Goal: Task Accomplishment & Management: Manage account settings

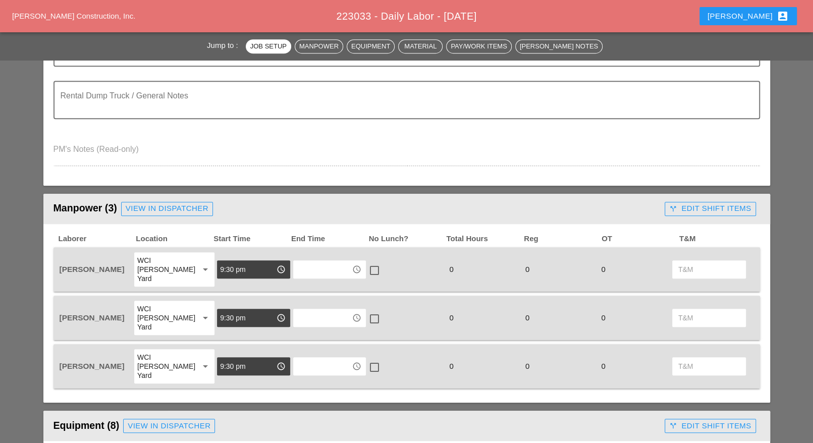
scroll to position [567, 0]
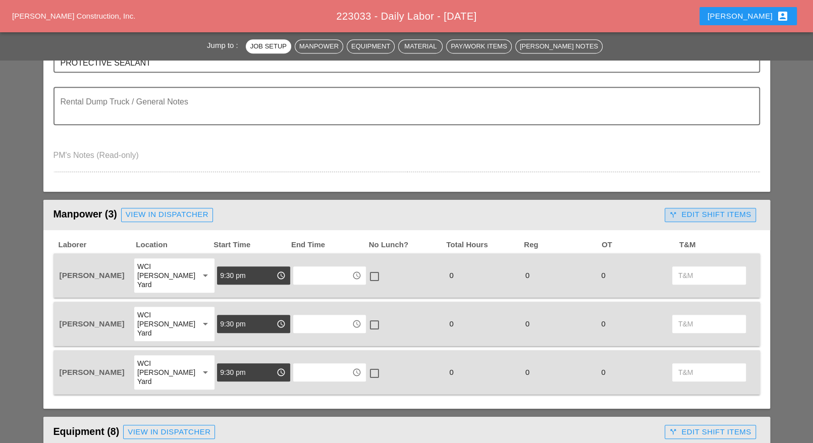
click at [701, 214] on div "call_split Edit Shift Items" at bounding box center [710, 215] width 82 height 12
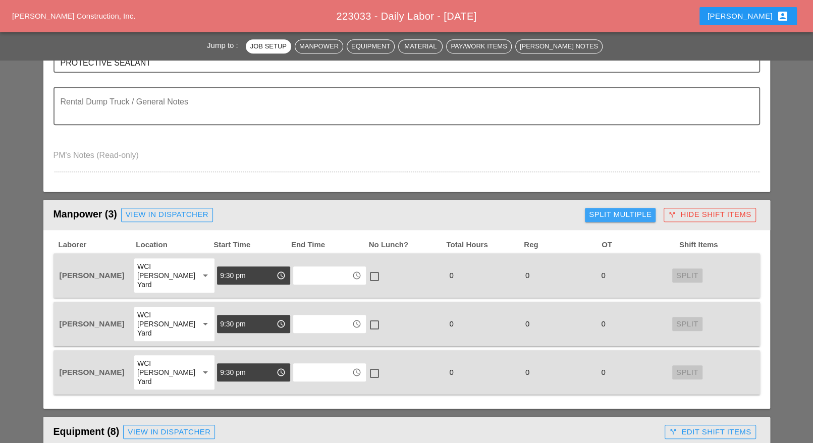
click at [609, 211] on div "Split Multiple" at bounding box center [620, 215] width 63 height 12
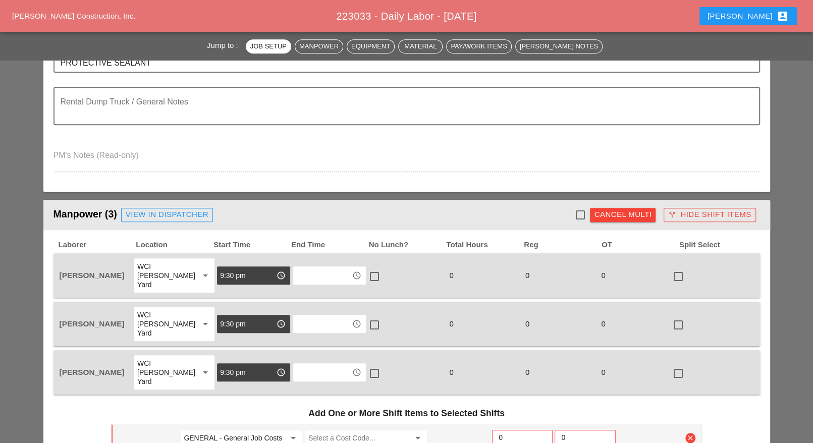
click at [581, 211] on div at bounding box center [579, 214] width 17 height 17
checkbox input "true"
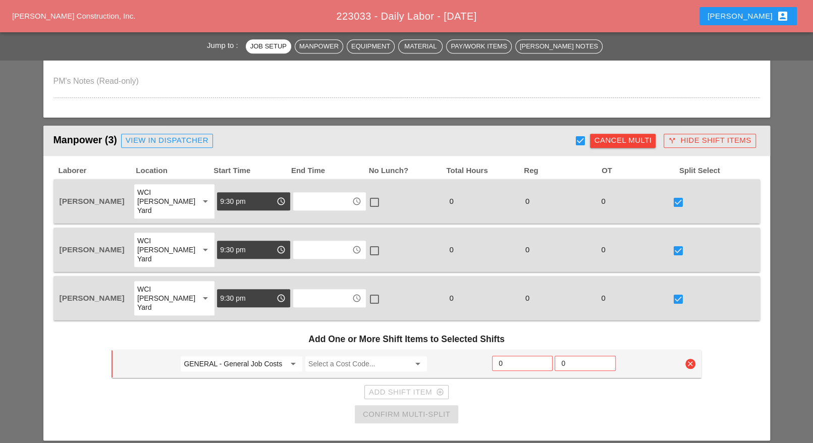
scroll to position [694, 0]
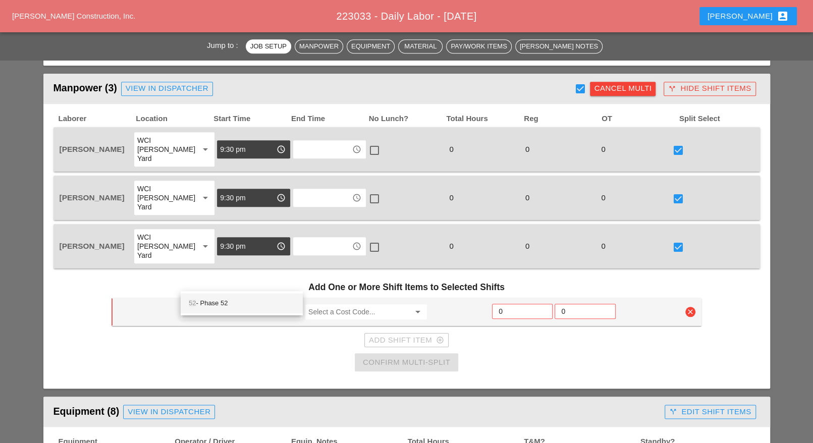
drag, startPoint x: 231, startPoint y: 299, endPoint x: 283, endPoint y: 298, distance: 53.0
click at [233, 301] on div "52 - Phase 52" at bounding box center [242, 303] width 106 height 12
type input "52 - Phase 52"
click at [337, 304] on input "Select a Cost Code..." at bounding box center [358, 312] width 101 height 16
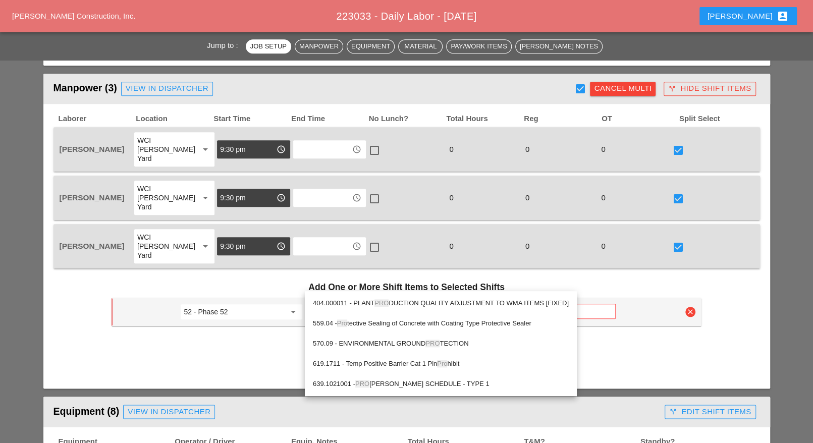
click at [371, 318] on div "559.04 - Pro tective Sealing of Concrete with Coating Type Protective Sealer" at bounding box center [441, 323] width 256 height 12
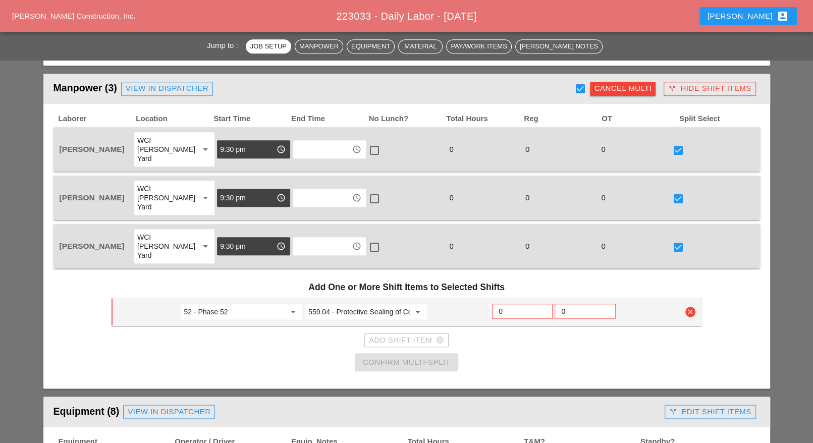
type input "559.04 - Protective Sealing of Concrete with Coating Type Protective Sealer"
click at [512, 303] on input "0" at bounding box center [521, 311] width 47 height 16
type input "3"
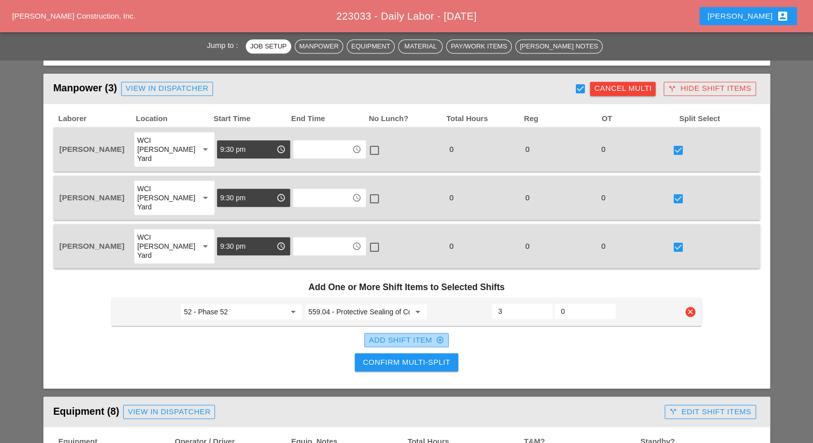
click at [392, 334] on div "Add Shift Item add_circle_outline" at bounding box center [406, 340] width 75 height 12
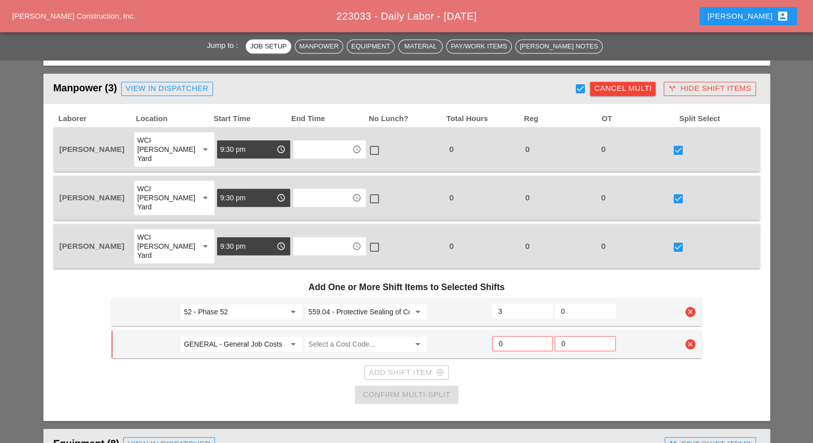
click at [253, 336] on input "GENERAL - General Job Costs" at bounding box center [234, 344] width 101 height 16
click at [225, 333] on div "45 - Phase 45" at bounding box center [242, 335] width 106 height 12
type input "45 - Phase 45"
click at [321, 336] on input "Select a Cost Code..." at bounding box center [358, 344] width 101 height 16
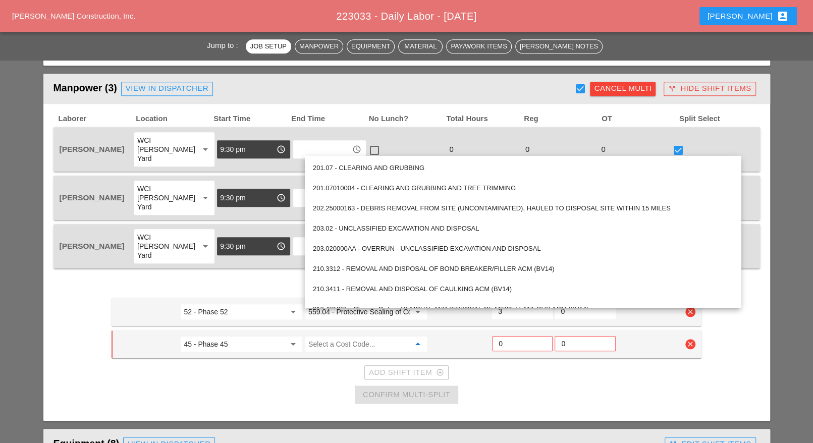
click at [254, 304] on input "52 - Phase 52" at bounding box center [234, 312] width 101 height 16
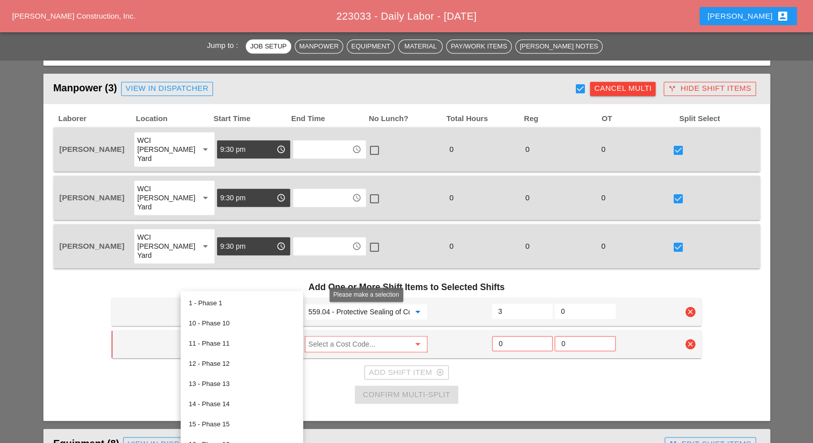
click at [340, 336] on input "Select a Cost Code..." at bounding box center [358, 344] width 101 height 16
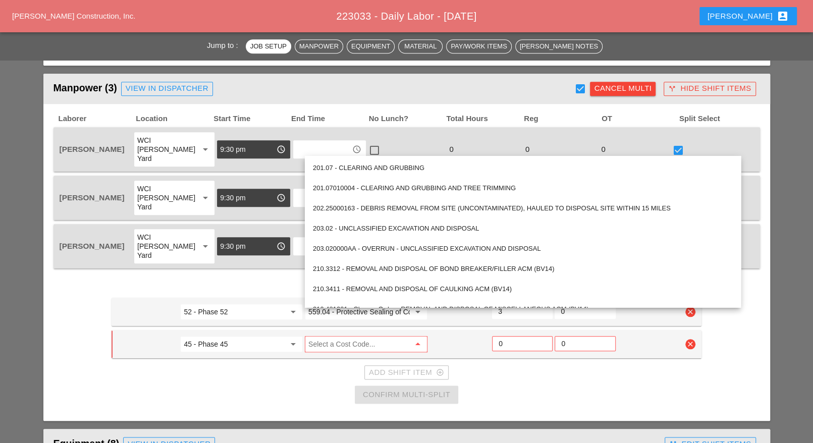
paste input "559.04 - Protective Sealing of Concrete with Coating Type Protective Sealer"
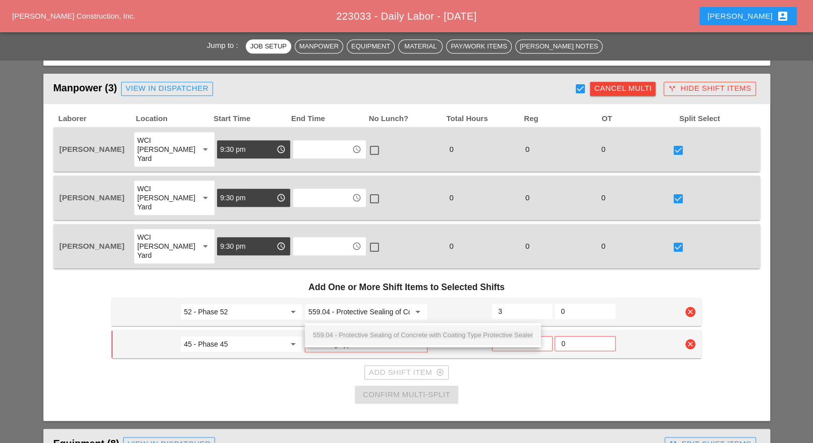
click at [371, 329] on div "559.04 - Protective Sealing of Concrete with Coating Type Protective Sealer" at bounding box center [423, 335] width 220 height 12
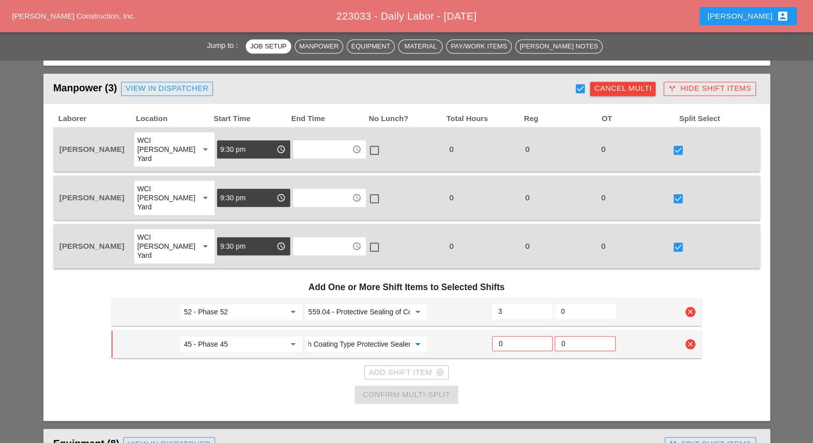
type input "559.04 - Protective Sealing of Concrete with Coating Type Protective Sealer"
click at [505, 335] on input "0" at bounding box center [521, 343] width 47 height 16
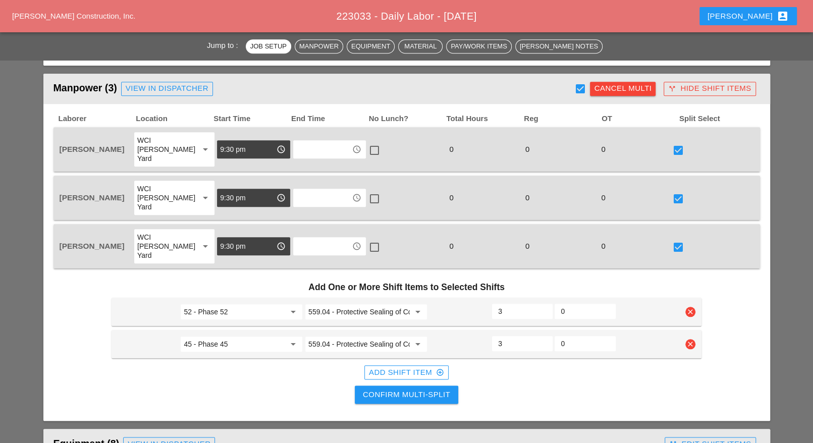
type input "3"
click at [408, 367] on div "Add Shift Item add_circle_outline" at bounding box center [406, 373] width 75 height 12
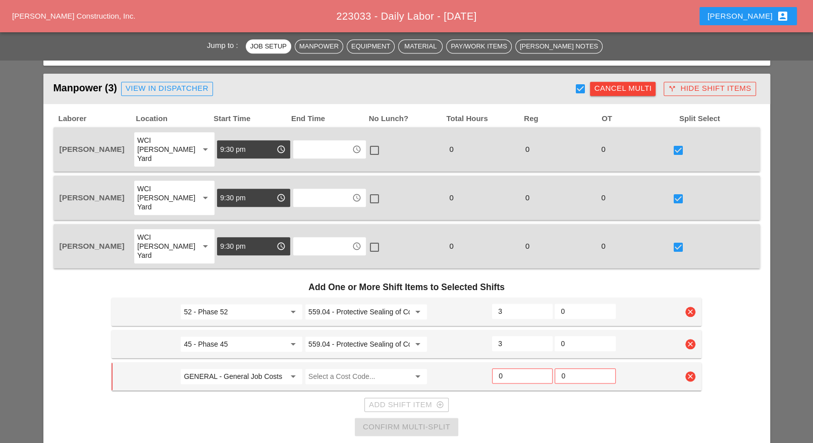
click at [224, 368] on input "GENERAL - General Job Costs" at bounding box center [234, 376] width 101 height 16
drag, startPoint x: 224, startPoint y: 362, endPoint x: 232, endPoint y: 359, distance: 8.1
click at [227, 362] on div "52 - Phase 52" at bounding box center [242, 367] width 106 height 12
type input "52 - Phase 52"
click at [328, 368] on input "Select a Cost Code..." at bounding box center [358, 376] width 101 height 16
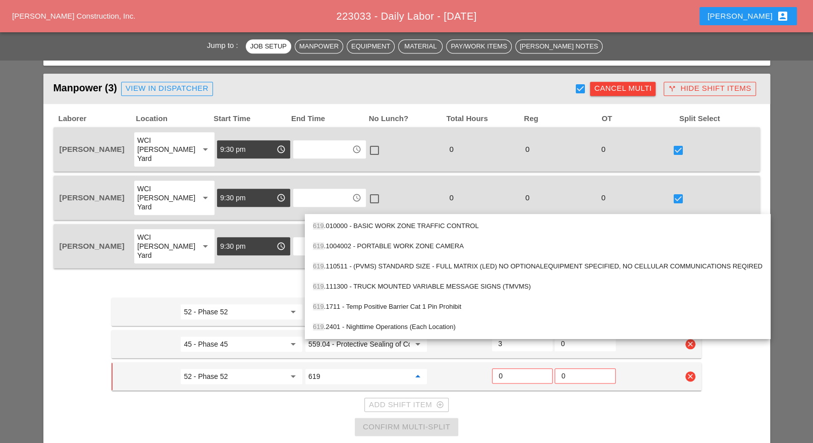
drag, startPoint x: 387, startPoint y: 221, endPoint x: 383, endPoint y: 225, distance: 5.7
click at [386, 222] on div "619 .010000 - BASIC WORK ZONE TRAFFIC CONTROL" at bounding box center [537, 226] width 449 height 12
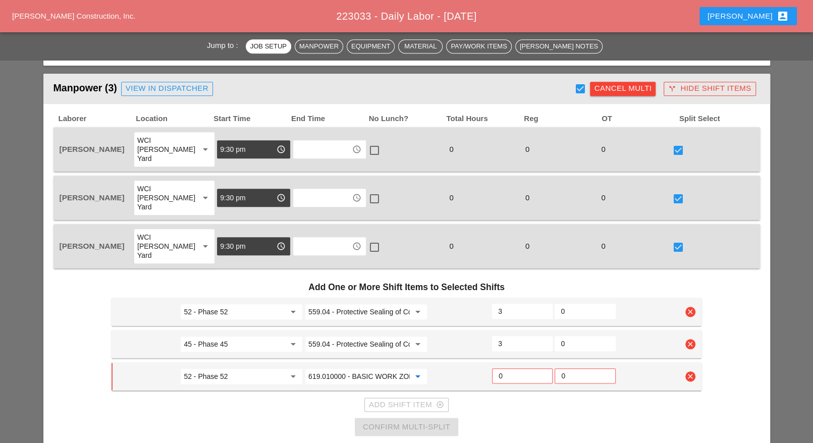
type input "619.010000 - BASIC WORK ZONE TRAFFIC CONTROL"
click at [501, 368] on input "0" at bounding box center [521, 376] width 47 height 16
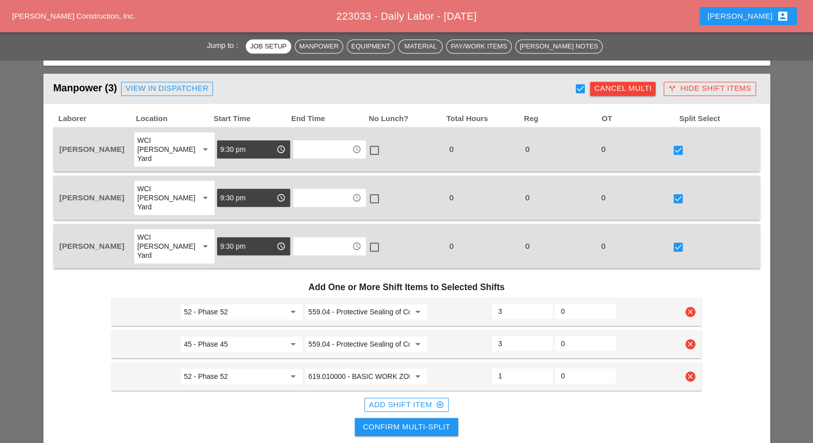
type input "1"
click at [433, 421] on div "Confirm Multi-Split" at bounding box center [406, 427] width 87 height 12
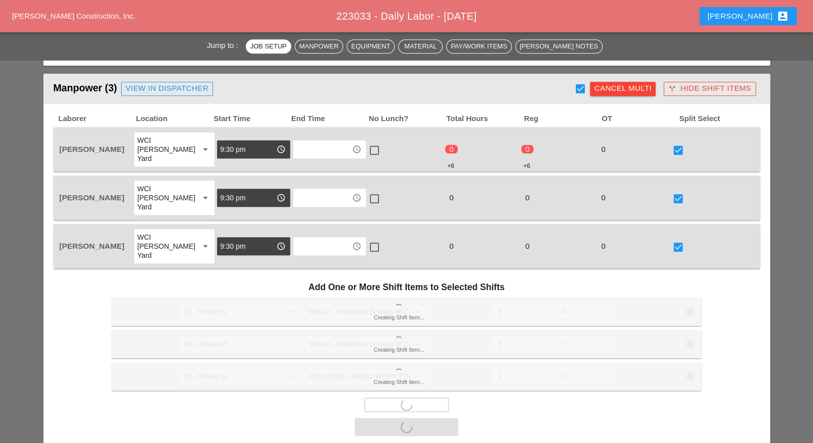
scroll to position [946, 0]
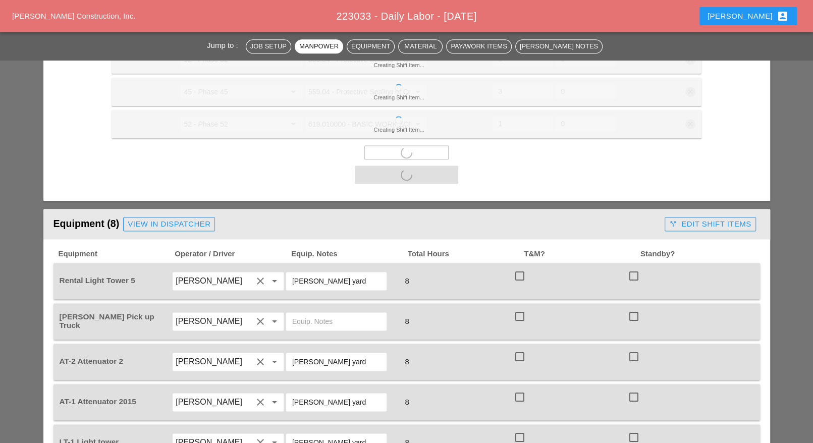
click at [523, 267] on div at bounding box center [519, 275] width 17 height 17
checkbox input "true"
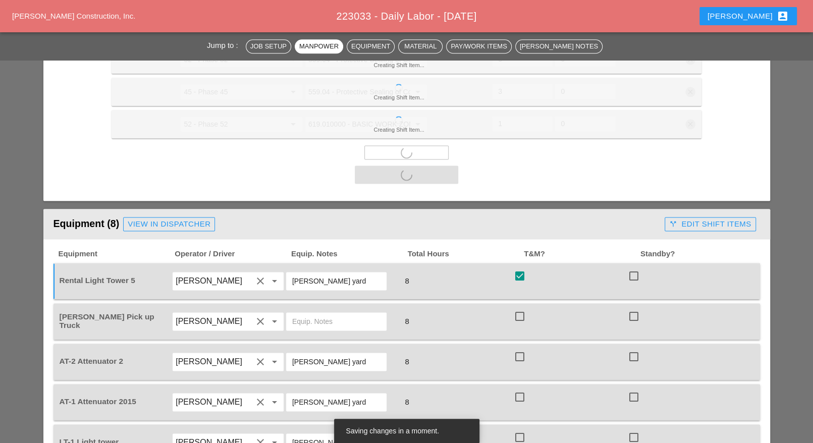
drag, startPoint x: 520, startPoint y: 285, endPoint x: 518, endPoint y: 297, distance: 11.3
click at [520, 308] on div at bounding box center [519, 316] width 17 height 17
checkbox input "true"
click at [514, 348] on div at bounding box center [519, 356] width 17 height 17
checkbox input "true"
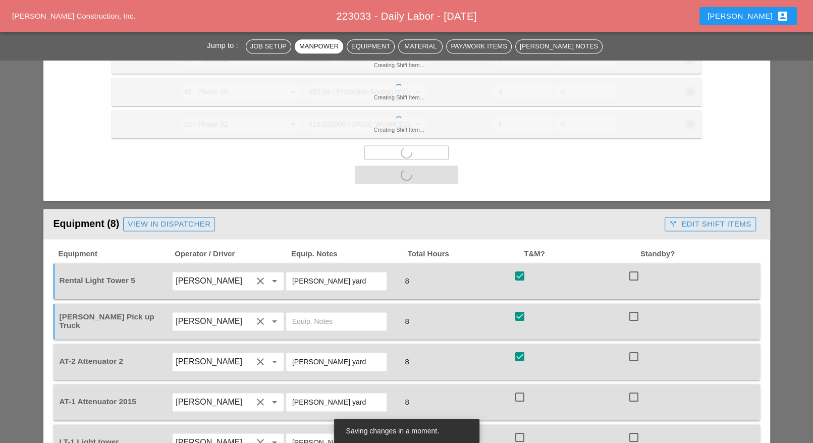
click at [519, 388] on div at bounding box center [519, 396] width 17 height 17
checkbox input "true"
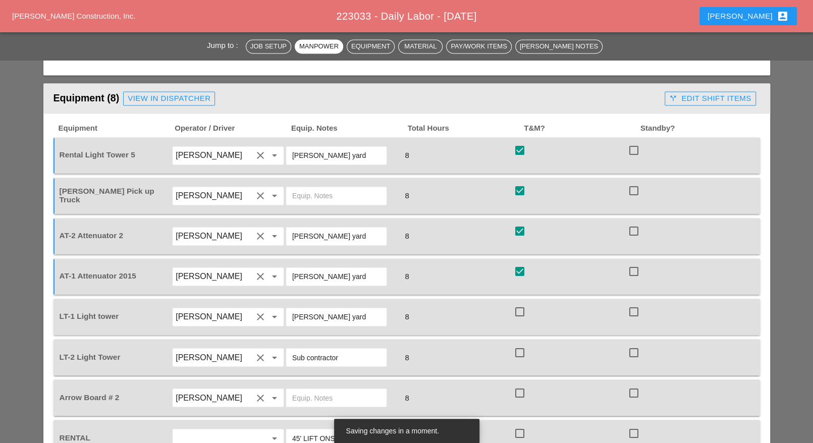
scroll to position [1072, 0]
drag, startPoint x: 520, startPoint y: 278, endPoint x: 520, endPoint y: 287, distance: 8.1
click at [521, 303] on div at bounding box center [519, 311] width 17 height 17
checkbox input "true"
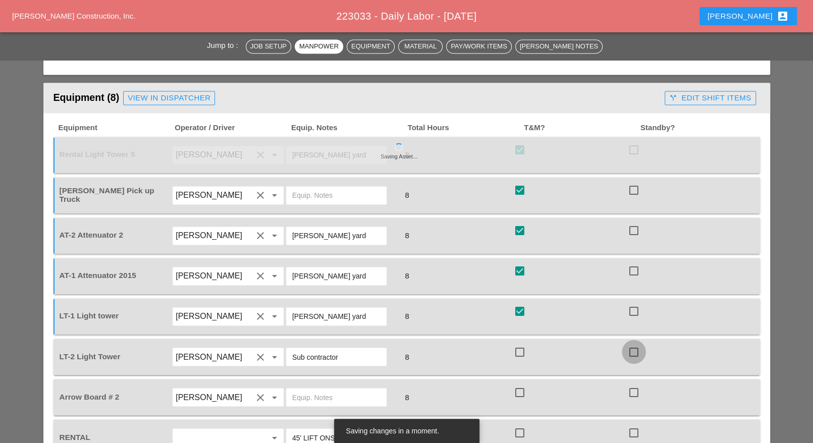
drag, startPoint x: 630, startPoint y: 320, endPoint x: 631, endPoint y: 340, distance: 20.2
click at [631, 343] on div at bounding box center [633, 351] width 17 height 17
checkbox input "true"
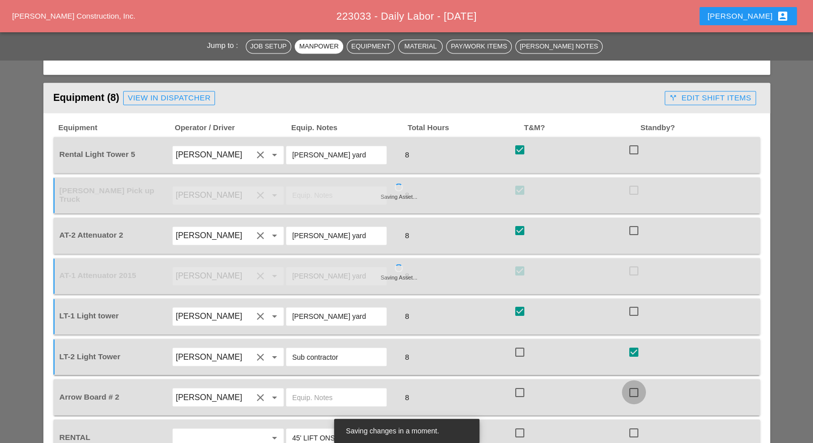
click at [634, 383] on div at bounding box center [633, 391] width 17 height 17
checkbox input "true"
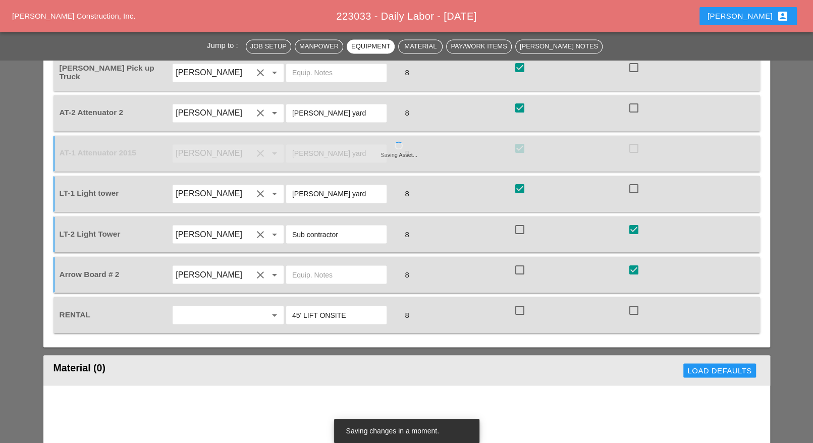
scroll to position [1198, 0]
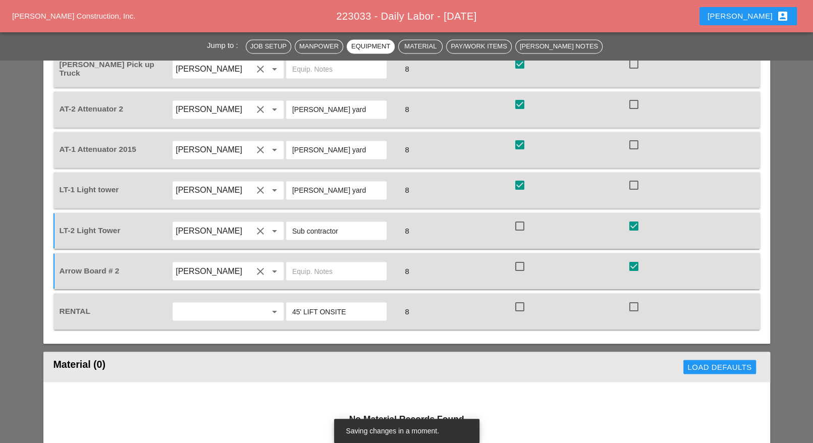
click at [634, 298] on div at bounding box center [633, 306] width 17 height 17
checkbox input "true"
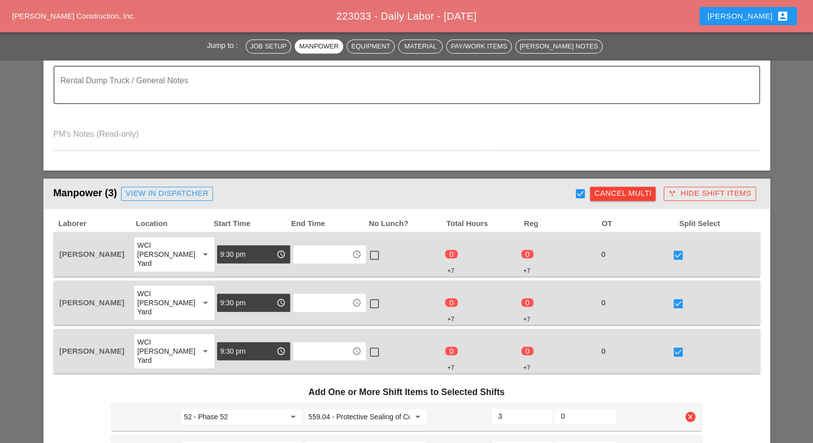
scroll to position [631, 0]
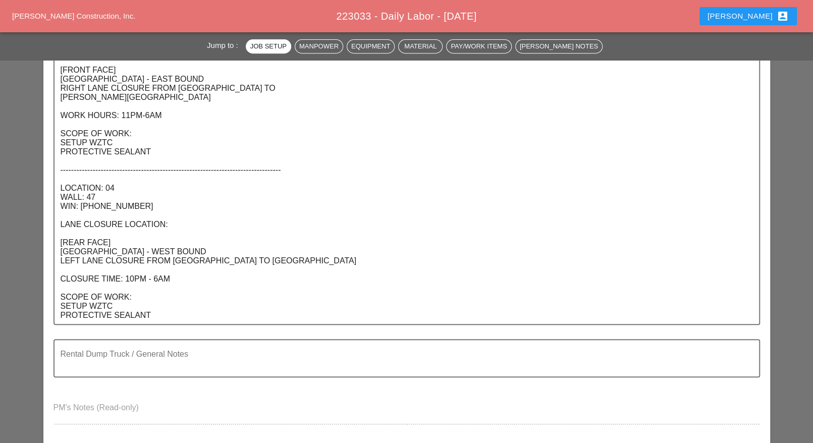
scroll to position [567, 0]
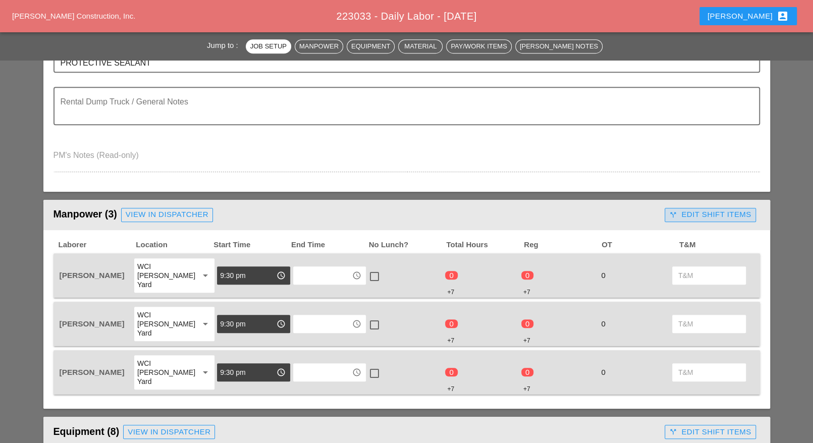
click at [682, 214] on div "call_split Edit Shift Items" at bounding box center [710, 215] width 82 height 12
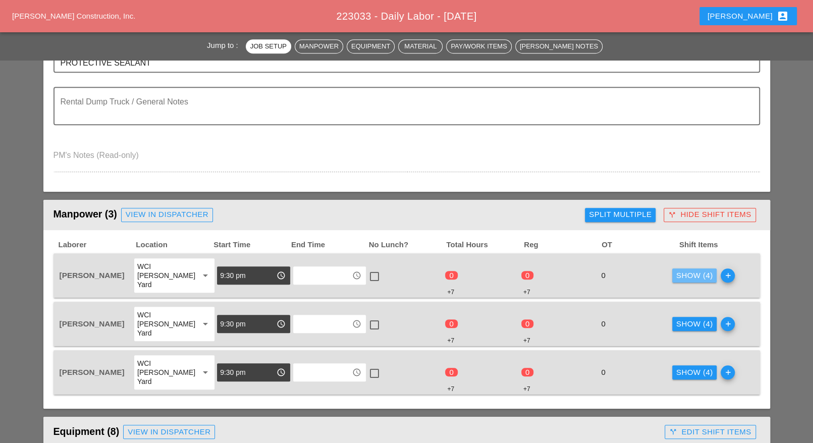
click at [685, 270] on div "Show (4)" at bounding box center [694, 276] width 37 height 12
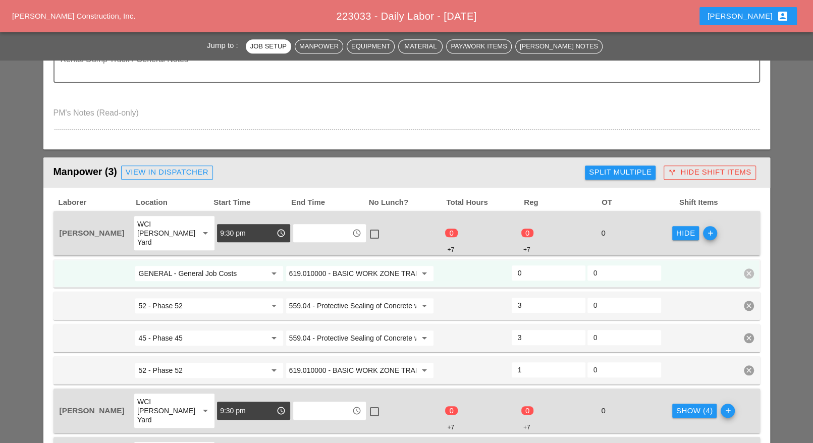
scroll to position [631, 0]
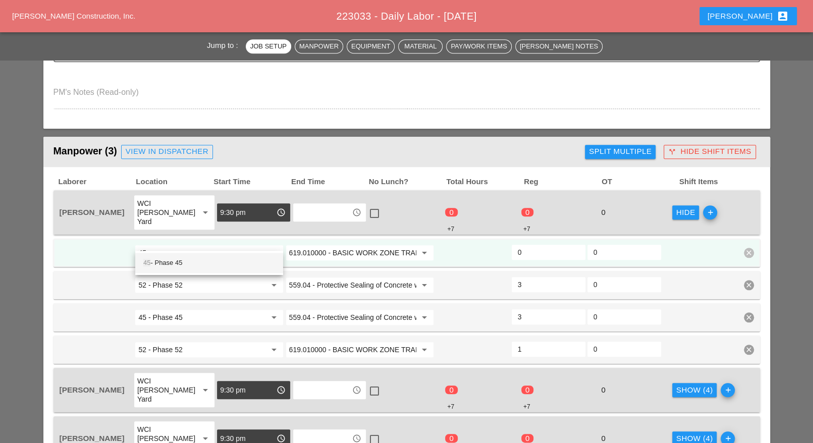
drag, startPoint x: 180, startPoint y: 259, endPoint x: 268, endPoint y: 250, distance: 88.8
click at [182, 260] on div "45 - Phase 45" at bounding box center [209, 263] width 132 height 12
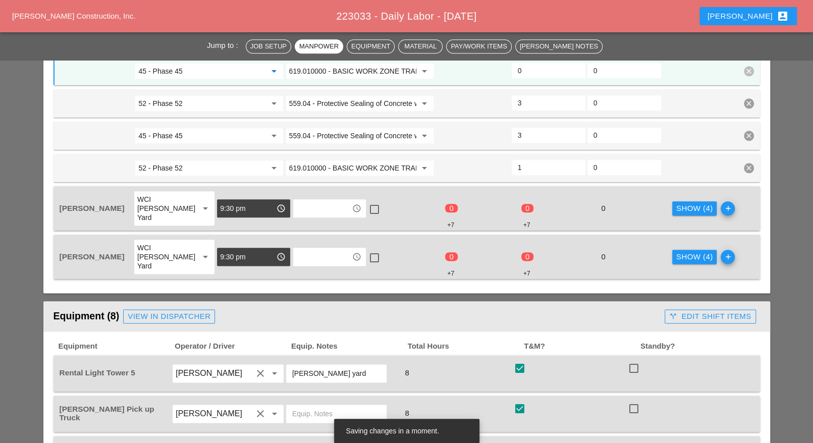
scroll to position [820, 0]
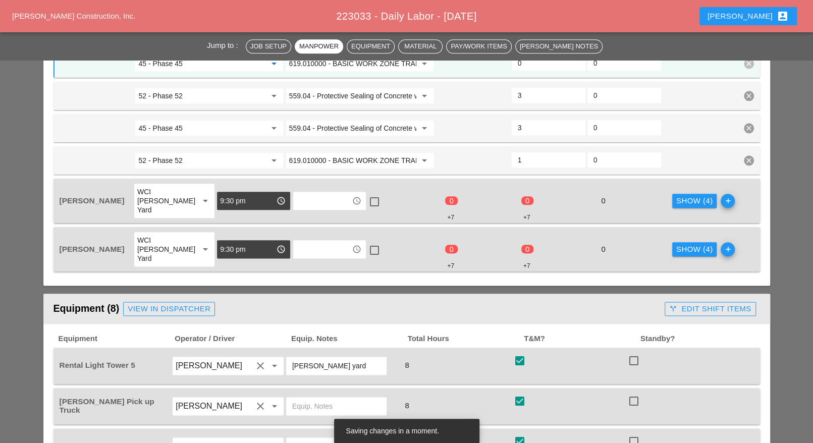
type input "45 - Phase 45"
drag, startPoint x: 692, startPoint y: 176, endPoint x: 624, endPoint y: 198, distance: 71.6
click at [691, 183] on div "Show (4) add" at bounding box center [709, 201] width 76 height 36
click at [689, 195] on div "Show (4)" at bounding box center [694, 201] width 37 height 12
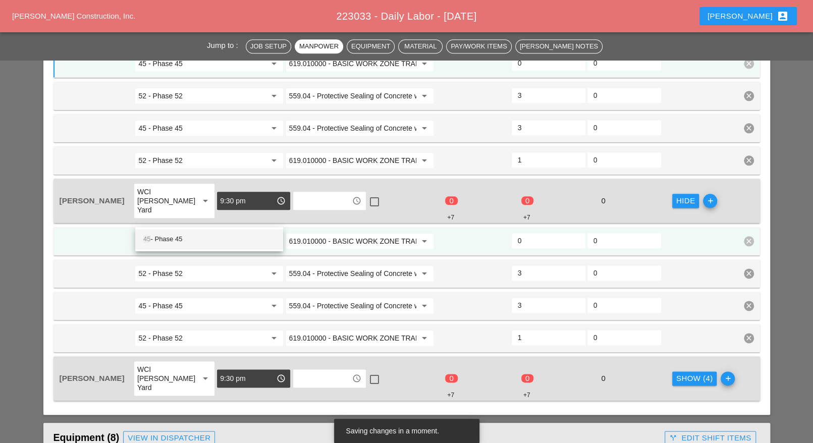
drag, startPoint x: 198, startPoint y: 241, endPoint x: 543, endPoint y: 310, distance: 352.4
click at [199, 241] on div "45 - Phase 45" at bounding box center [209, 239] width 132 height 12
type input "45 - Phase 45"
drag, startPoint x: 688, startPoint y: 351, endPoint x: 647, endPoint y: 353, distance: 40.4
click at [685, 373] on div "Show (4)" at bounding box center [694, 379] width 37 height 12
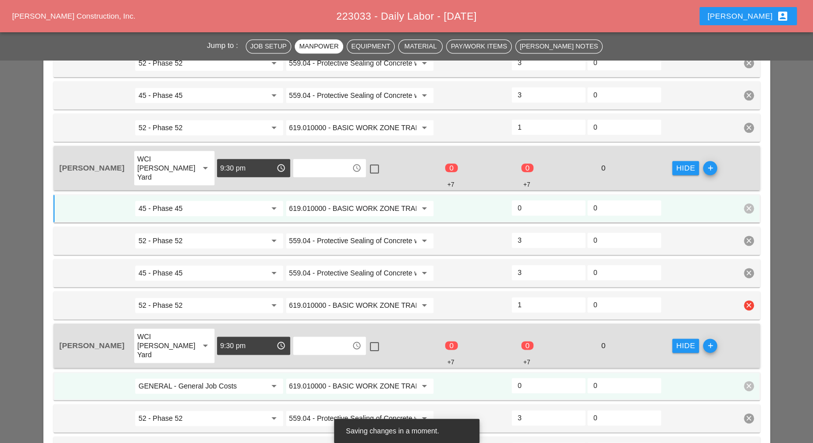
scroll to position [883, 0]
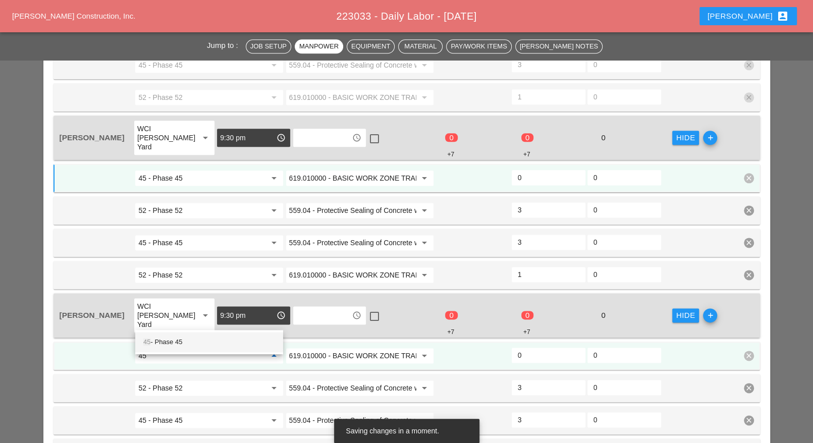
click at [187, 339] on div "45 - Phase 45" at bounding box center [209, 342] width 132 height 12
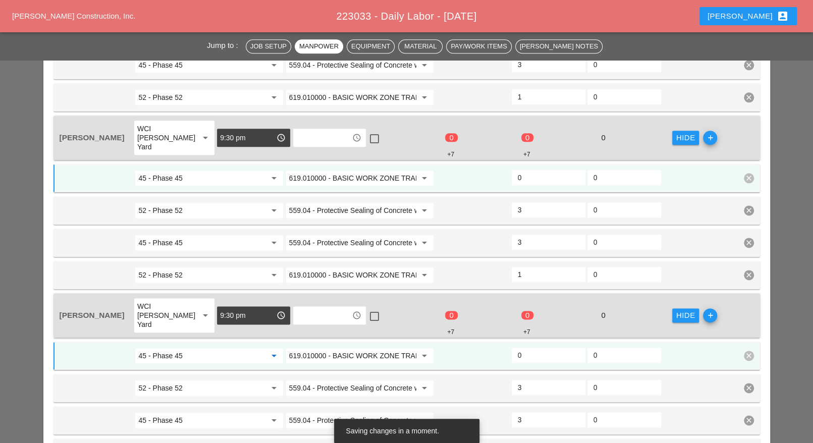
type input "45 - Phase 45"
click at [532, 347] on input "0" at bounding box center [549, 355] width 62 height 16
type input "1"
click at [533, 169] on input "0" at bounding box center [549, 177] width 62 height 16
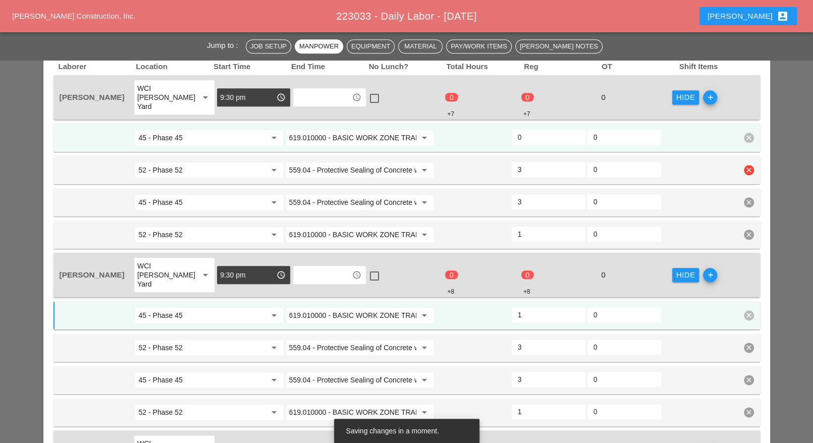
scroll to position [694, 0]
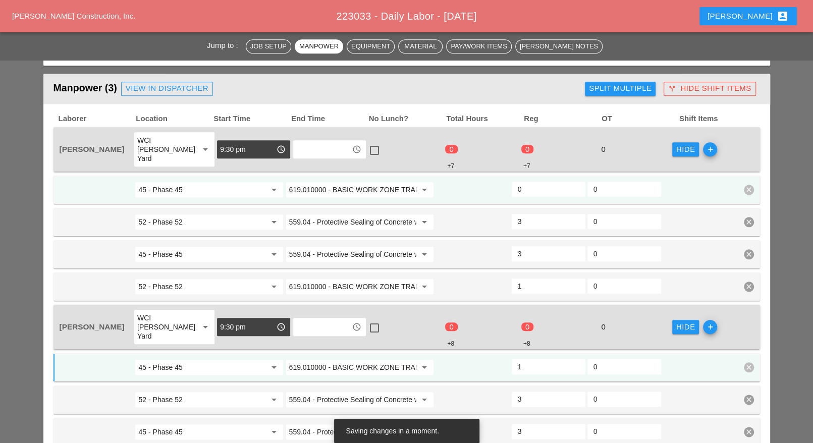
type input "1"
drag, startPoint x: 534, startPoint y: 176, endPoint x: 535, endPoint y: 205, distance: 28.8
click at [535, 181] on input "0" at bounding box center [549, 189] width 62 height 16
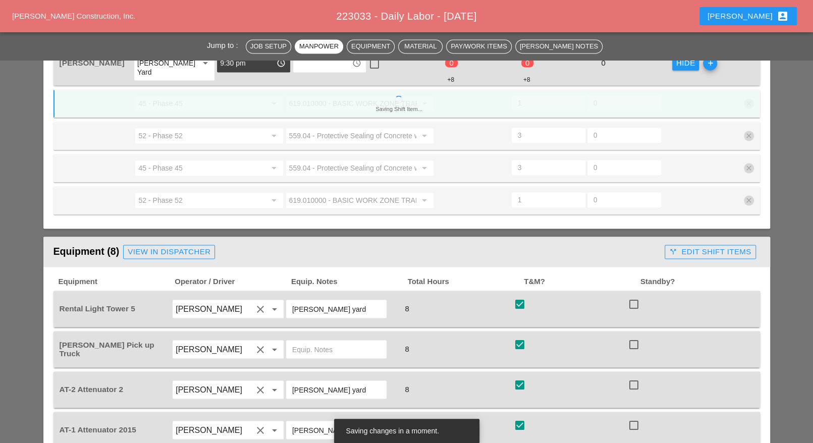
scroll to position [1072, 0]
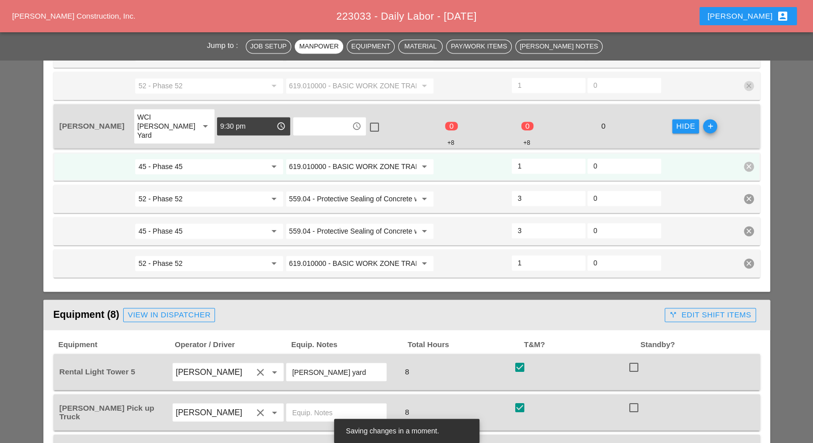
type input "1"
click at [688, 309] on div "call_split Edit Shift Items" at bounding box center [710, 315] width 82 height 12
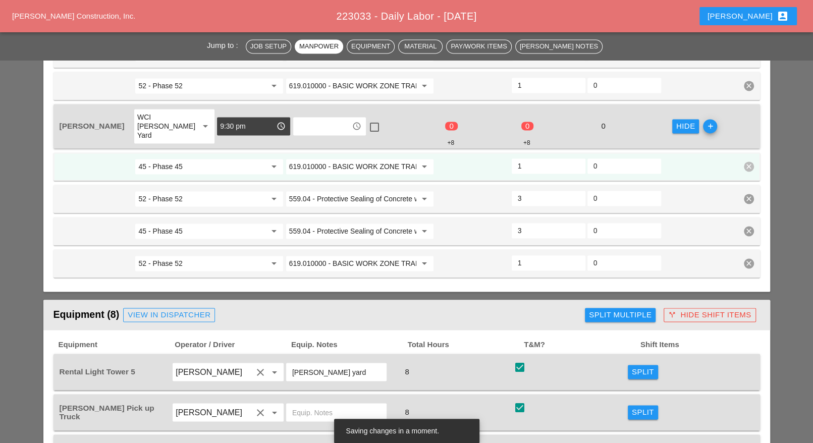
scroll to position [1135, 0]
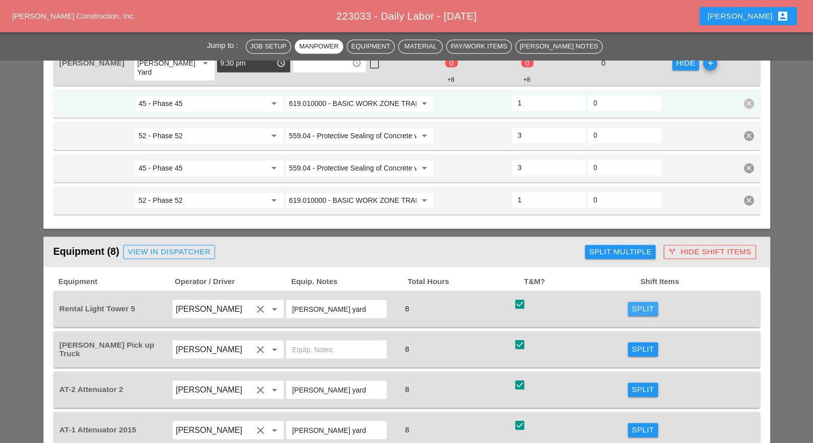
click at [638, 303] on div "Split" at bounding box center [643, 309] width 22 height 12
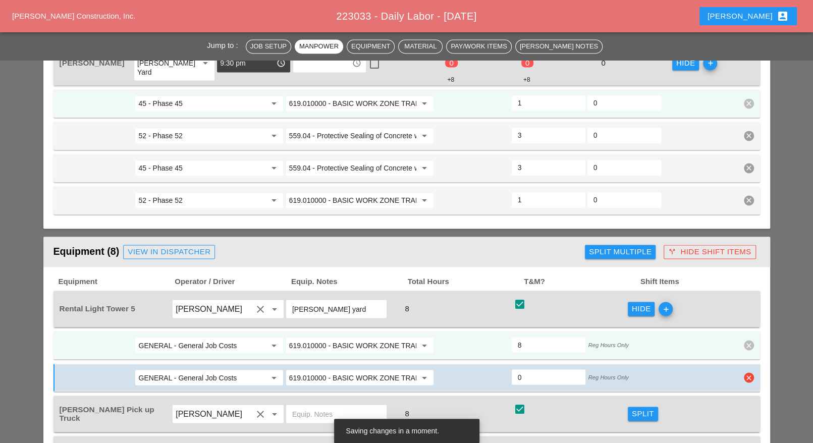
scroll to position [1198, 0]
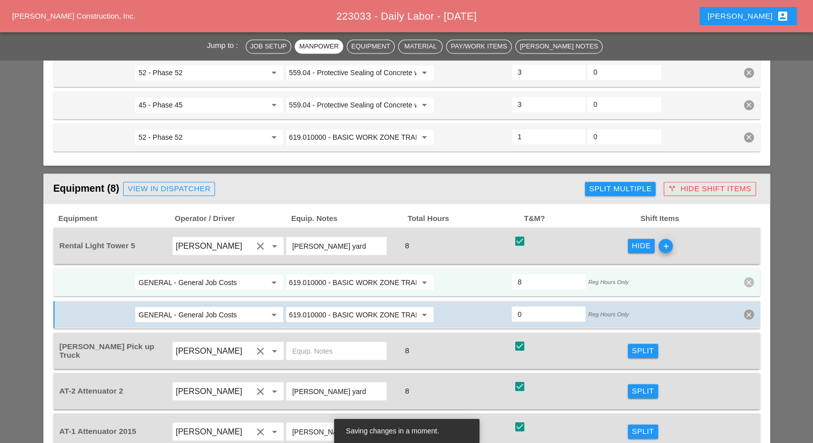
click at [323, 274] on input "619.010000 - BASIC WORK ZONE TRAFFIC CONTROL" at bounding box center [352, 282] width 127 height 16
drag, startPoint x: 353, startPoint y: 261, endPoint x: 367, endPoint y: 264, distance: 13.9
click at [353, 265] on div "619.2401 - Night time Operations (Each Location)" at bounding box center [364, 265] width 141 height 12
type input "619.2401 - Nighttime Operations (Each Location)"
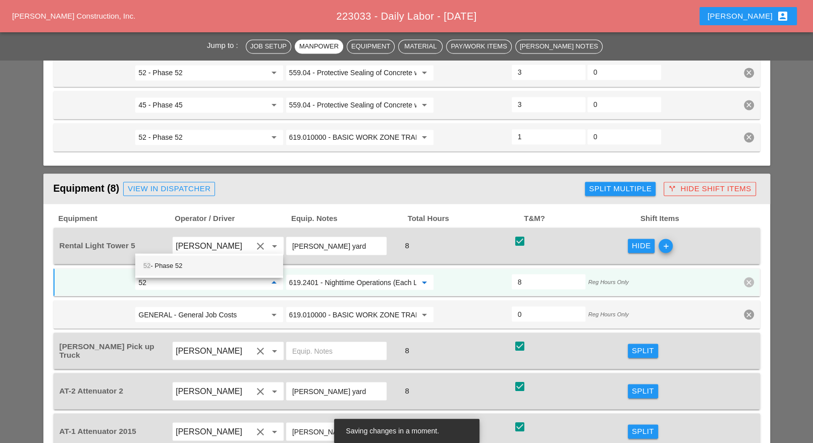
click at [181, 263] on div "52 - Phase 52" at bounding box center [209, 265] width 132 height 12
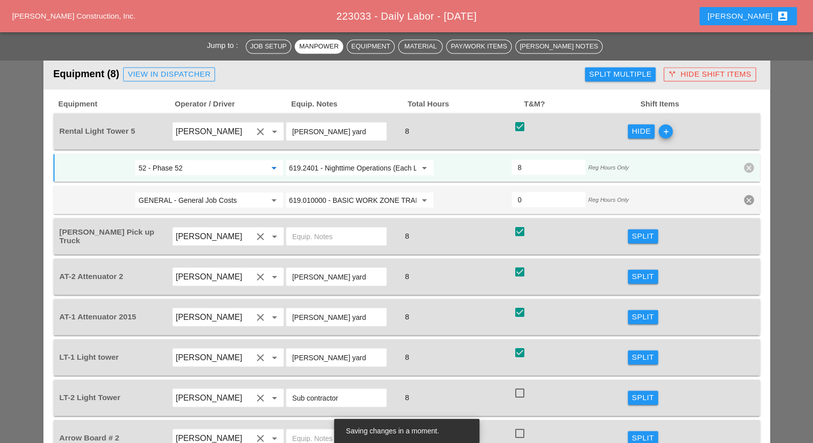
scroll to position [1324, 0]
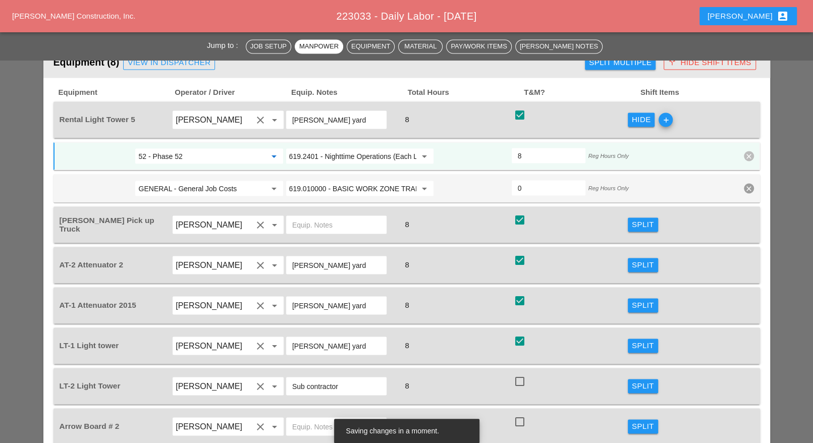
type input "52 - Phase 52"
click at [630, 338] on button "Split" at bounding box center [642, 345] width 30 height 14
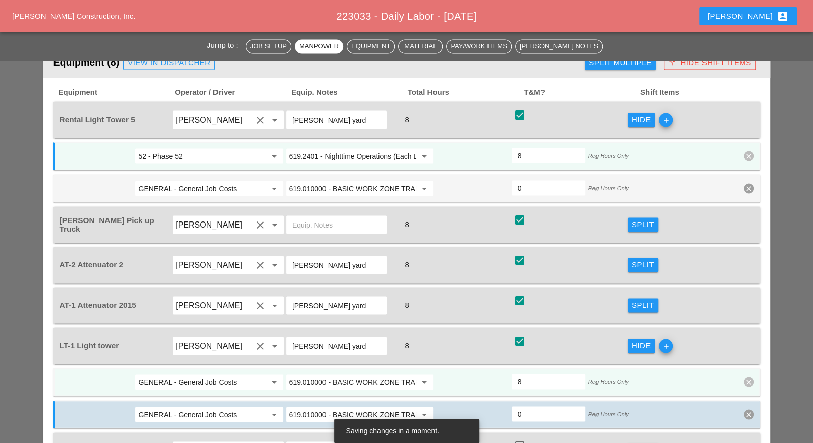
click at [323, 374] on input "619.010000 - BASIC WORK ZONE TRAFFIC CONTROL" at bounding box center [352, 382] width 127 height 16
drag, startPoint x: 332, startPoint y: 357, endPoint x: 262, endPoint y: 351, distance: 70.3
click at [330, 359] on div "619.2401 - Night time Operations (Each Location)" at bounding box center [364, 363] width 141 height 20
type input "619.2401 - Nighttime Operations (Each Location)"
click at [239, 374] on input "GENERAL - General Job Costs" at bounding box center [201, 382] width 127 height 16
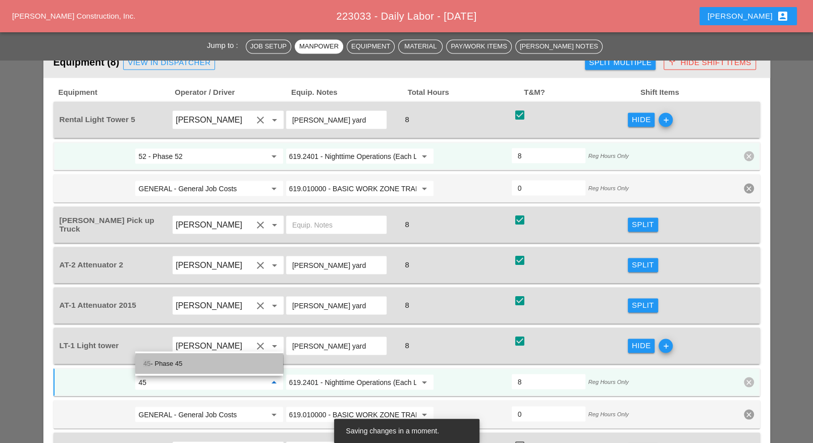
click at [182, 363] on div "45 - Phase 45" at bounding box center [209, 363] width 132 height 12
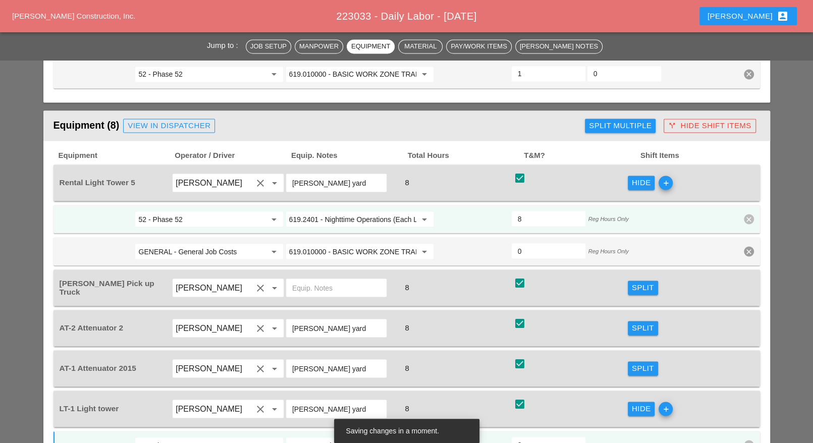
scroll to position [1198, 0]
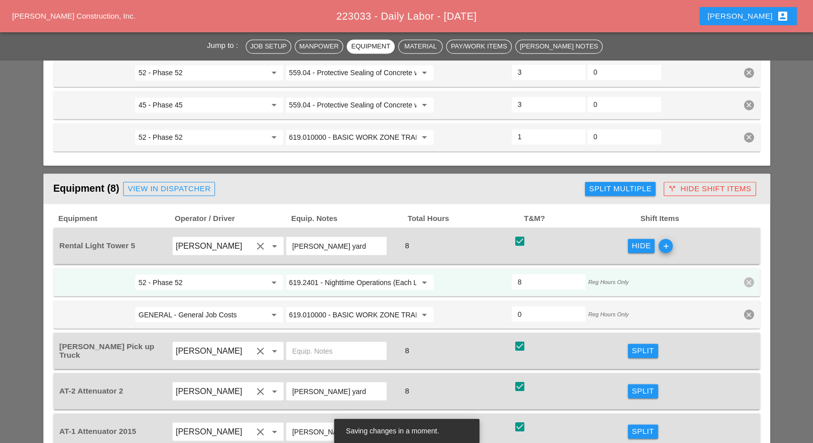
type input "45 - Phase 45"
drag, startPoint x: 599, startPoint y: 149, endPoint x: 592, endPoint y: 154, distance: 8.8
click at [599, 183] on div "Split Multiple" at bounding box center [620, 189] width 63 height 12
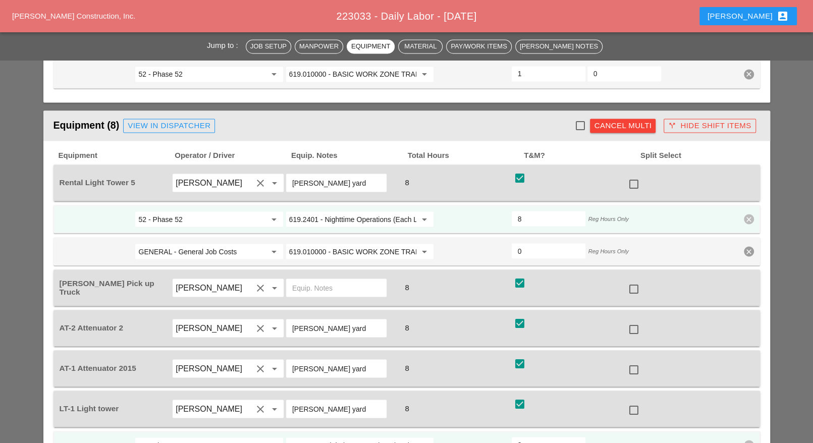
scroll to position [1324, 0]
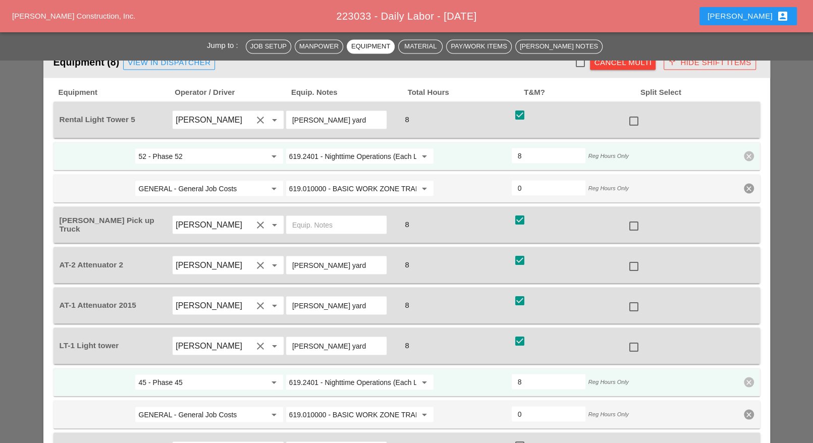
click at [633, 217] on div at bounding box center [633, 225] width 17 height 17
checkbox input "true"
click at [631, 257] on div at bounding box center [633, 265] width 17 height 17
checkbox input "true"
click at [633, 298] on div at bounding box center [633, 306] width 17 height 17
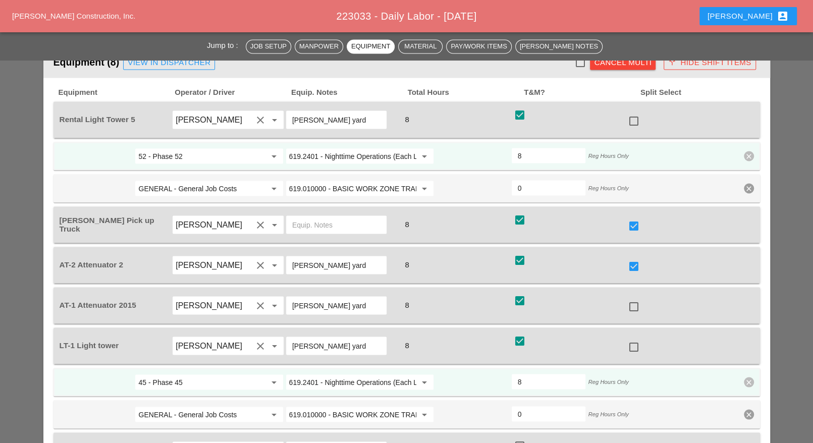
checkbox input "true"
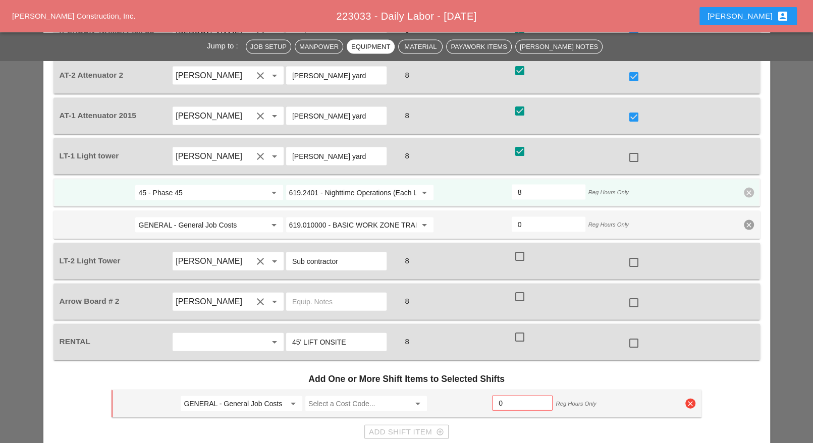
scroll to position [1639, 0]
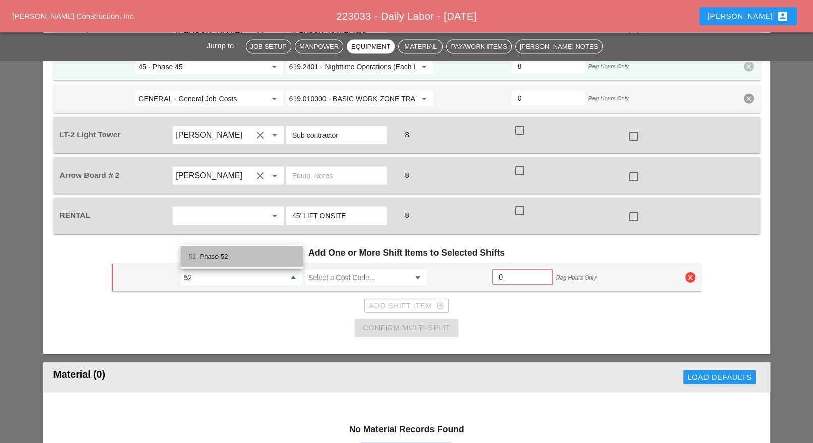
click at [240, 255] on div "52 - Phase 52" at bounding box center [242, 257] width 106 height 12
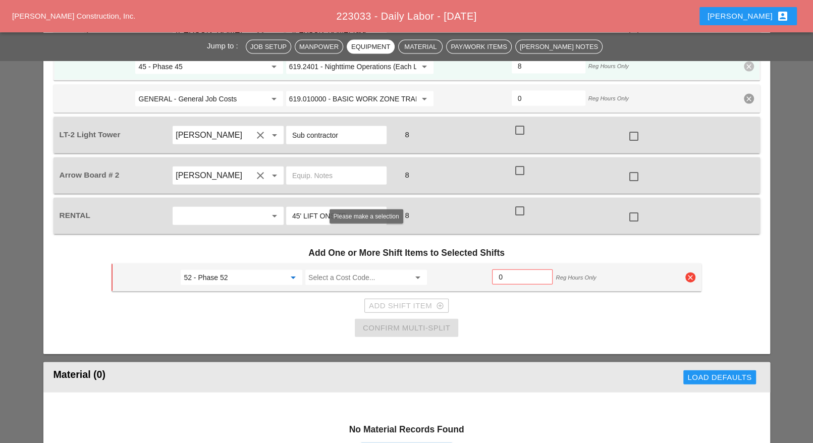
type input "52 - Phase 52"
click at [332, 269] on input "Select a Cost Code..." at bounding box center [358, 277] width 101 height 16
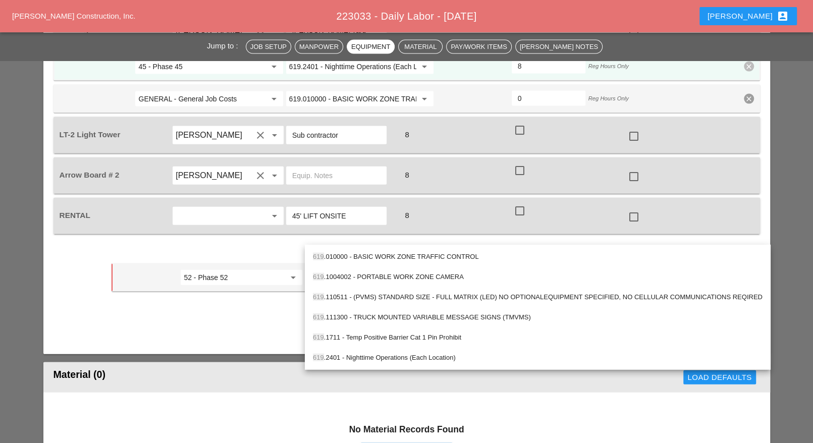
click at [343, 252] on div "619 .010000 - BASIC WORK ZONE TRAFFIC CONTROL" at bounding box center [537, 257] width 449 height 12
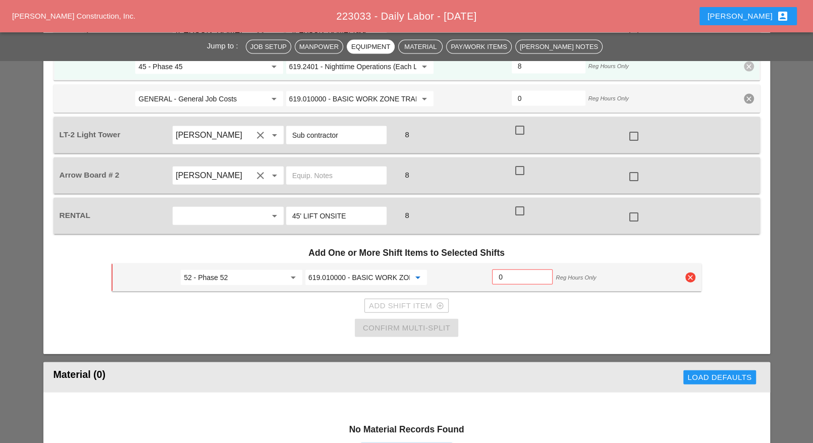
type input "619.010000 - BASIC WORK ZONE TRAFFIC CONTROL"
click at [503, 269] on input "0" at bounding box center [521, 277] width 47 height 16
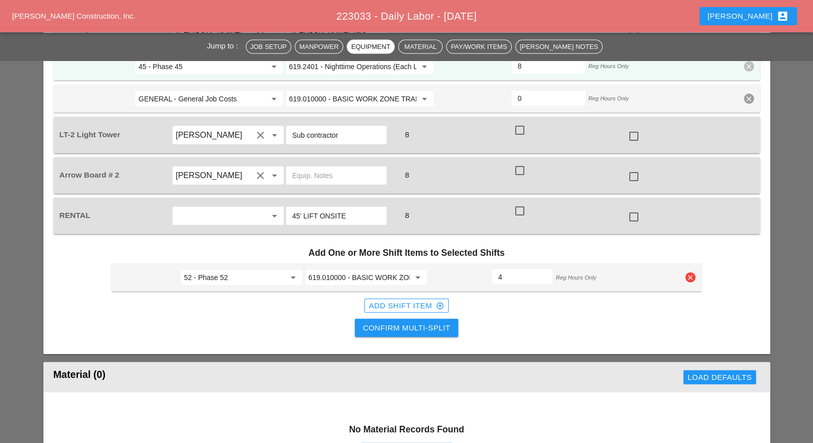
type input "4"
click at [420, 322] on div "Confirm Multi-Split" at bounding box center [406, 328] width 87 height 12
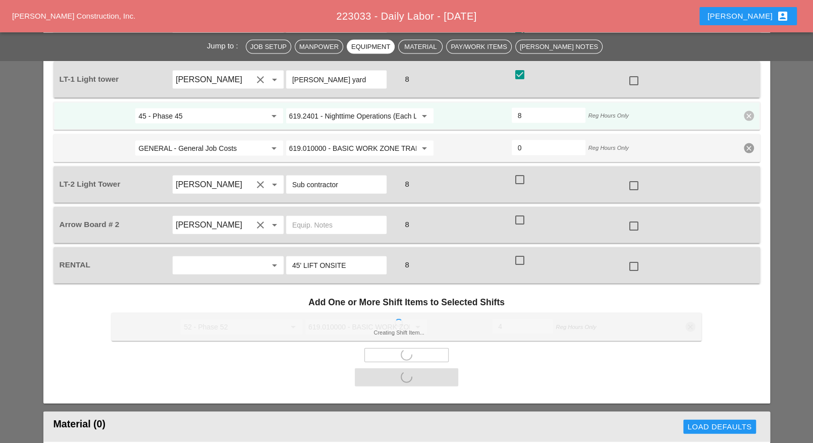
scroll to position [1513, 0]
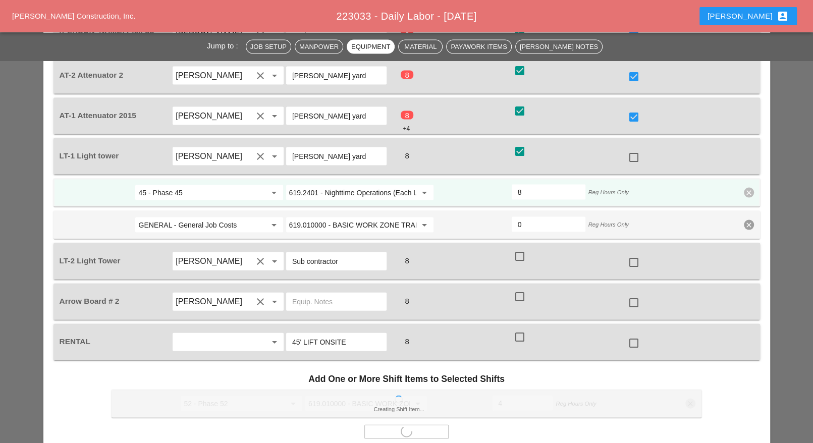
checkbox input "false"
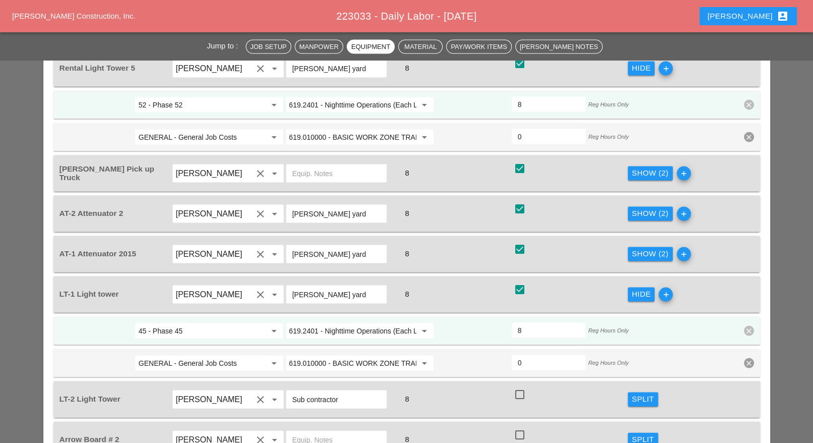
scroll to position [1261, 0]
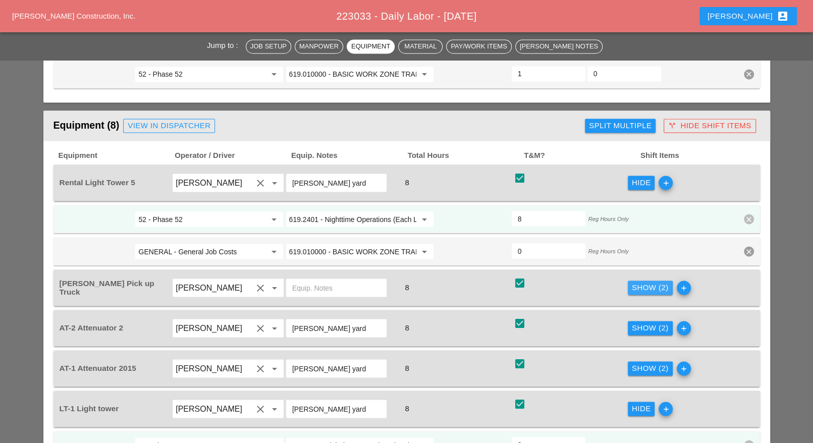
click at [635, 281] on div "Show (2)" at bounding box center [650, 287] width 37 height 12
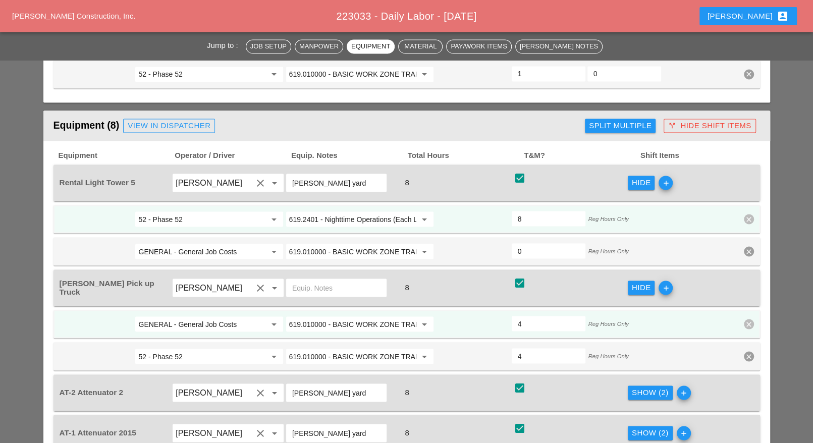
scroll to position [1324, 0]
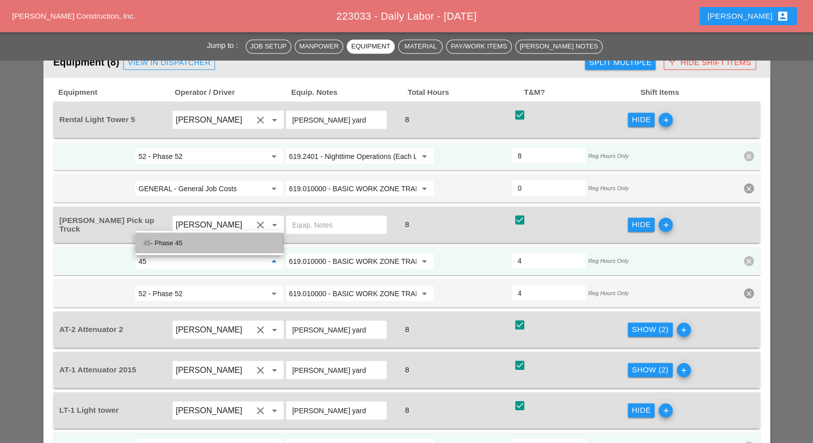
drag, startPoint x: 206, startPoint y: 241, endPoint x: 283, endPoint y: 263, distance: 80.6
click at [206, 243] on div "45 - Phase 45" at bounding box center [209, 243] width 132 height 12
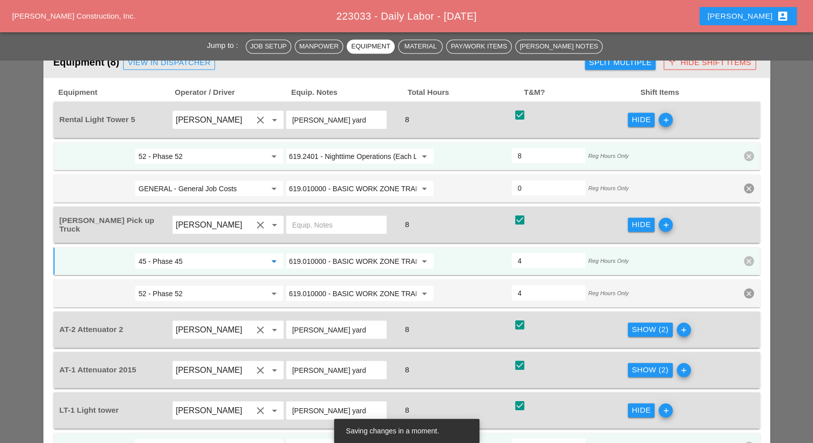
type input "45 - Phase 45"
drag, startPoint x: 643, startPoint y: 290, endPoint x: 557, endPoint y: 289, distance: 85.8
click at [638, 323] on div "Show (2)" at bounding box center [650, 329] width 37 height 12
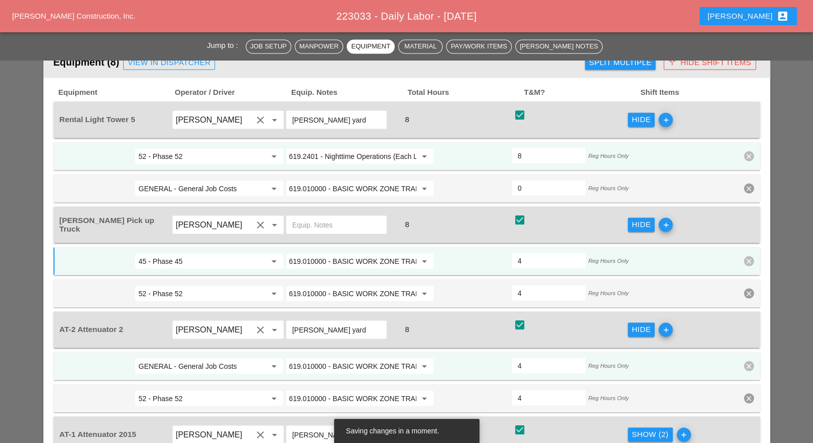
click at [236, 358] on input "GENERAL - General Job Costs" at bounding box center [201, 366] width 127 height 16
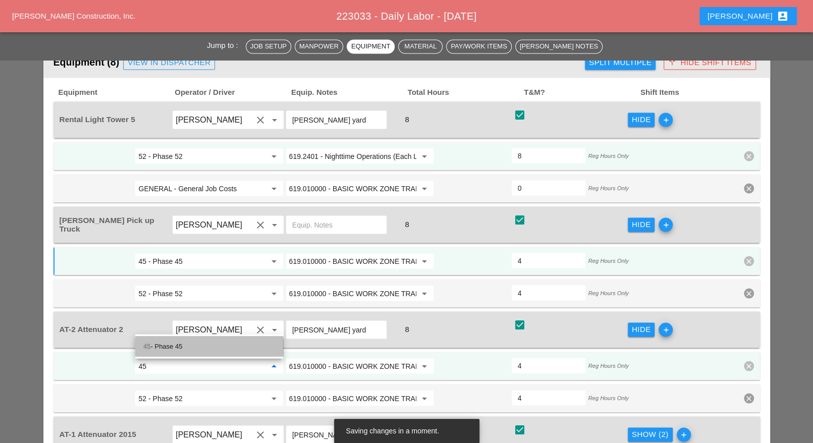
drag, startPoint x: 215, startPoint y: 346, endPoint x: 319, endPoint y: 333, distance: 104.7
click at [214, 347] on div "45 - Phase 45" at bounding box center [209, 346] width 132 height 12
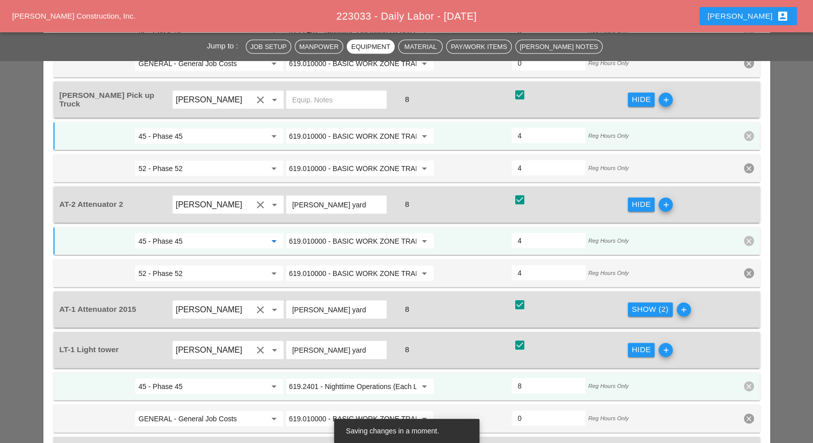
scroll to position [1450, 0]
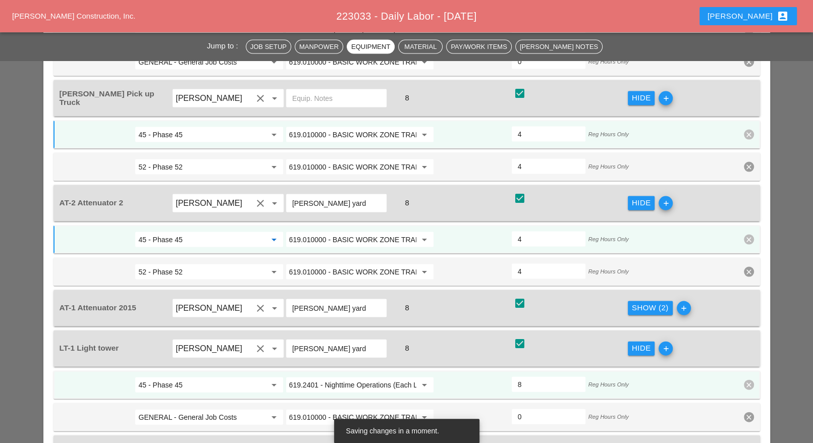
type input "45 - Phase 45"
click at [635, 302] on div "Show (2)" at bounding box center [650, 308] width 37 height 12
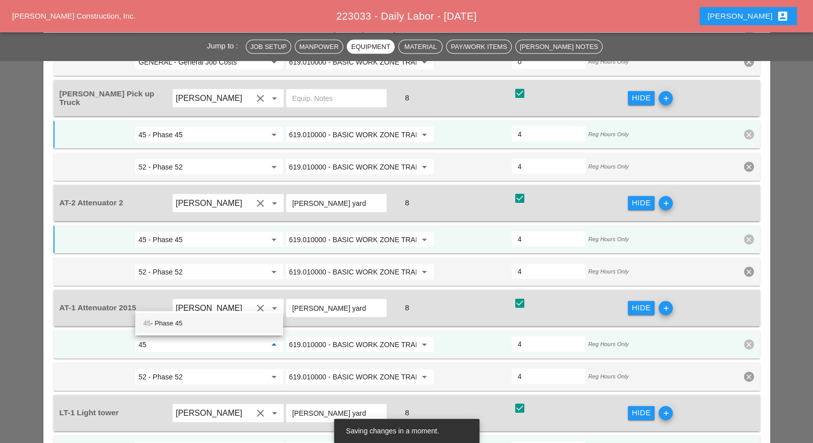
click at [216, 325] on div "45 - Phase 45" at bounding box center [209, 323] width 132 height 12
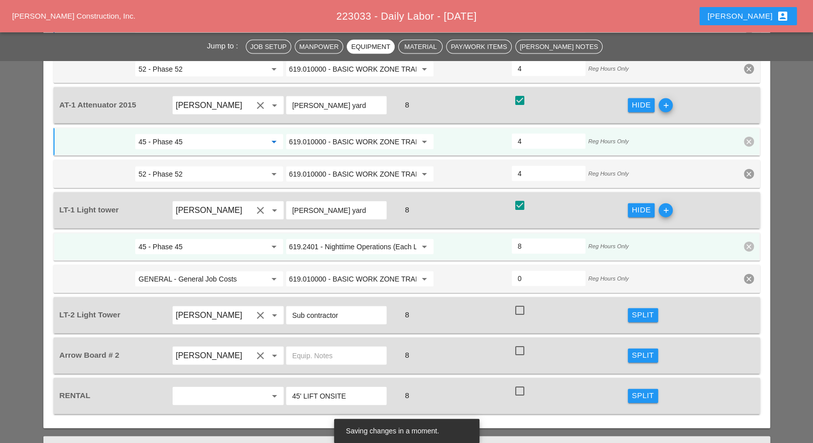
scroll to position [1639, 0]
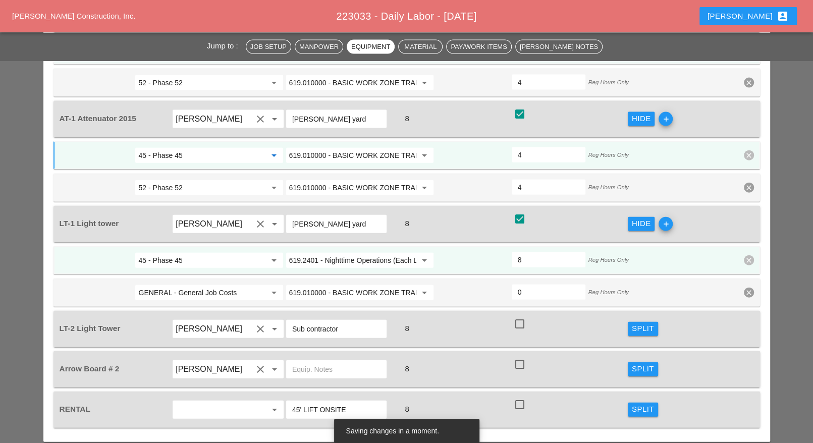
type input "45 - Phase 45"
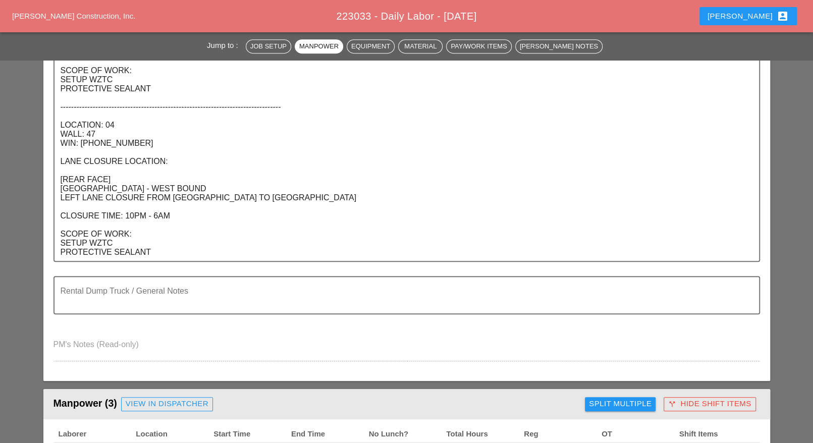
scroll to position [0, 0]
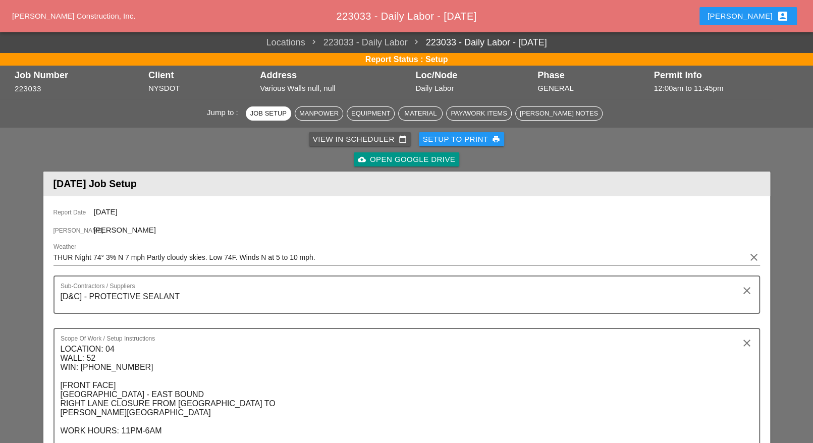
click at [338, 138] on div "View in Scheduler calendar_today" at bounding box center [360, 140] width 94 height 12
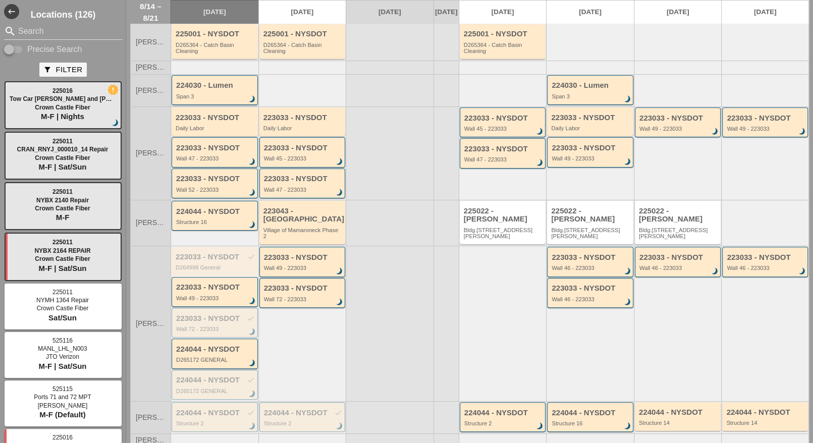
scroll to position [126, 0]
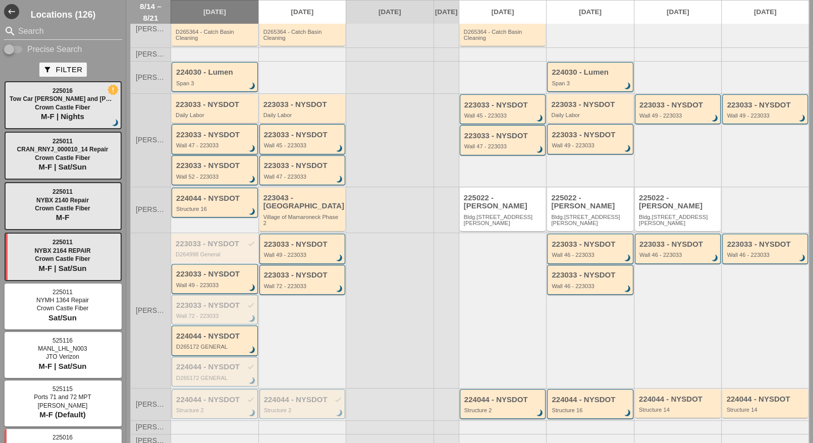
click at [207, 131] on div "223033 - NYSDOT Wall 47 - 223033 brightness_3" at bounding box center [215, 140] width 79 height 18
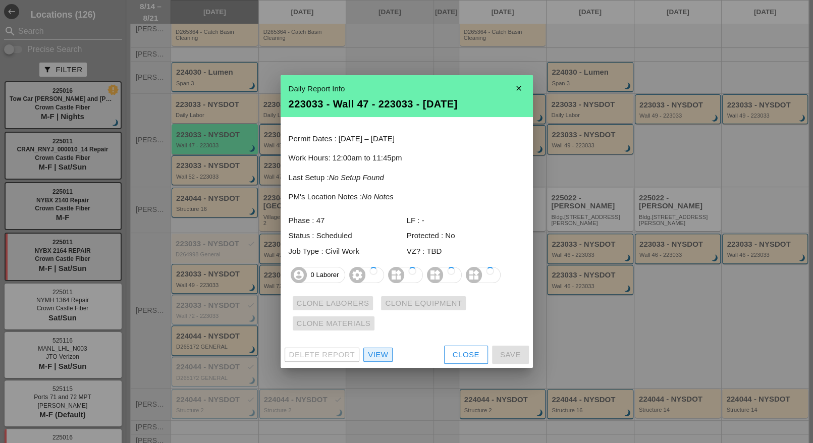
click at [376, 352] on div "View" at bounding box center [378, 355] width 20 height 12
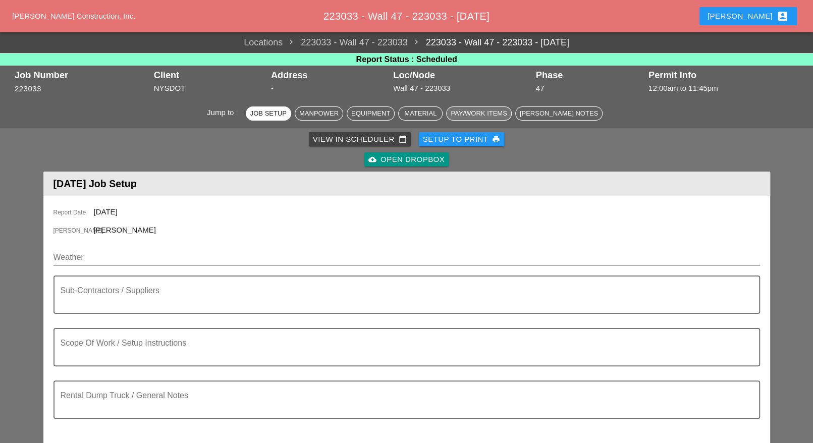
click at [486, 113] on div "Pay/Work Items" at bounding box center [478, 113] width 56 height 10
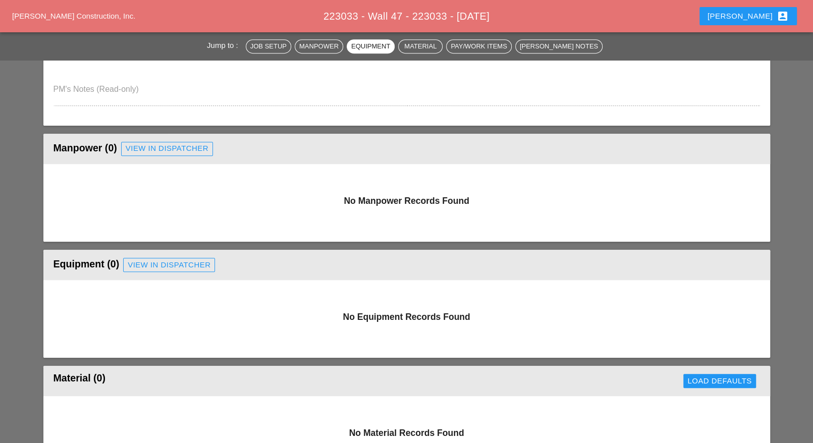
scroll to position [281, 0]
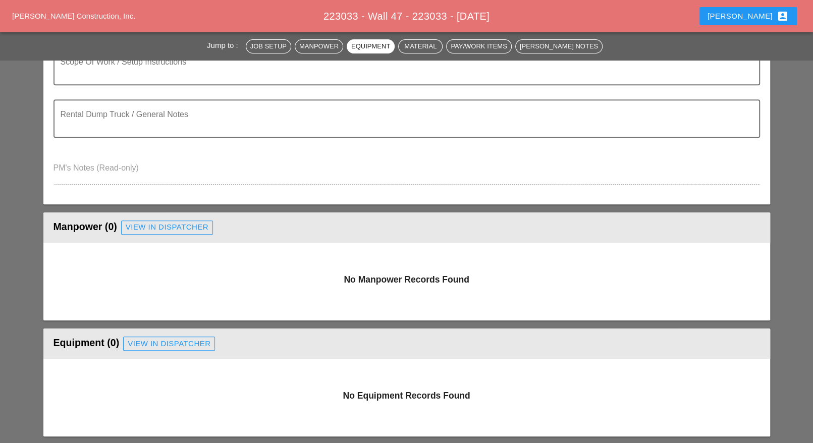
click at [335, 17] on span "223033 - Wall 47 - 223033 - 08/14/2025" at bounding box center [406, 16] width 166 height 11
click at [337, 15] on span "223033 - Wall 47 - 223033 - 08/14/2025" at bounding box center [406, 16] width 166 height 11
click at [363, 15] on span "223033 - Wall 47 - 223033 - 08/14/2025" at bounding box center [406, 16] width 166 height 11
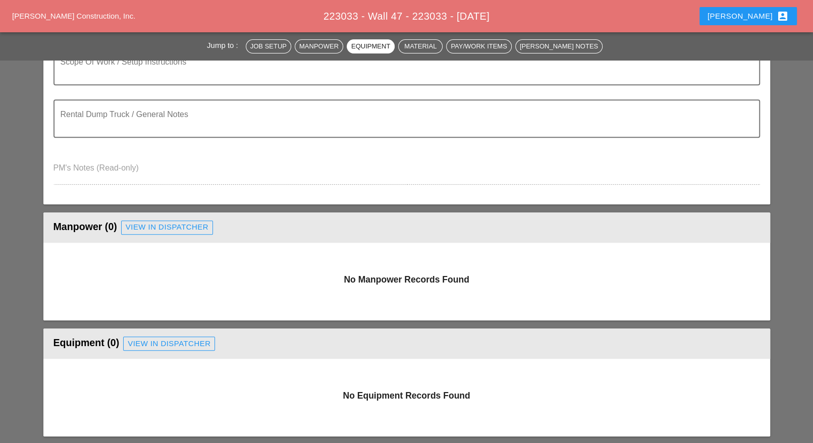
click at [388, 14] on span "223033 - Wall 47 - 223033 - 08/14/2025" at bounding box center [406, 16] width 166 height 11
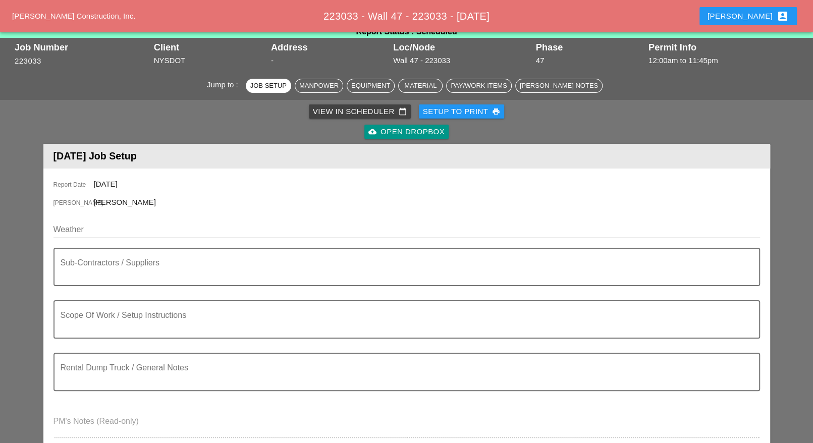
scroll to position [0, 0]
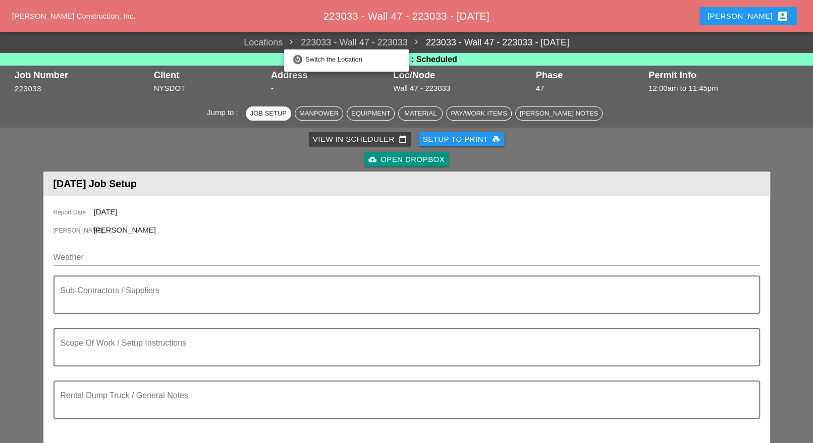
click at [357, 43] on span "223033 - Wall 47 - 223033" at bounding box center [344, 43] width 125 height 14
click at [384, 43] on span "223033 - Wall 47 - 223033" at bounding box center [344, 43] width 125 height 14
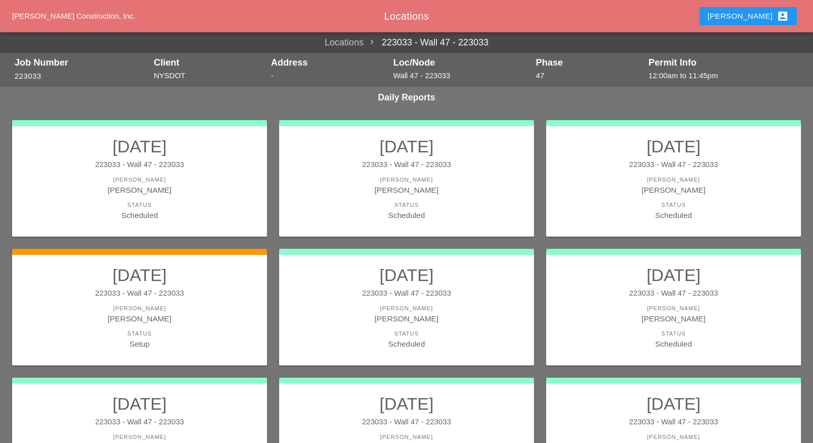
click at [436, 43] on link "223033 - Wall 47 - 223033" at bounding box center [425, 43] width 125 height 14
click at [443, 41] on link "223033 - Wall 47 - 223033" at bounding box center [425, 43] width 125 height 14
click at [467, 43] on link "223033 - Wall 47 - 223033" at bounding box center [425, 43] width 125 height 14
click at [375, 41] on link "223033 - Wall 47 - 223033" at bounding box center [425, 43] width 125 height 14
click at [382, 40] on link "223033 - Wall 47 - 223033" at bounding box center [425, 43] width 125 height 14
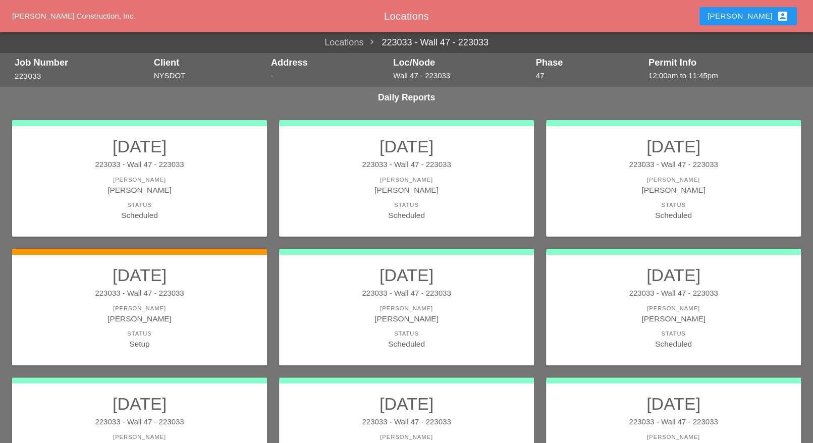
click at [371, 41] on link "223033 - Wall 47 - 223033" at bounding box center [425, 43] width 125 height 14
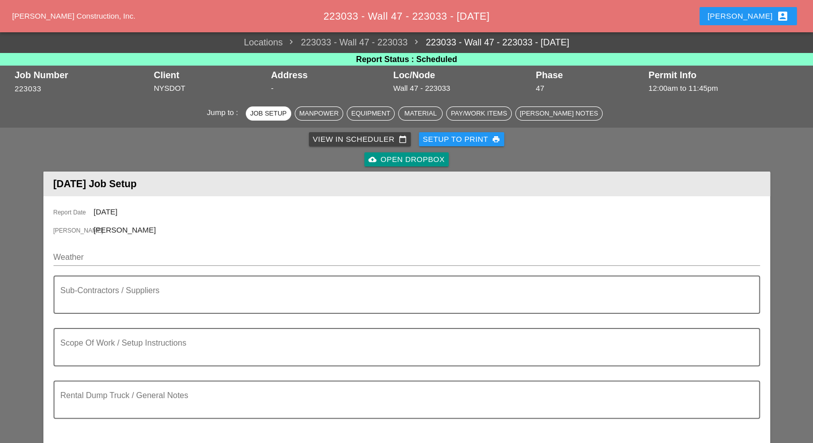
click at [467, 42] on link "223033 - Wall 47 - 223033 - 08/14/2025" at bounding box center [488, 43] width 161 height 14
click at [511, 41] on link "223033 - Wall 47 - 223033 - 08/14/2025" at bounding box center [488, 43] width 161 height 14
drag, startPoint x: 479, startPoint y: 40, endPoint x: 464, endPoint y: 43, distance: 15.3
click at [478, 41] on link "223033 - Wall 47 - 223033 - 08/14/2025" at bounding box center [488, 43] width 161 height 14
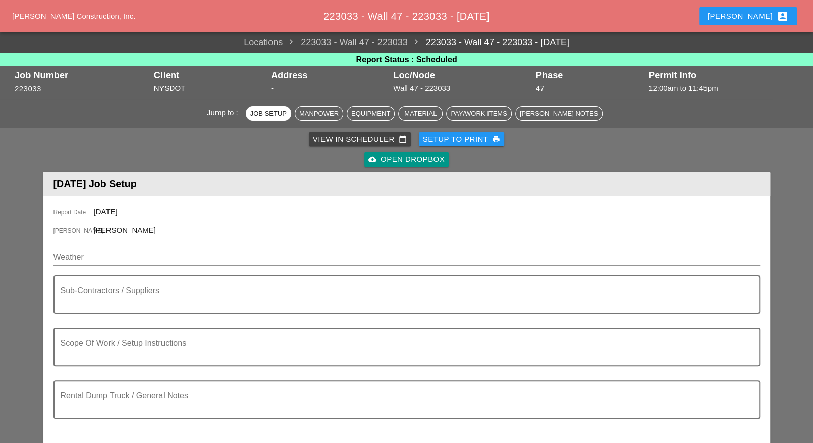
click at [447, 42] on link "223033 - Wall 47 - 223033 - 08/14/2025" at bounding box center [488, 43] width 161 height 14
click at [559, 45] on link "223033 - Wall 47 - 223033 - 08/14/2025" at bounding box center [488, 43] width 161 height 14
click at [261, 42] on link "Locations" at bounding box center [263, 43] width 39 height 14
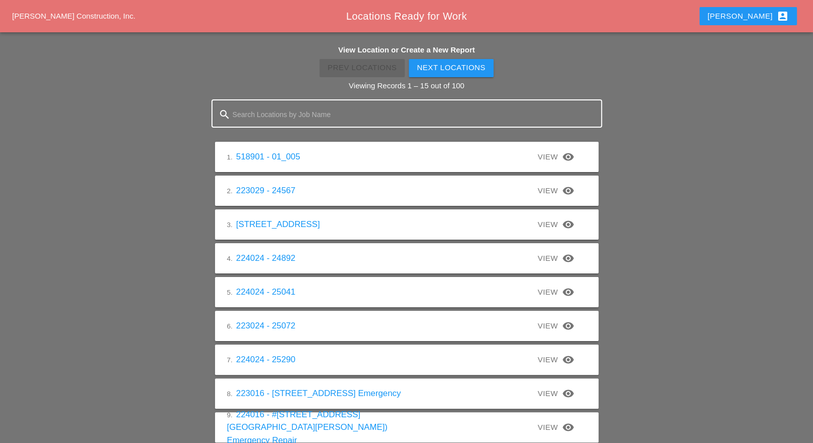
click at [275, 114] on input "Search Locations by Job Name" at bounding box center [407, 114] width 348 height 16
type input "4"
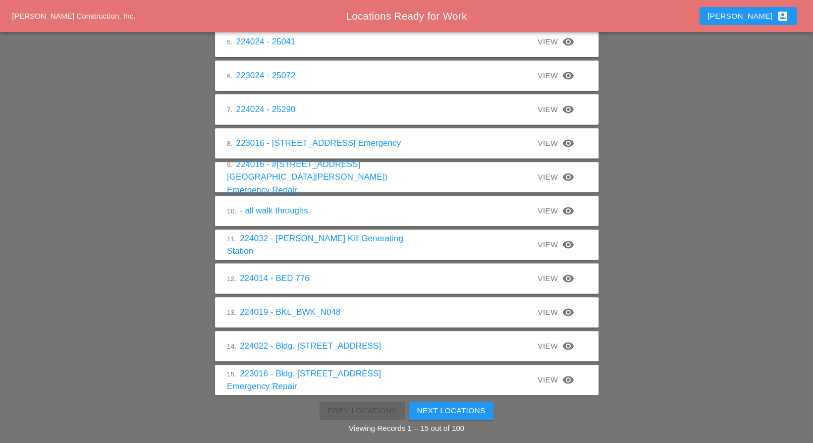
scroll to position [261, 0]
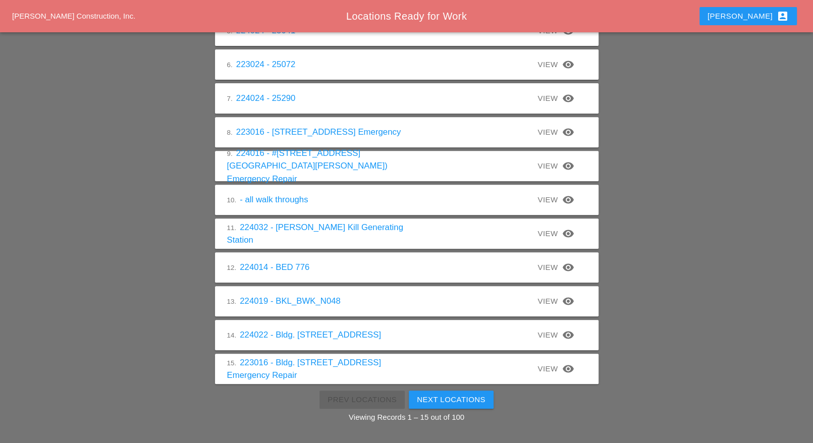
type input "wall 45"
click at [464, 400] on div "Next Locations" at bounding box center [451, 400] width 69 height 12
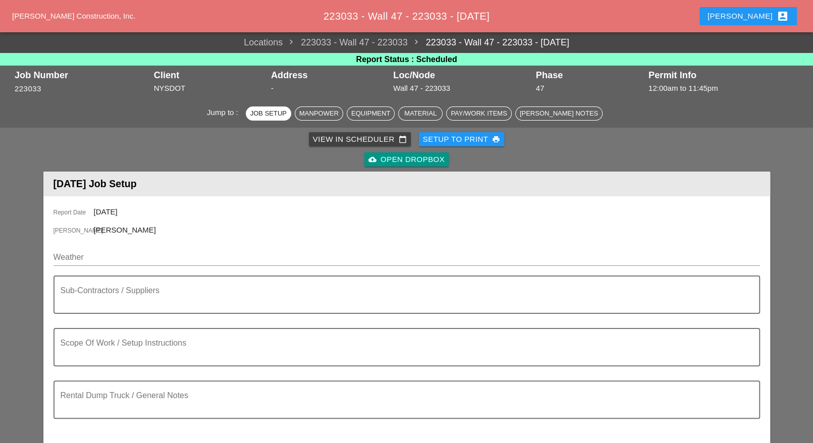
click at [342, 17] on span "223033 - Wall 47 - 223033 - 08/14/2025" at bounding box center [406, 16] width 166 height 11
click at [300, 60] on icon "change_circle" at bounding box center [297, 59] width 11 height 11
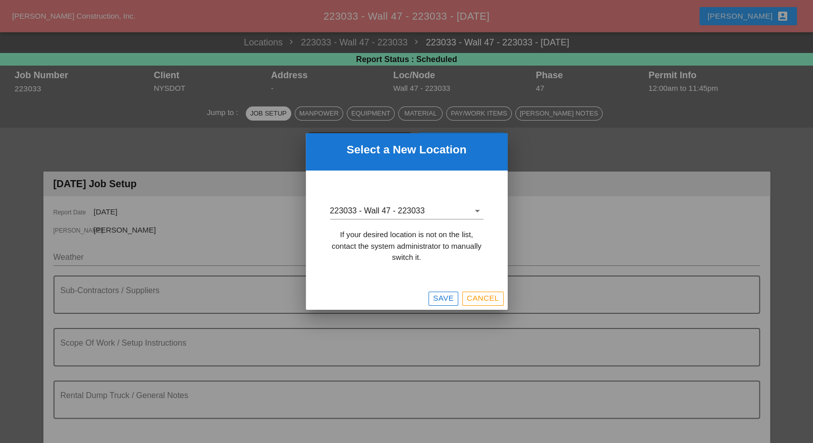
click at [477, 212] on icon "arrow_drop_down" at bounding box center [477, 211] width 12 height 12
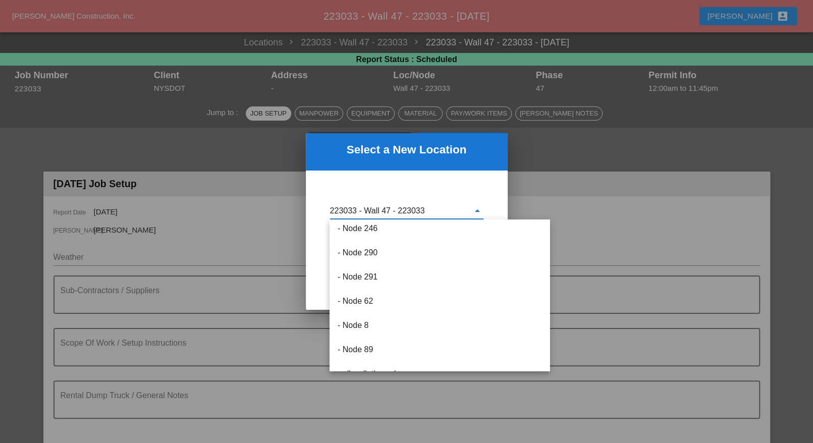
scroll to position [88, 0]
drag, startPoint x: 396, startPoint y: 213, endPoint x: 390, endPoint y: 211, distance: 5.9
click at [395, 214] on input "223033 - Wall 47 - 223033" at bounding box center [399, 211] width 139 height 16
click at [390, 211] on input "223033 - Wall 47 - 223033" at bounding box center [399, 211] width 139 height 16
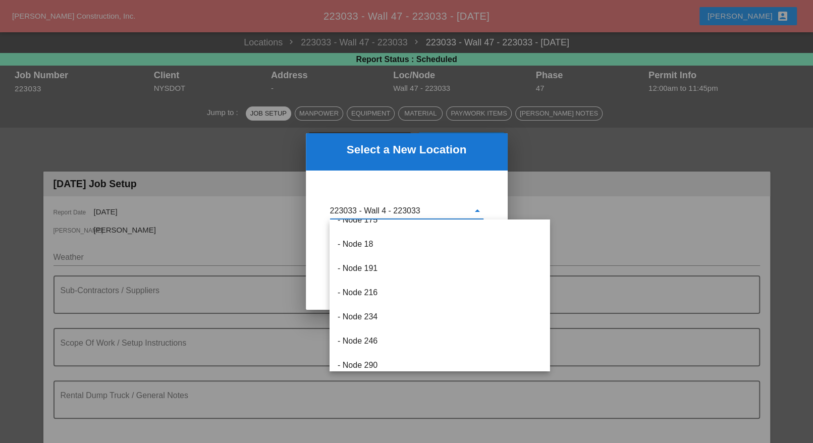
scroll to position [0, 0]
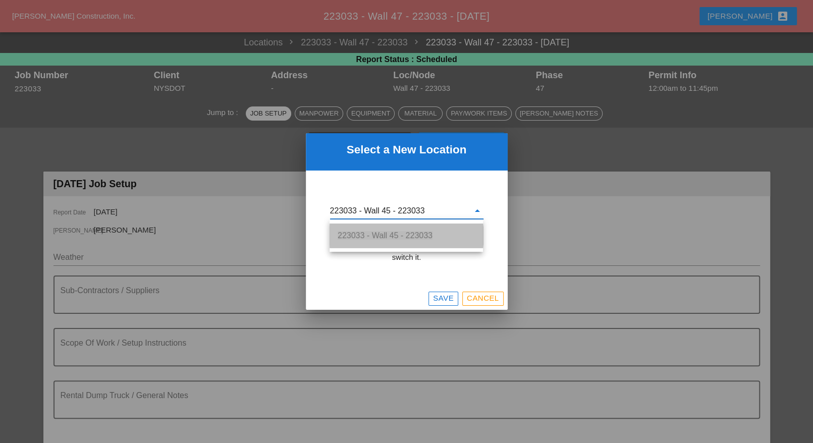
click at [403, 234] on span "223033 - Wall 45 - 223033" at bounding box center [384, 235] width 95 height 9
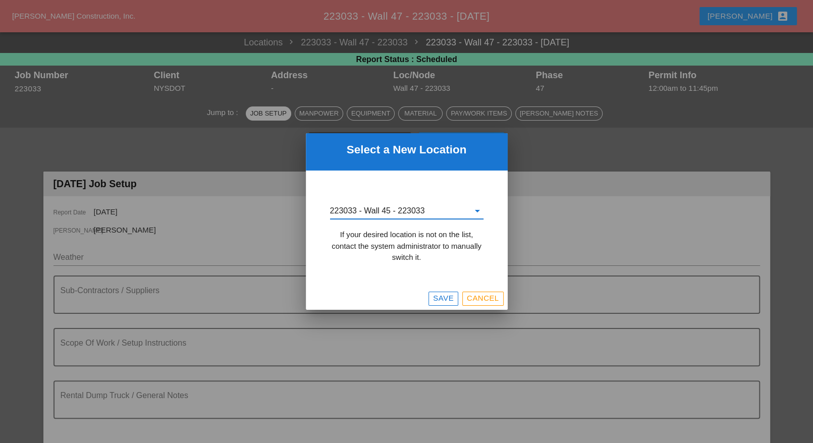
type input "223033 - Wall 45 - 223033"
click at [450, 299] on div "Save" at bounding box center [443, 299] width 21 height 12
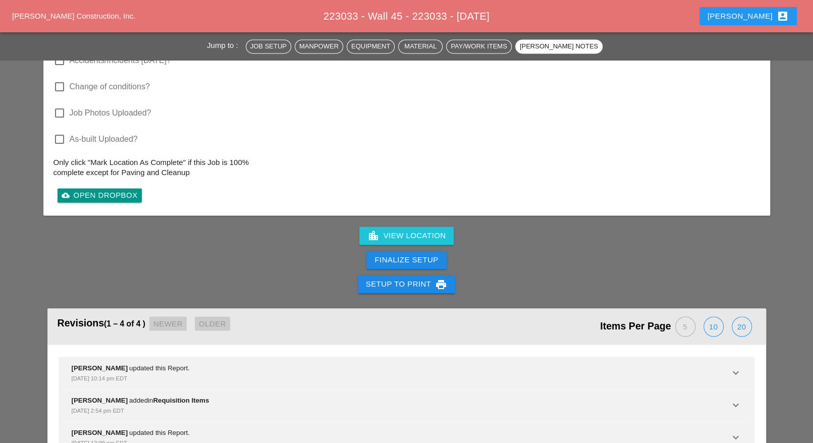
scroll to position [1072, 0]
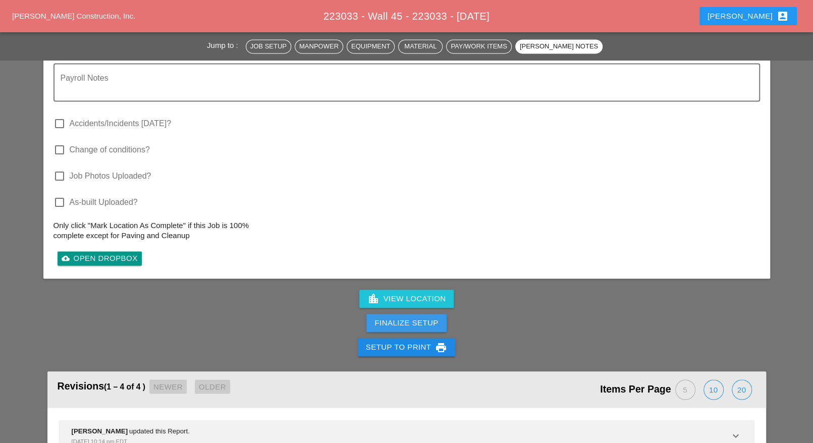
click at [431, 321] on div "Finalize Setup" at bounding box center [406, 323] width 64 height 12
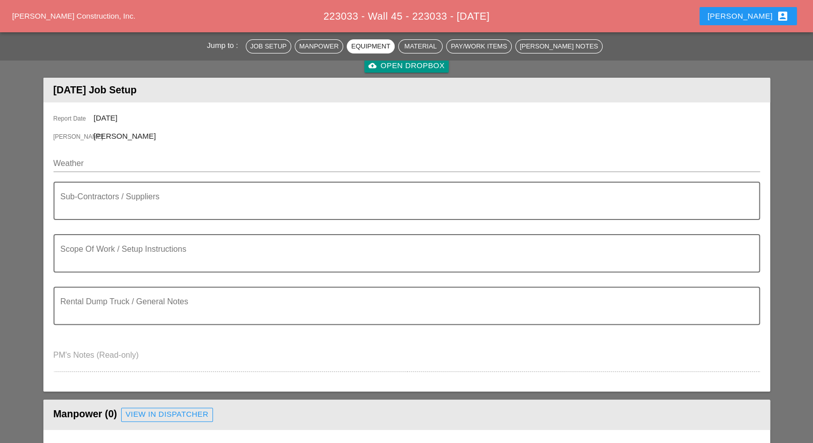
scroll to position [0, 0]
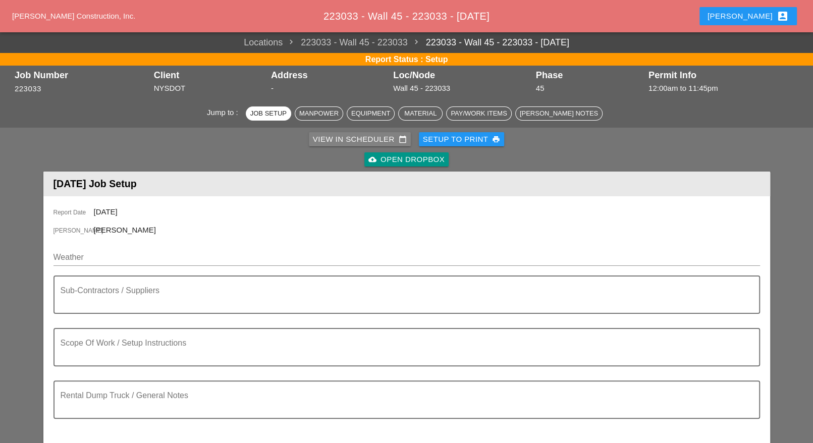
click at [329, 140] on div "View in Scheduler calendar_today" at bounding box center [360, 140] width 94 height 12
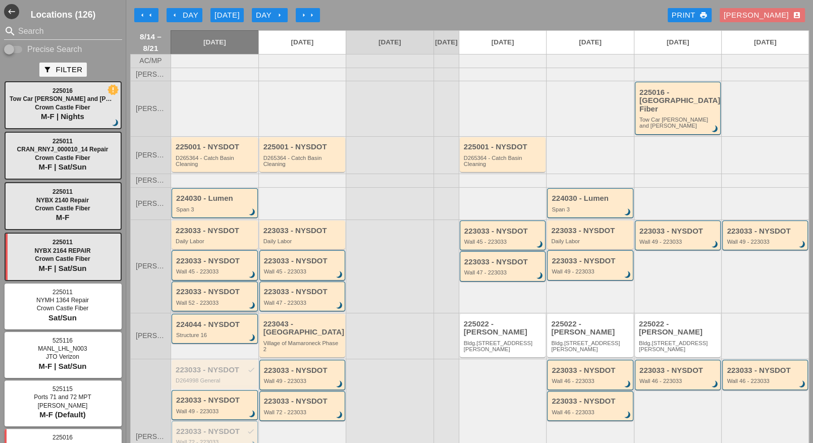
click at [218, 300] on div "Wall 52 - 223033" at bounding box center [215, 303] width 79 height 6
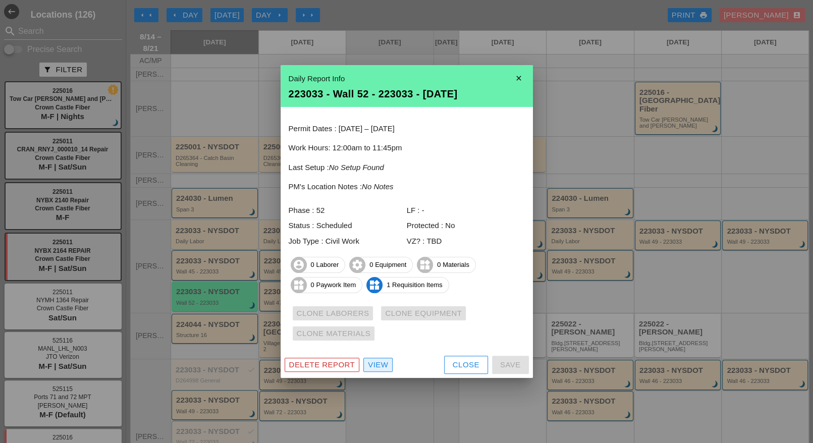
click at [382, 364] on div "View" at bounding box center [378, 365] width 20 height 12
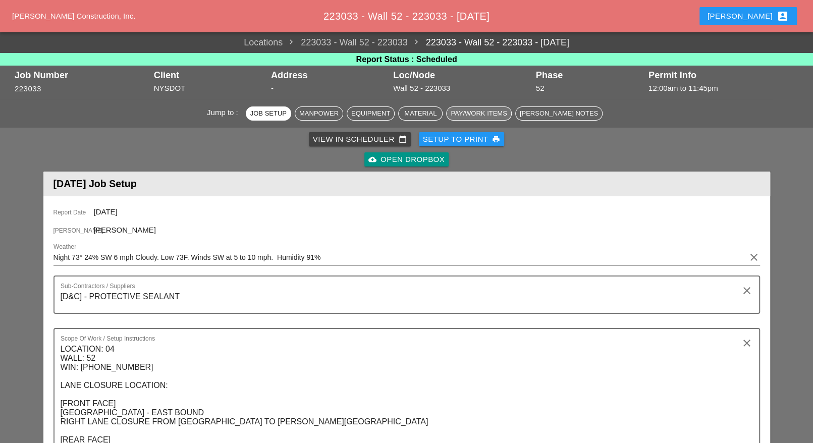
click at [482, 112] on div "Pay/Work Items" at bounding box center [478, 113] width 56 height 10
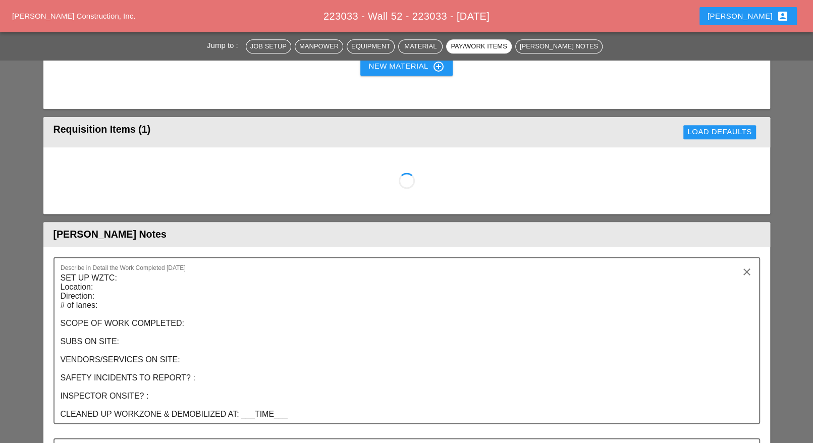
scroll to position [844, 0]
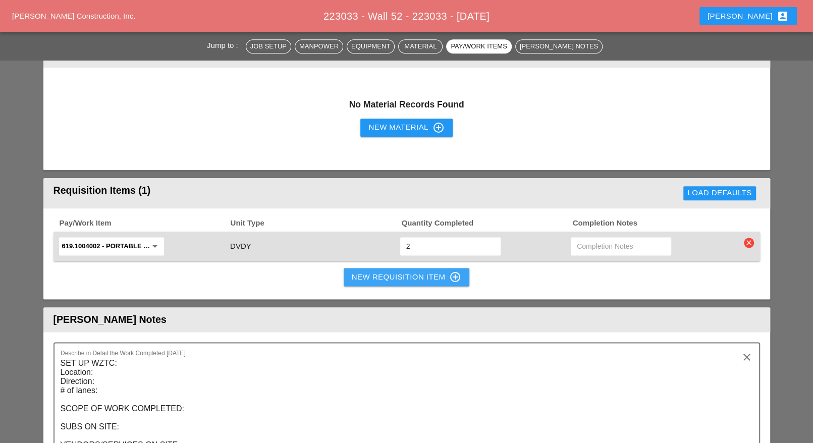
click at [381, 279] on div "New Requisition Item control_point" at bounding box center [407, 277] width 110 height 12
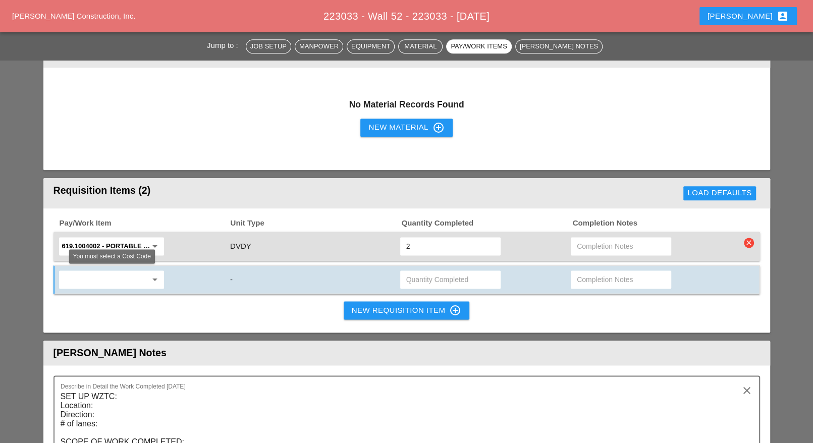
click at [119, 278] on input "text" at bounding box center [104, 279] width 85 height 16
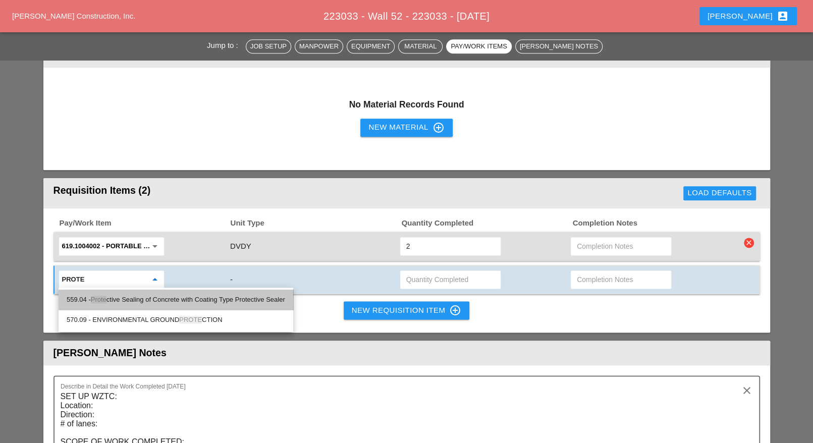
drag, startPoint x: 158, startPoint y: 296, endPoint x: 168, endPoint y: 299, distance: 10.5
click at [159, 297] on div "559.04 - Prote ctive Sealing of Concrete with Coating Type Protective Sealer" at bounding box center [176, 300] width 218 height 12
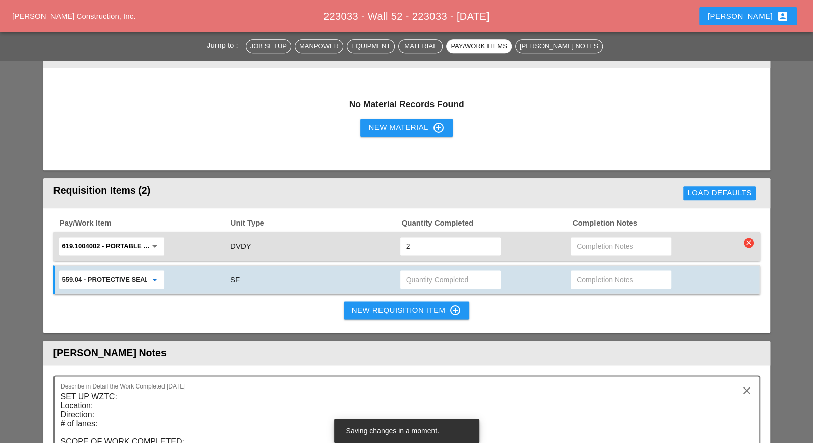
type input "559.04 - Protective Sealing of Concrete with Coating Type Protective Sealer"
click at [590, 278] on input "text" at bounding box center [621, 279] width 88 height 16
type input "waiting"
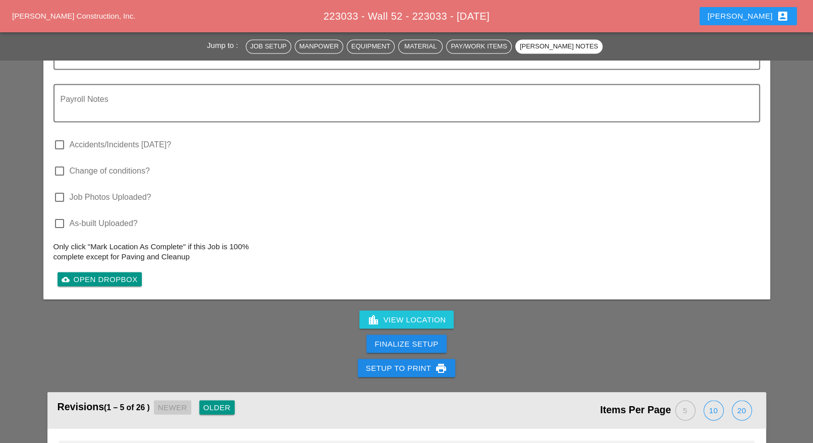
scroll to position [1474, 0]
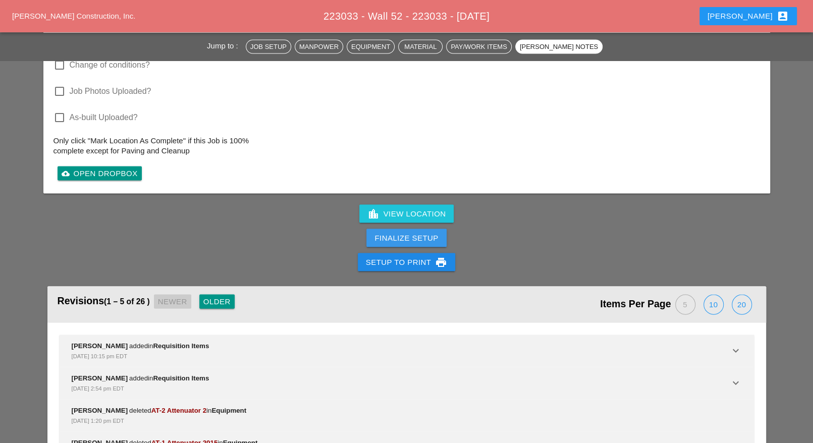
click at [404, 237] on div "Finalize Setup" at bounding box center [406, 239] width 64 height 12
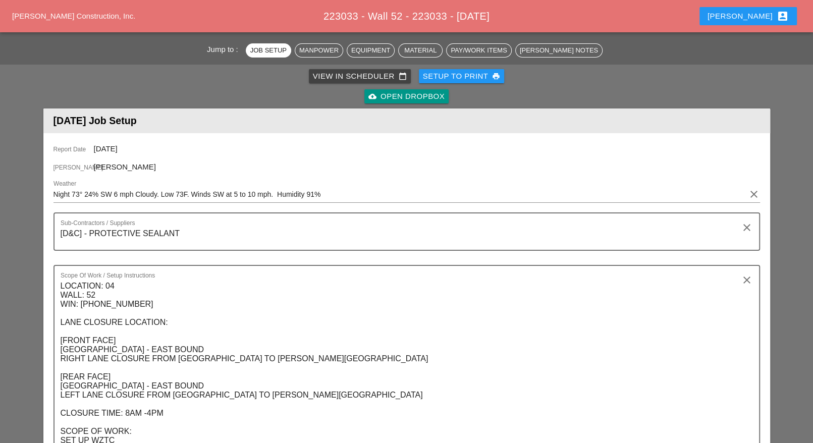
scroll to position [0, 0]
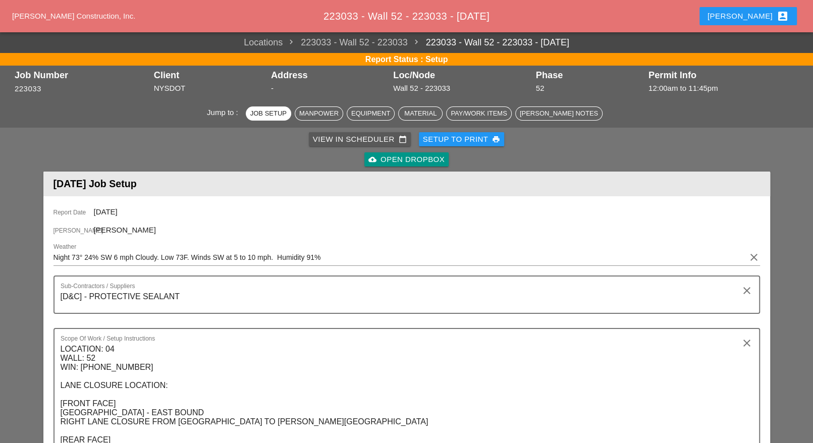
click at [334, 137] on div "View in Scheduler calendar_today" at bounding box center [360, 140] width 94 height 12
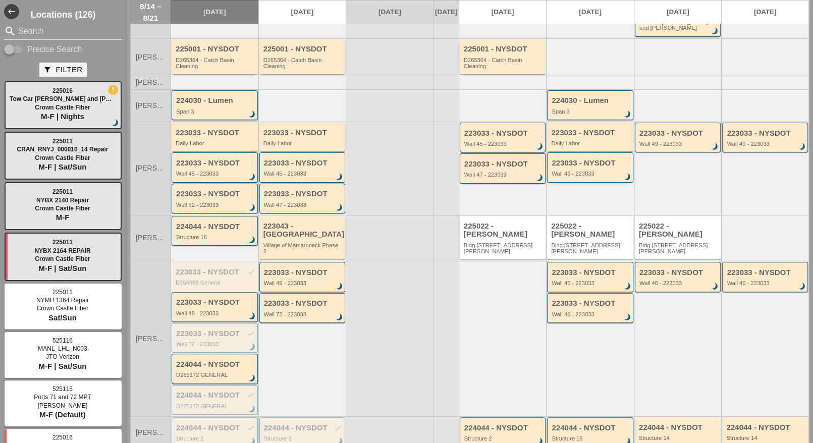
scroll to position [126, 0]
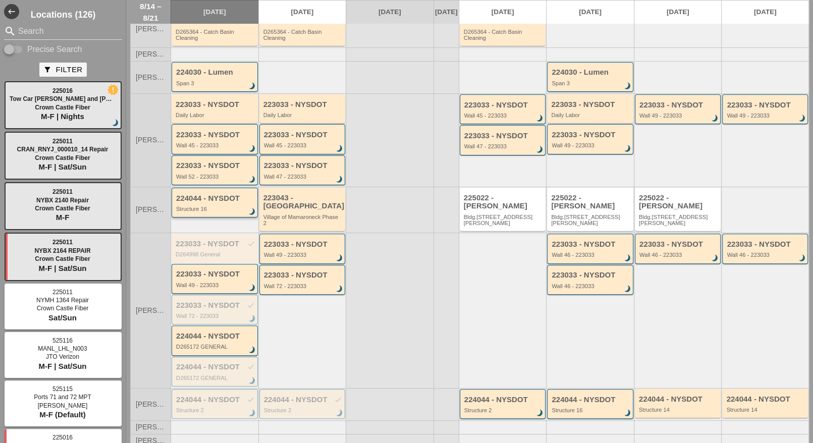
click at [209, 206] on div "Structure 16" at bounding box center [215, 209] width 79 height 6
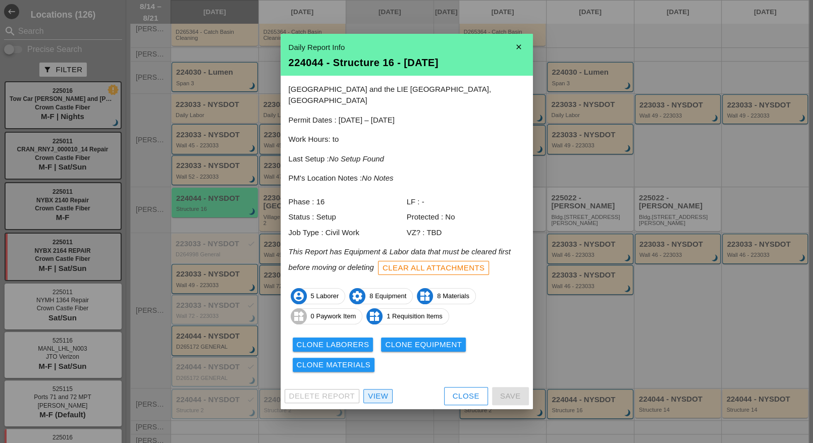
click at [387, 391] on div "View" at bounding box center [378, 396] width 20 height 12
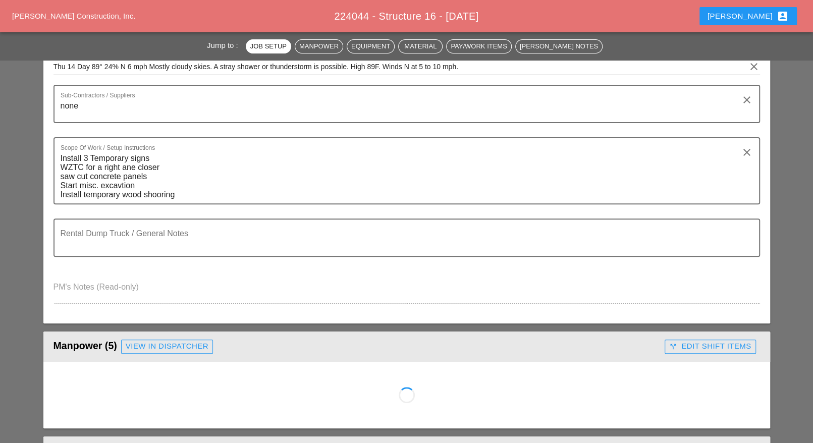
scroll to position [315, 0]
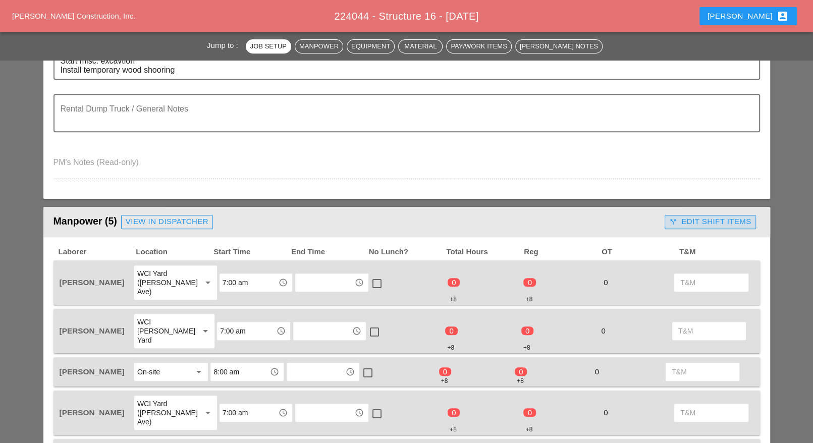
click at [692, 218] on div "call_split Edit Shift Items" at bounding box center [710, 222] width 82 height 12
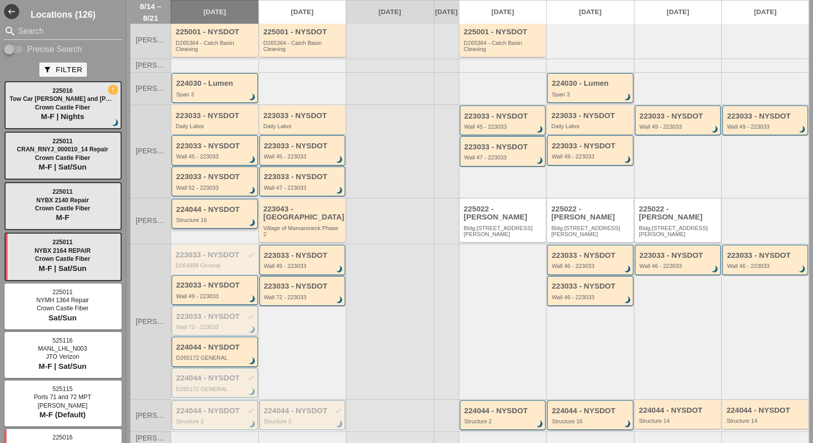
scroll to position [126, 0]
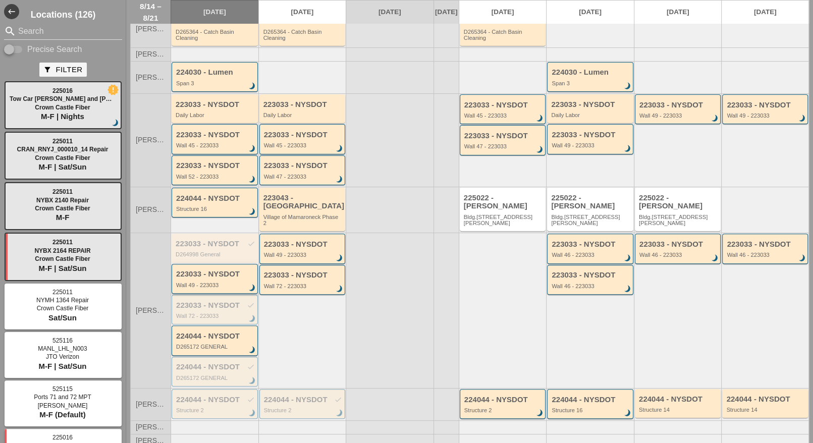
click at [211, 282] on div "Wall 49 - 223033" at bounding box center [215, 285] width 79 height 6
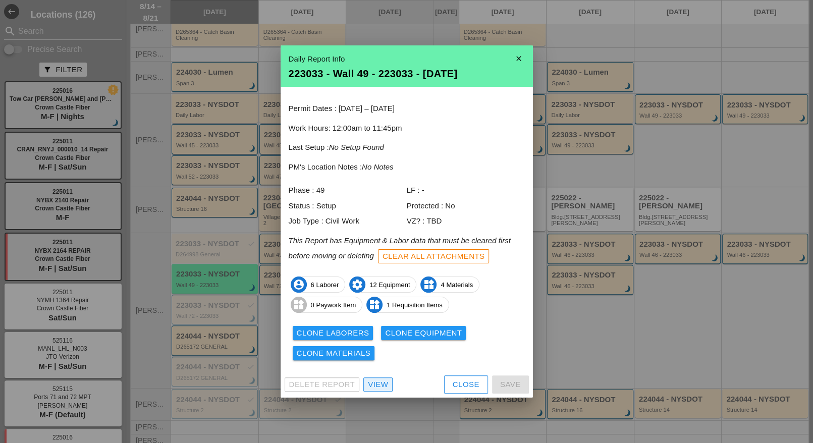
drag, startPoint x: 382, startPoint y: 383, endPoint x: 350, endPoint y: 361, distance: 39.2
click at [383, 383] on div "View" at bounding box center [378, 385] width 20 height 12
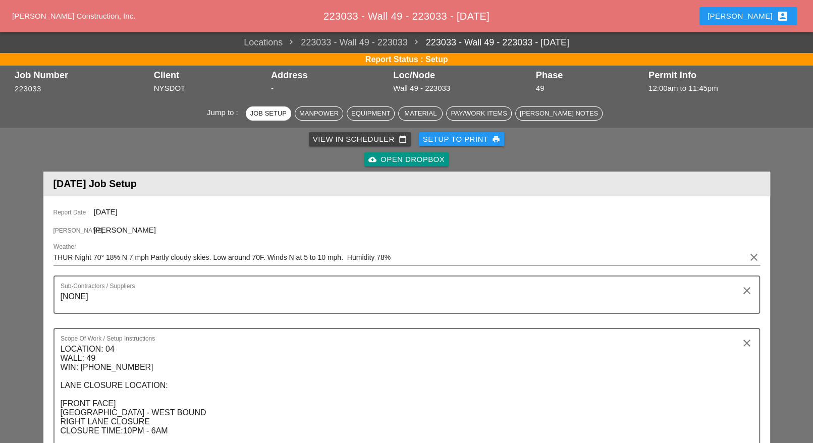
scroll to position [504, 0]
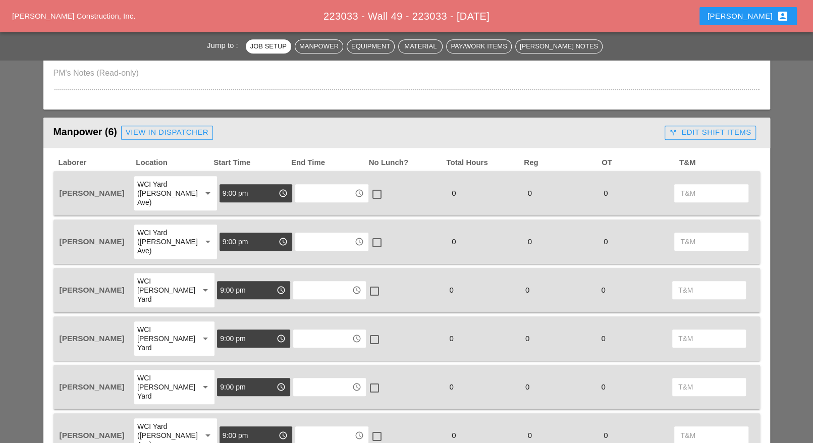
click at [302, 186] on input "text" at bounding box center [324, 193] width 52 height 16
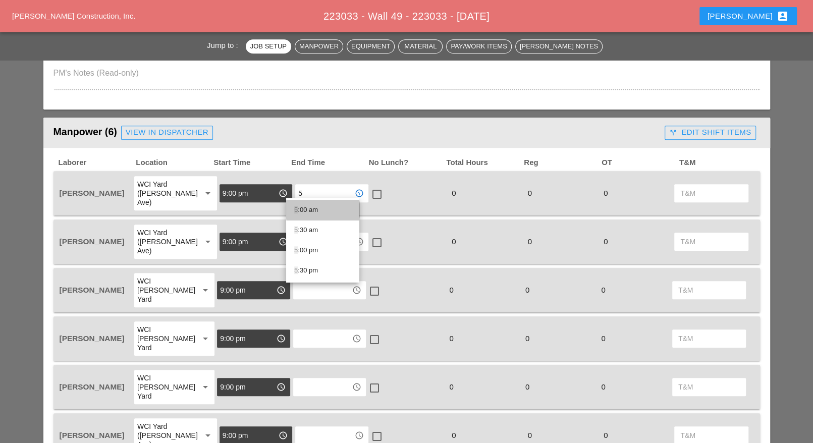
click at [300, 208] on div "5 :00 am" at bounding box center [322, 210] width 57 height 12
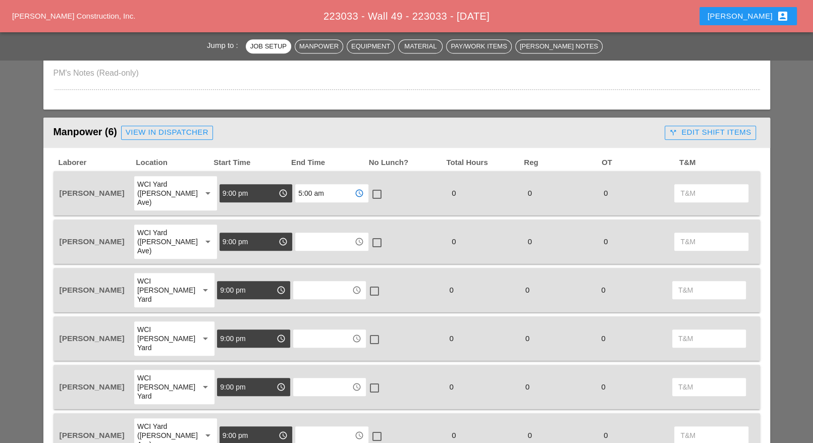
type input "5:00 am"
click at [301, 234] on input "text" at bounding box center [324, 242] width 52 height 16
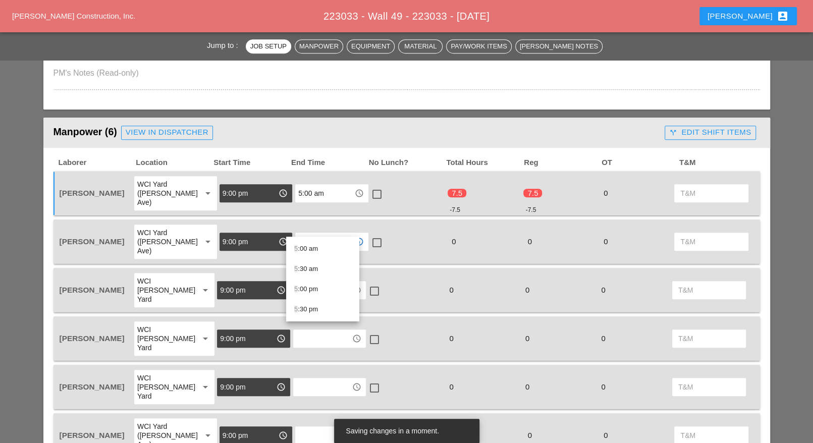
click at [302, 248] on div "5 :00 am" at bounding box center [322, 249] width 57 height 12
type input "5:00 am"
drag, startPoint x: 303, startPoint y: 263, endPoint x: 306, endPoint y: 268, distance: 6.2
click at [304, 282] on input "text" at bounding box center [322, 290] width 52 height 16
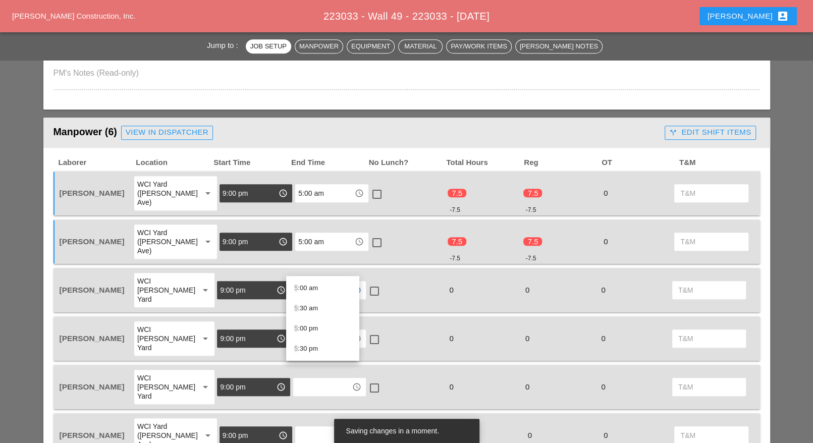
click at [304, 289] on div "5 :00 am" at bounding box center [322, 288] width 57 height 12
type input "5:00 am"
drag, startPoint x: 303, startPoint y: 298, endPoint x: 306, endPoint y: 304, distance: 6.3
click at [303, 330] on input "text" at bounding box center [322, 338] width 52 height 16
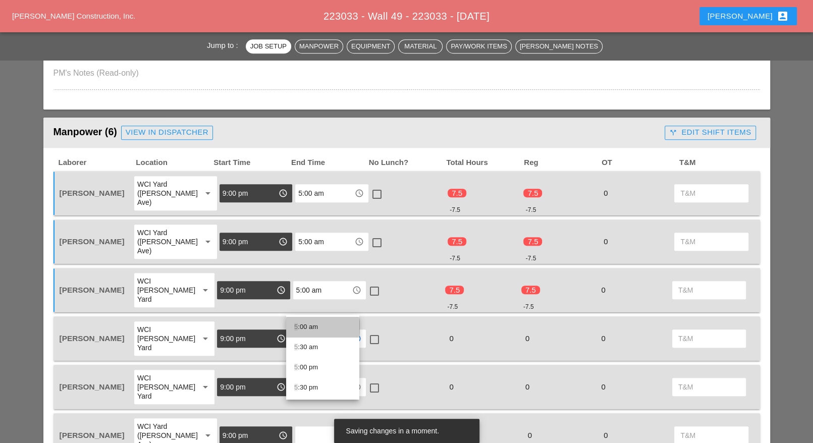
click at [303, 326] on div "5 :00 am" at bounding box center [322, 327] width 57 height 12
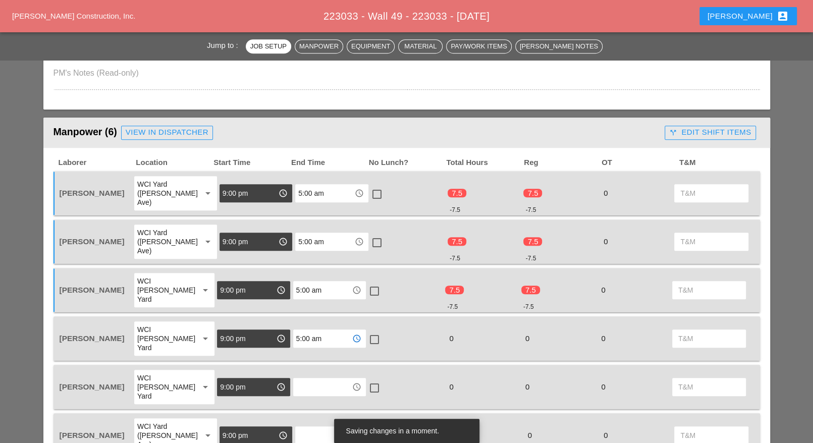
type input "5:00 am"
click at [306, 379] on input "text" at bounding box center [322, 387] width 52 height 16
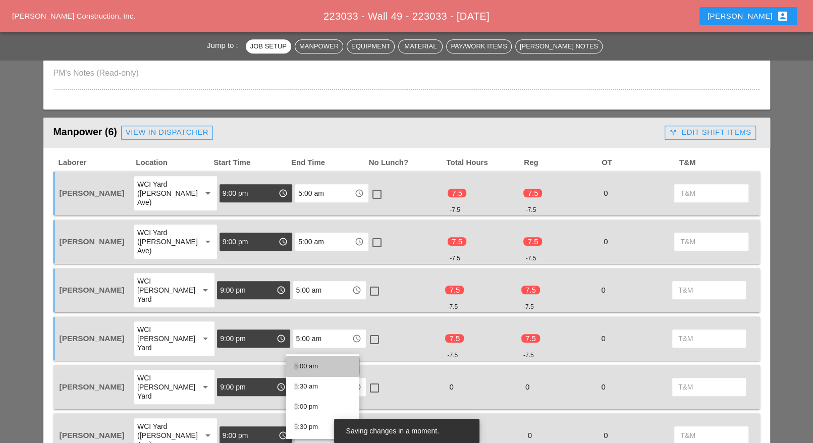
drag, startPoint x: 305, startPoint y: 365, endPoint x: 306, endPoint y: 371, distance: 6.6
click at [306, 365] on div "5 :00 am" at bounding box center [322, 366] width 57 height 12
type input "5:00 am"
click at [306, 427] on input "text" at bounding box center [324, 435] width 52 height 16
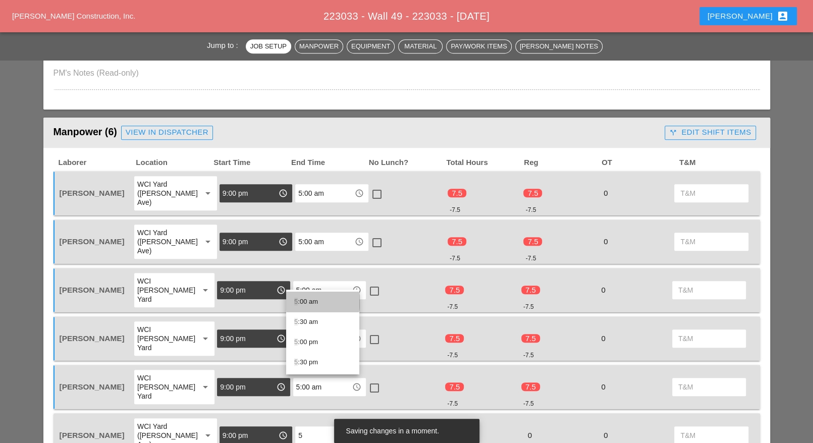
click at [314, 299] on div "5 :00 am" at bounding box center [322, 302] width 57 height 12
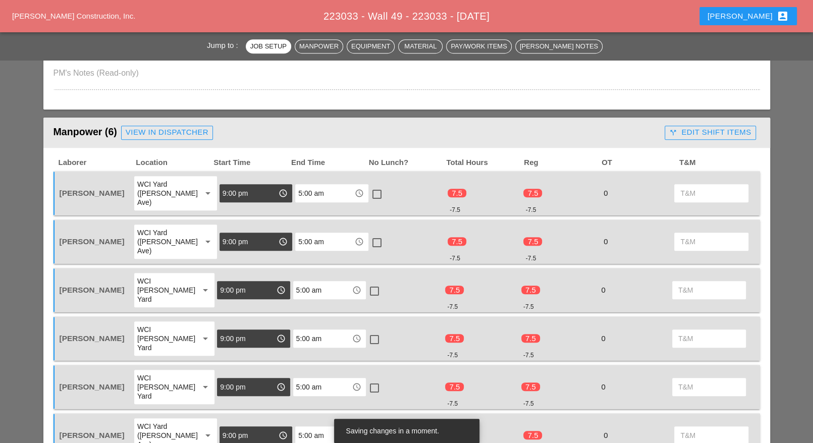
type input "5:00 am"
drag, startPoint x: 370, startPoint y: 385, endPoint x: 368, endPoint y: 379, distance: 5.9
click at [368, 428] on div at bounding box center [376, 436] width 17 height 17
checkbox input "true"
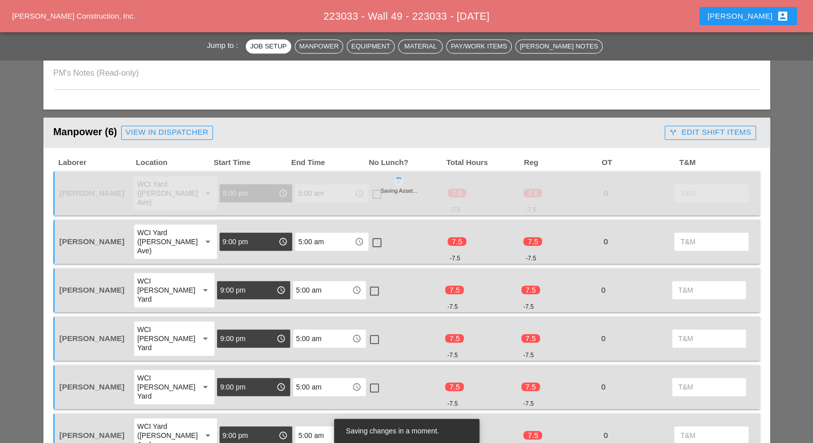
click at [368, 379] on div at bounding box center [374, 387] width 17 height 17
checkbox input "true"
click at [371, 331] on div at bounding box center [374, 339] width 17 height 17
checkbox input "true"
click at [371, 282] on div at bounding box center [374, 290] width 17 height 17
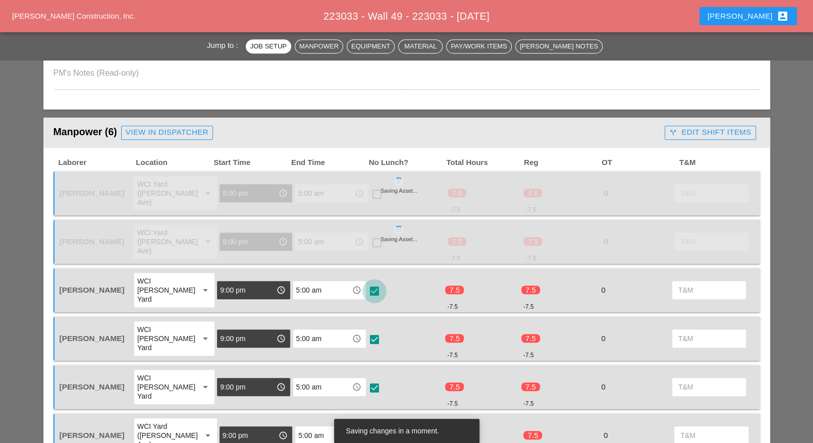
checkbox input "true"
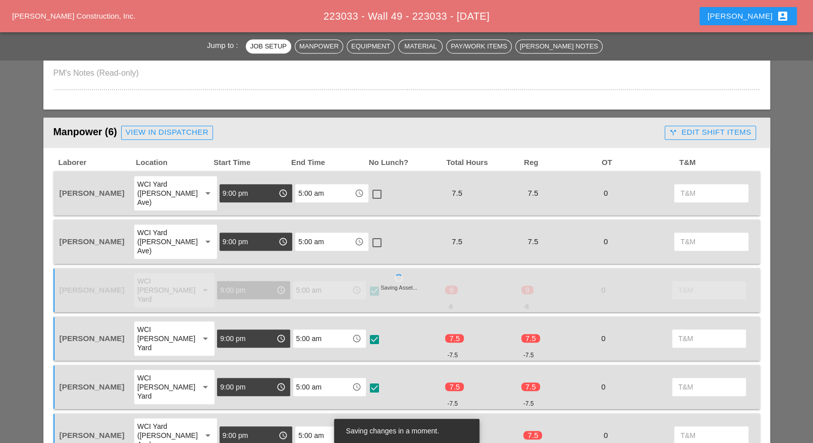
click at [370, 188] on div at bounding box center [376, 194] width 17 height 17
checkbox input "true"
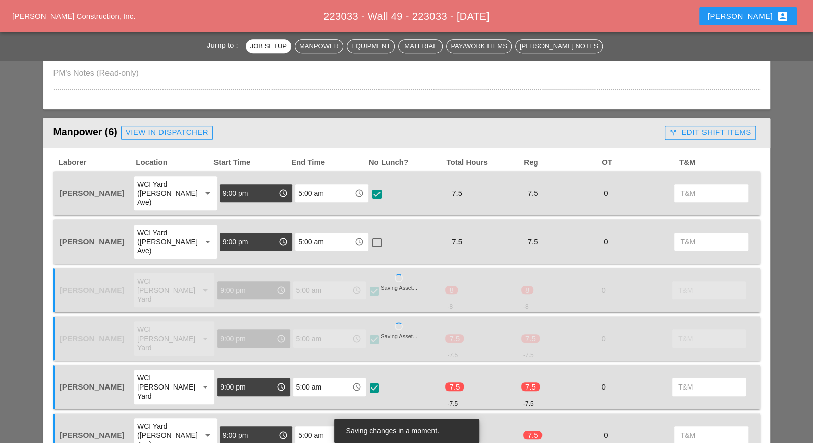
click at [368, 234] on div at bounding box center [376, 242] width 17 height 17
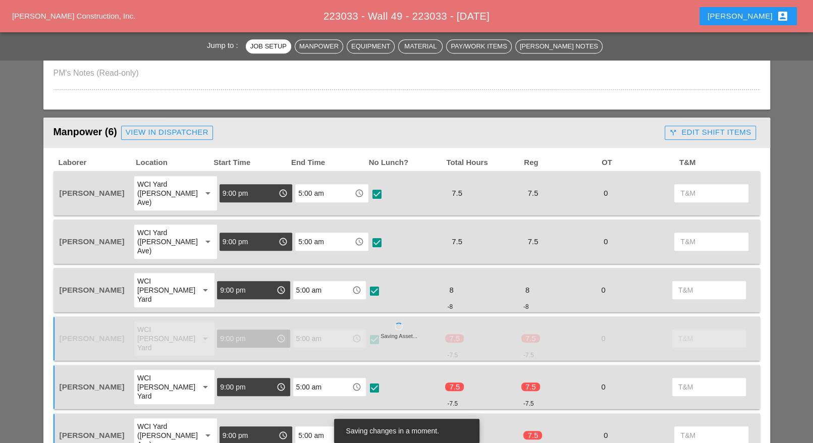
checkbox input "true"
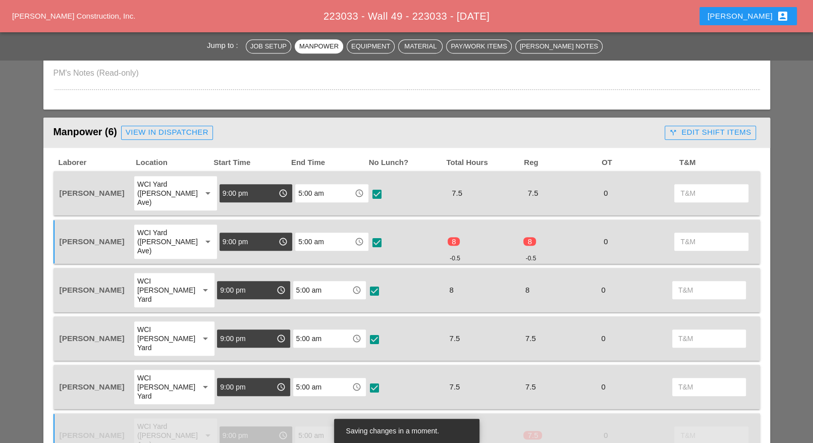
scroll to position [757, 0]
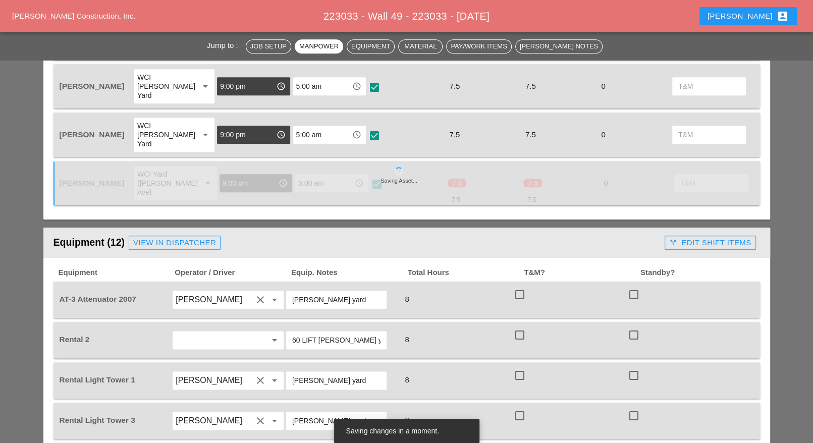
click at [516, 286] on div at bounding box center [519, 294] width 17 height 17
checkbox input "true"
click at [518, 326] on div at bounding box center [519, 334] width 17 height 17
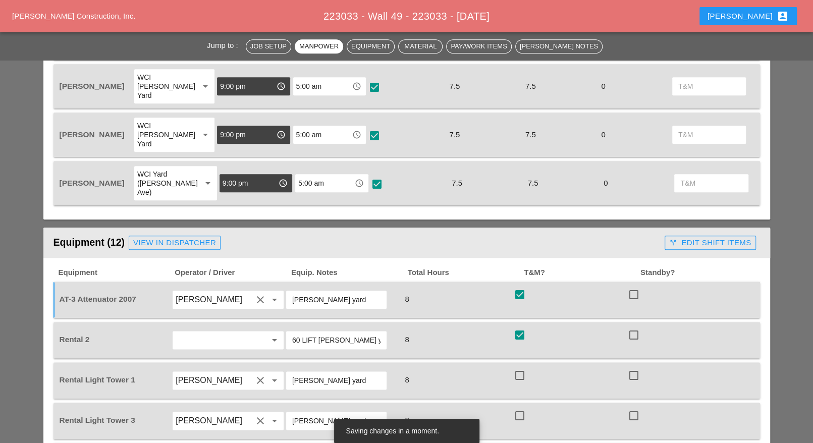
checkbox input "true"
click at [521, 367] on div at bounding box center [519, 375] width 17 height 17
checkbox input "true"
click at [520, 407] on div at bounding box center [519, 415] width 17 height 17
checkbox input "true"
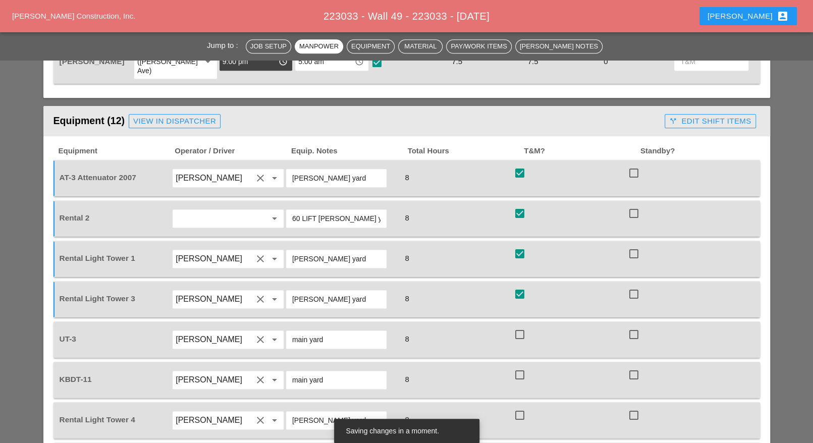
scroll to position [883, 0]
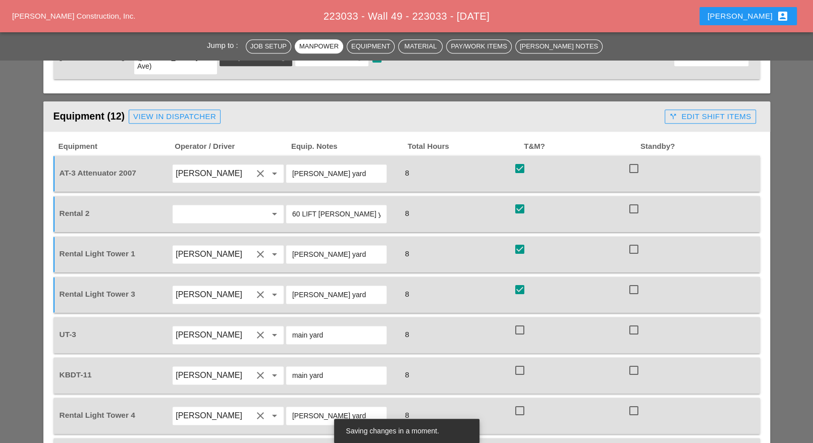
click at [520, 321] on div at bounding box center [519, 329] width 17 height 17
checkbox input "true"
drag, startPoint x: 521, startPoint y: 306, endPoint x: 522, endPoint y: 321, distance: 14.7
click at [521, 362] on div at bounding box center [519, 370] width 17 height 17
checkbox input "true"
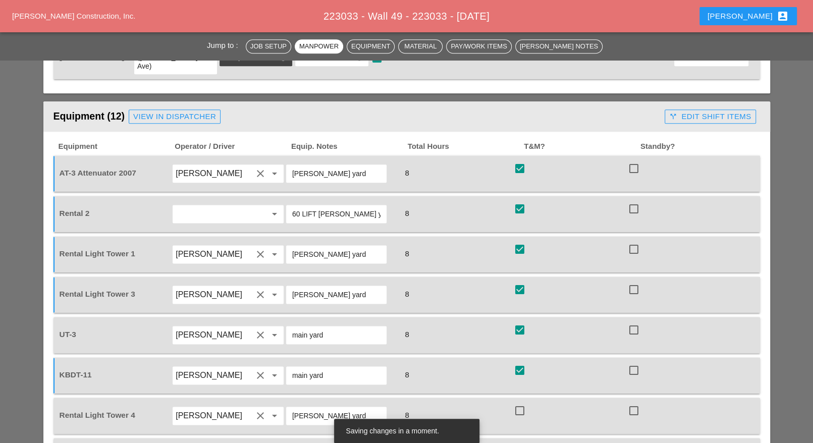
click at [523, 402] on div at bounding box center [519, 410] width 17 height 17
checkbox input "true"
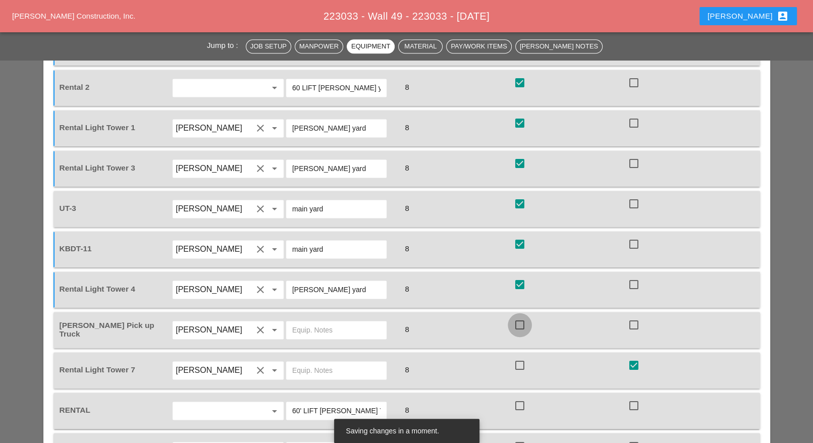
drag, startPoint x: 517, startPoint y: 263, endPoint x: 518, endPoint y: 281, distance: 18.7
click at [518, 316] on div at bounding box center [519, 324] width 17 height 17
checkbox input "true"
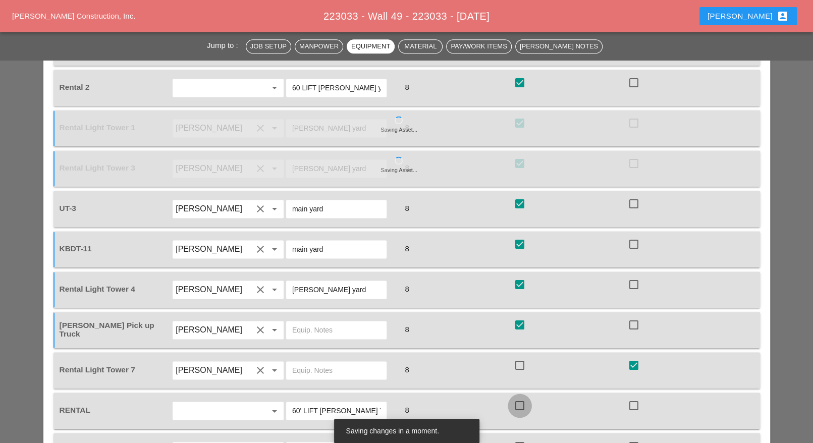
click at [520, 397] on div at bounding box center [519, 405] width 17 height 17
checkbox input "true"
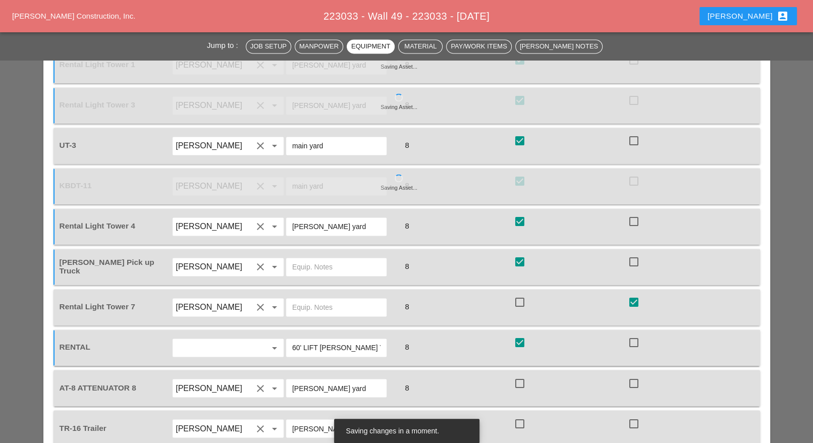
click at [520, 374] on div at bounding box center [519, 382] width 17 height 17
checkbox input "true"
click at [525, 415] on div at bounding box center [519, 423] width 17 height 17
checkbox input "true"
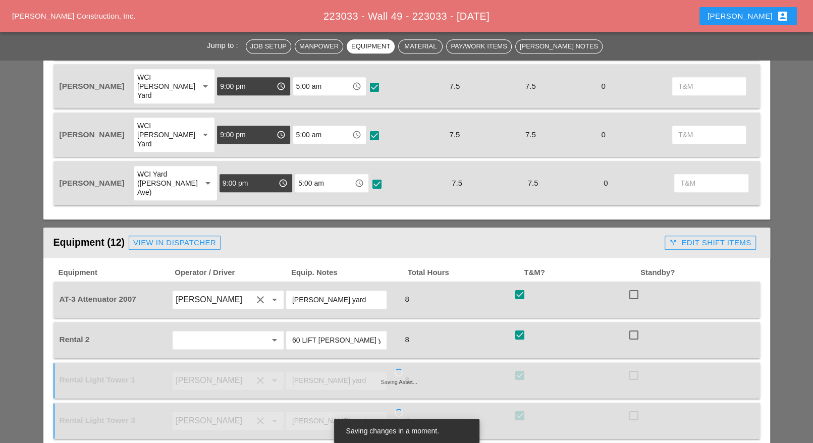
scroll to position [567, 0]
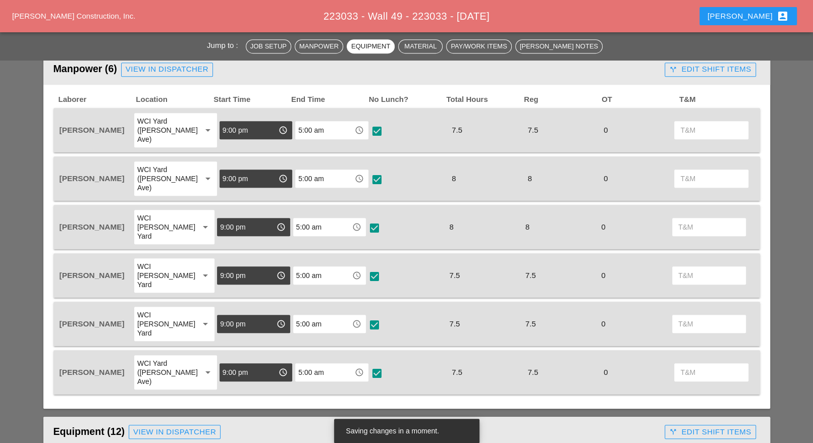
click at [371, 127] on div at bounding box center [376, 131] width 17 height 17
checkbox input "true"
click at [368, 268] on div at bounding box center [374, 276] width 17 height 17
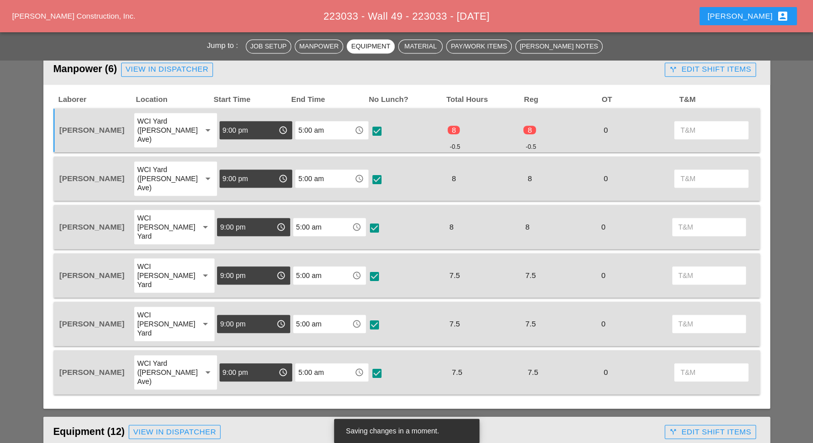
checkbox input "true"
click at [368, 316] on div at bounding box center [374, 324] width 17 height 17
checkbox input "true"
click at [371, 365] on div at bounding box center [376, 373] width 17 height 17
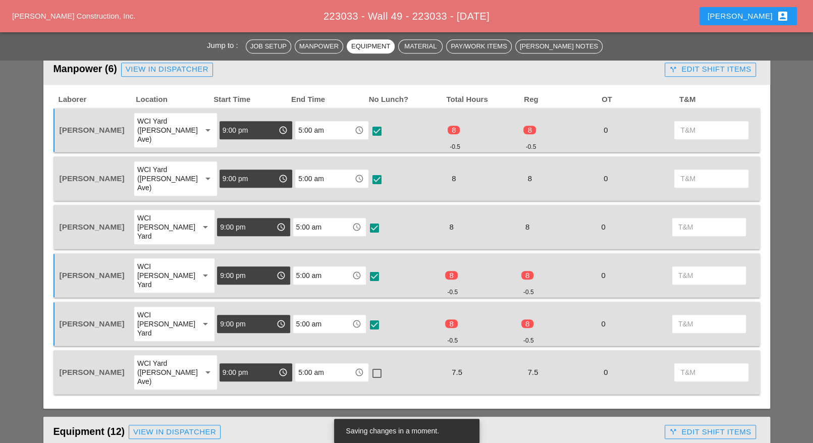
click at [372, 365] on div at bounding box center [376, 373] width 17 height 17
checkbox input "true"
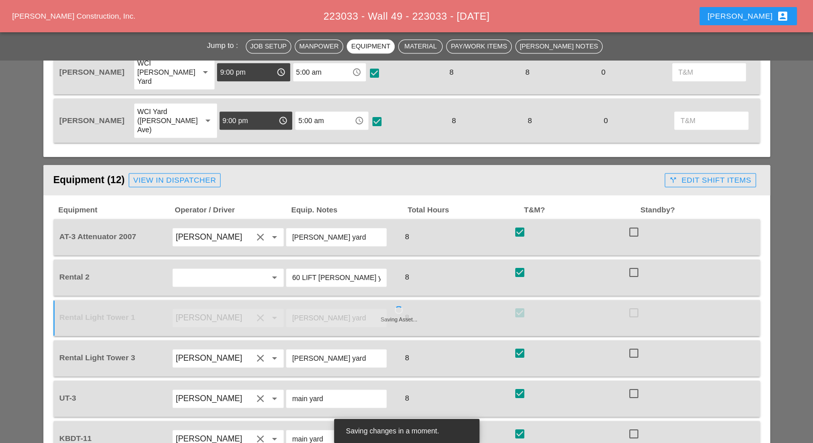
scroll to position [820, 0]
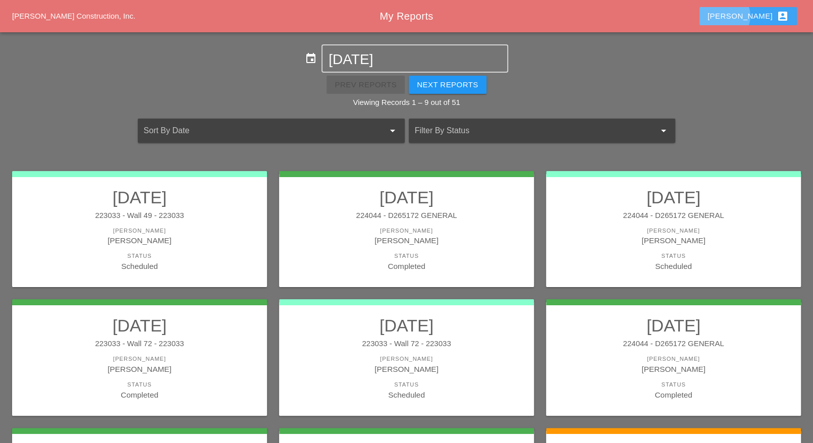
click at [764, 19] on div "Luca account_box" at bounding box center [747, 16] width 81 height 12
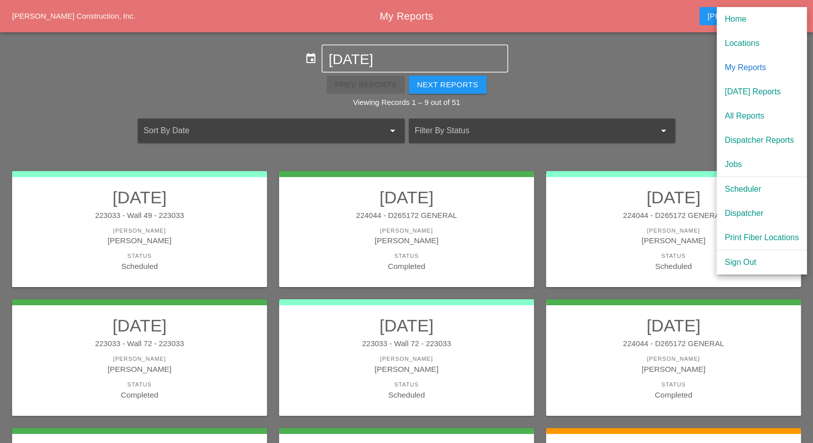
click at [751, 213] on div "Dispatcher" at bounding box center [761, 213] width 74 height 12
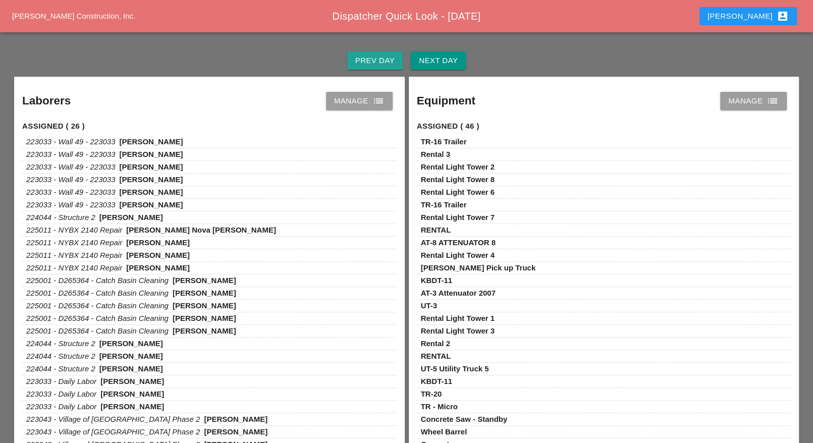
click at [372, 62] on div "Prev Day" at bounding box center [374, 61] width 39 height 12
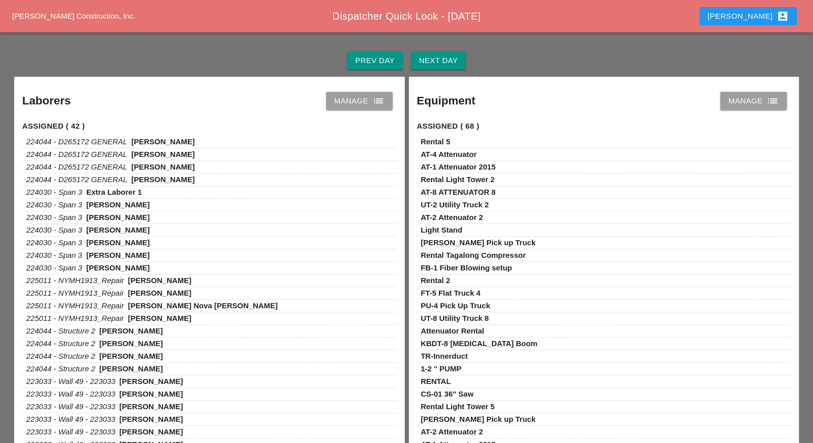
click at [359, 110] on div "Laborers Manage list" at bounding box center [209, 95] width 390 height 36
click at [361, 105] on div "Manage list" at bounding box center [359, 101] width 50 height 12
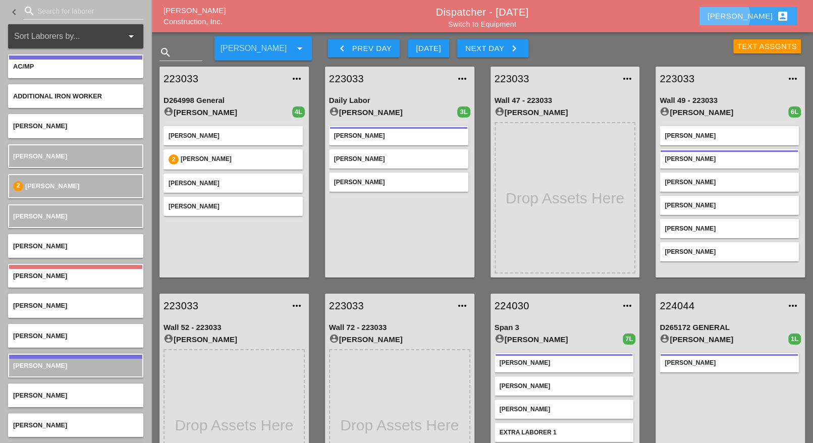
drag, startPoint x: 759, startPoint y: 15, endPoint x: 755, endPoint y: 20, distance: 6.2
click at [759, 15] on div "Luca account_box" at bounding box center [747, 16] width 81 height 12
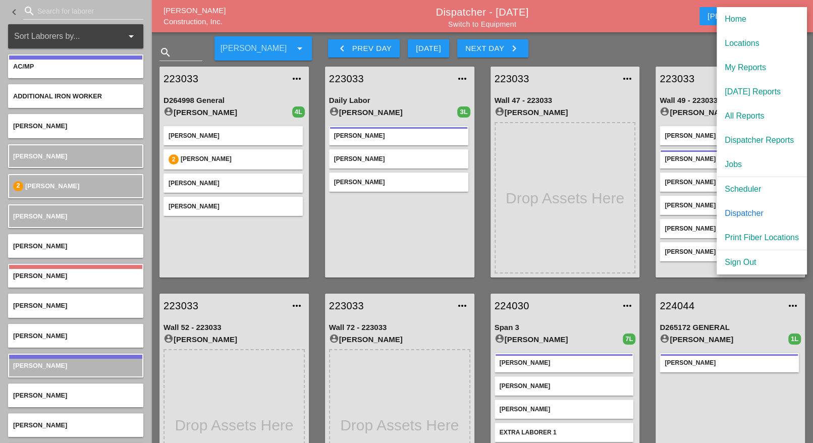
click at [744, 185] on div "Scheduler" at bounding box center [761, 189] width 74 height 12
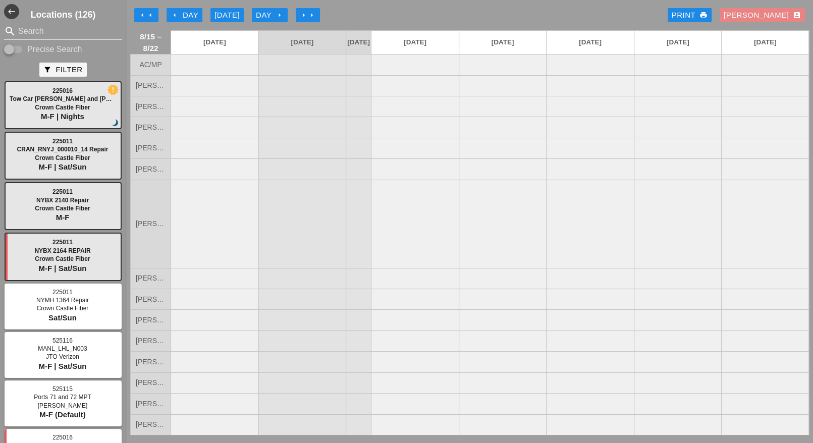
click at [788, 16] on div "Luca account_box" at bounding box center [761, 16] width 77 height 12
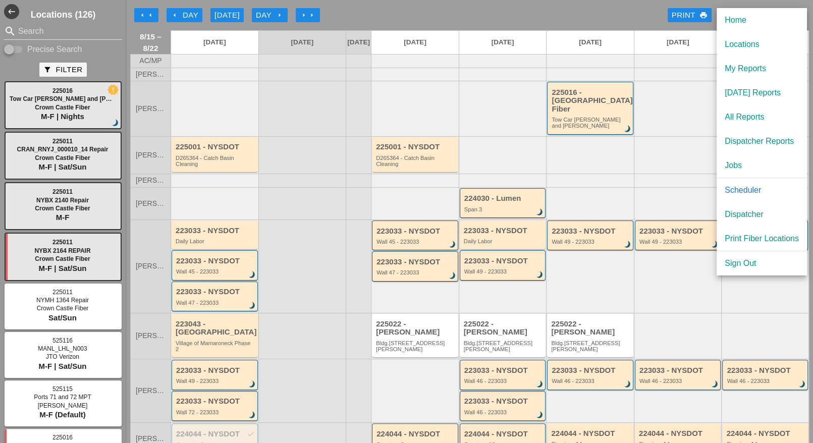
click at [737, 191] on div "Scheduler" at bounding box center [761, 190] width 74 height 12
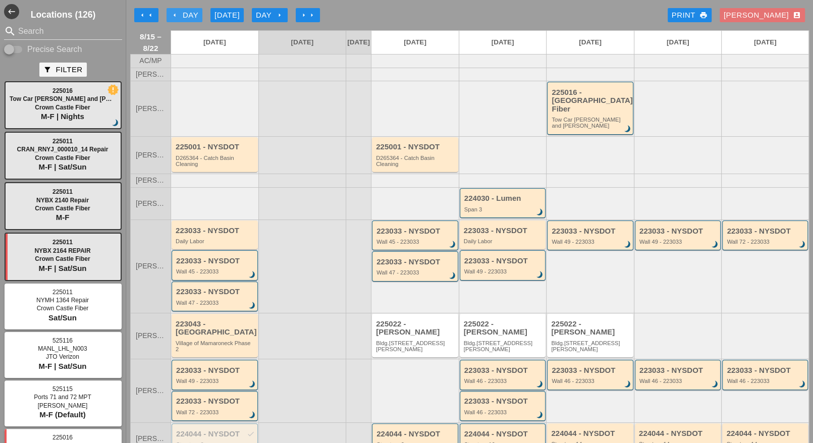
click at [193, 15] on div "arrow_left Day" at bounding box center [184, 16] width 28 height 12
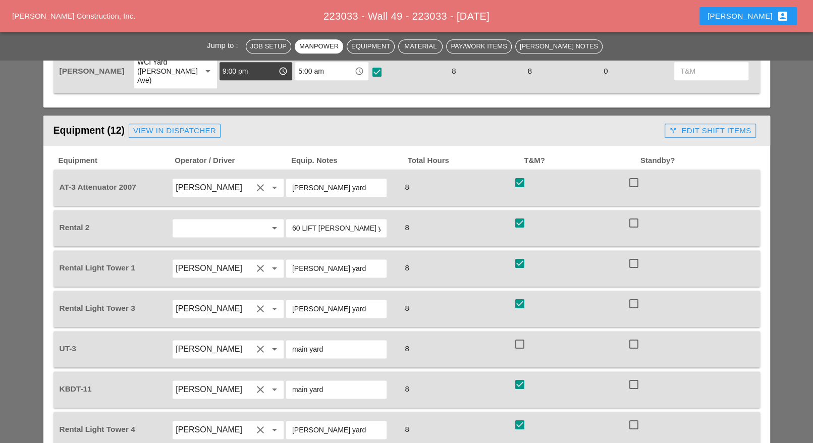
scroll to position [883, 0]
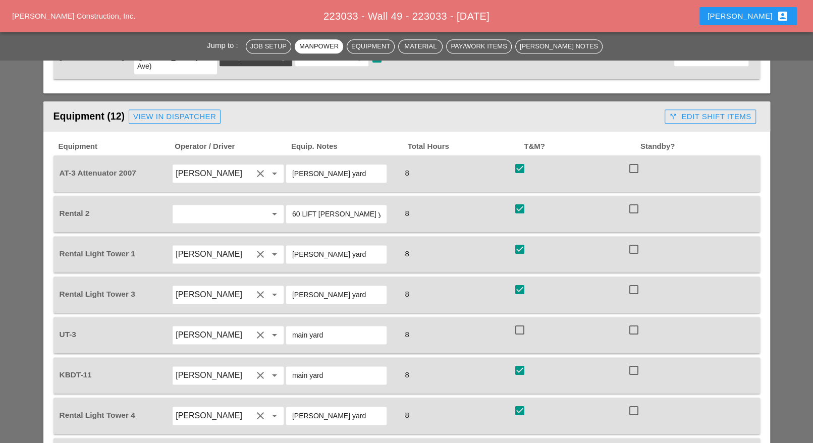
click at [521, 321] on div at bounding box center [519, 329] width 17 height 17
checkbox input "true"
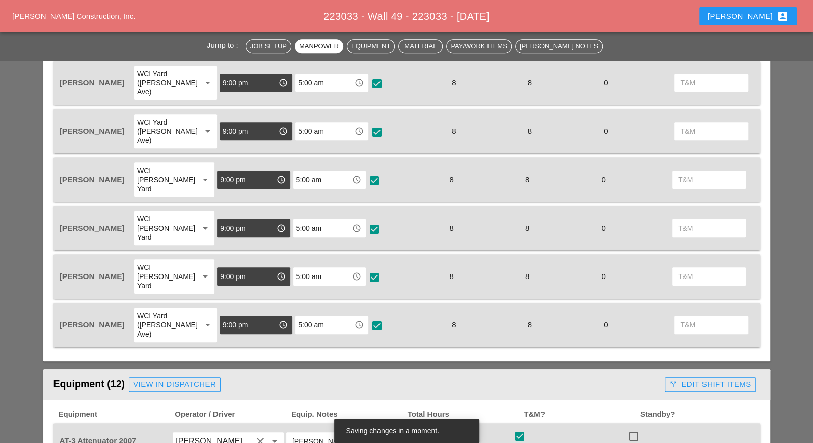
scroll to position [504, 0]
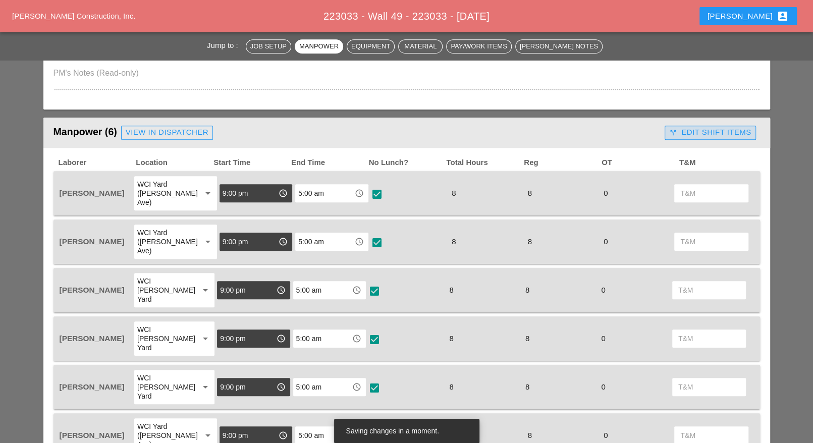
drag, startPoint x: 688, startPoint y: 133, endPoint x: 681, endPoint y: 137, distance: 7.7
click at [688, 133] on div "call_split Edit Shift Items" at bounding box center [710, 133] width 82 height 12
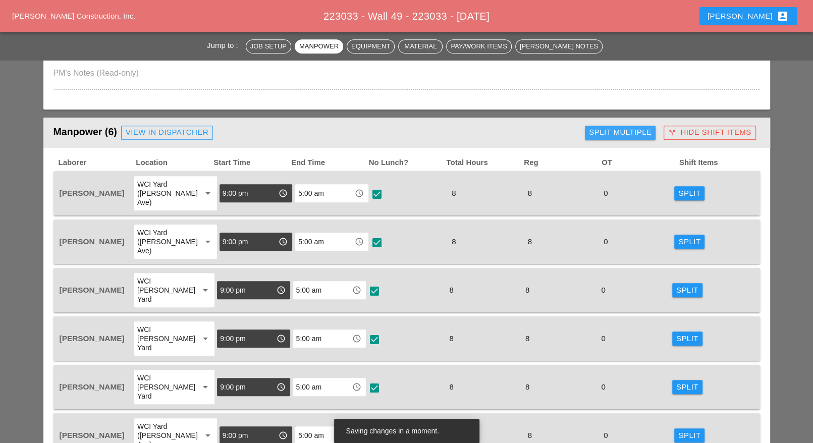
click at [636, 131] on div "Split Multiple" at bounding box center [620, 133] width 63 height 12
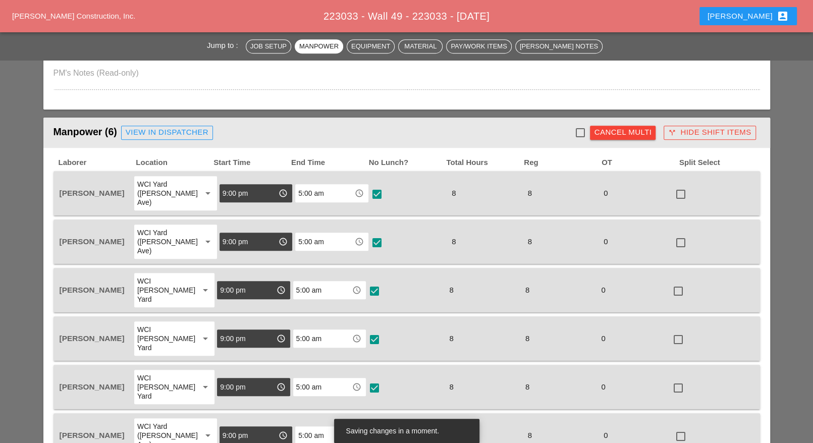
drag, startPoint x: 581, startPoint y: 130, endPoint x: 581, endPoint y: 135, distance: 5.5
click at [581, 130] on div at bounding box center [579, 132] width 17 height 17
checkbox input "true"
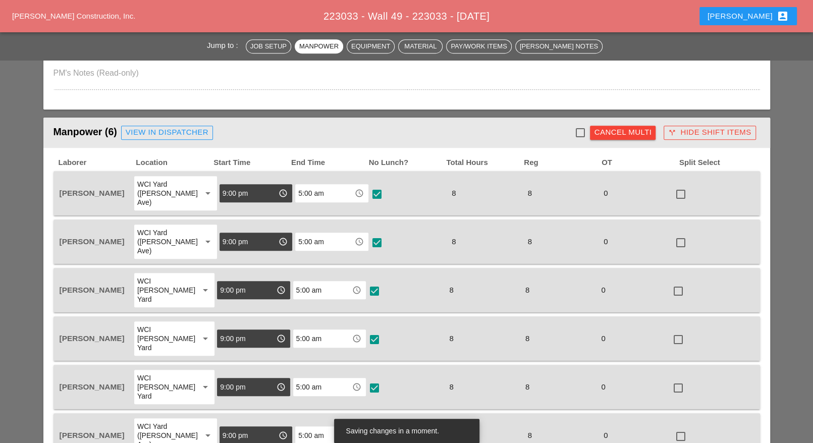
checkbox input "true"
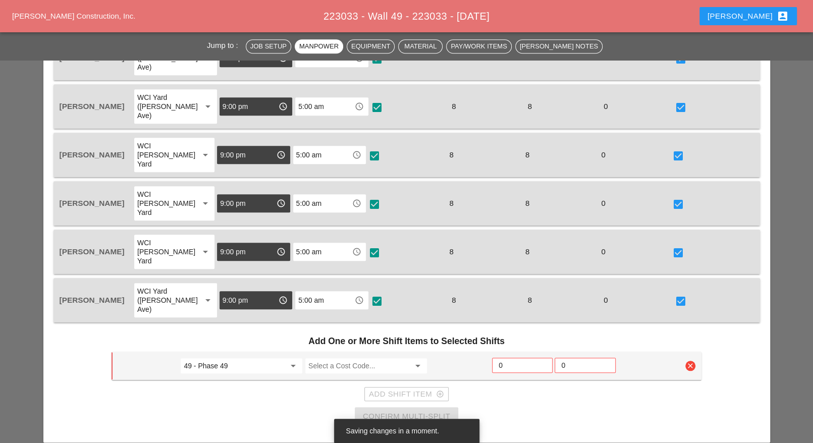
scroll to position [757, 0]
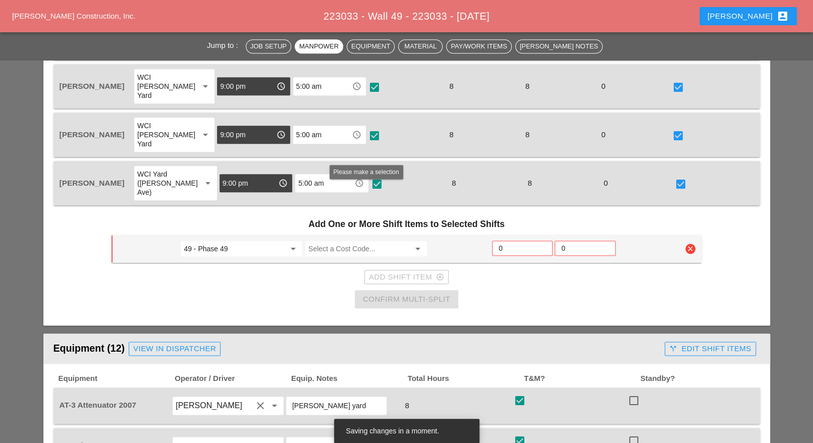
click at [328, 241] on input "Select a Cost Code..." at bounding box center [358, 249] width 101 height 16
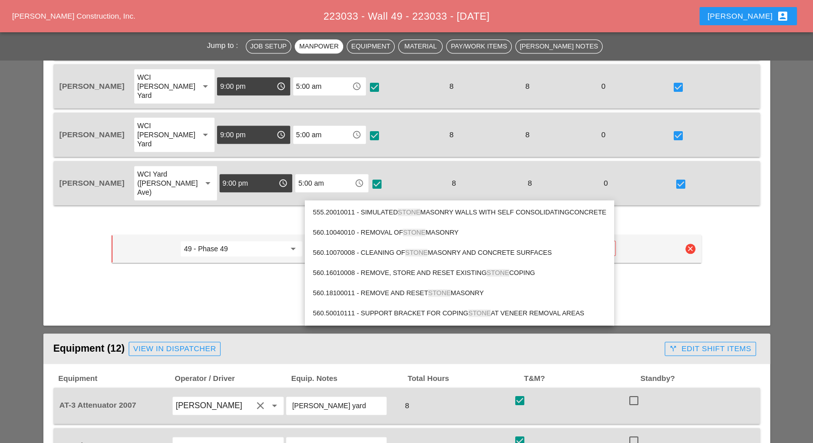
click at [419, 292] on div "560.18100011 - REMOVE AND RESET STONE MASONRY" at bounding box center [459, 293] width 293 height 12
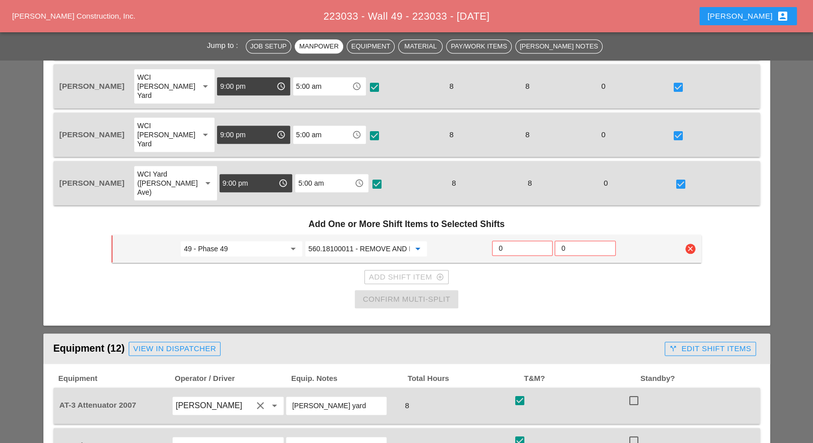
type input "560.18100011 - REMOVE AND RESET STONE MASONRY"
click at [504, 240] on input "0" at bounding box center [521, 248] width 47 height 16
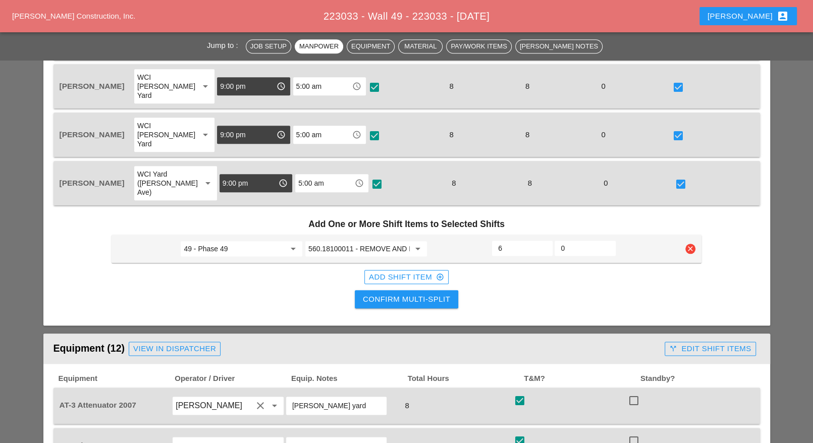
type input "6"
click at [417, 294] on div "Confirm Multi-Split" at bounding box center [406, 300] width 87 height 12
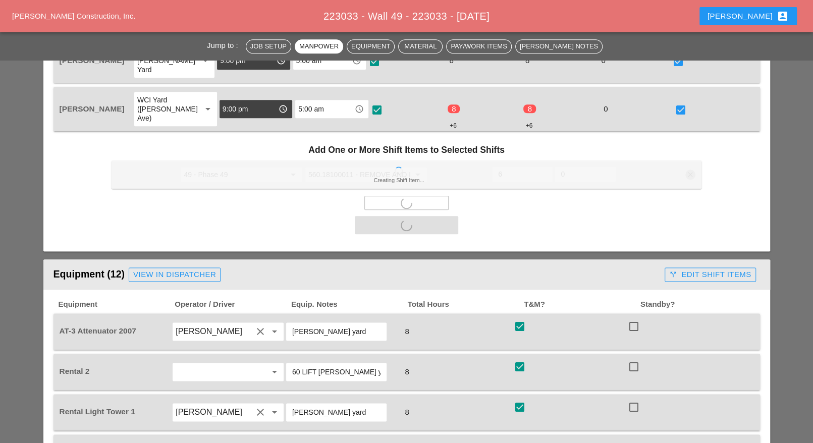
scroll to position [946, 0]
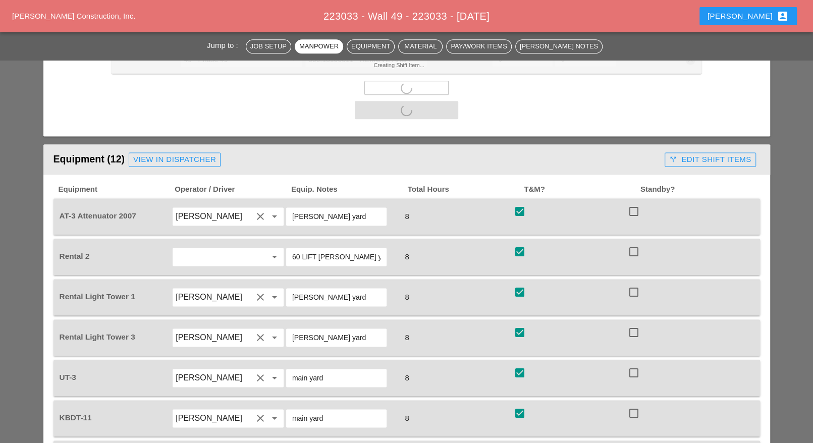
checkbox input "false"
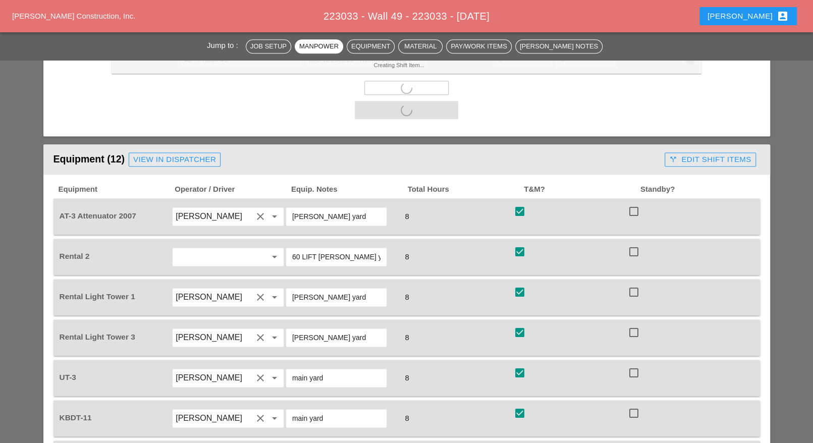
checkbox input "false"
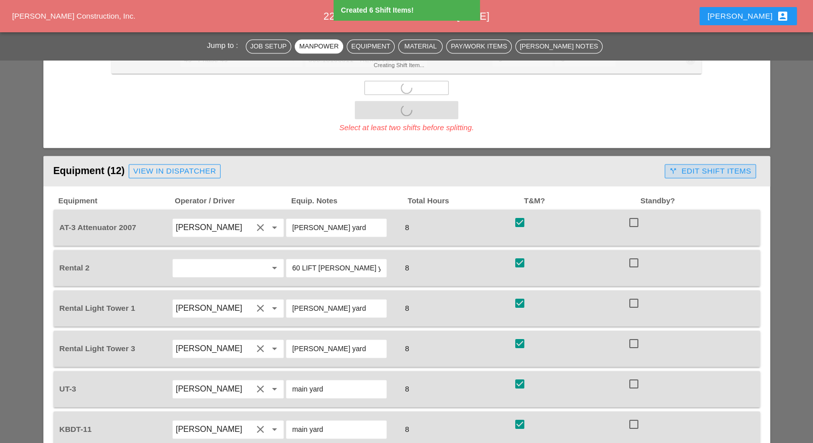
click at [683, 165] on div "call_split Edit Shift Items" at bounding box center [710, 171] width 82 height 12
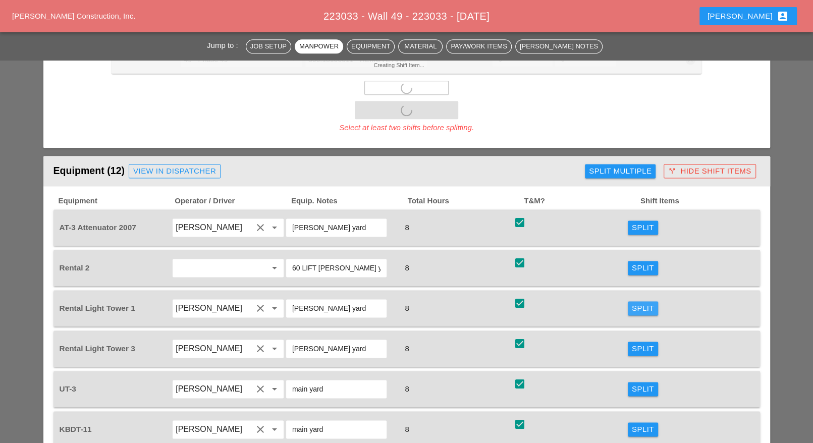
click at [638, 303] on div "Split" at bounding box center [643, 309] width 22 height 12
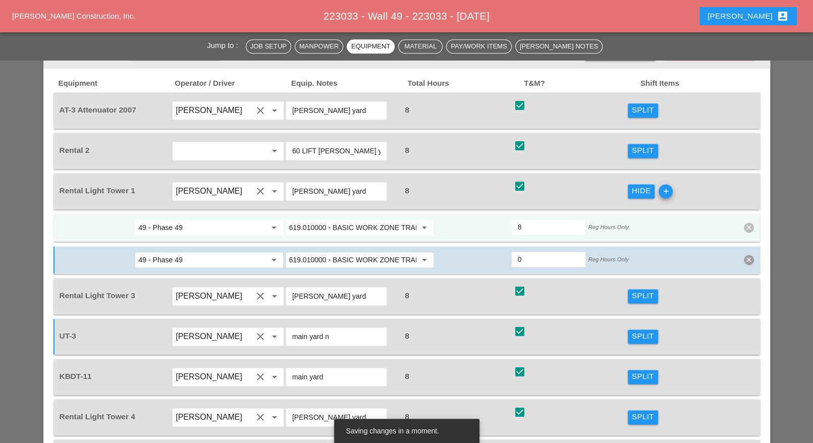
type input "main yard"
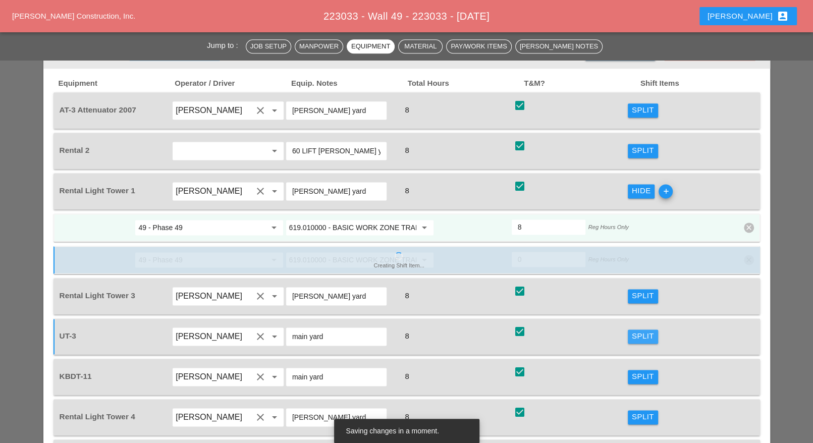
click at [642, 330] on div "Split" at bounding box center [643, 336] width 22 height 12
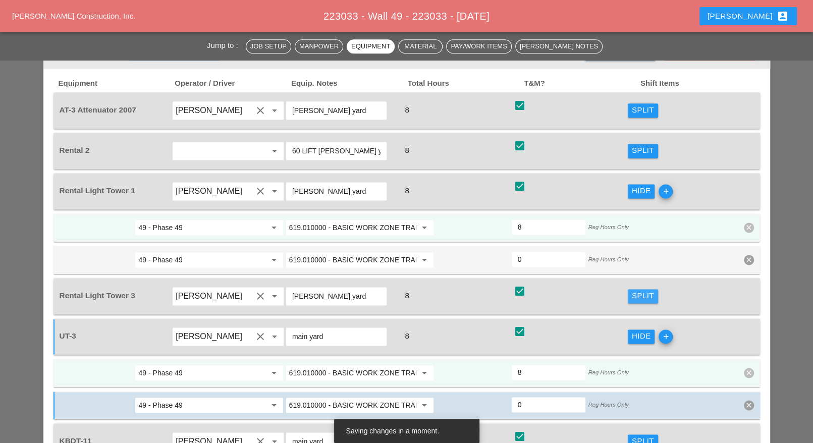
drag, startPoint x: 632, startPoint y: 233, endPoint x: 410, endPoint y: 270, distance: 224.6
click at [632, 290] on div "Split" at bounding box center [643, 296] width 22 height 12
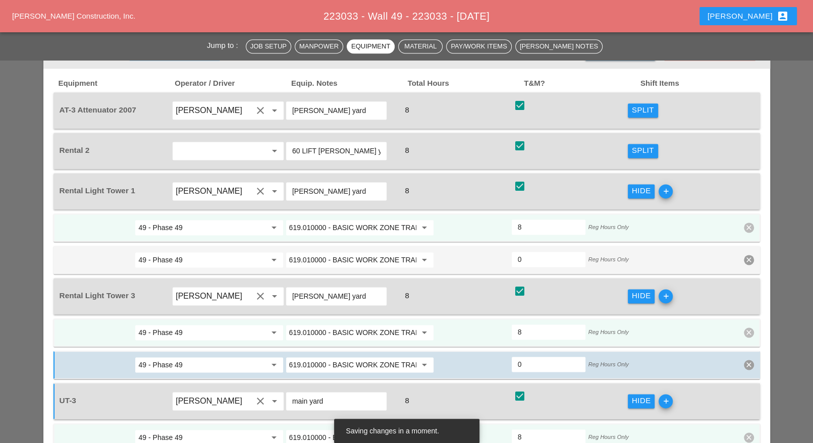
click at [364, 324] on input "619.010000 - BASIC WORK ZONE TRAFFIC CONTROL" at bounding box center [352, 332] width 127 height 16
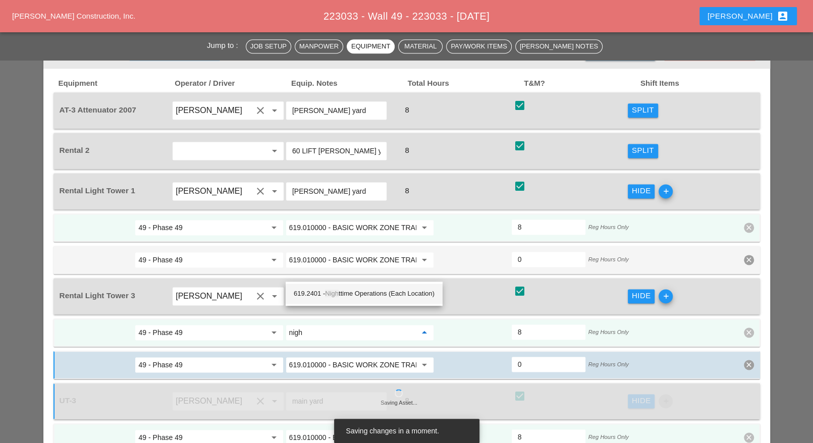
click at [363, 291] on div "619.2401 - Nigh ttime Operations (Each Location)" at bounding box center [364, 294] width 141 height 12
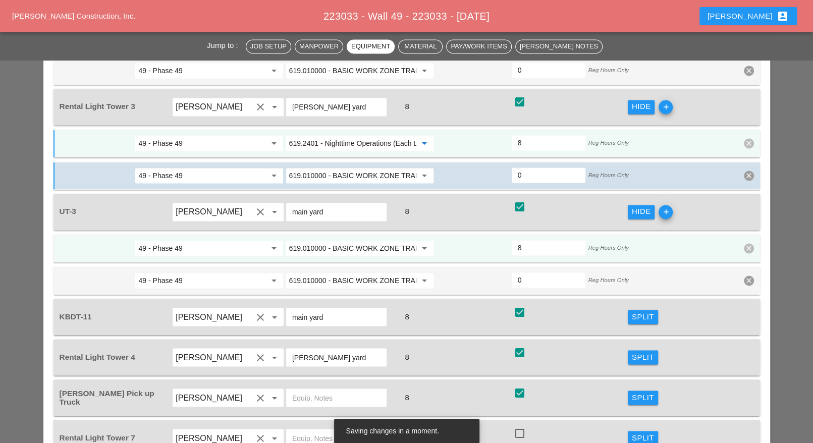
scroll to position [1198, 0]
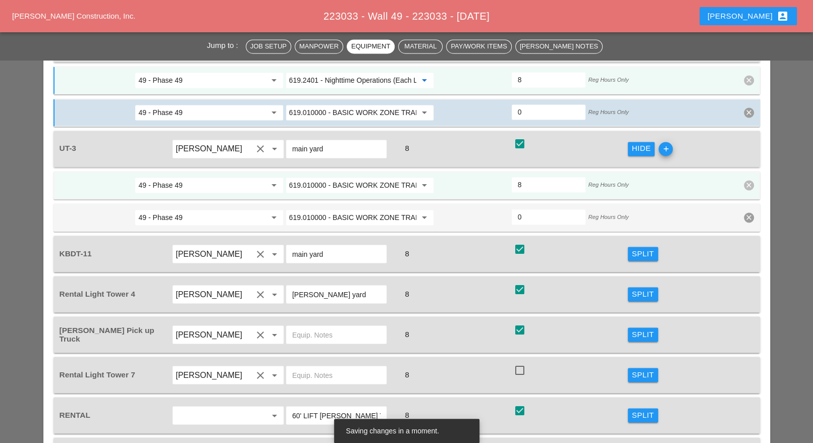
type input "619.2401 - Nighttime Operations (Each Location)"
click at [642, 288] on div "Split" at bounding box center [643, 294] width 22 height 12
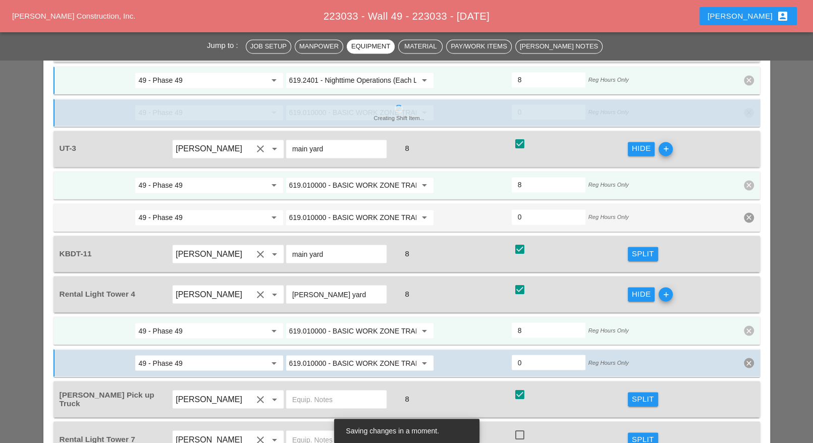
click at [343, 322] on input "619.010000 - BASIC WORK ZONE TRAFFIC CONTROL" at bounding box center [352, 330] width 127 height 16
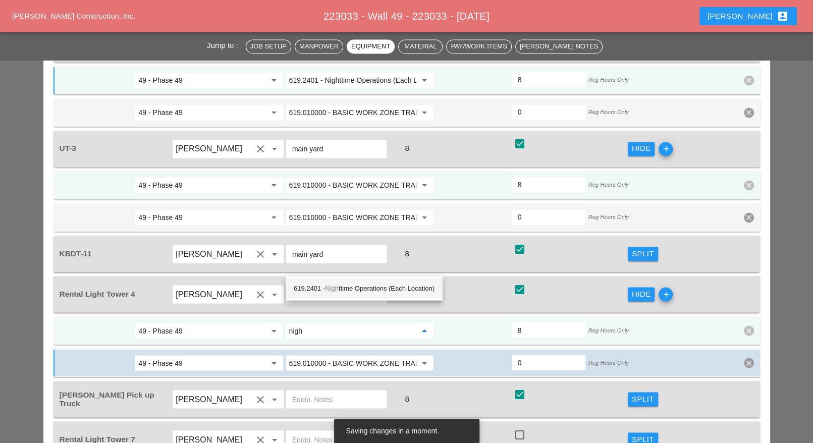
click at [349, 283] on div "619.2401 - Nigh ttime Operations (Each Location)" at bounding box center [364, 288] width 141 height 12
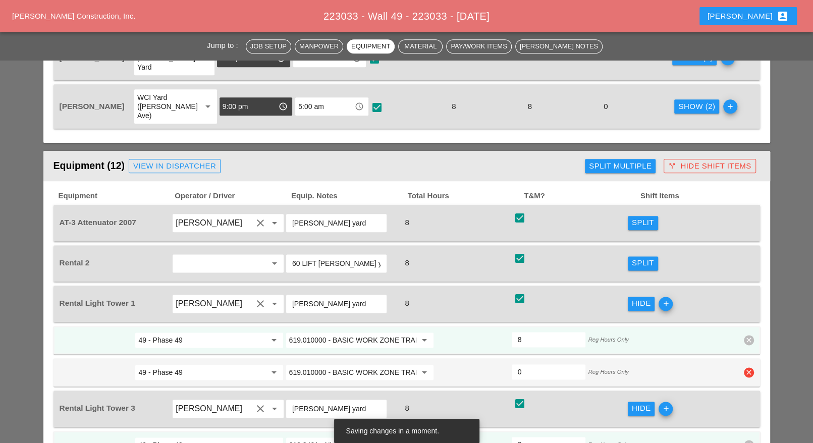
scroll to position [820, 0]
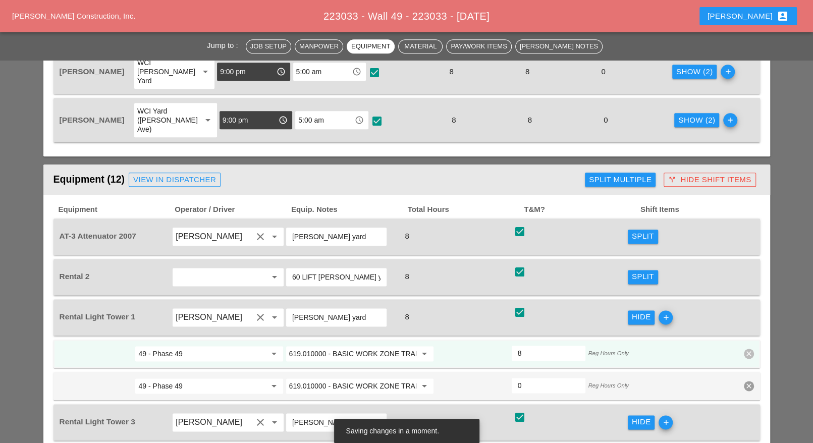
type input "619.2401 - Nighttime Operations (Each Location)"
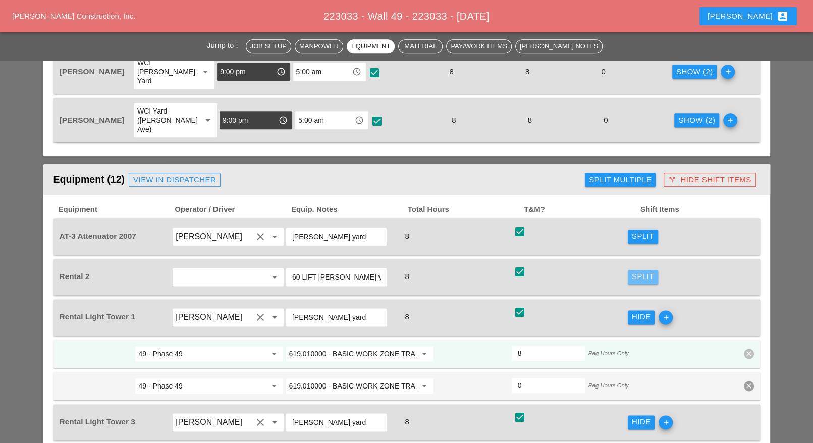
click at [636, 271] on div "Split" at bounding box center [643, 277] width 22 height 12
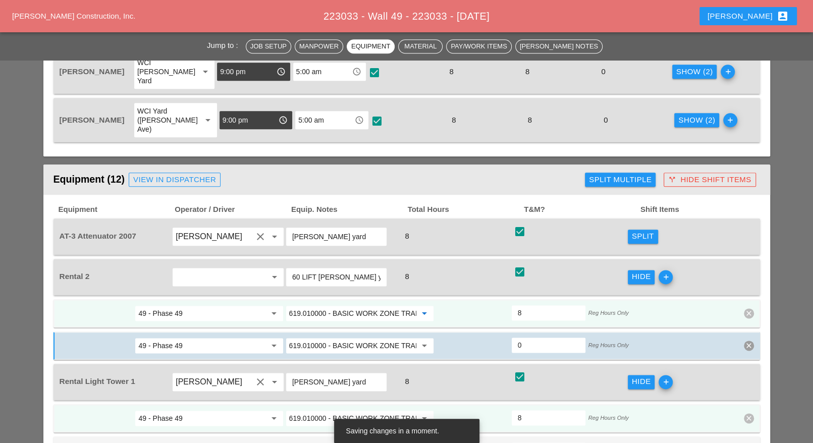
click at [369, 305] on input "619.010000 - BASIC WORK ZONE TRAFFIC CONTROL" at bounding box center [352, 313] width 127 height 16
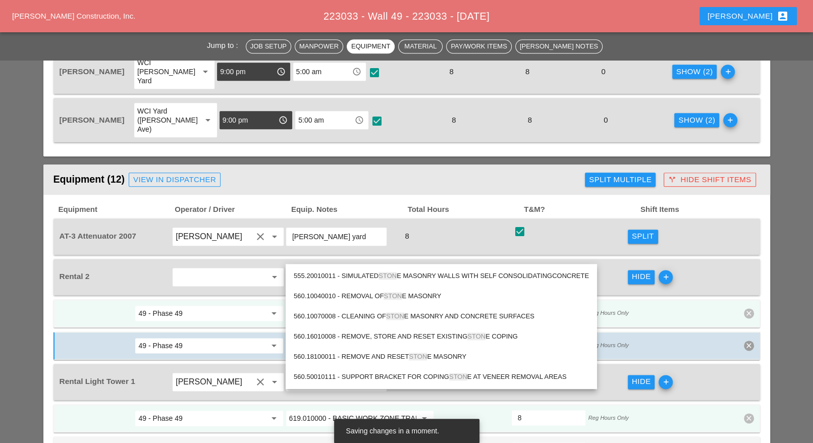
click at [399, 353] on div "560.18100011 - REMOVE AND RESET STON E MASONRY" at bounding box center [441, 357] width 295 height 12
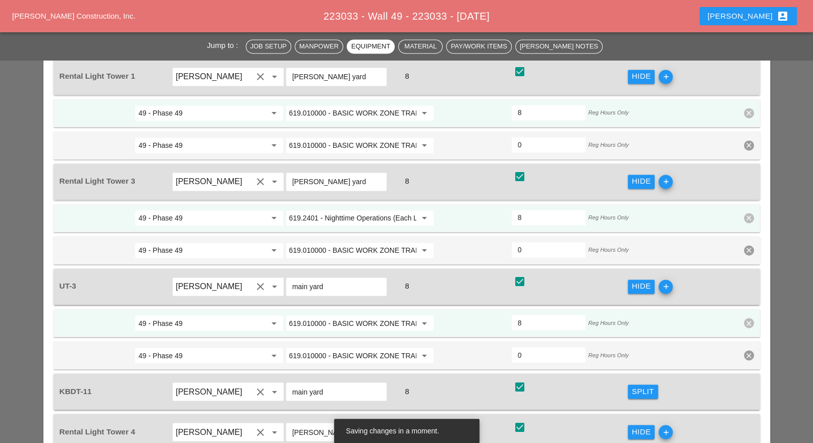
scroll to position [1135, 0]
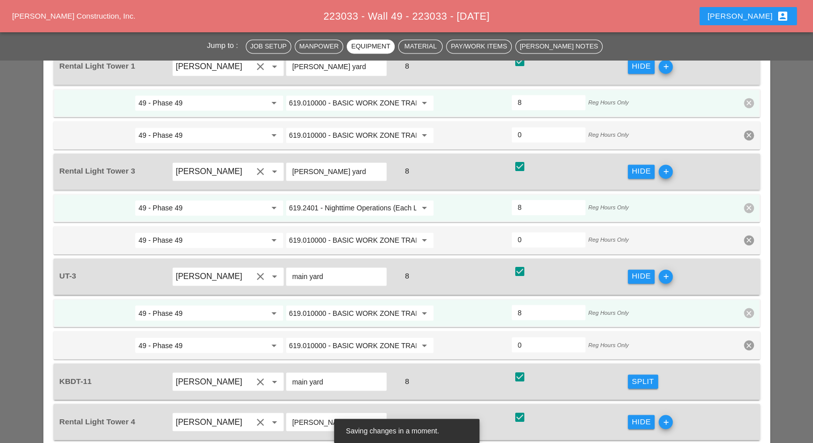
type input "560.18100011 - REMOVE AND RESET STONE MASONRY"
click at [365, 305] on input "619.010000 - BASIC WORK ZONE TRAFFIC CONTROL" at bounding box center [352, 313] width 127 height 16
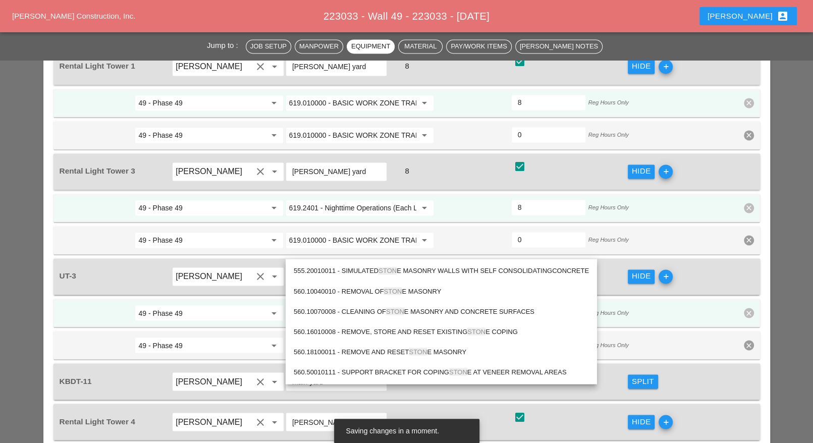
click at [417, 349] on span "STON" at bounding box center [418, 352] width 18 height 8
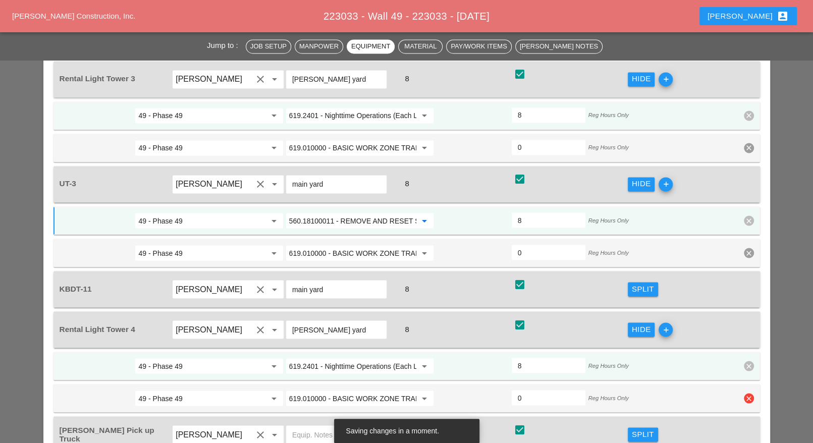
scroll to position [1261, 0]
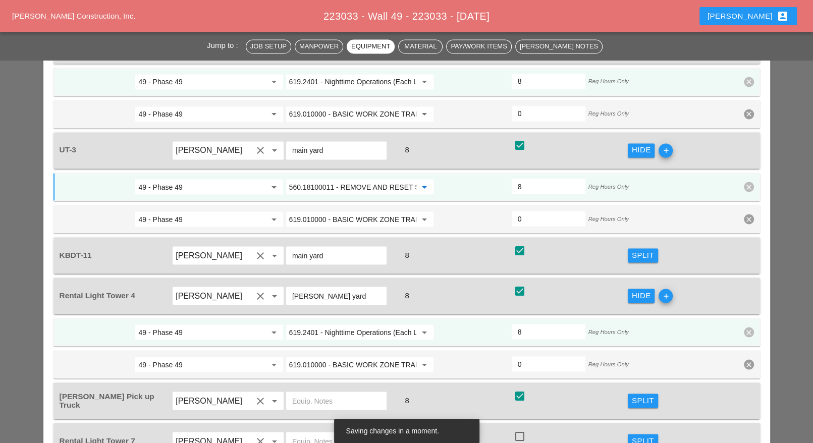
type input "560.18100011 - REMOVE AND RESET STONE MASONRY"
drag, startPoint x: 631, startPoint y: 191, endPoint x: 437, endPoint y: 221, distance: 195.5
click at [631, 248] on button "Split" at bounding box center [642, 255] width 30 height 14
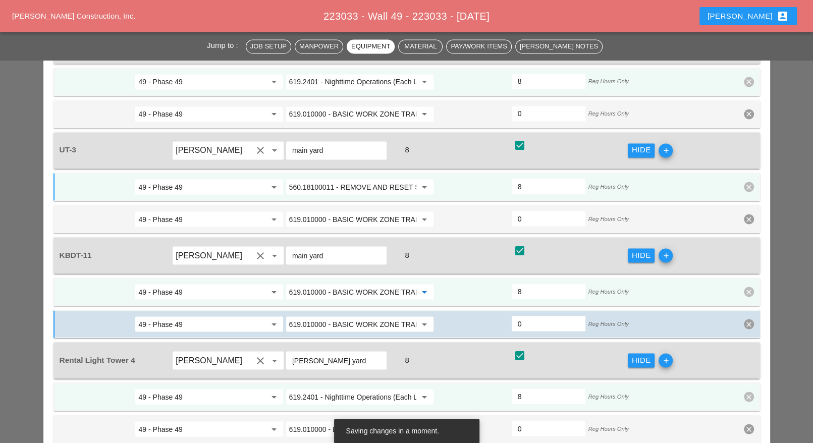
click at [348, 283] on input "619.010000 - BASIC WORK ZONE TRAFFIC CONTROL" at bounding box center [352, 291] width 127 height 16
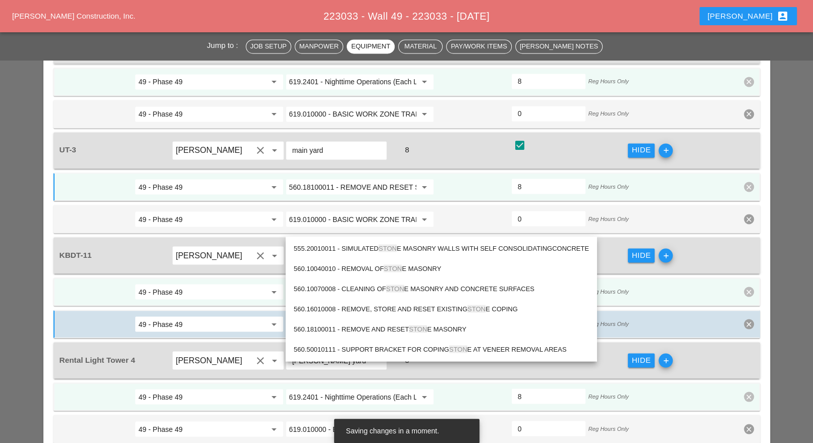
click at [405, 327] on div "560.18100011 - REMOVE AND RESET STON E MASONRY" at bounding box center [441, 329] width 295 height 12
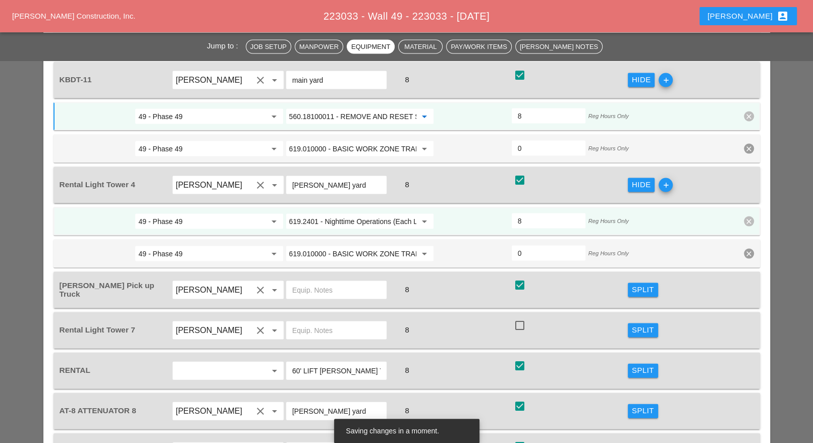
scroll to position [1450, 0]
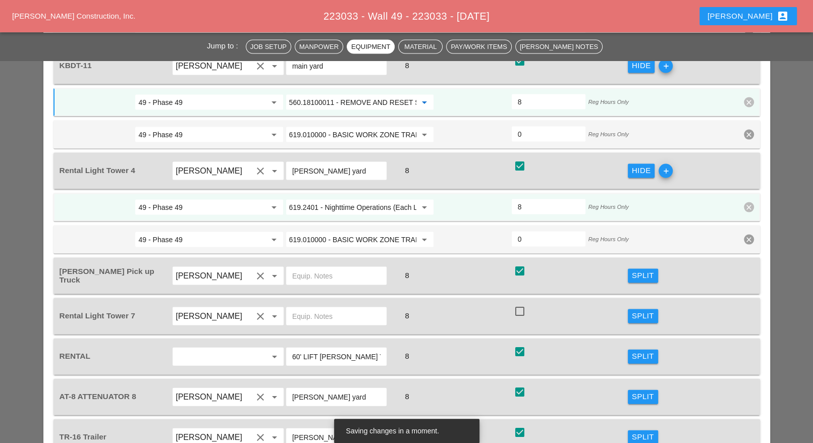
type input "560.18100011 - REMOVE AND RESET STONE MASONRY"
click at [645, 350] on button "Split" at bounding box center [642, 357] width 30 height 14
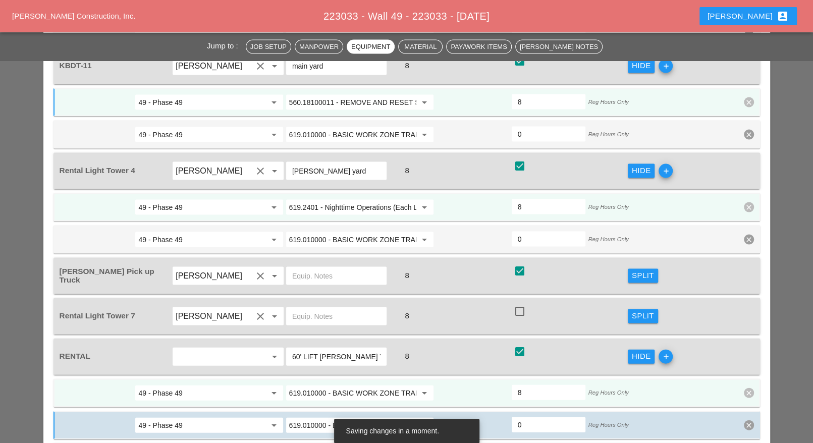
click at [340, 385] on input "619.010000 - BASIC WORK ZONE TRAFFIC CONTROL" at bounding box center [352, 393] width 127 height 16
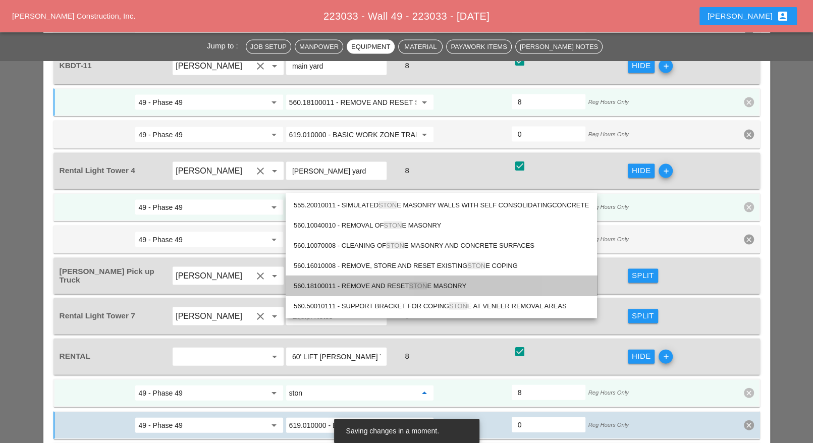
click at [388, 283] on div "560.18100011 - REMOVE AND RESET STON E MASONRY" at bounding box center [441, 286] width 295 height 12
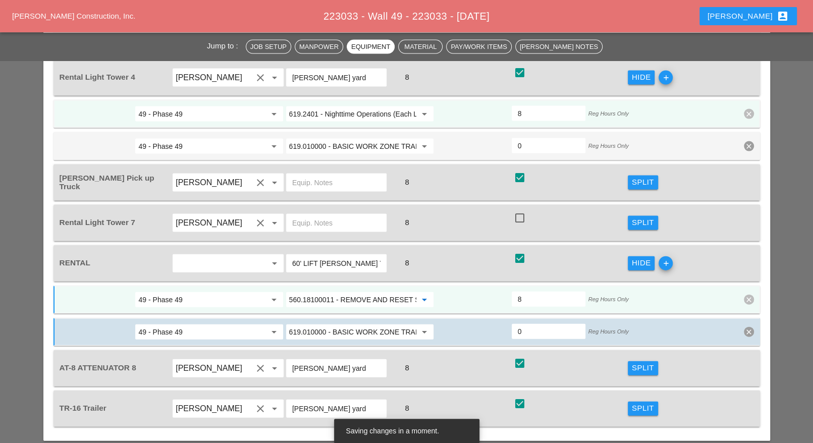
scroll to position [1576, 0]
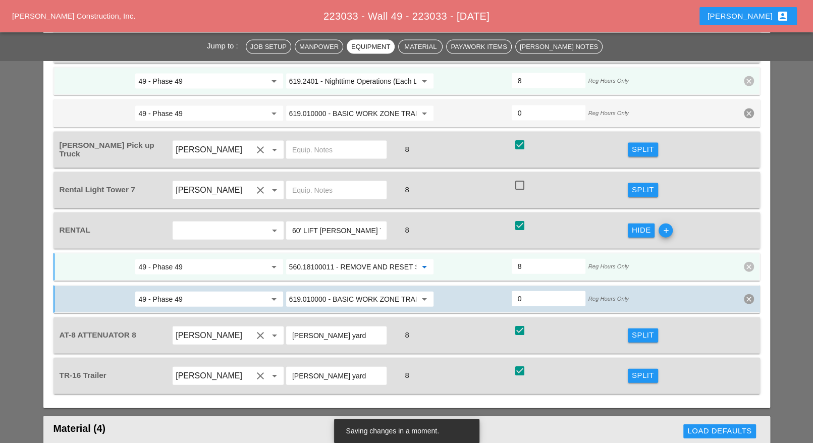
type input "560.18100011 - REMOVE AND RESET STONE MASONRY"
click at [645, 370] on div "Split" at bounding box center [643, 376] width 22 height 12
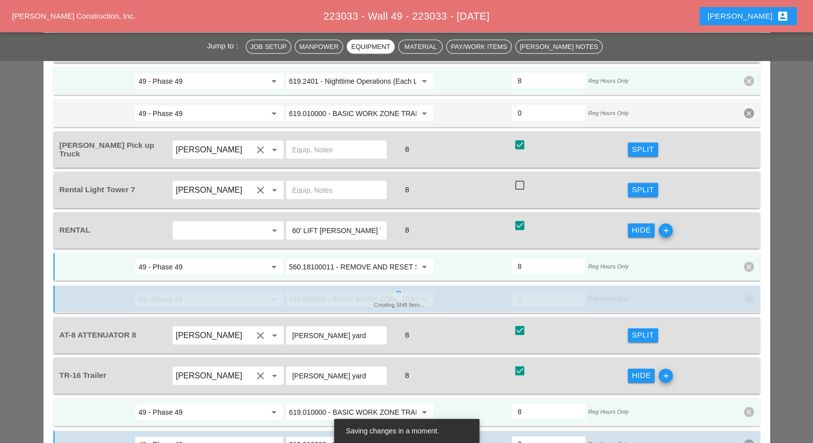
click at [350, 404] on input "619.010000 - BASIC WORK ZONE TRAFFIC CONTROL" at bounding box center [352, 412] width 127 height 16
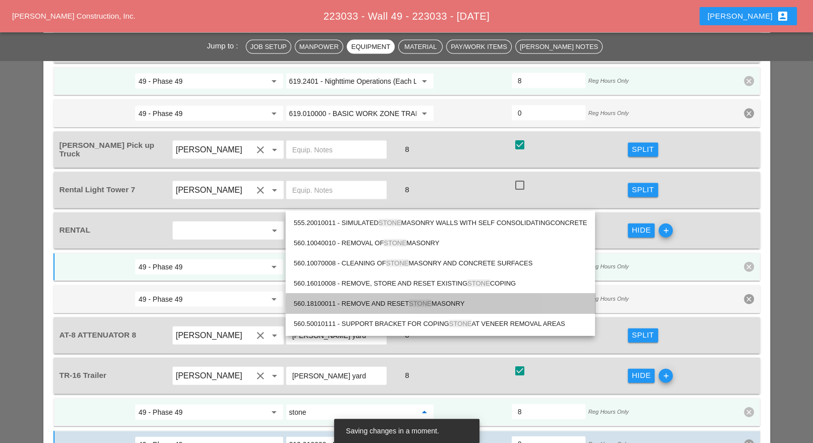
click at [387, 301] on div "560.18100011 - REMOVE AND RESET STONE MASONRY" at bounding box center [440, 304] width 293 height 12
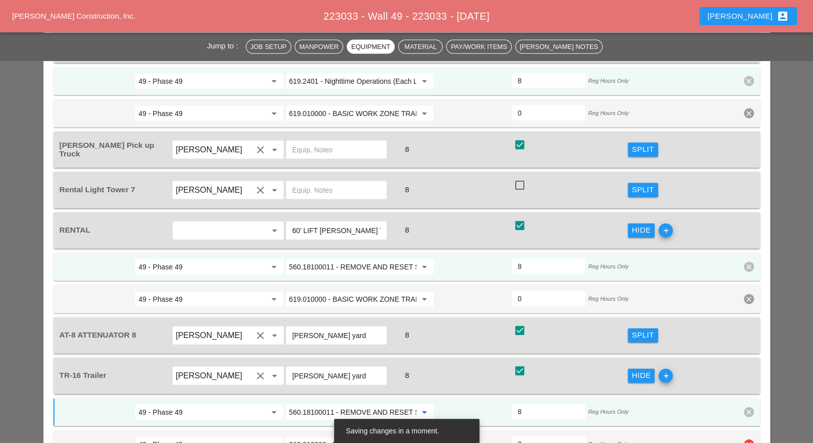
type input "560.18100011 - REMOVE AND RESET STONE MASONRY"
click at [749, 439] on icon "clear" at bounding box center [748, 444] width 10 height 10
click at [745, 349] on div "Confirm delete" at bounding box center [748, 353] width 49 height 12
click at [749, 294] on icon "clear" at bounding box center [748, 299] width 10 height 10
click at [745, 211] on div "Confirm delete" at bounding box center [748, 209] width 49 height 12
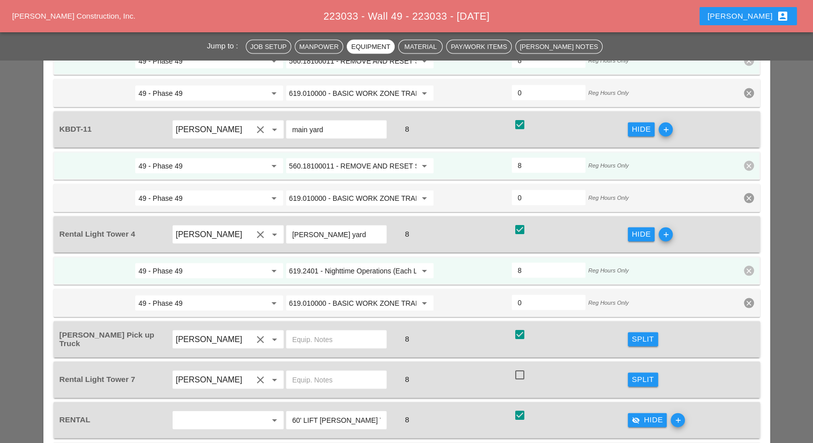
scroll to position [1324, 0]
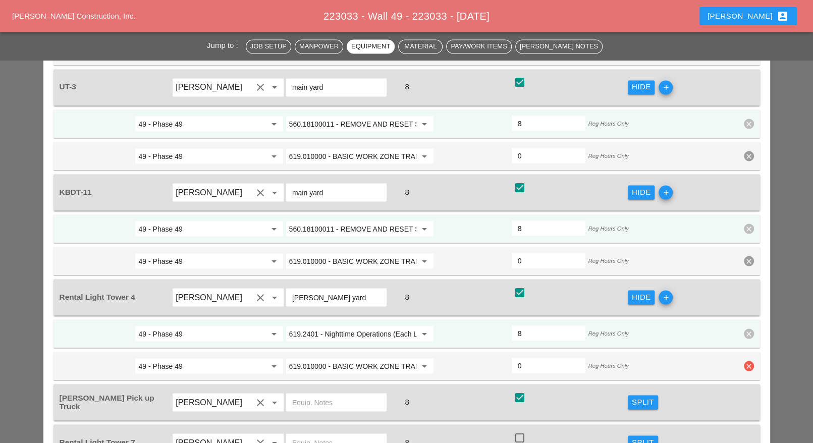
click at [745, 361] on icon "clear" at bounding box center [748, 366] width 10 height 10
drag, startPoint x: 745, startPoint y: 277, endPoint x: 581, endPoint y: 291, distance: 164.0
click at [745, 276] on div "Confirm delete" at bounding box center [748, 278] width 49 height 12
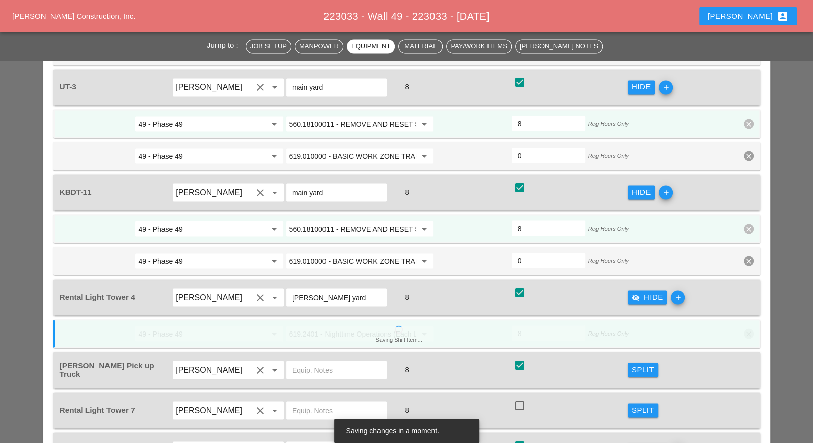
scroll to position [1261, 0]
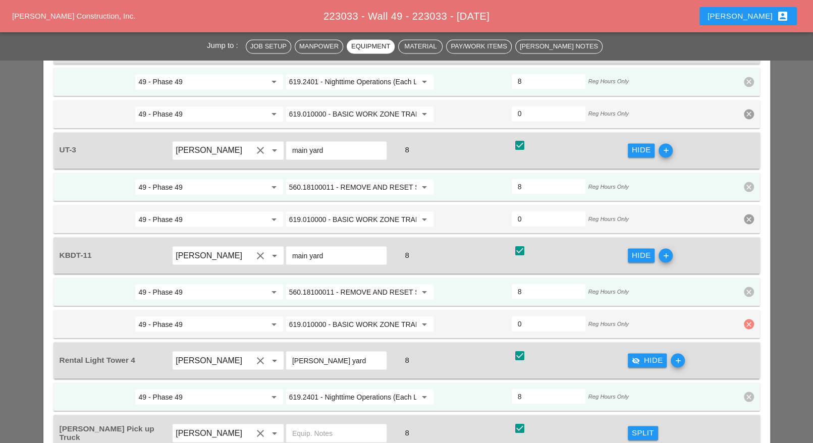
click at [752, 319] on icon "clear" at bounding box center [748, 324] width 10 height 10
click at [746, 236] on div "Confirm delete" at bounding box center [748, 238] width 49 height 12
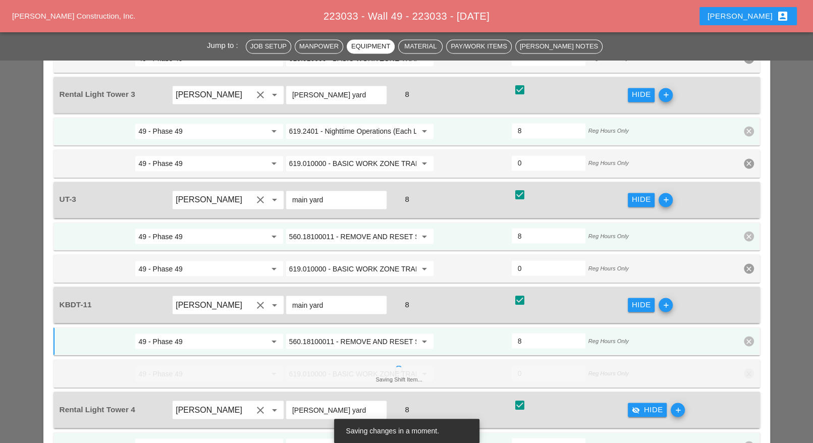
scroll to position [1198, 0]
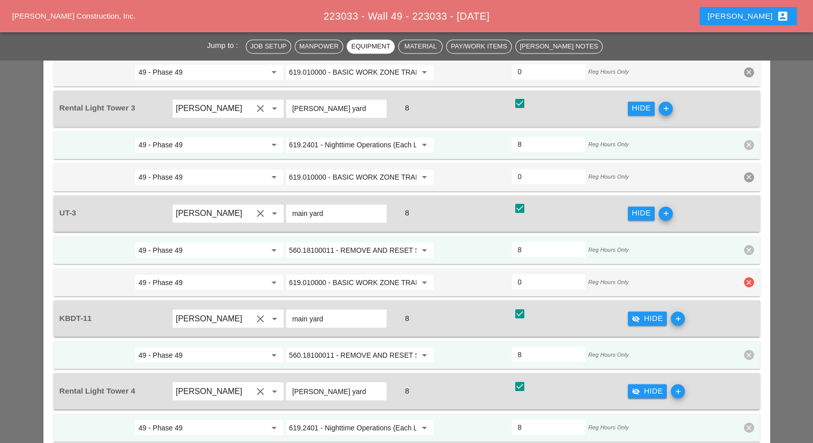
click at [750, 277] on icon "clear" at bounding box center [748, 282] width 10 height 10
drag, startPoint x: 749, startPoint y: 201, endPoint x: 649, endPoint y: 256, distance: 114.7
click at [749, 200] on div "Confirm delete" at bounding box center [748, 197] width 49 height 12
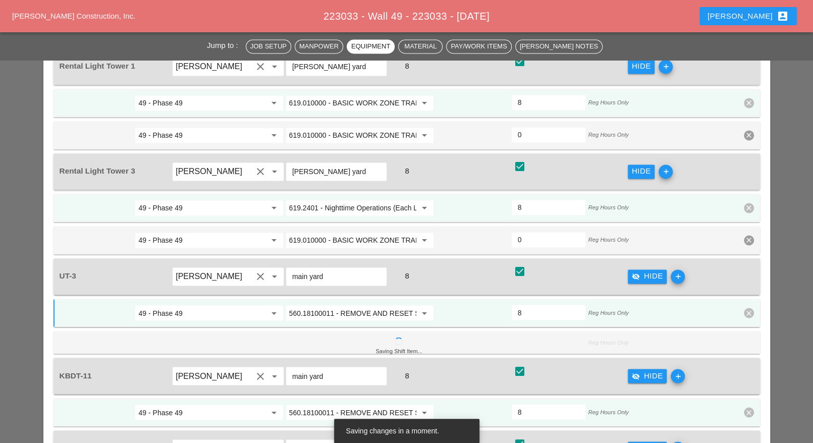
scroll to position [1072, 0]
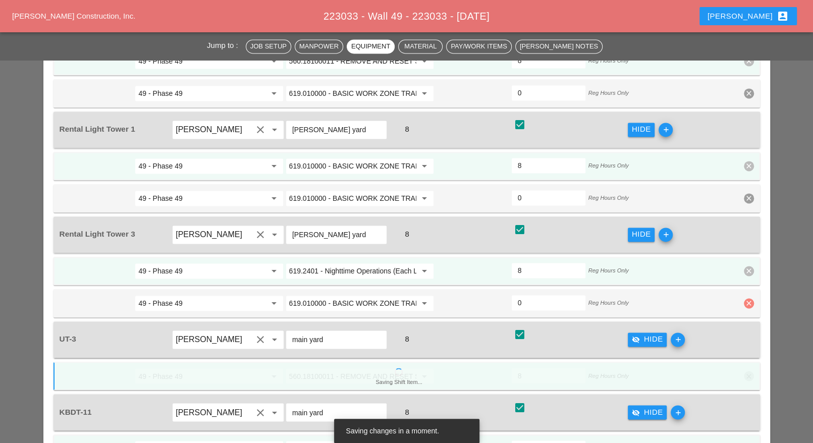
click at [750, 298] on icon "clear" at bounding box center [748, 303] width 10 height 10
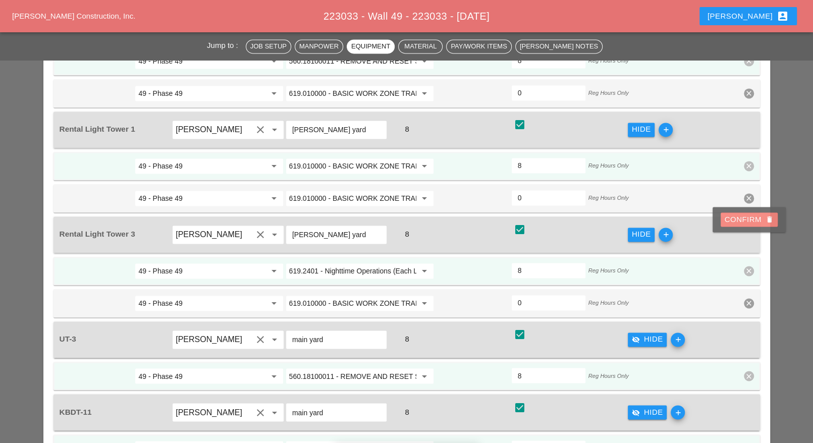
click at [748, 223] on div "Confirm delete" at bounding box center [748, 220] width 49 height 12
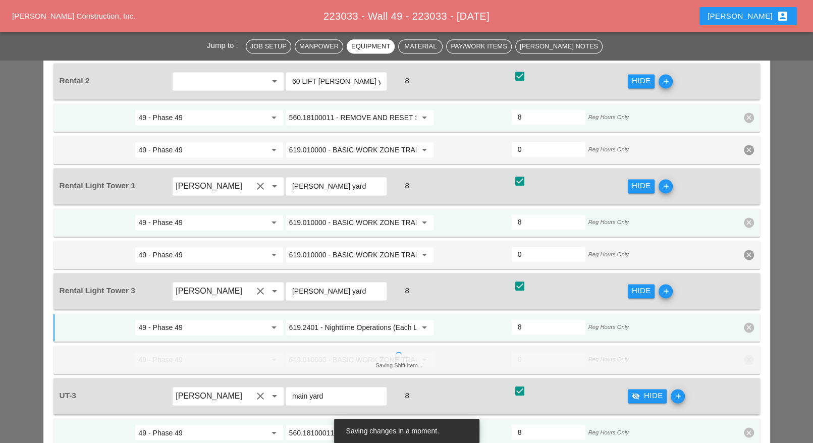
scroll to position [1009, 0]
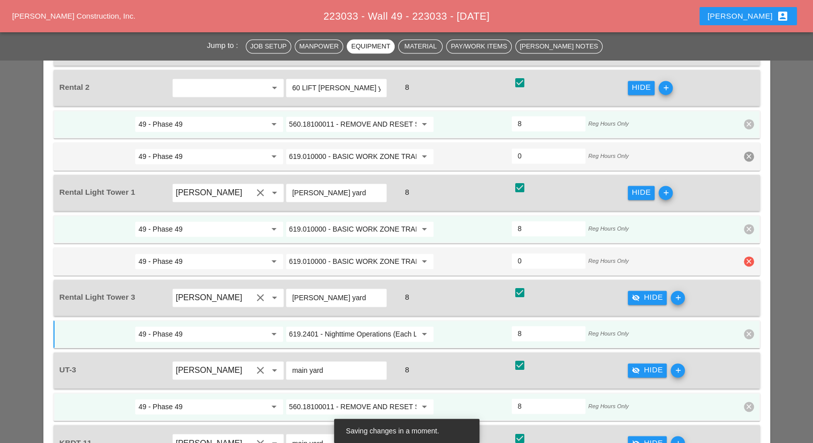
click at [750, 256] on icon "clear" at bounding box center [748, 261] width 10 height 10
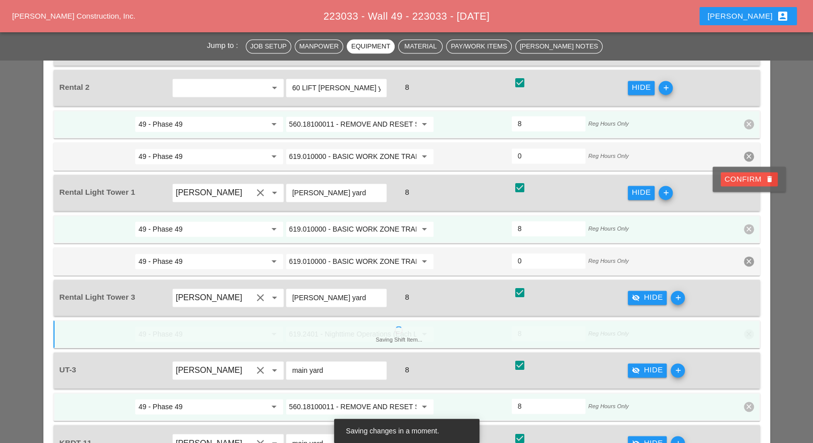
click at [743, 168] on div "Confirm delete" at bounding box center [748, 178] width 73 height 25
click at [742, 174] on div "Confirm delete" at bounding box center [748, 180] width 49 height 12
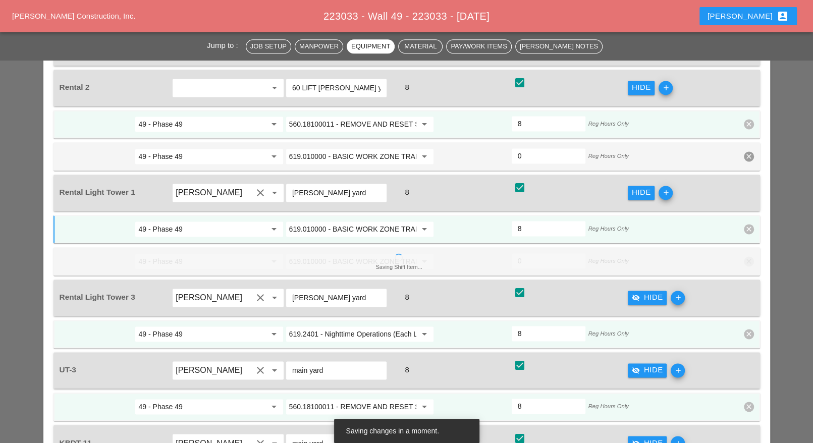
scroll to position [883, 0]
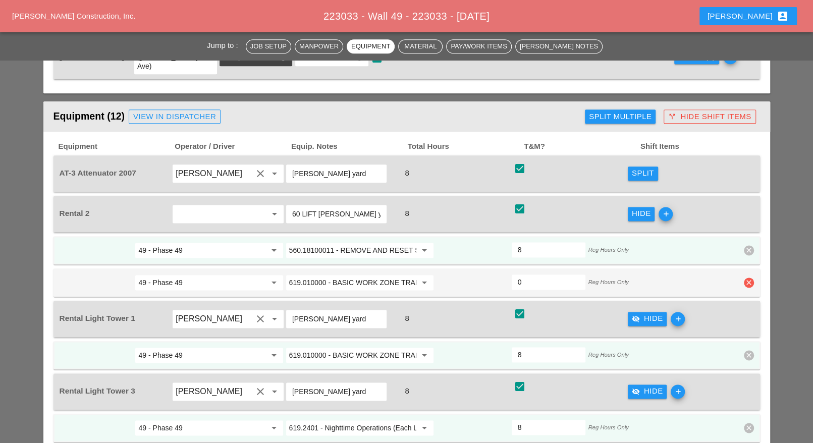
click at [748, 277] on icon "clear" at bounding box center [748, 282] width 10 height 10
click at [745, 201] on div "Confirm delete" at bounding box center [748, 202] width 49 height 12
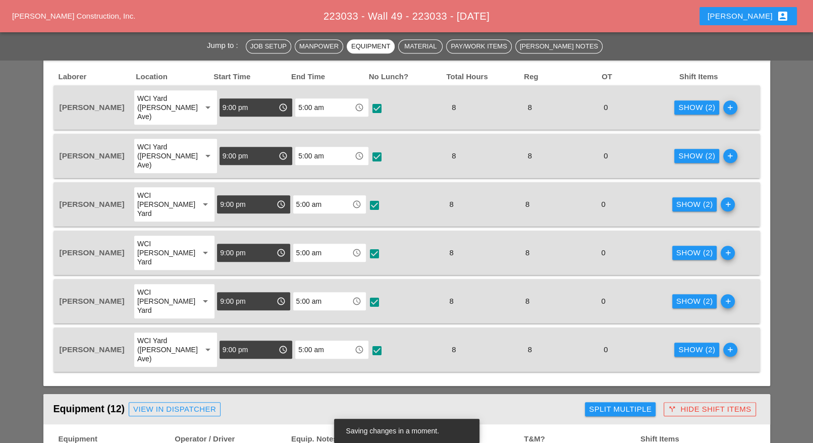
scroll to position [567, 0]
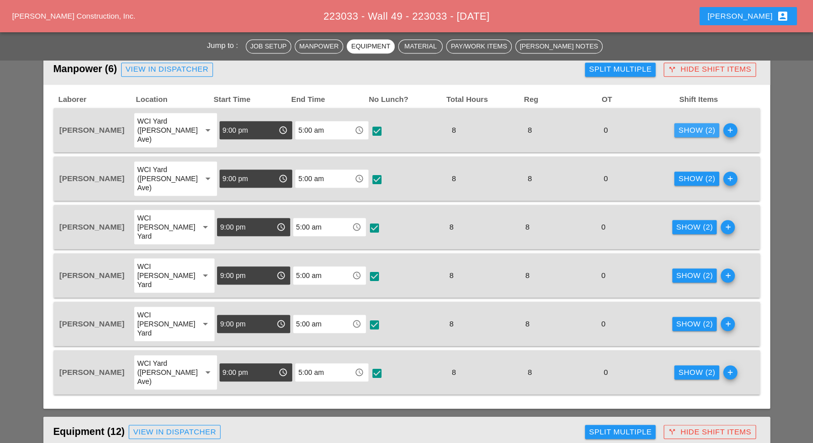
click at [681, 125] on div "Show (2)" at bounding box center [696, 131] width 37 height 12
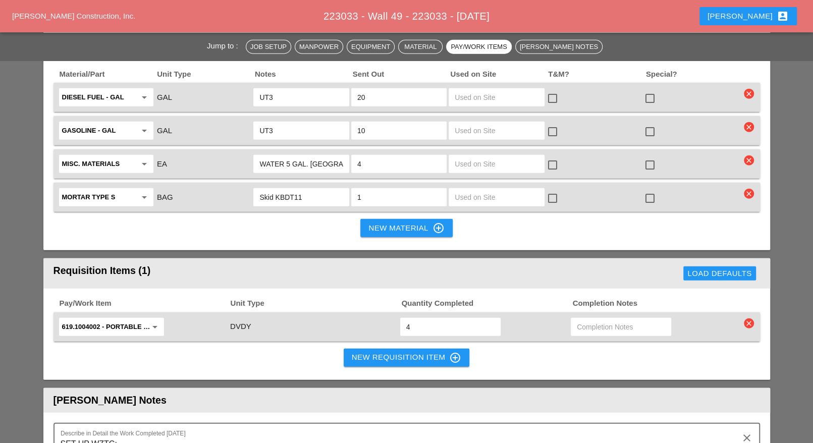
scroll to position [2018, 0]
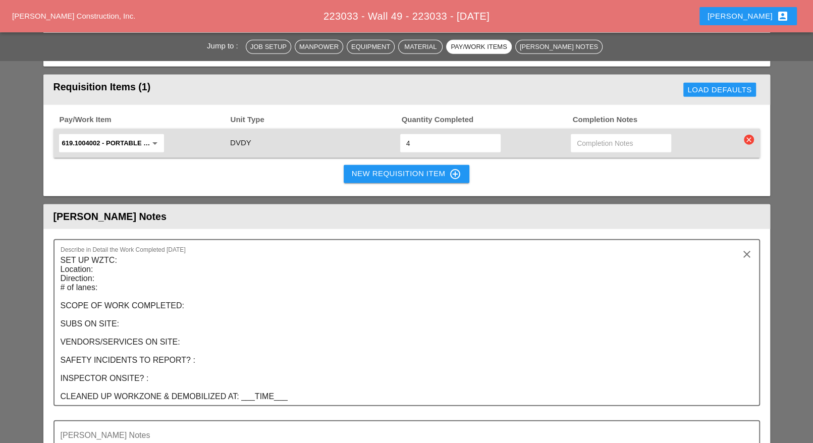
click at [337, 329] on textarea "SET UP WZTC: Location: Direction: # of lanes: SCOPE OF WORK COMPLETED: SUBS ON …" at bounding box center [403, 328] width 684 height 153
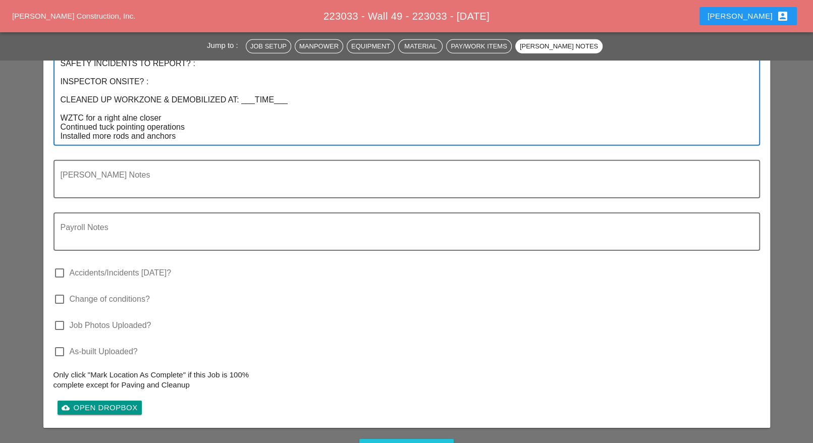
scroll to position [2396, 0]
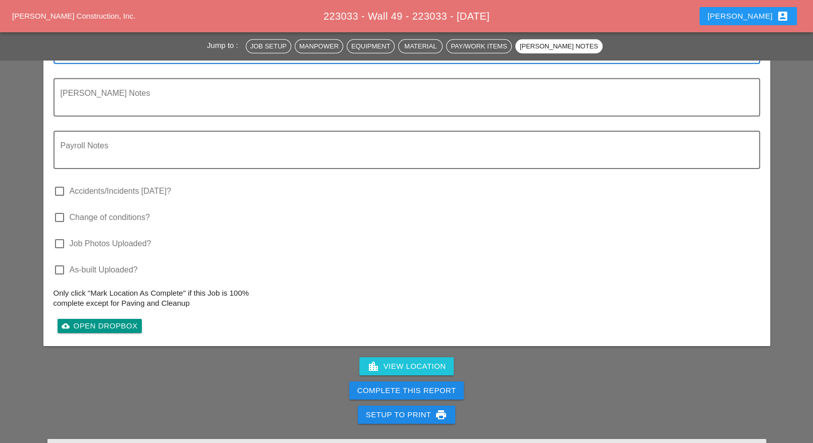
type textarea "SET UP WZTC: Location: Direction: # of lanes: SCOPE OF WORK COMPLETED: SUBS ON …"
drag, startPoint x: 392, startPoint y: 317, endPoint x: 527, endPoint y: 61, distance: 289.7
click at [392, 385] on div "Complete This Report" at bounding box center [406, 391] width 99 height 12
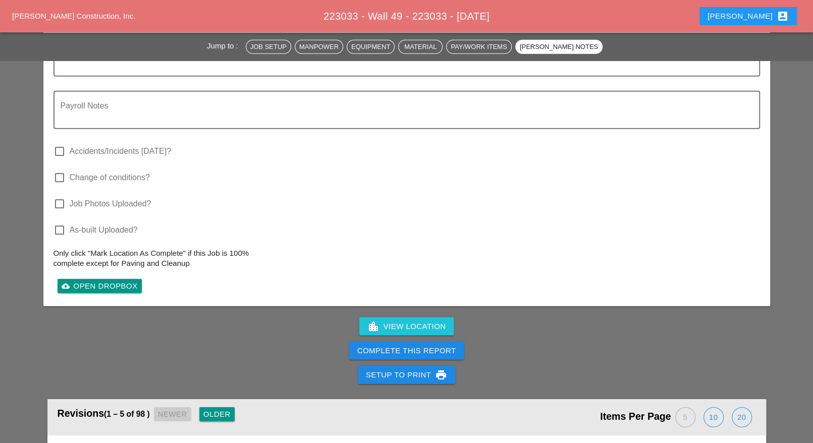
scroll to position [2144, 0]
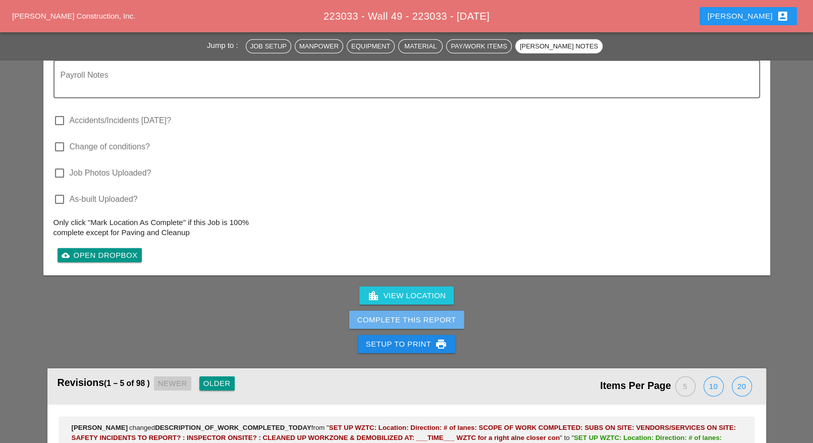
click at [435, 314] on div "Complete This Report" at bounding box center [406, 320] width 99 height 12
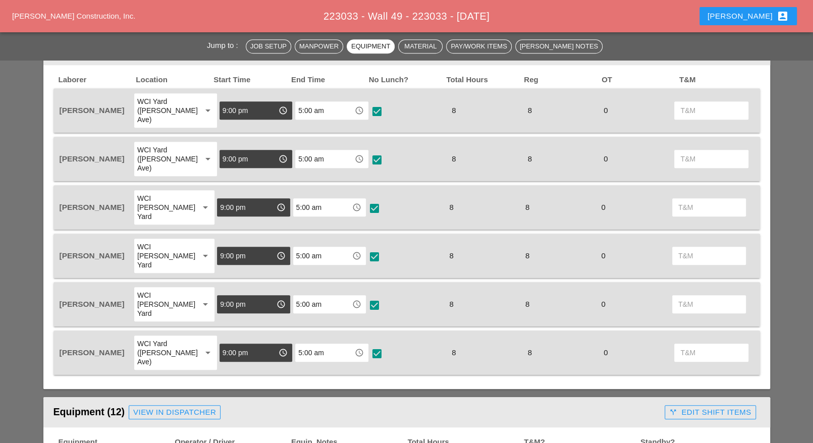
scroll to position [504, 0]
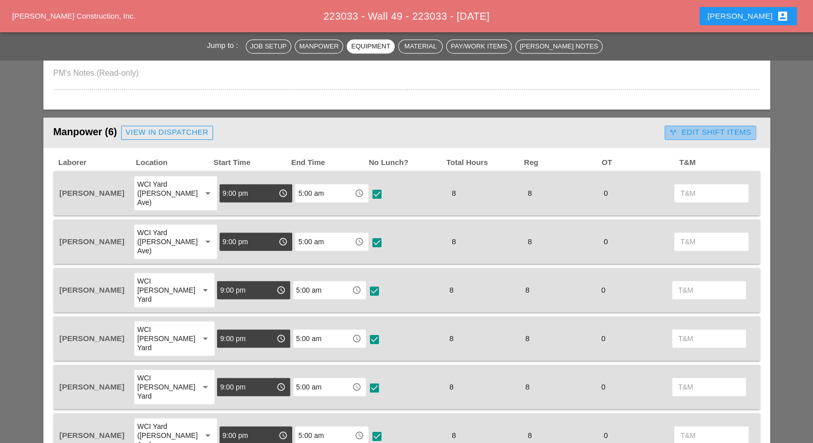
click at [677, 128] on div "call_split Edit Shift Items" at bounding box center [710, 133] width 82 height 12
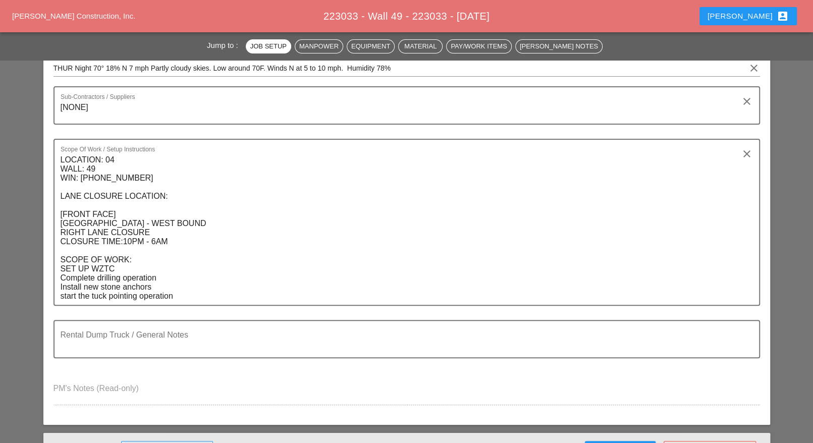
scroll to position [0, 0]
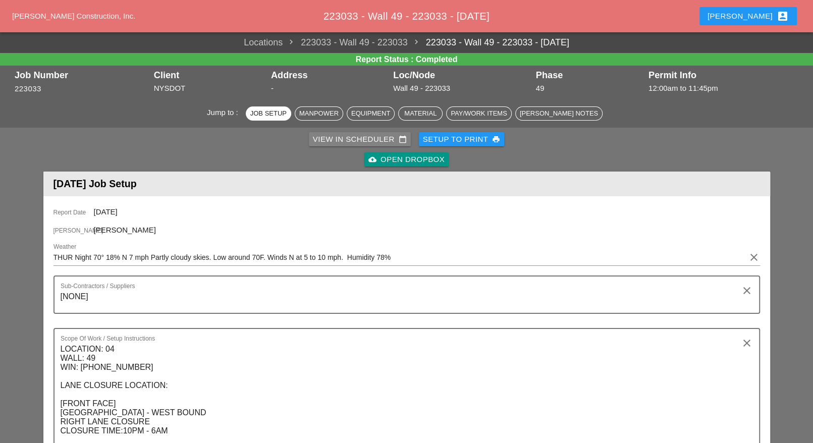
click at [351, 141] on div "View in Scheduler calendar_today" at bounding box center [360, 140] width 94 height 12
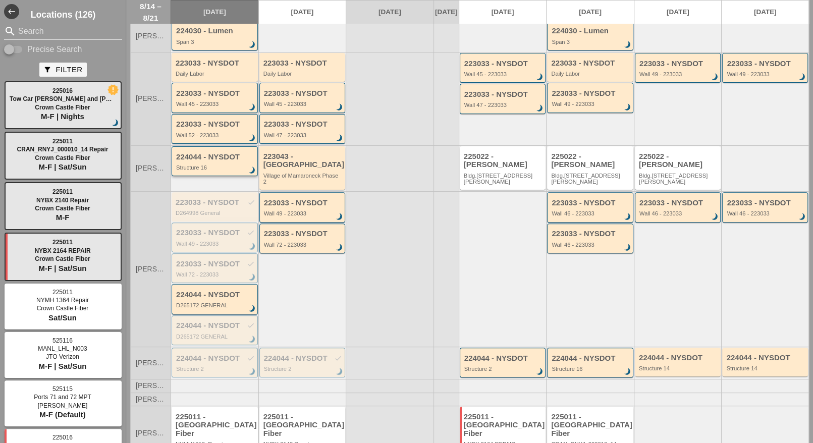
scroll to position [182, 0]
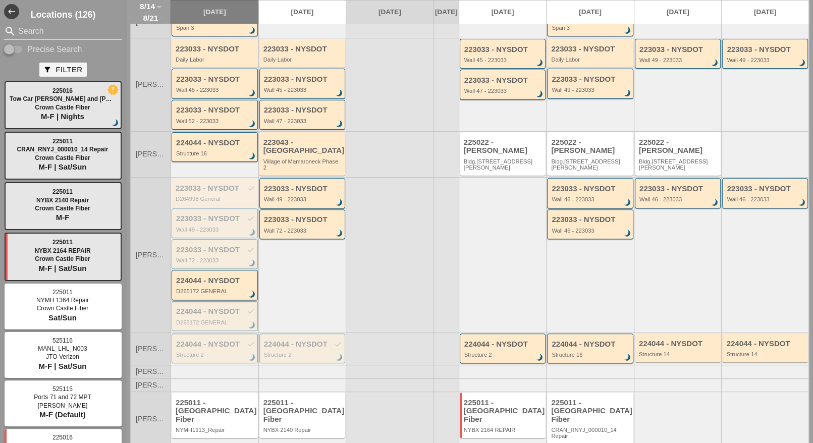
click at [210, 288] on div "D265172 GENERAL" at bounding box center [215, 291] width 79 height 6
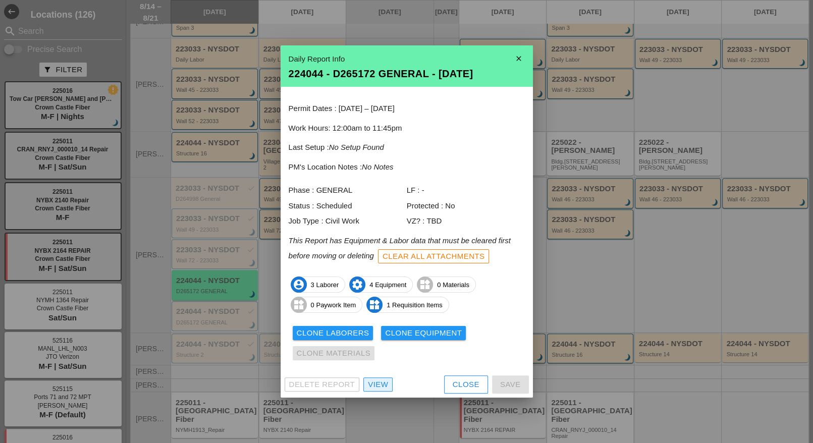
click at [377, 383] on div "View" at bounding box center [378, 385] width 20 height 12
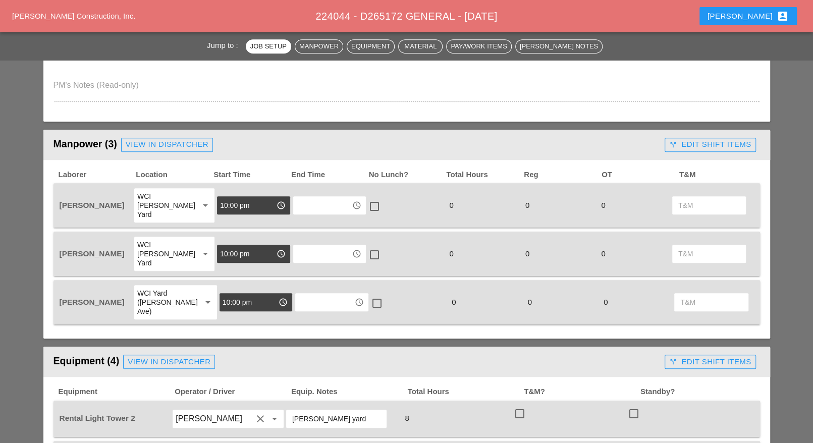
scroll to position [378, 0]
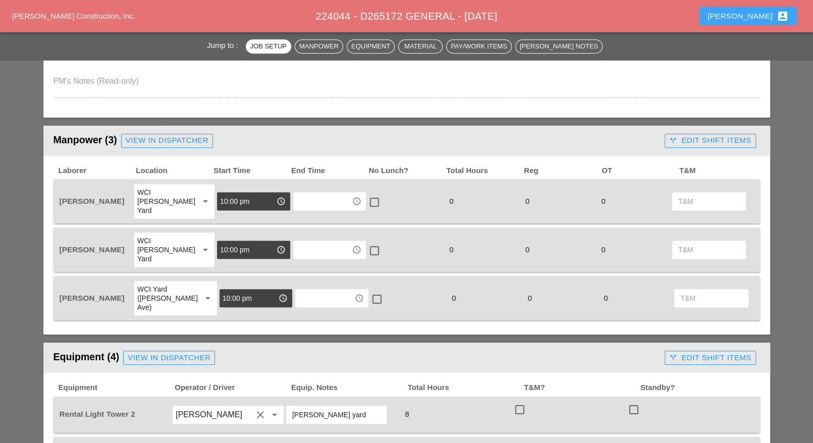
click at [763, 18] on div "Luca account_box" at bounding box center [747, 16] width 81 height 12
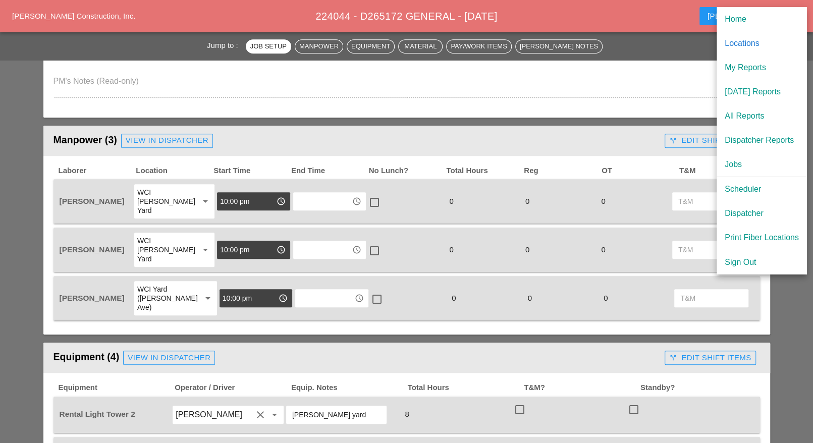
click at [739, 187] on div "Scheduler" at bounding box center [761, 189] width 74 height 12
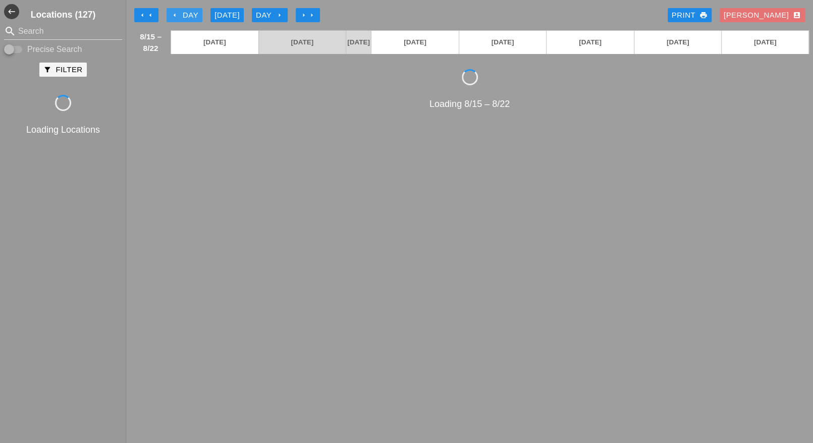
click at [187, 15] on div "arrow_left Day" at bounding box center [184, 16] width 28 height 12
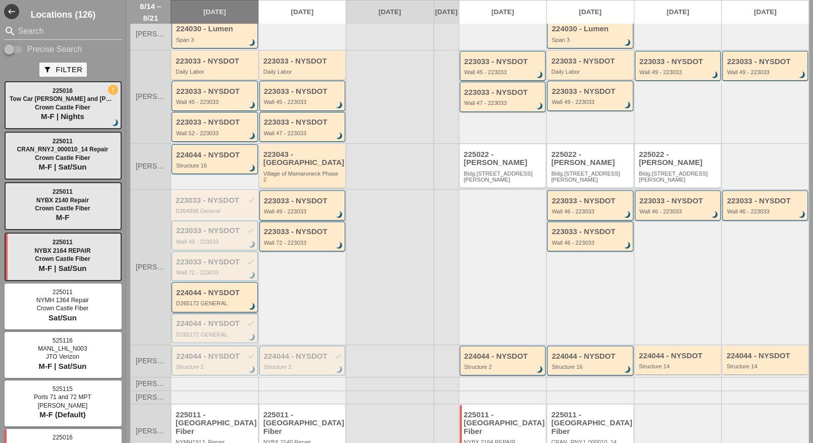
scroll to position [182, 0]
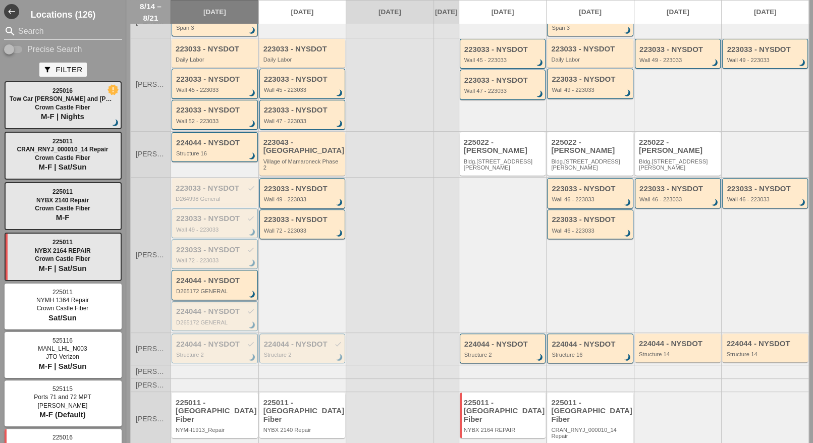
click at [220, 276] on div "224044 - NYSDOT" at bounding box center [215, 280] width 79 height 9
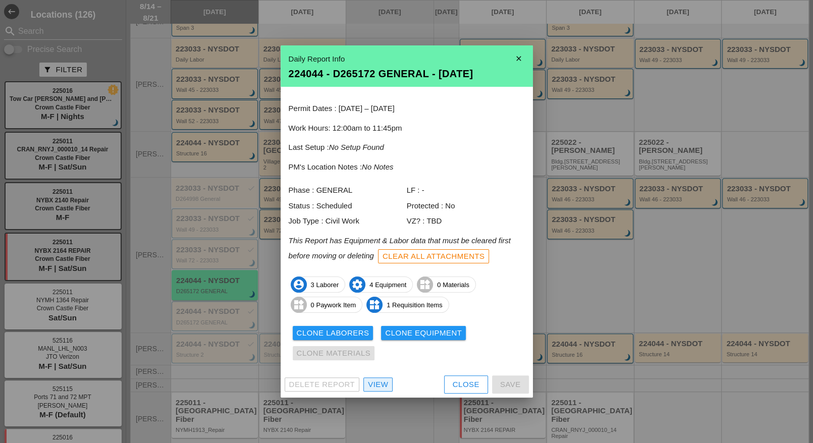
click at [374, 383] on div "View" at bounding box center [378, 385] width 20 height 12
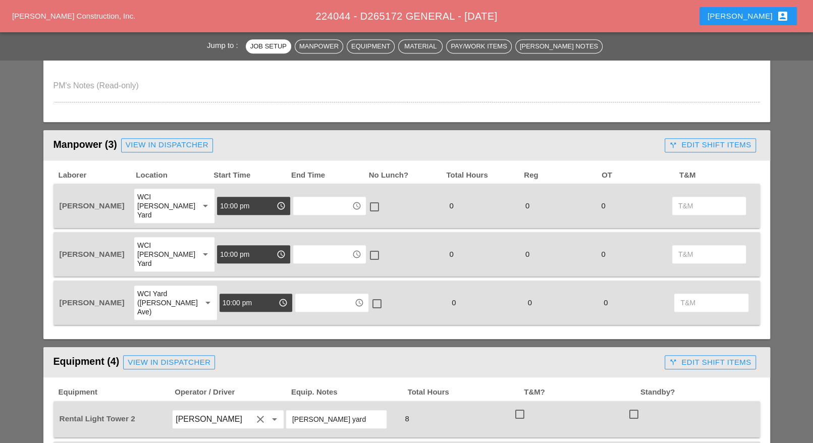
scroll to position [315, 0]
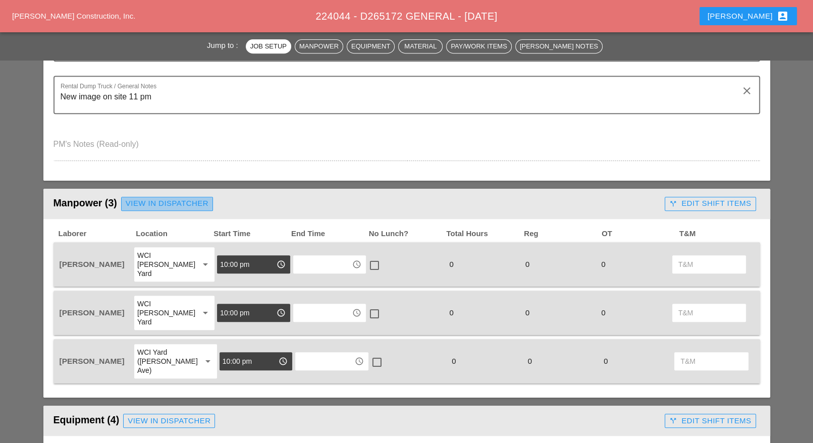
drag, startPoint x: 172, startPoint y: 203, endPoint x: 179, endPoint y: 205, distance: 6.9
click at [173, 203] on div "View in Dispatcher" at bounding box center [167, 204] width 83 height 12
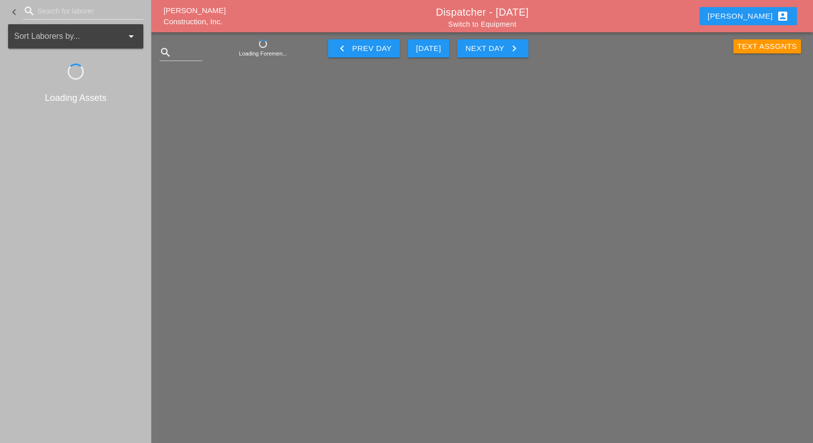
click at [47, 9] on input "Search for laborer" at bounding box center [83, 11] width 92 height 16
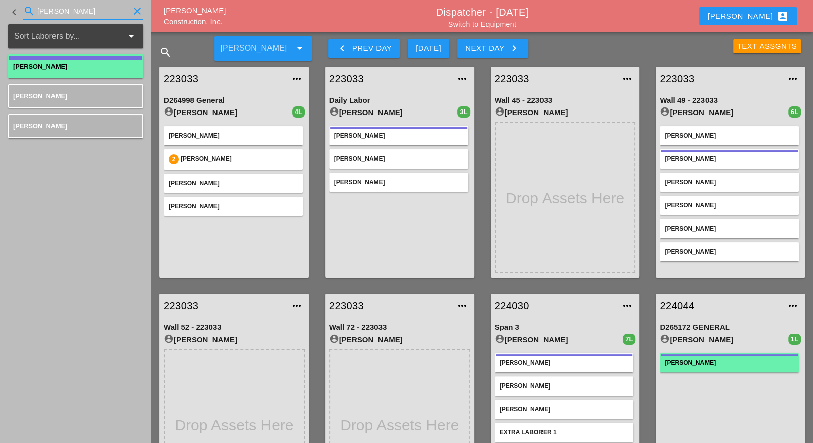
type input "[PERSON_NAME]"
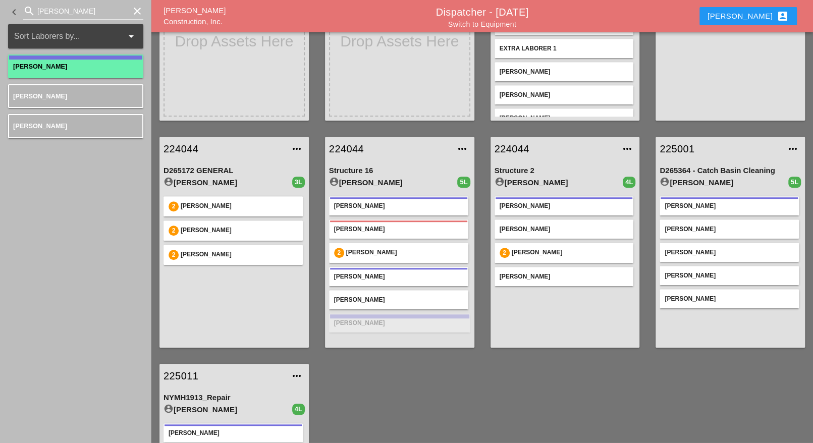
scroll to position [388, 0]
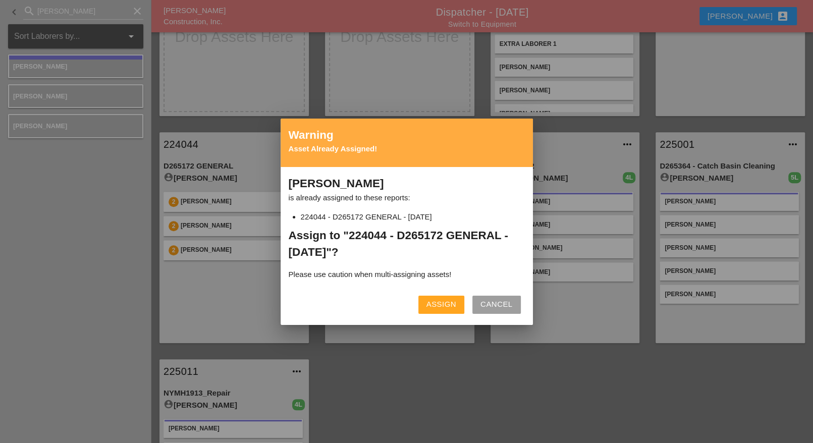
click at [430, 300] on div "Assign" at bounding box center [441, 305] width 30 height 12
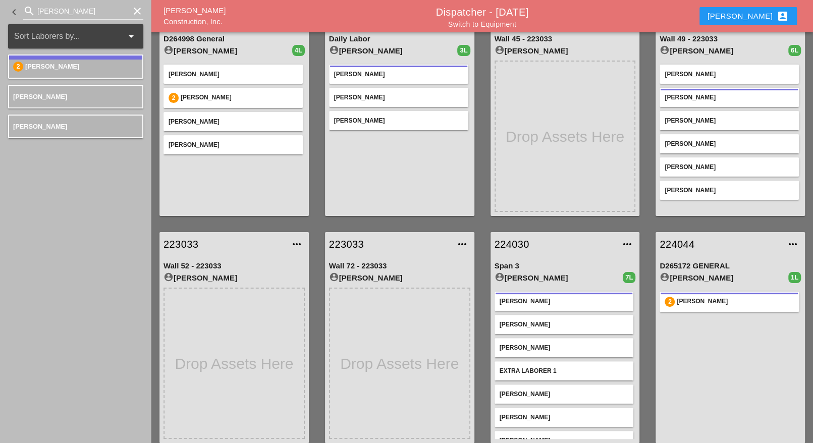
scroll to position [10, 0]
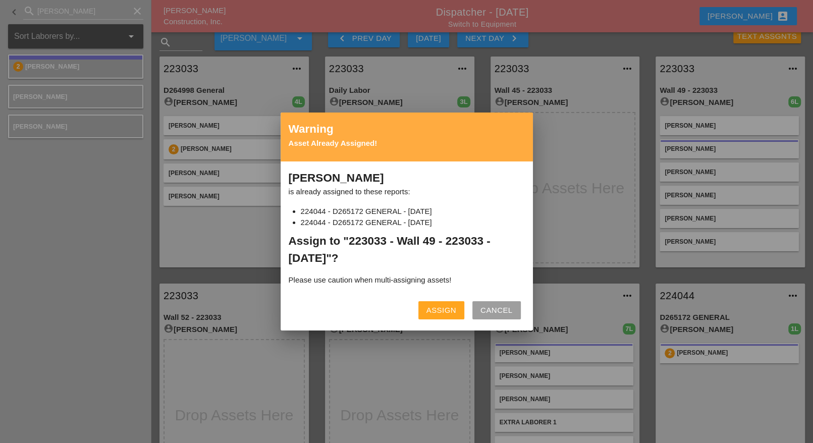
drag, startPoint x: 456, startPoint y: 306, endPoint x: 461, endPoint y: 307, distance: 5.1
click at [455, 306] on button "Assign" at bounding box center [441, 310] width 46 height 18
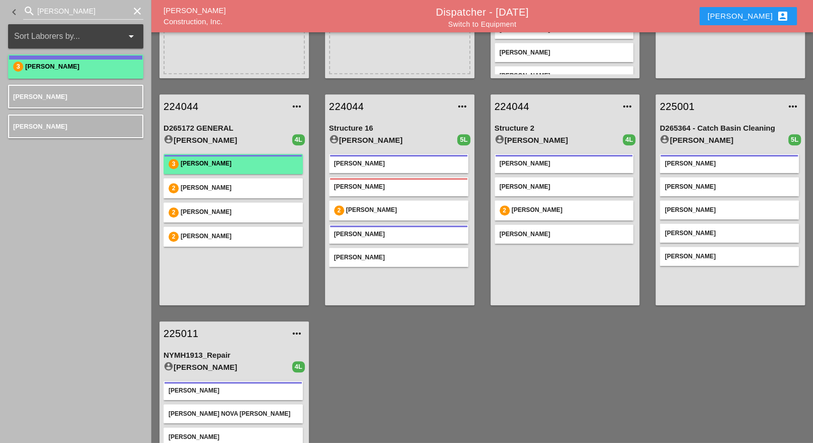
scroll to position [451, 0]
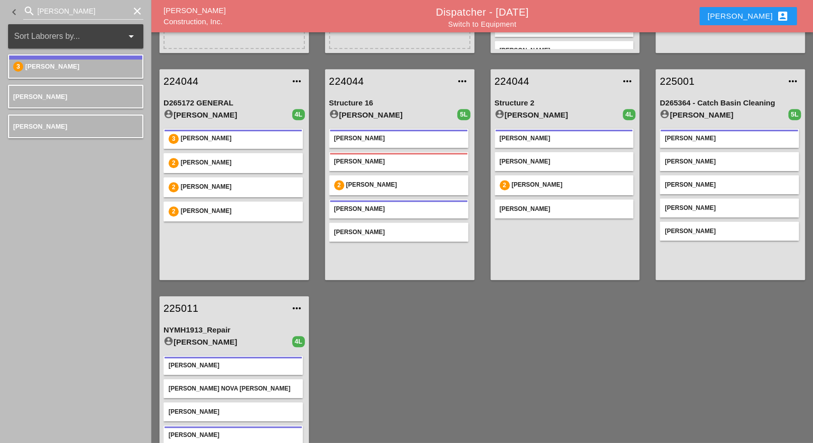
click at [190, 83] on link "224044" at bounding box center [223, 81] width 121 height 15
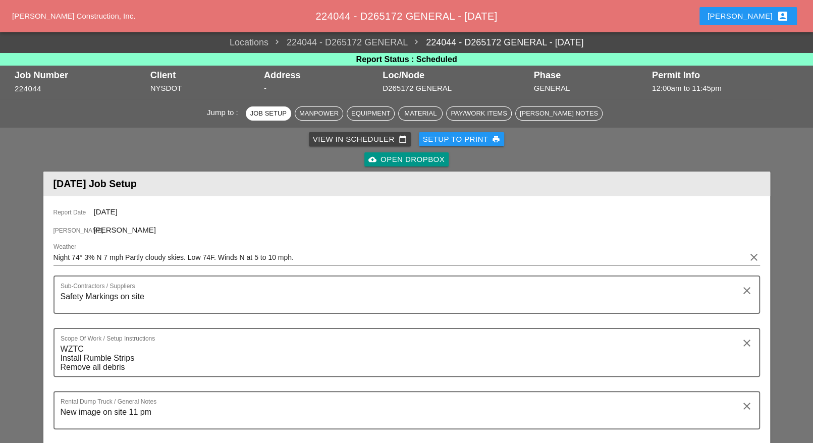
scroll to position [315, 0]
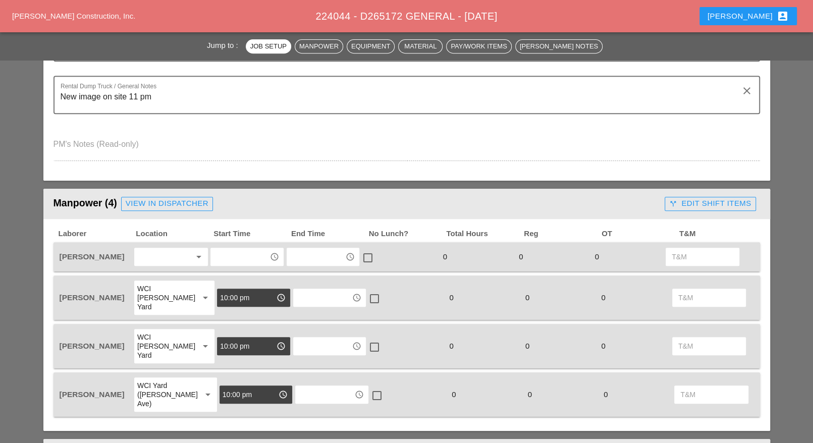
click at [176, 256] on div at bounding box center [163, 257] width 53 height 16
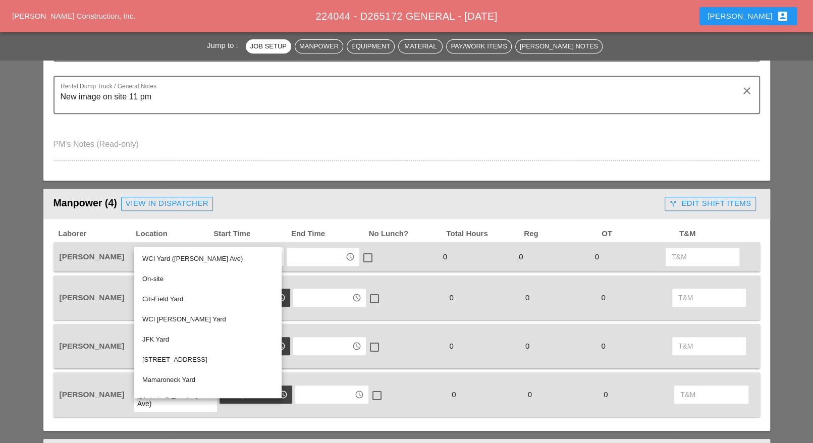
click at [168, 276] on div "On-site" at bounding box center [207, 279] width 131 height 12
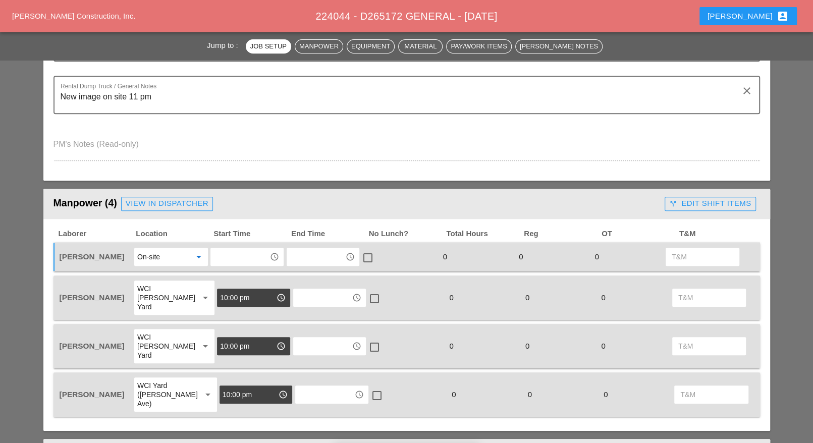
click at [222, 256] on input "text" at bounding box center [239, 257] width 52 height 16
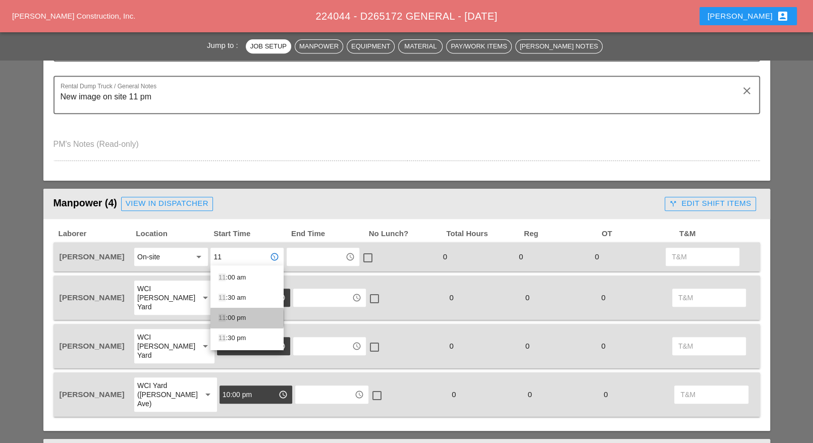
click at [232, 317] on div "11 :00 pm" at bounding box center [246, 318] width 57 height 12
type input "11:00 pm"
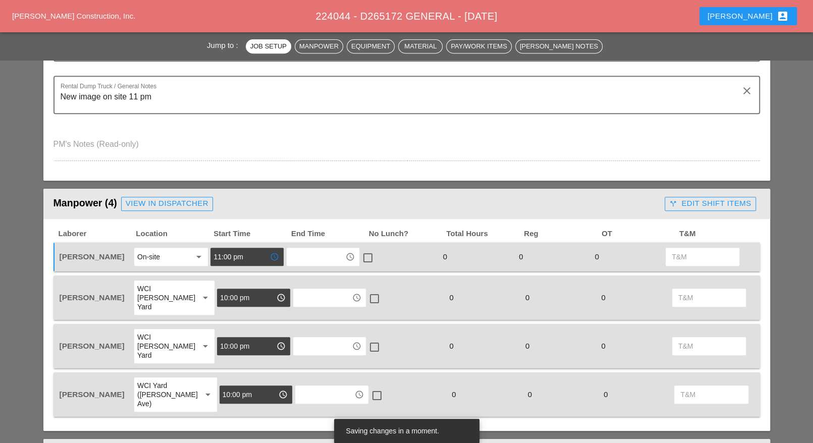
click at [315, 258] on input "text" at bounding box center [316, 257] width 52 height 16
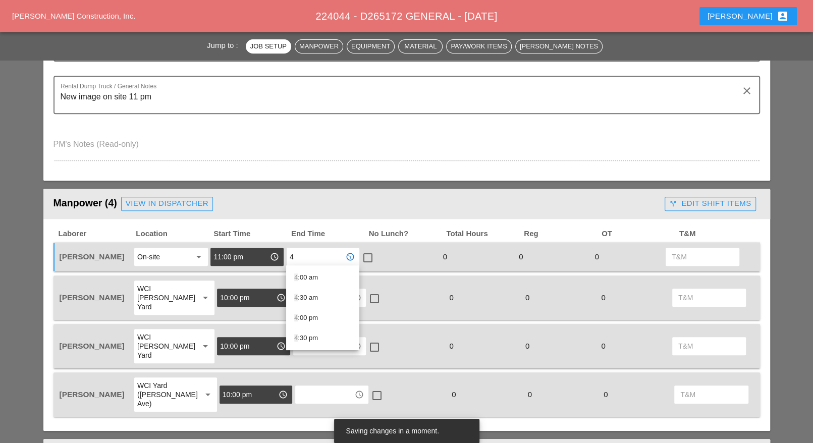
click at [313, 279] on div "4 :00 am" at bounding box center [322, 277] width 57 height 12
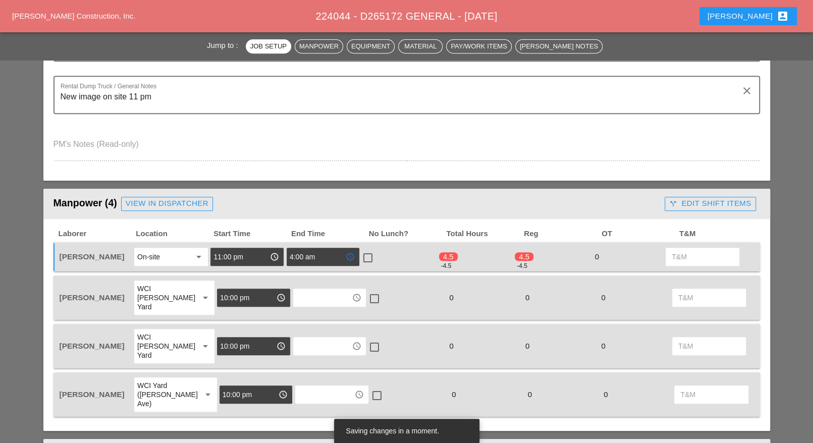
drag, startPoint x: 318, startPoint y: 255, endPoint x: 272, endPoint y: 257, distance: 45.5
click at [272, 257] on div "Luca Gambardella On-site arrow_drop_down 11:00 pm access_time 4:00 am access_ti…" at bounding box center [399, 256] width 683 height 21
click at [309, 255] on input "4:00 am" at bounding box center [316, 257] width 52 height 16
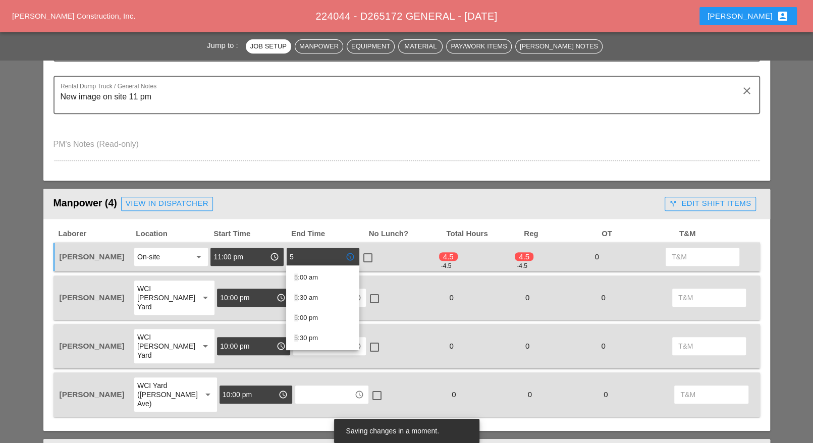
click at [318, 277] on div "5 :00 am" at bounding box center [322, 277] width 57 height 12
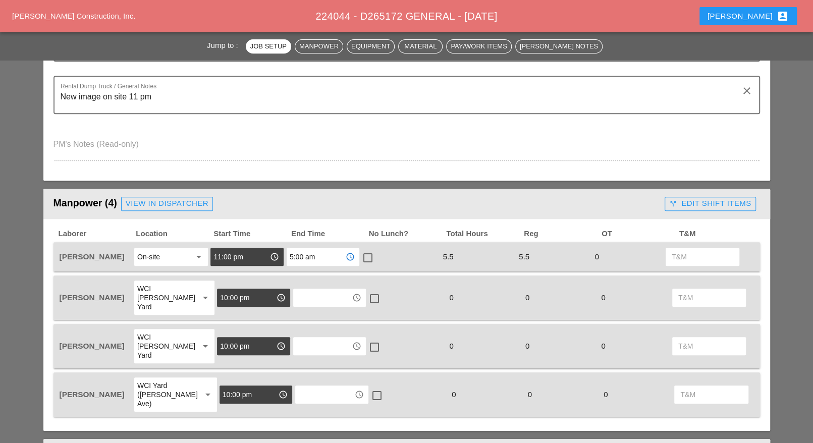
drag, startPoint x: 316, startPoint y: 255, endPoint x: 273, endPoint y: 258, distance: 42.5
click at [273, 258] on div "Luca Gambardella On-site arrow_drop_down 11:00 pm access_time 5:00 am access_ti…" at bounding box center [399, 256] width 683 height 21
click at [318, 257] on input "5:00 am" at bounding box center [316, 257] width 52 height 16
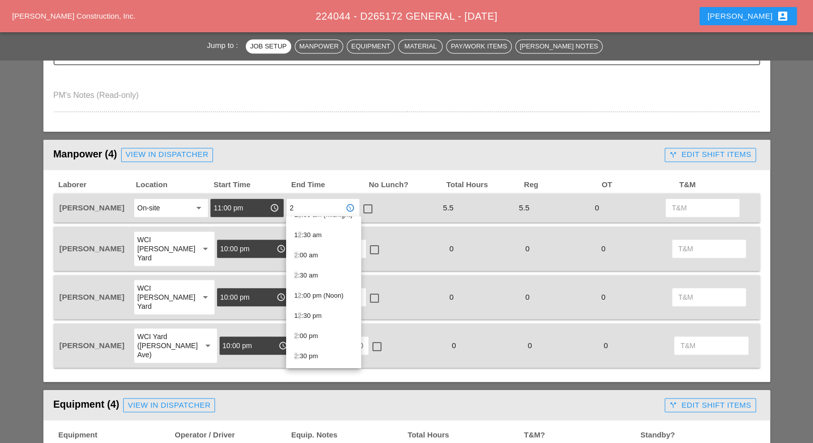
scroll to position [378, 0]
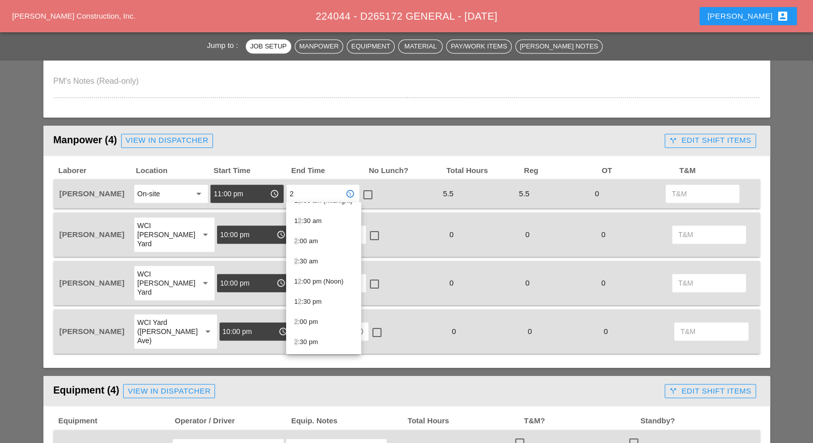
click at [311, 243] on div "2 :00 am" at bounding box center [323, 241] width 59 height 12
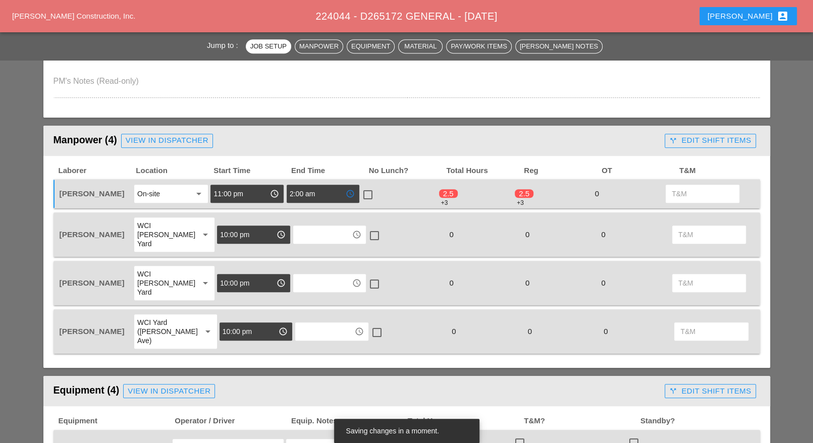
type input "2:00 am"
click at [372, 192] on div at bounding box center [367, 194] width 17 height 17
checkbox input "true"
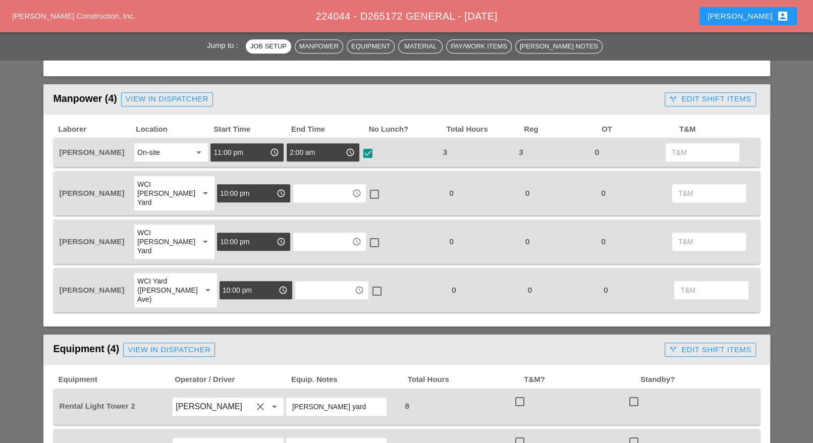
scroll to position [441, 0]
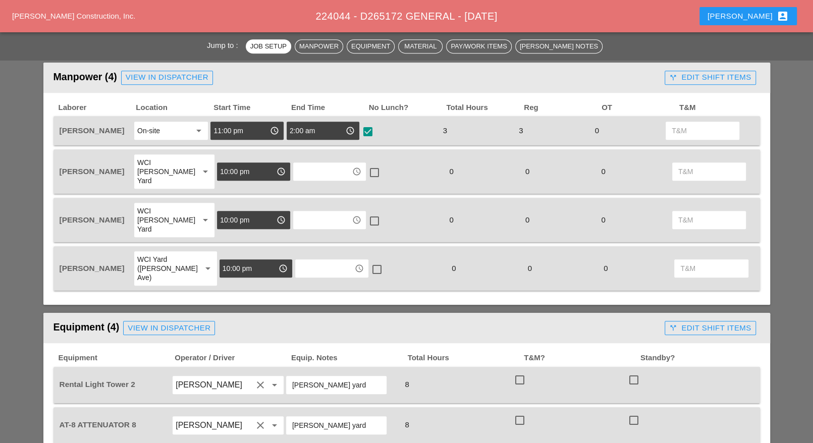
click at [308, 163] on input "text" at bounding box center [322, 171] width 52 height 16
click at [314, 185] on div "6 :00 am" at bounding box center [322, 187] width 57 height 12
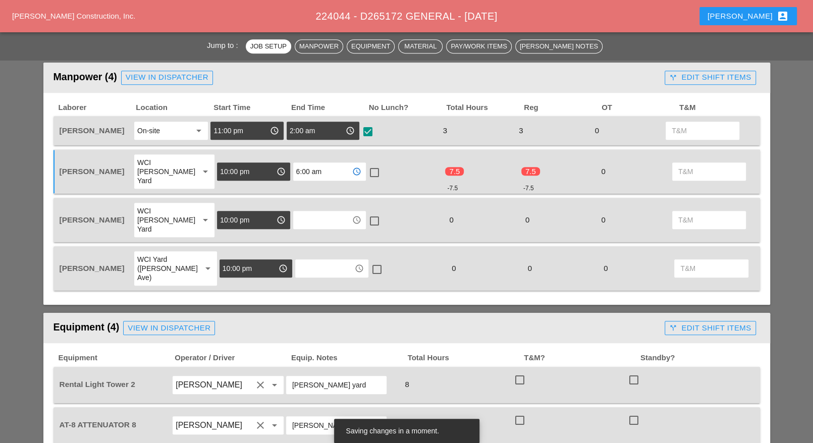
type input "6:00 am"
click at [371, 164] on div at bounding box center [374, 172] width 17 height 17
checkbox input "true"
click at [324, 214] on div "access_time" at bounding box center [330, 220] width 76 height 36
click at [321, 212] on input "text" at bounding box center [322, 220] width 52 height 16
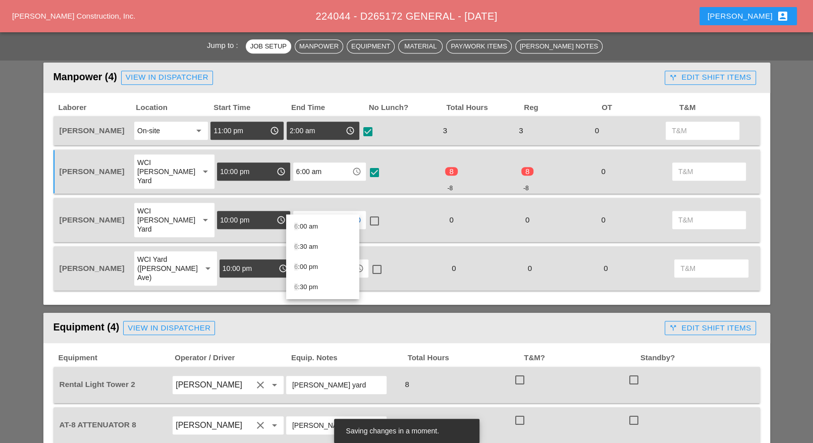
click at [319, 225] on div "6 :00 am" at bounding box center [322, 226] width 57 height 12
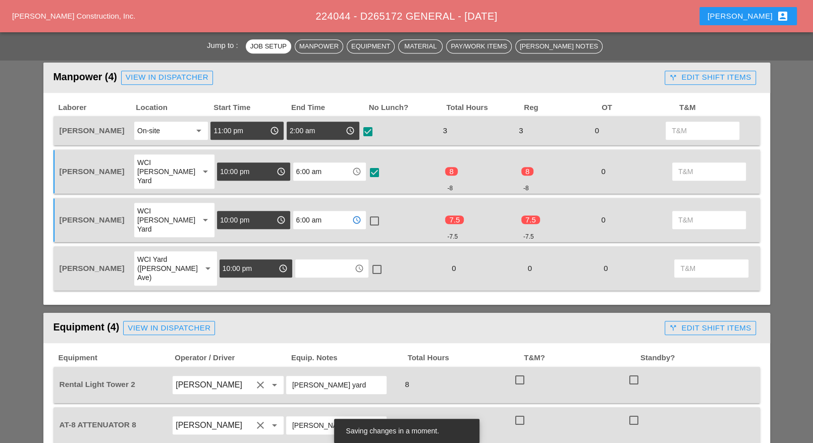
type input "6:00 am"
drag, startPoint x: 367, startPoint y: 206, endPoint x: 359, endPoint y: 216, distance: 12.9
click at [369, 212] on div at bounding box center [374, 220] width 17 height 17
checkbox input "true"
click at [321, 260] on input "text" at bounding box center [324, 268] width 52 height 16
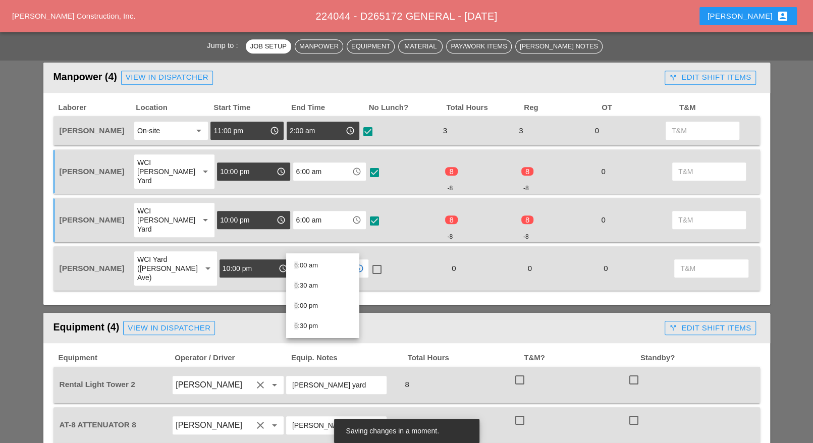
drag, startPoint x: 319, startPoint y: 262, endPoint x: 362, endPoint y: 251, distance: 44.8
click at [319, 263] on div "6 :00 am" at bounding box center [322, 265] width 57 height 12
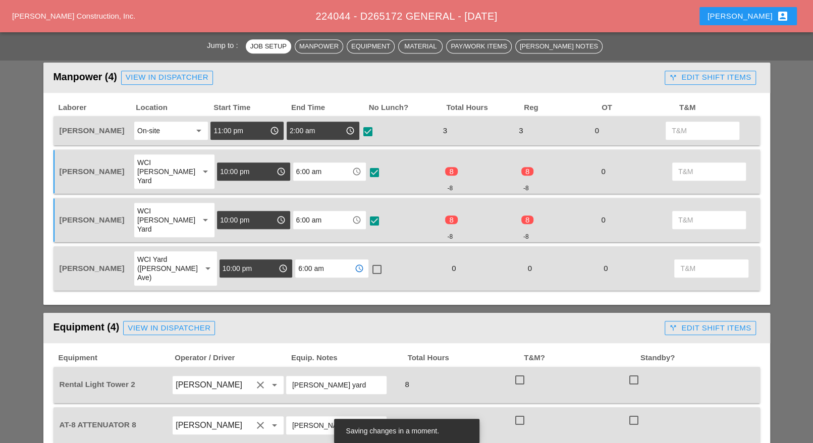
type input "6:00 am"
click at [369, 261] on div at bounding box center [376, 269] width 17 height 17
checkbox input "true"
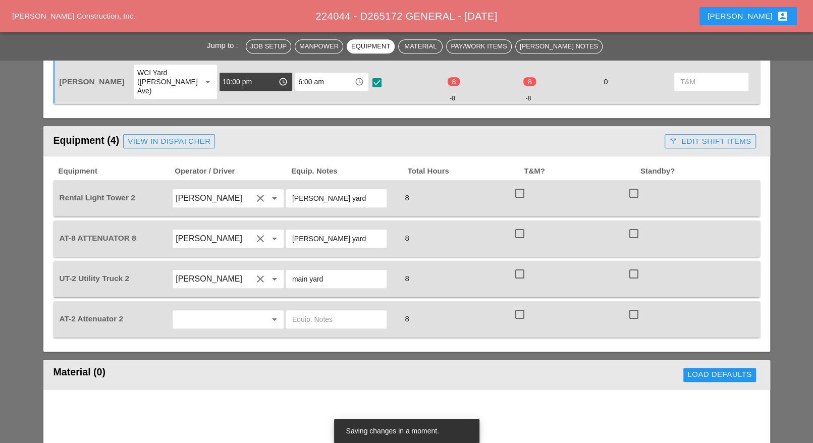
scroll to position [631, 0]
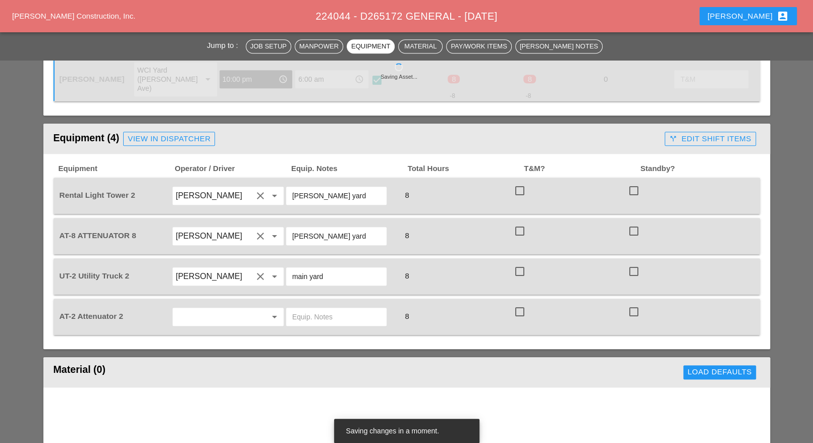
click at [518, 182] on div at bounding box center [519, 190] width 17 height 17
checkbox input "true"
drag, startPoint x: 520, startPoint y: 198, endPoint x: 519, endPoint y: 229, distance: 30.8
click at [524, 222] on div at bounding box center [519, 230] width 17 height 17
checkbox input "true"
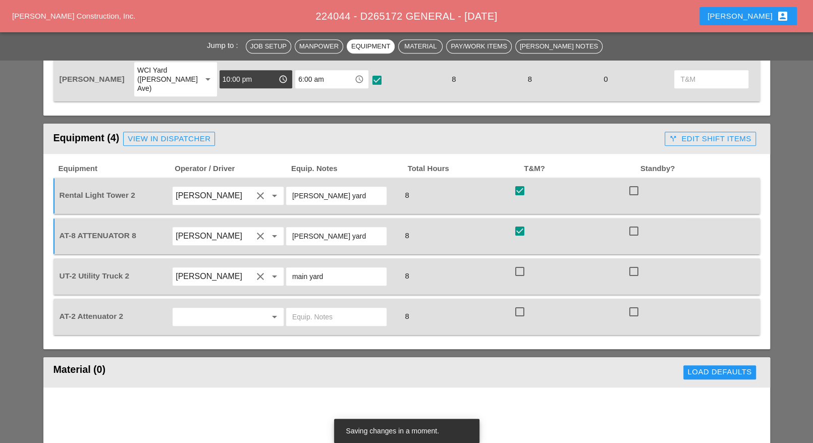
click at [636, 263] on div at bounding box center [633, 271] width 17 height 17
checkbox input "true"
drag, startPoint x: 522, startPoint y: 281, endPoint x: 534, endPoint y: 281, distance: 12.6
click at [522, 303] on div at bounding box center [519, 311] width 17 height 17
checkbox input "true"
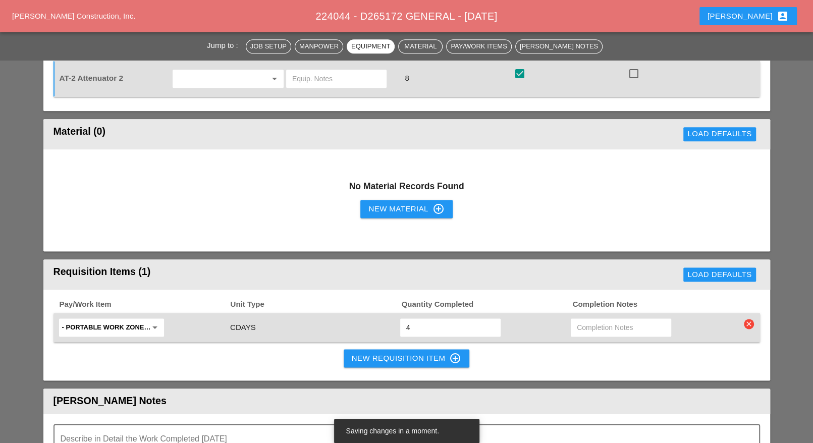
scroll to position [883, 0]
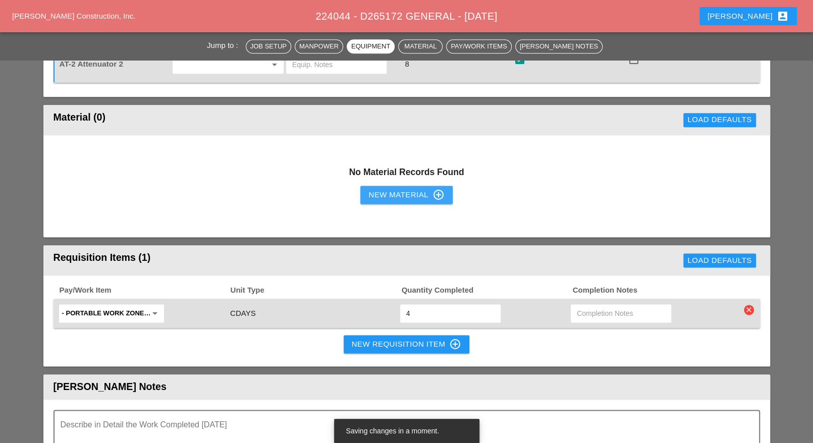
click at [392, 189] on div "New Material control_point" at bounding box center [406, 195] width 76 height 12
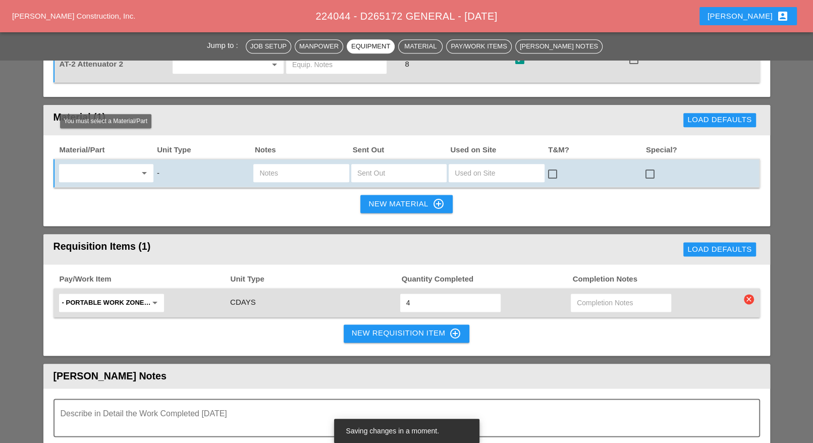
click at [107, 165] on input "text" at bounding box center [99, 173] width 74 height 16
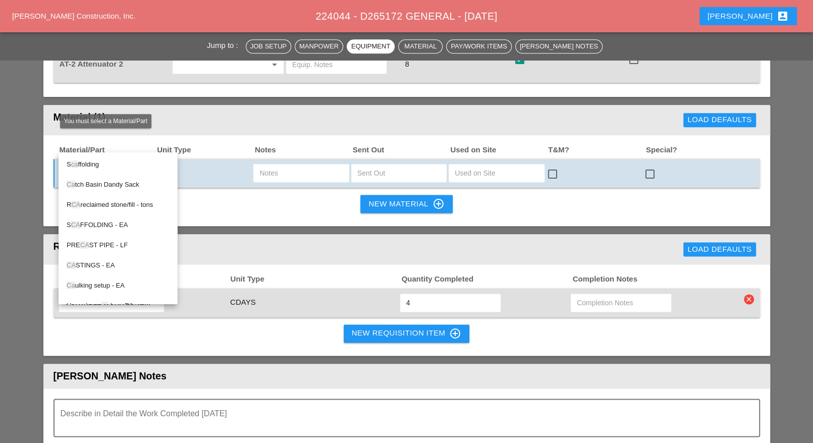
type input "c"
click at [289, 182] on div "Material/Part Unit Type Notes Sent Out Used on Site T&M? Special? arrow_drop_do…" at bounding box center [406, 180] width 726 height 91
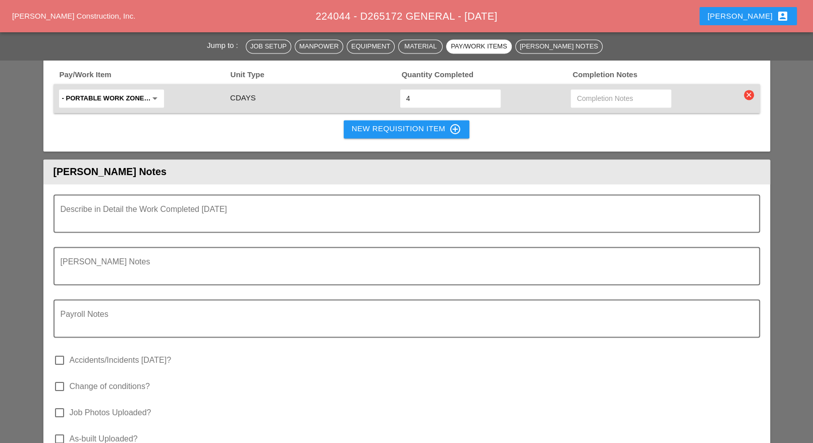
scroll to position [1135, 0]
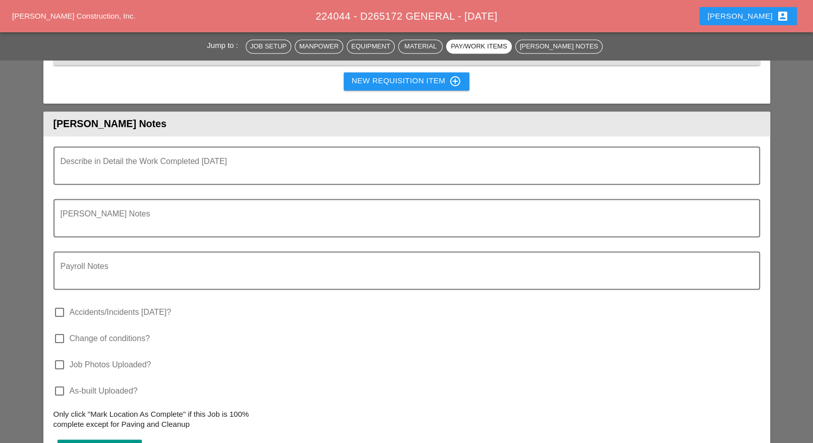
click at [109, 159] on textarea "Describe in Detail the Work Completed Today" at bounding box center [403, 171] width 684 height 24
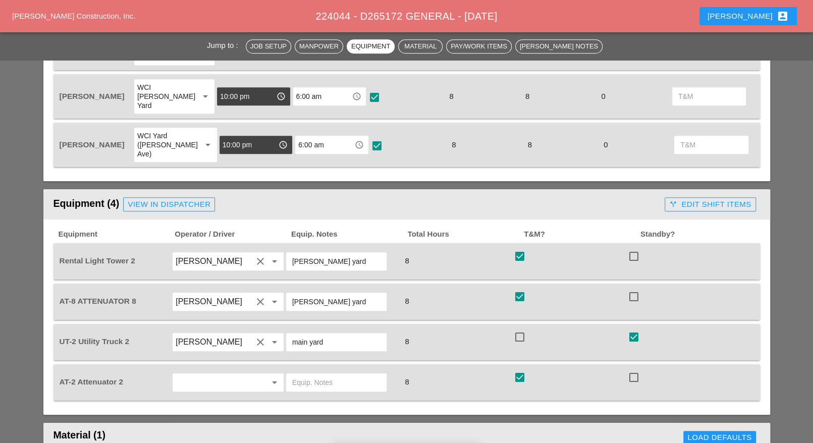
scroll to position [567, 0]
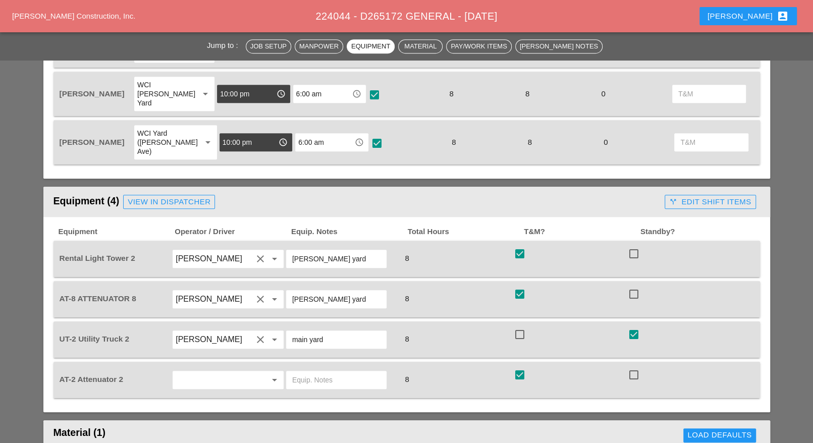
type textarea "WZTC for the sub-[DEMOGRAPHIC_DATA] work Installed rumble strips at 2 locations…"
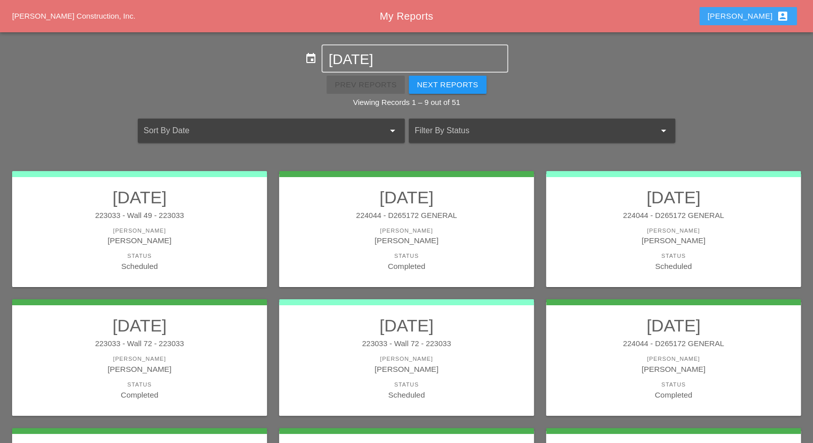
click at [763, 15] on div "Luca account_box" at bounding box center [747, 16] width 81 height 12
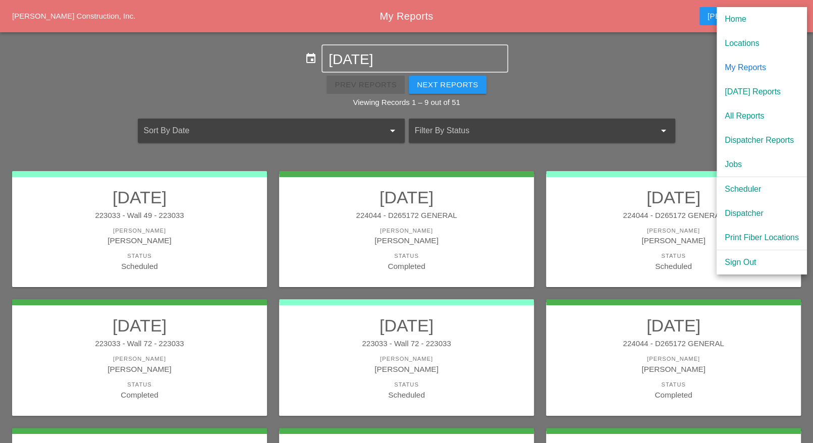
click at [751, 193] on div "Scheduler" at bounding box center [761, 189] width 74 height 12
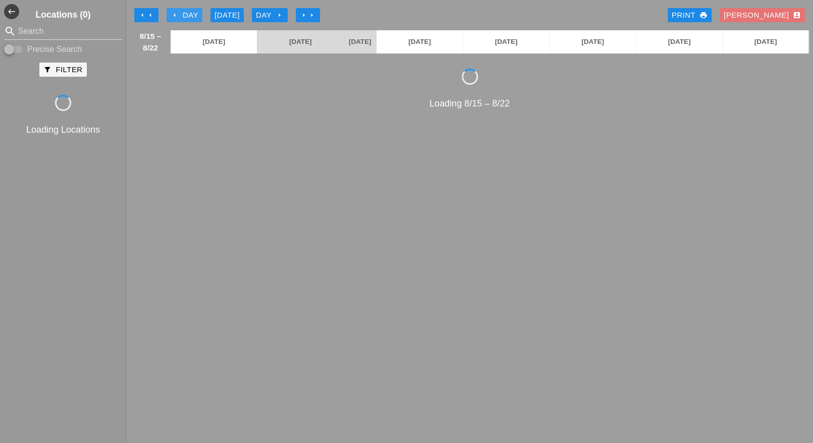
click at [192, 16] on div "arrow_left Day" at bounding box center [184, 16] width 28 height 12
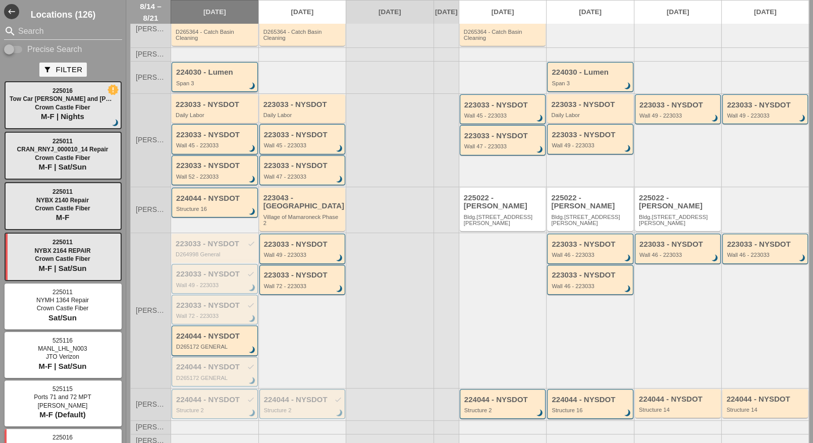
scroll to position [182, 0]
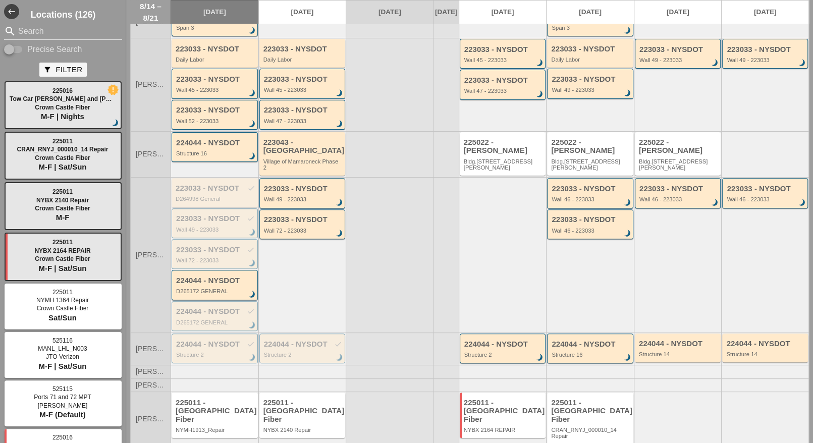
click at [241, 184] on div "223033 - NYSDOT check D264998 General" at bounding box center [216, 193] width 80 height 18
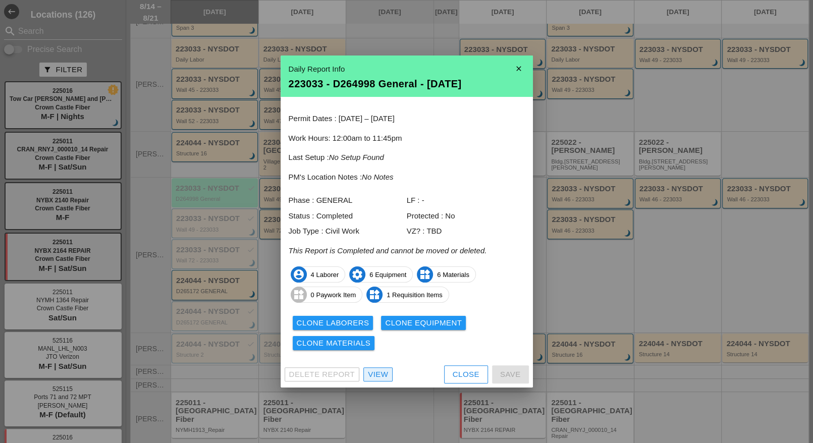
click at [380, 373] on div "View" at bounding box center [378, 375] width 20 height 12
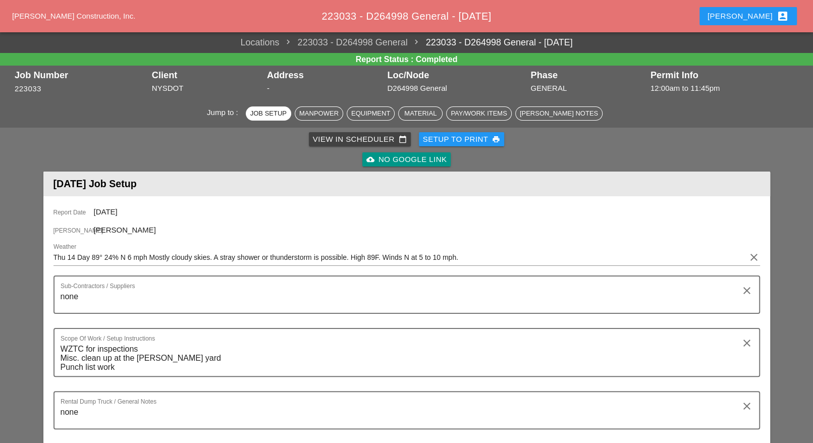
scroll to position [315, 0]
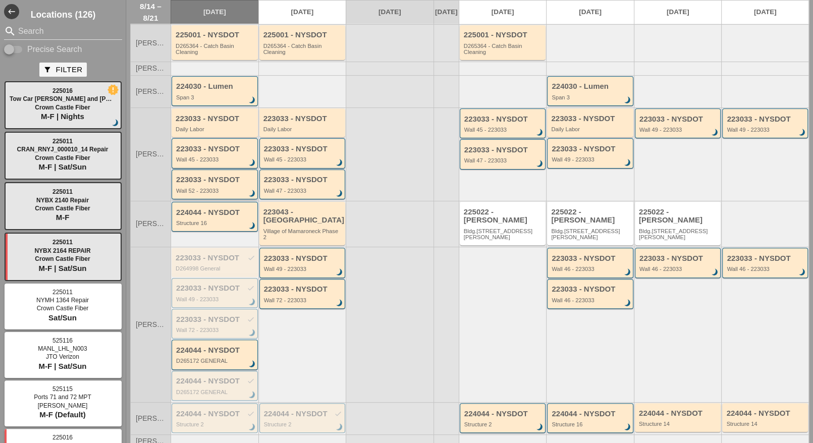
scroll to position [126, 0]
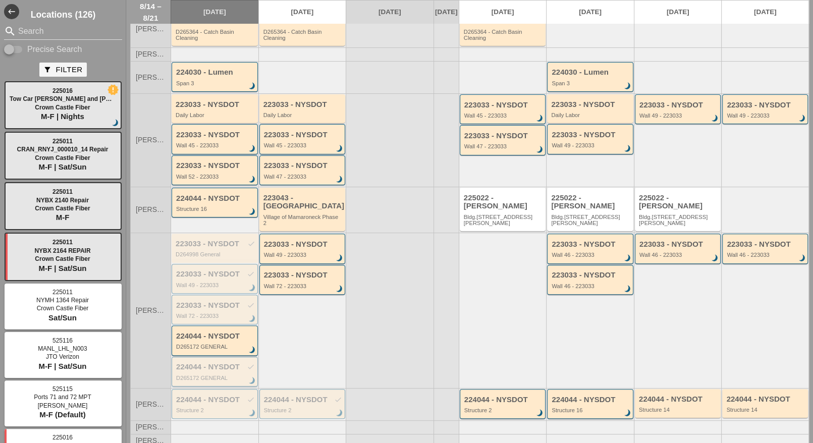
click at [196, 363] on div "224044 - NYSDOT check" at bounding box center [215, 367] width 79 height 9
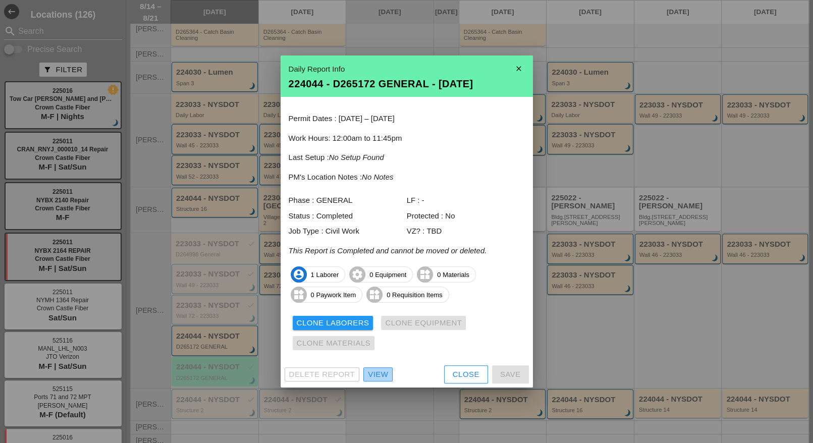
click at [381, 375] on div "View" at bounding box center [378, 375] width 20 height 12
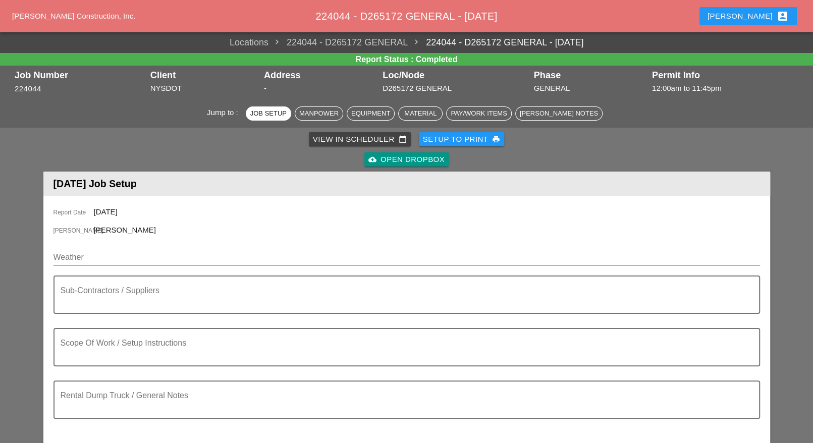
scroll to position [315, 0]
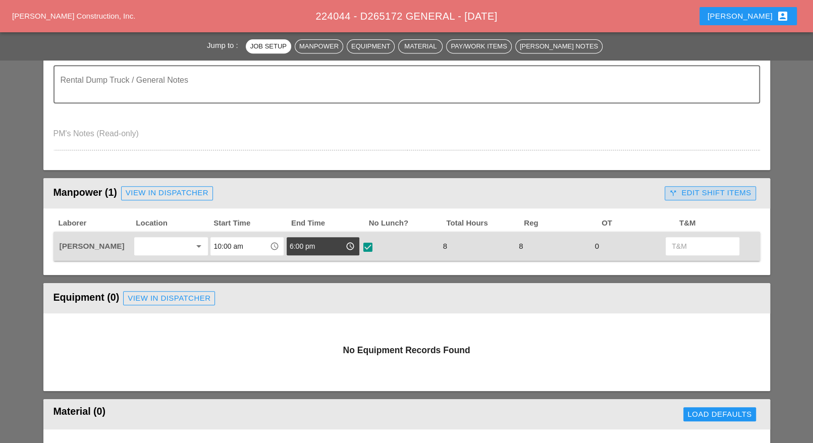
click at [696, 188] on div "call_split Edit Shift Items" at bounding box center [710, 193] width 82 height 12
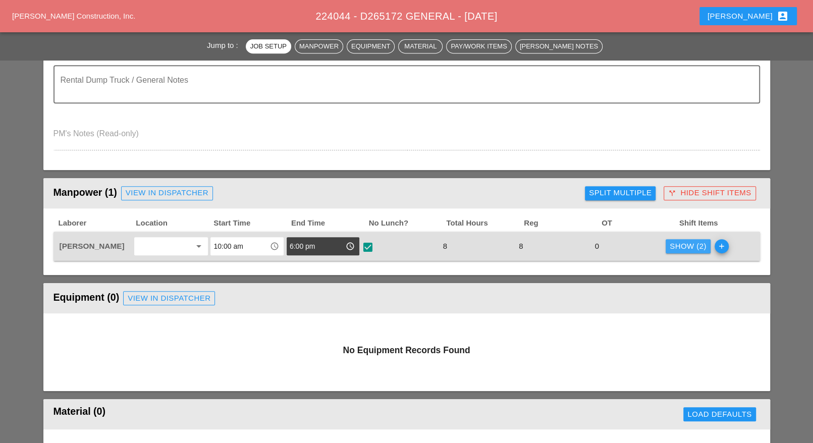
click at [678, 245] on div "Show (2)" at bounding box center [687, 247] width 37 height 12
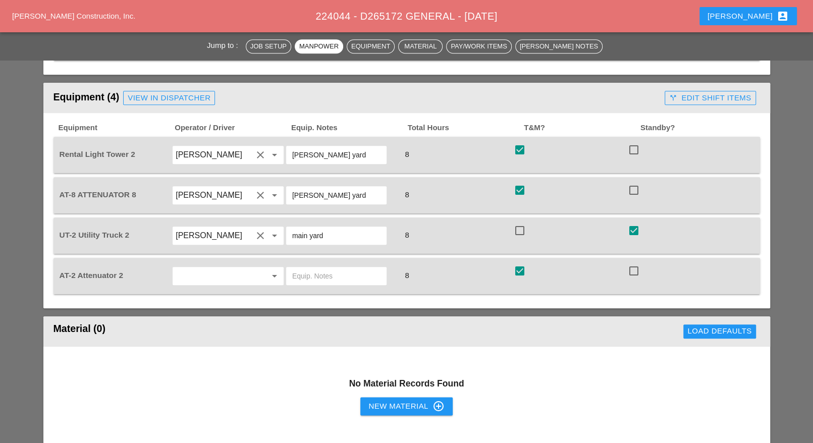
scroll to position [694, 0]
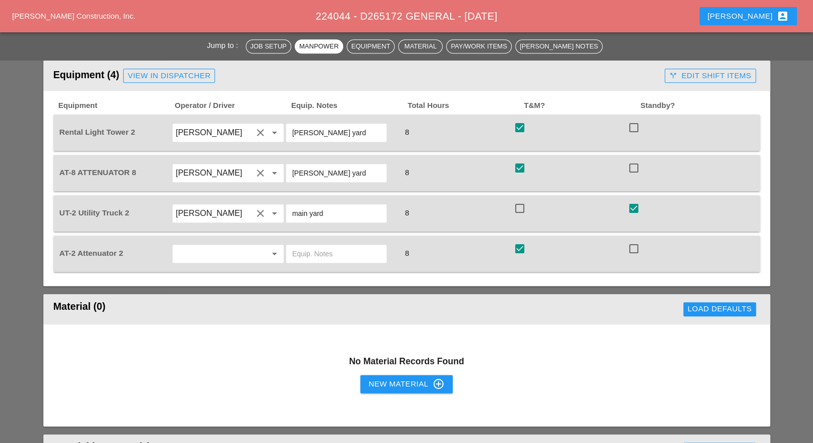
click at [195, 246] on input "text" at bounding box center [214, 254] width 77 height 16
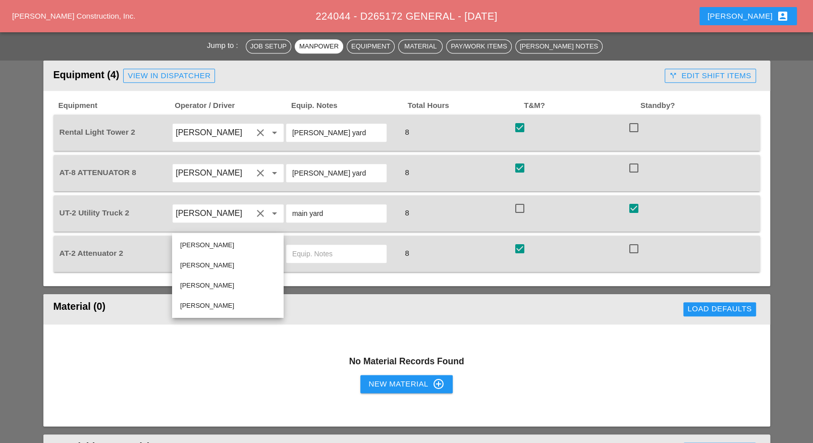
click at [195, 264] on div "[PERSON_NAME]" at bounding box center [227, 265] width 95 height 12
type input "[PERSON_NAME]"
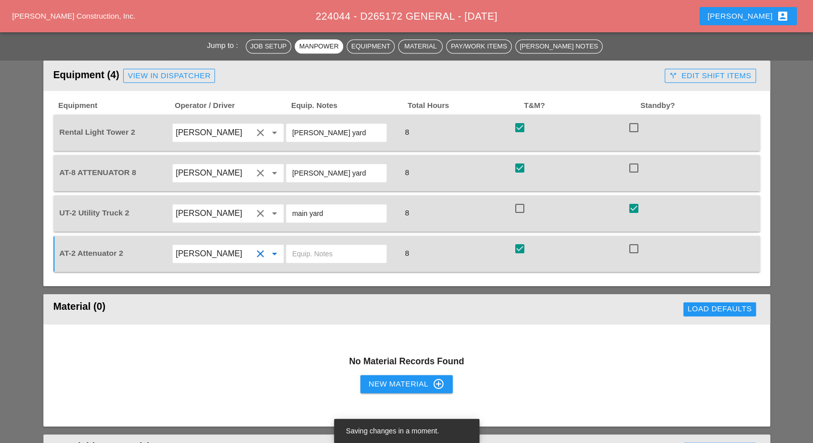
click at [307, 246] on input "text" at bounding box center [336, 254] width 88 height 16
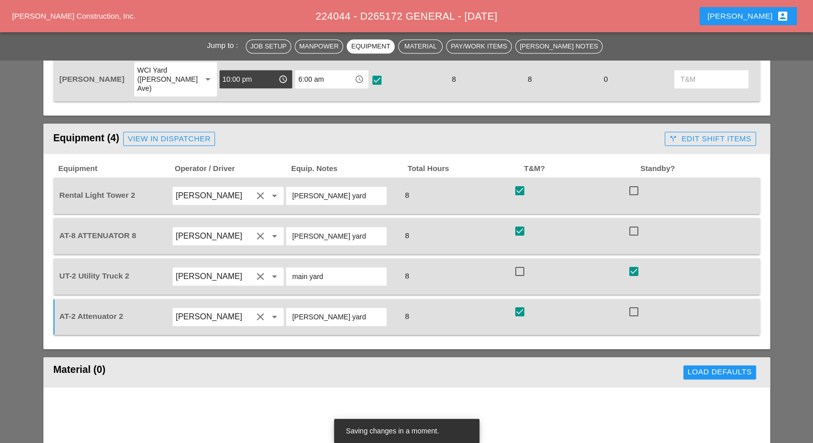
scroll to position [631, 0]
type input "[PERSON_NAME] yard"
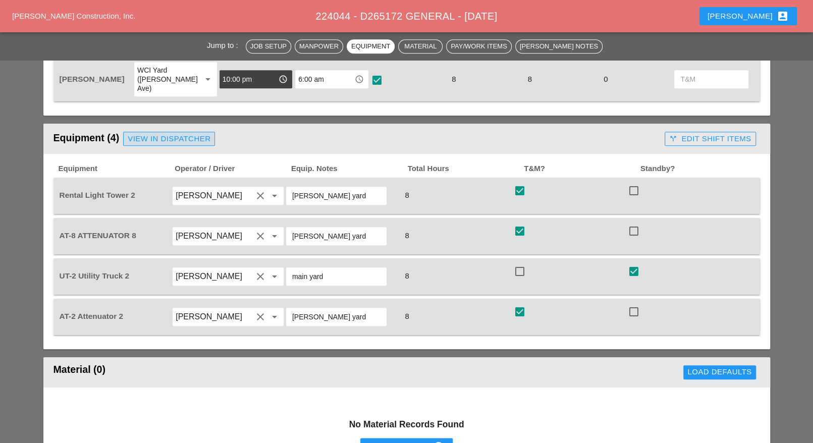
click at [200, 133] on div "View in Dispatcher" at bounding box center [169, 139] width 83 height 12
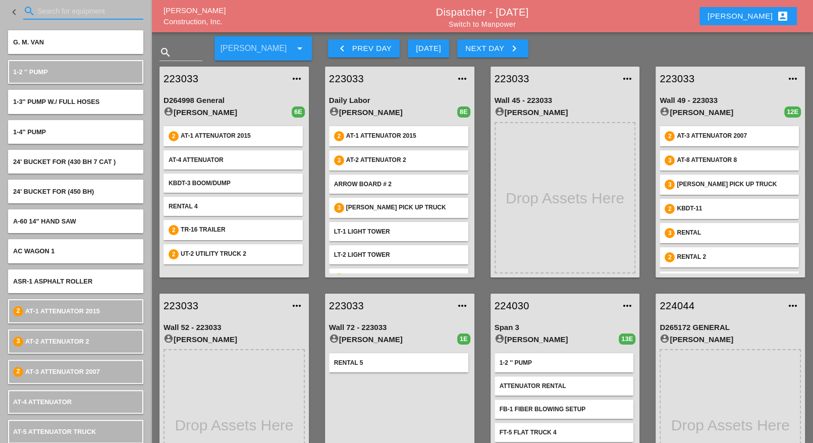
click at [59, 15] on input "Search for equipment" at bounding box center [83, 11] width 92 height 16
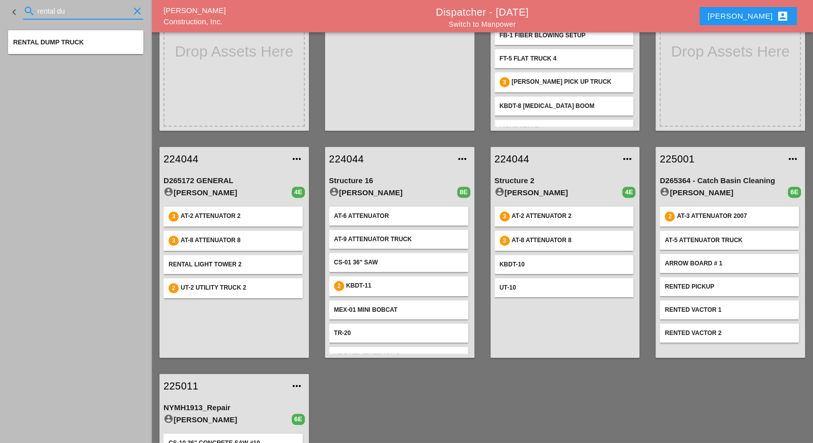
scroll to position [378, 0]
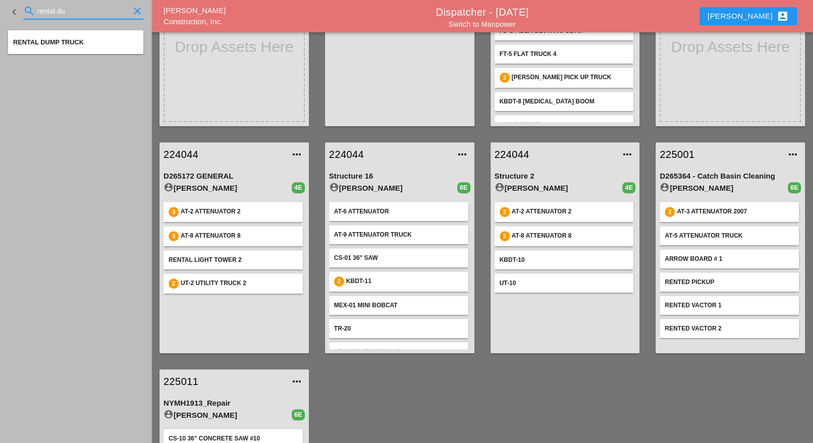
type input "rental du"
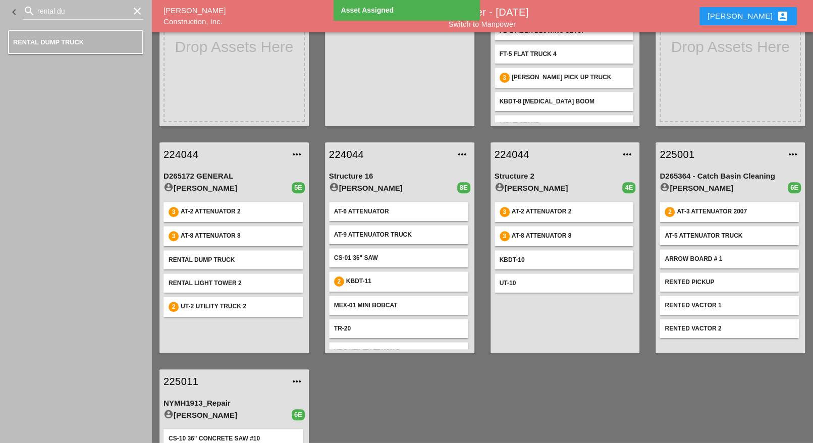
click at [197, 159] on link "224044" at bounding box center [223, 154] width 121 height 15
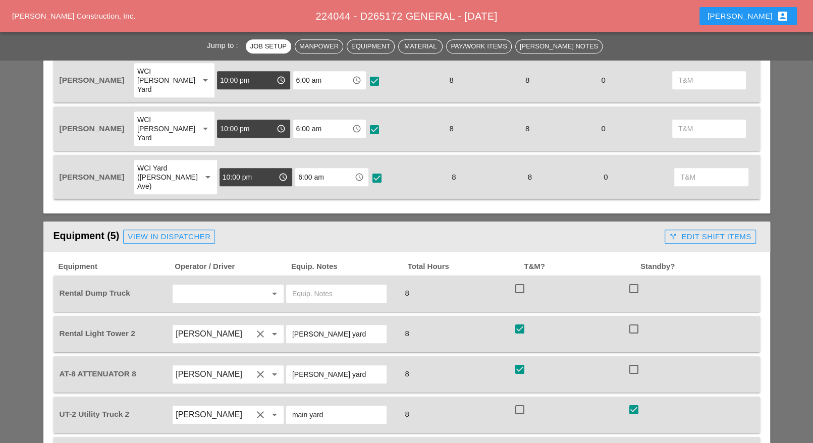
scroll to position [631, 0]
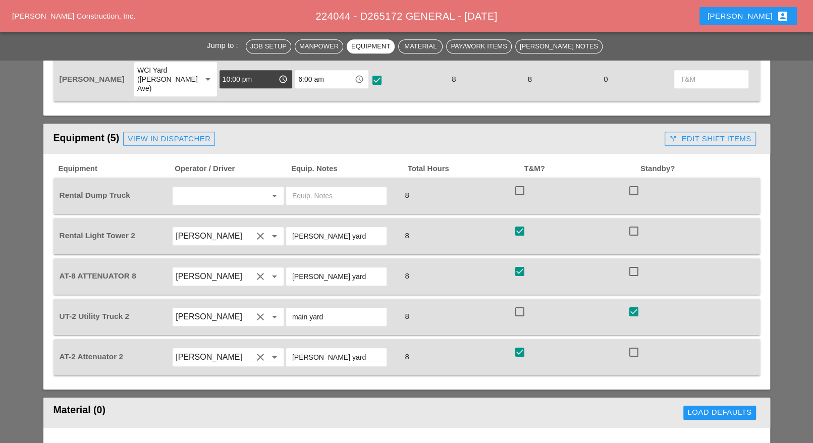
click at [519, 182] on div at bounding box center [519, 190] width 17 height 17
checkbox input "true"
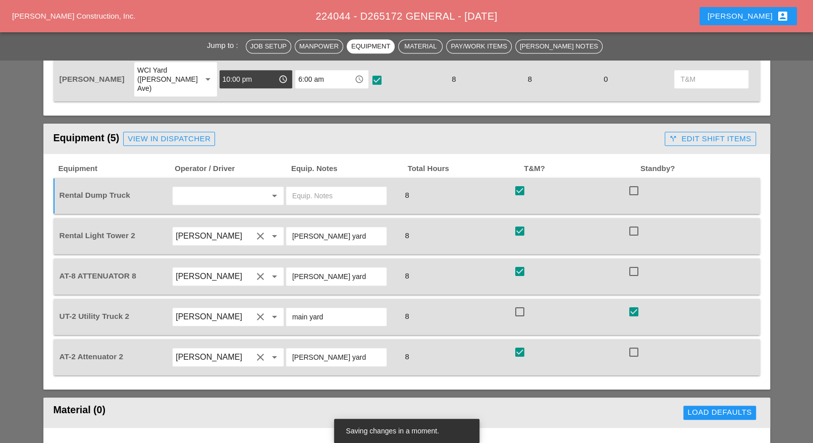
click at [318, 188] on input "text" at bounding box center [336, 196] width 88 height 16
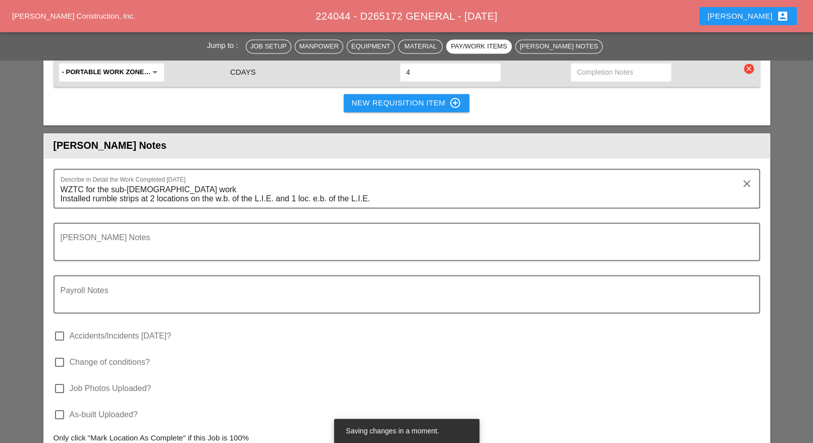
scroll to position [1198, 0]
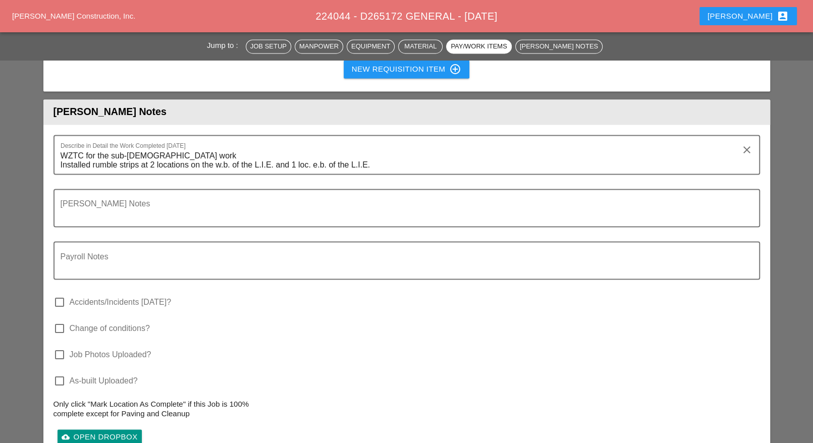
type input "on site"
click at [144, 202] on textarea "Foreman's Notes" at bounding box center [403, 214] width 684 height 24
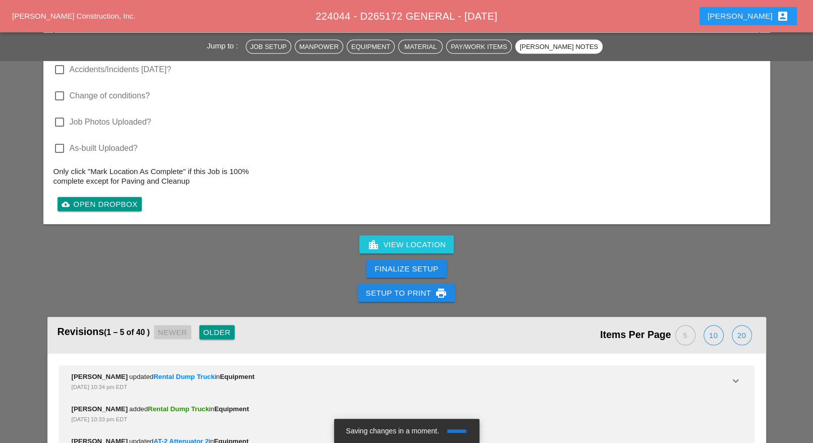
scroll to position [1450, 0]
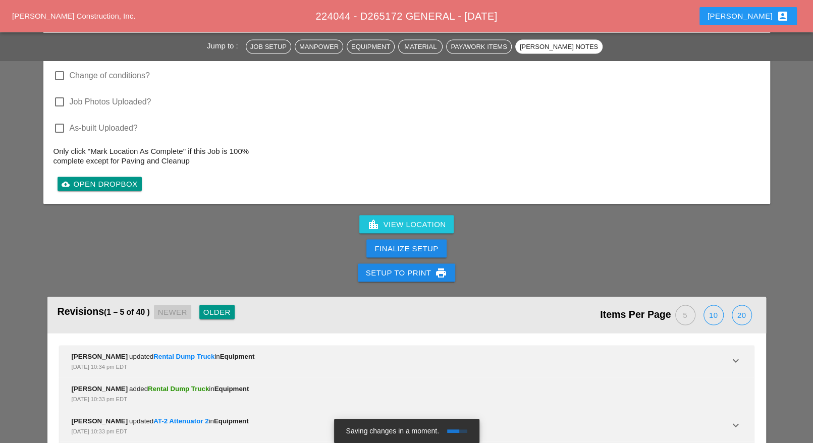
type textarea "This is a change order, no item#"
click at [396, 243] on div "Finalize Setup" at bounding box center [406, 249] width 64 height 12
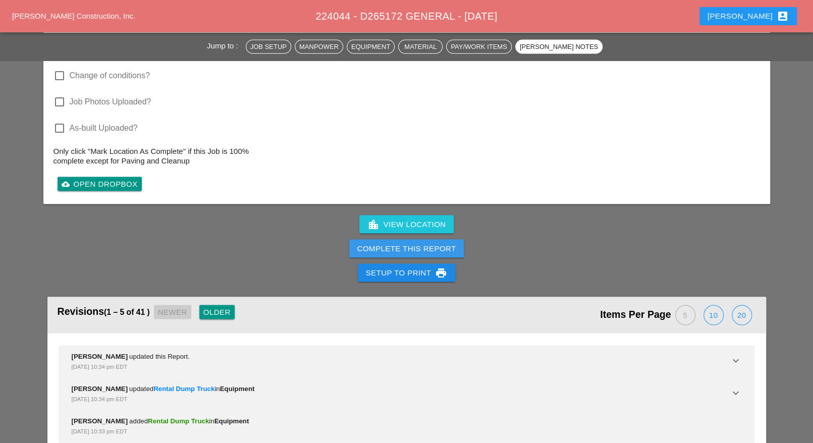
click at [412, 243] on div "Complete This Report" at bounding box center [406, 249] width 99 height 12
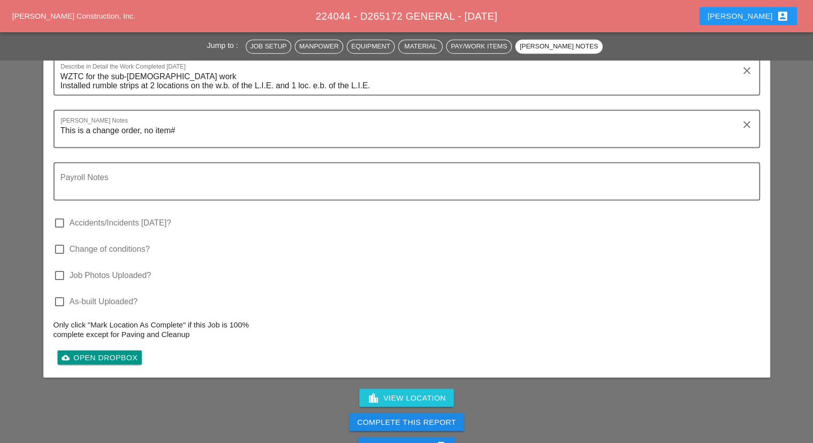
scroll to position [1450, 0]
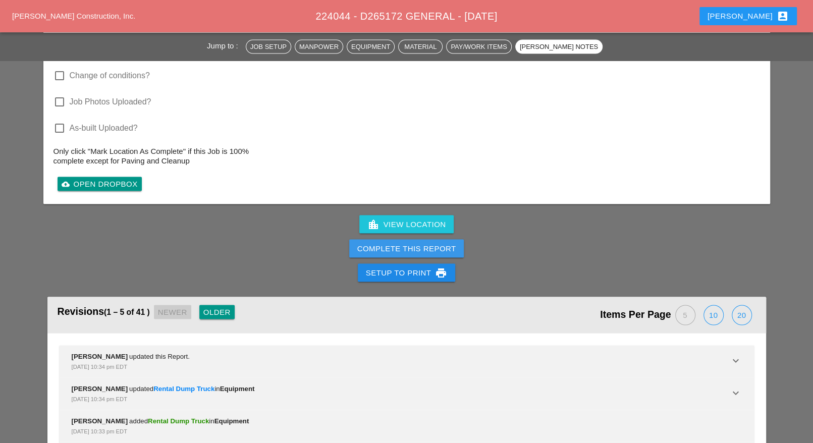
click at [416, 243] on div "Complete This Report" at bounding box center [406, 249] width 99 height 12
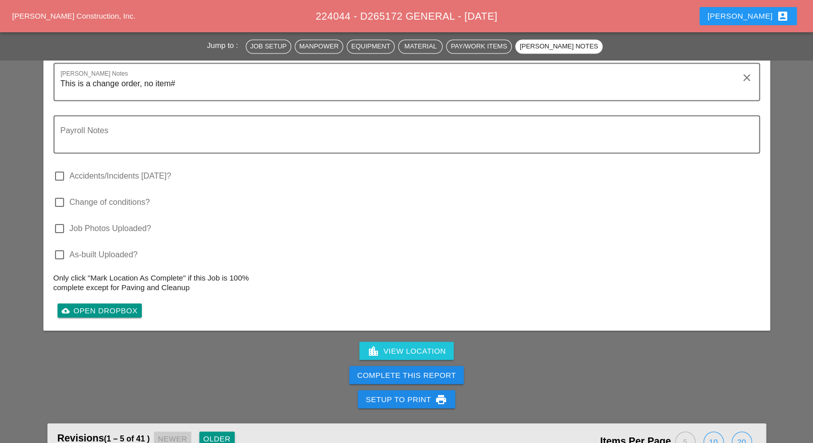
scroll to position [1506, 0]
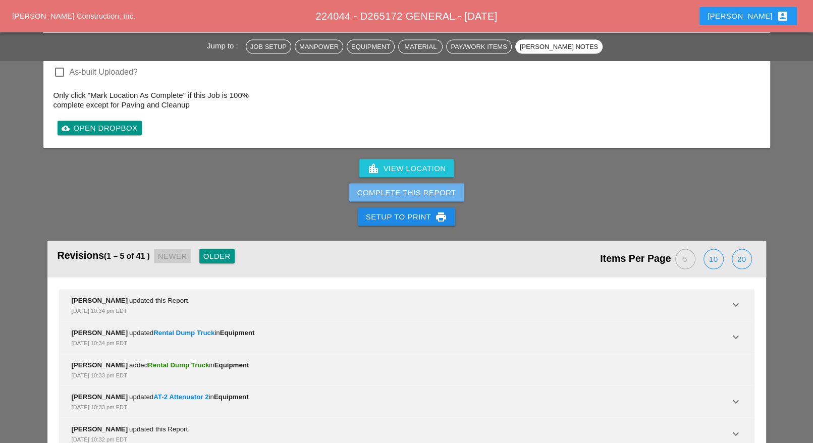
click at [420, 184] on button "Complete This Report" at bounding box center [406, 193] width 115 height 18
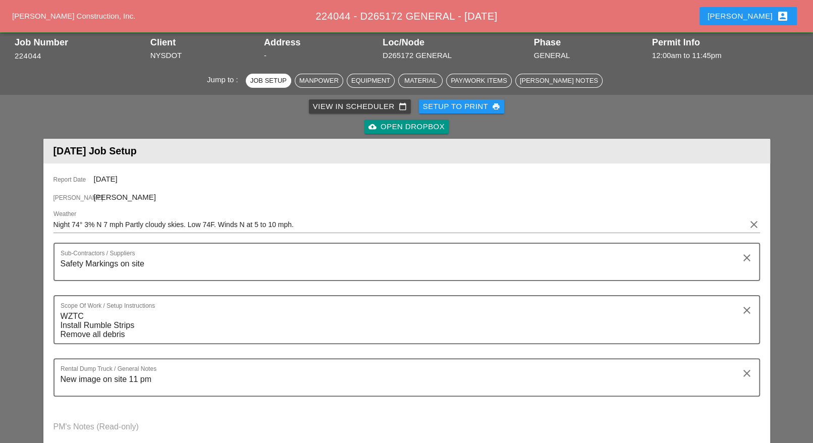
scroll to position [0, 0]
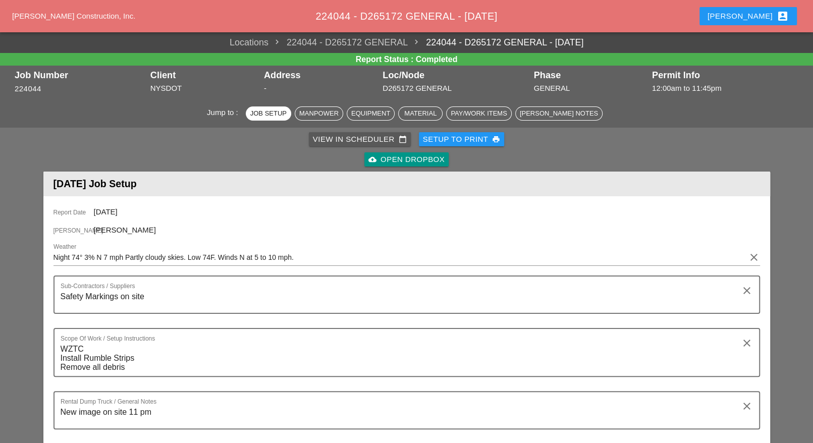
click at [357, 138] on div "View in Scheduler calendar_today" at bounding box center [360, 140] width 94 height 12
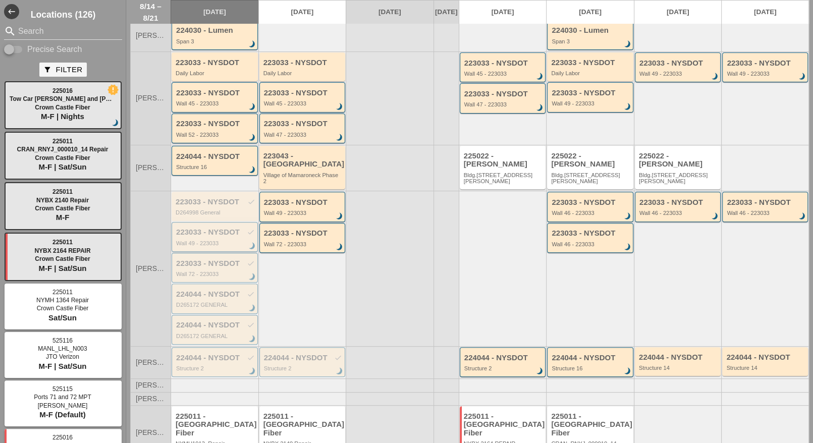
scroll to position [182, 0]
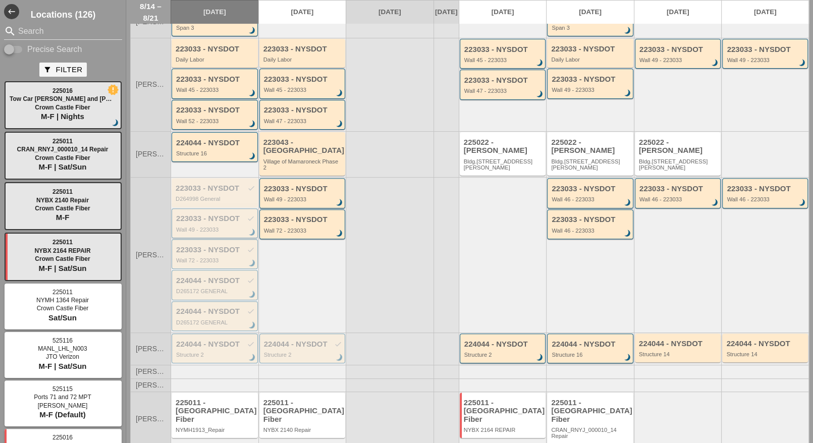
click at [223, 214] on div "223033 - NYSDOT check Wall 49 - 223033 brightness_3" at bounding box center [215, 223] width 79 height 18
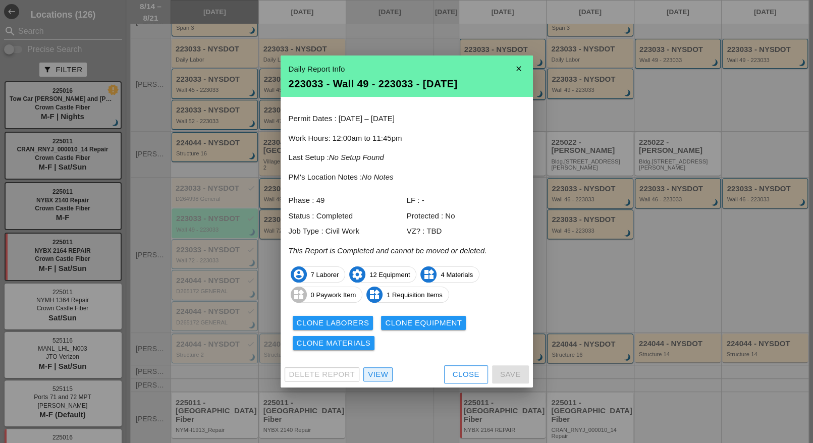
click at [381, 371] on div "View" at bounding box center [378, 375] width 20 height 12
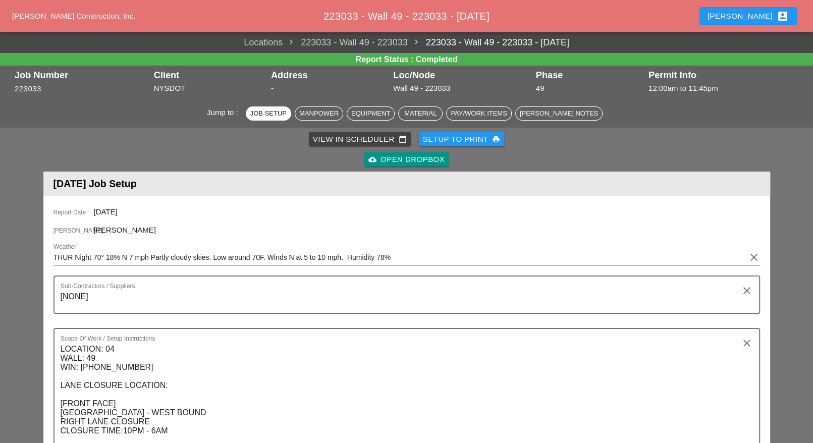
scroll to position [504, 0]
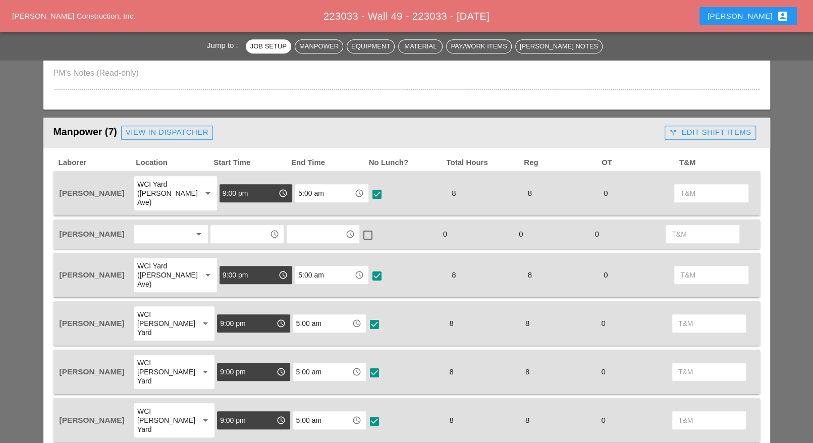
click at [157, 226] on div at bounding box center [163, 234] width 53 height 16
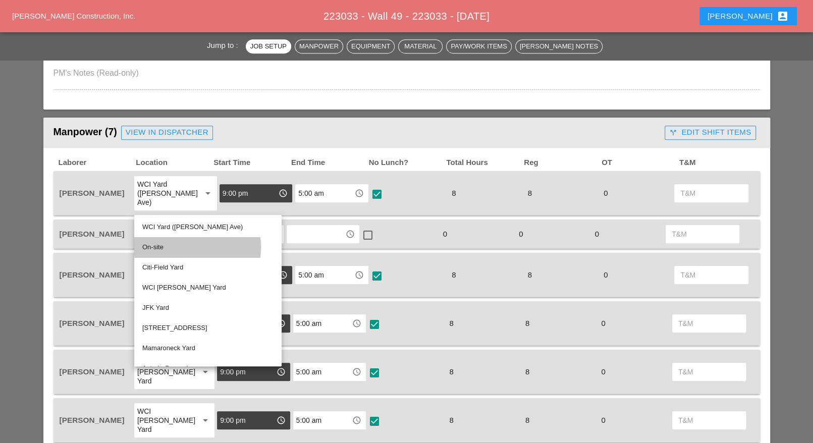
click at [165, 246] on div "On-site" at bounding box center [207, 247] width 131 height 12
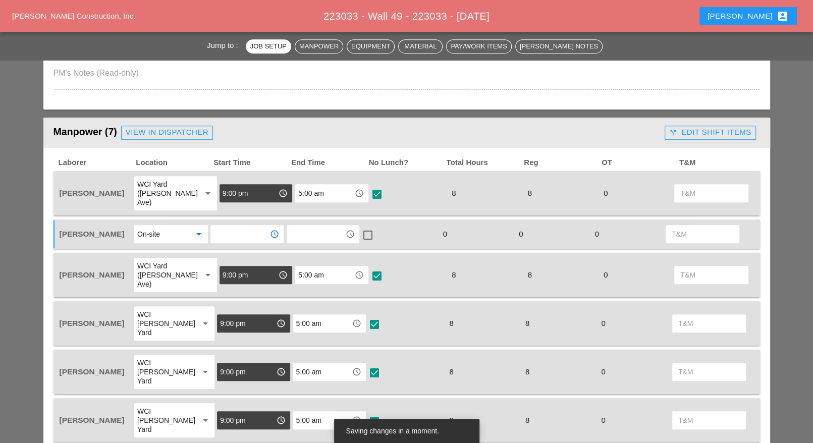
click at [240, 226] on input "text" at bounding box center [239, 234] width 52 height 16
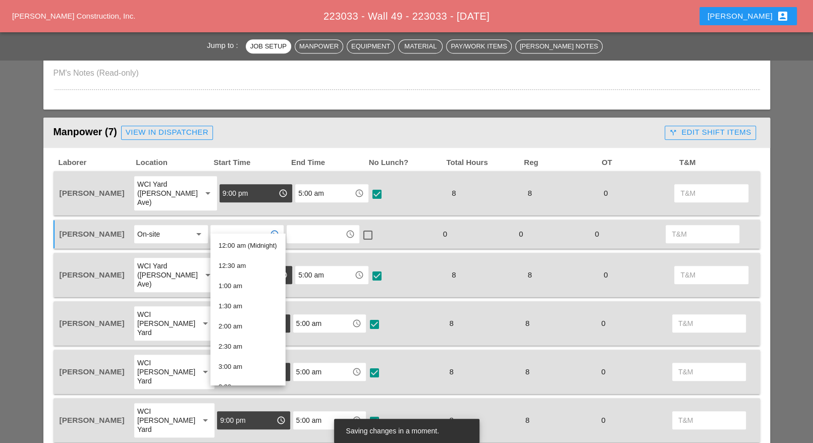
type input "3"
drag, startPoint x: 237, startPoint y: 285, endPoint x: 259, endPoint y: 281, distance: 22.7
click at [238, 287] on div "2 :00 am" at bounding box center [247, 286] width 59 height 12
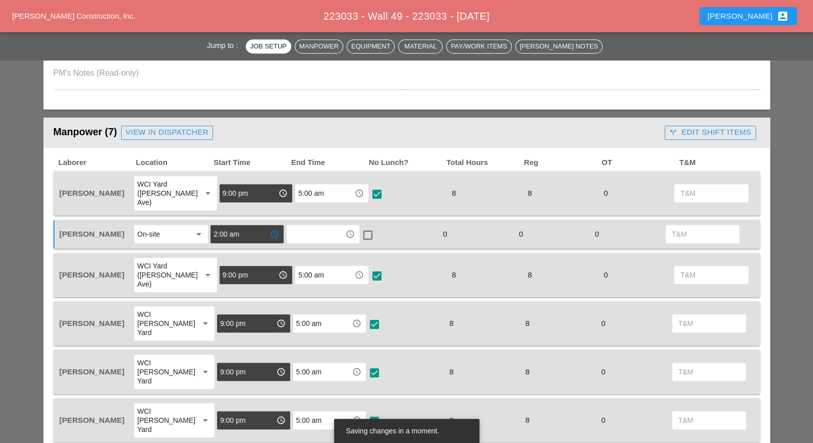
type input "2:00 am"
click at [307, 226] on input "text" at bounding box center [316, 234] width 52 height 16
click at [315, 245] on div "5 :00 am" at bounding box center [322, 246] width 57 height 12
type input "5:00 am"
click at [368, 226] on div at bounding box center [367, 234] width 17 height 17
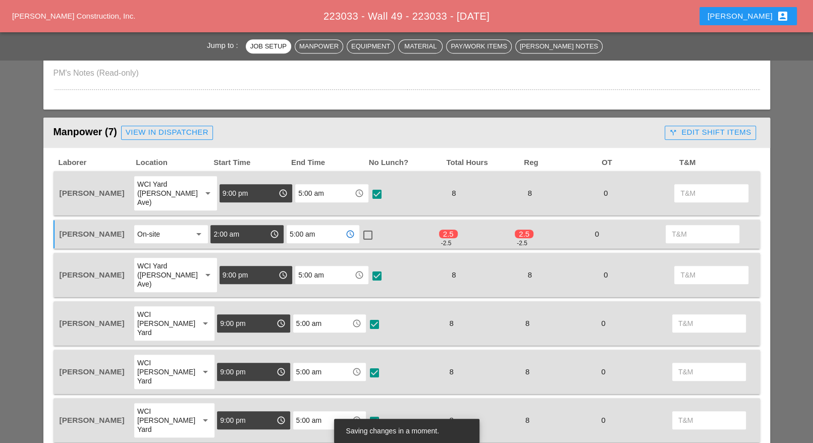
checkbox input "true"
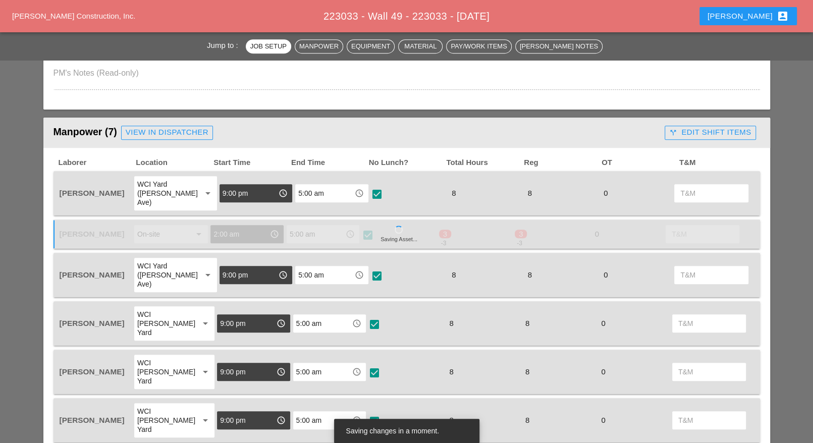
type input "3"
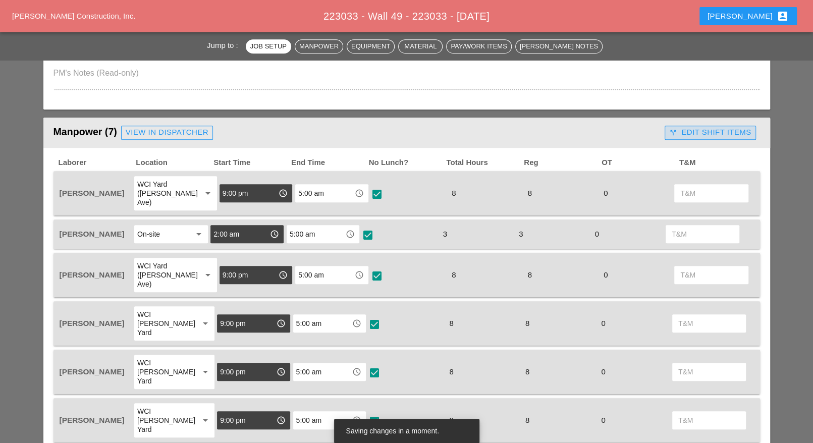
click at [713, 130] on div "call_split Edit Shift Items" at bounding box center [710, 133] width 82 height 12
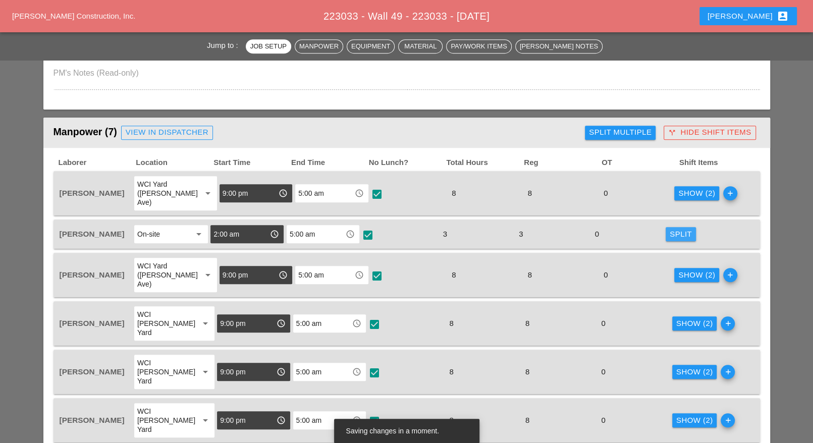
click at [677, 228] on div "Split" at bounding box center [680, 234] width 22 height 12
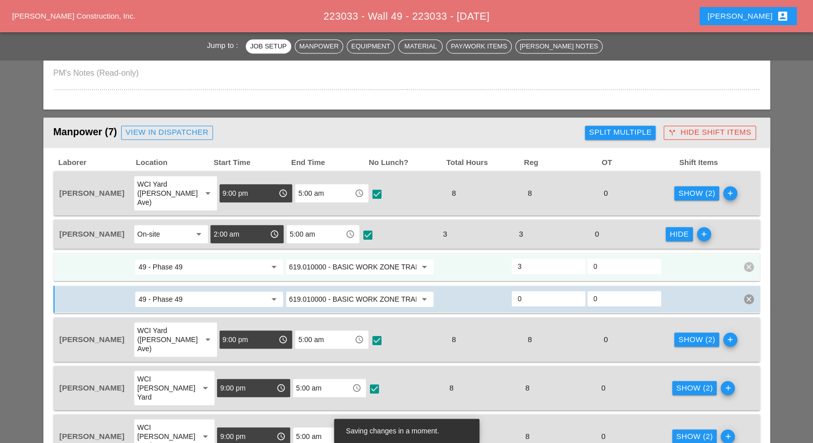
click at [328, 259] on input "619.010000 - BASIC WORK ZONE TRAFFIC CONTROL" at bounding box center [352, 267] width 127 height 16
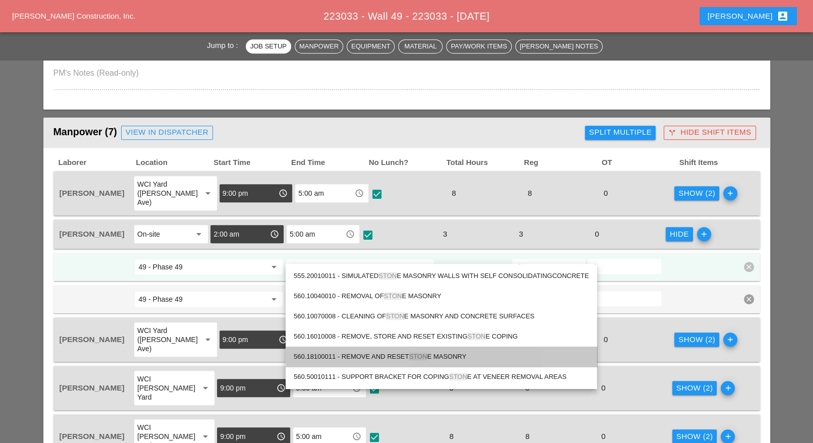
click at [396, 351] on div "560.18100011 - REMOVE AND RESET STON E MASONRY" at bounding box center [441, 357] width 295 height 12
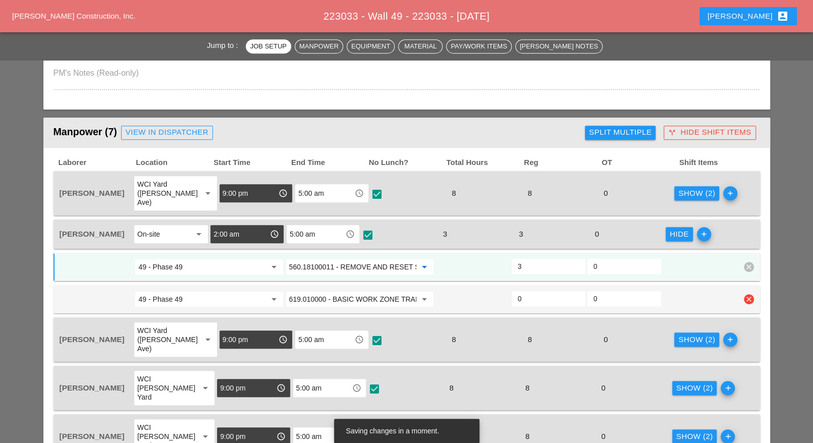
type input "560.18100011 - REMOVE AND RESET STONE MASONRY"
click at [183, 291] on input "49 - Phase 49" at bounding box center [201, 299] width 127 height 16
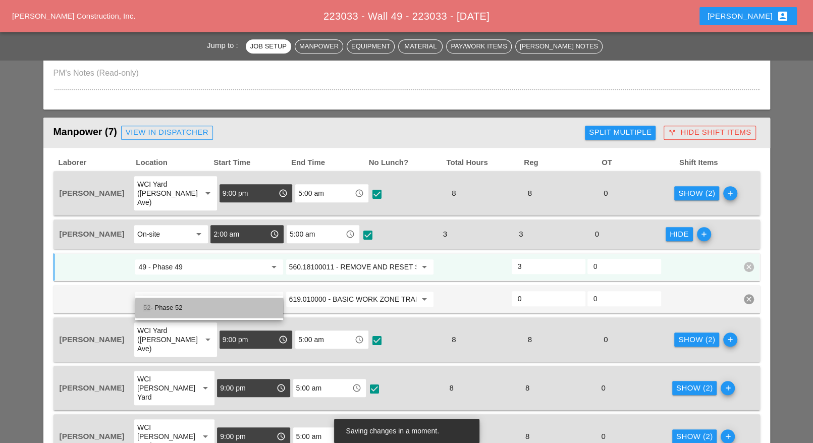
drag, startPoint x: 185, startPoint y: 306, endPoint x: 308, endPoint y: 303, distance: 123.6
click at [186, 307] on div "52 - Phase 52" at bounding box center [209, 308] width 132 height 12
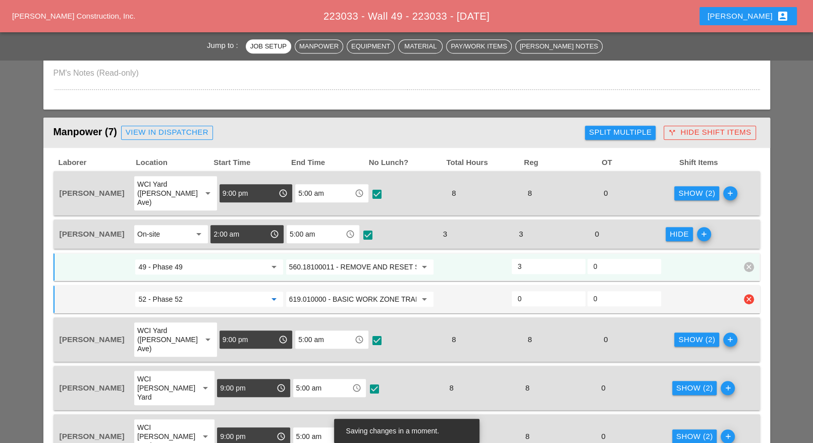
type input "52 - Phase 52"
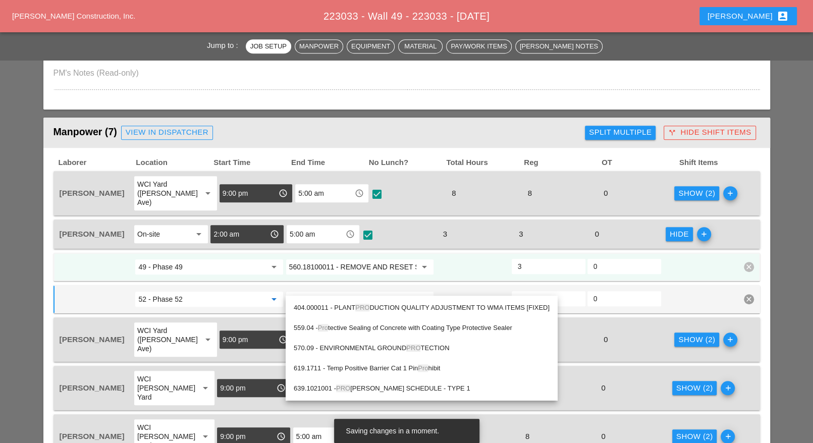
click at [371, 327] on div "559.04 - Pro tective Sealing of Concrete with Coating Type Protective Sealer" at bounding box center [422, 328] width 256 height 12
type input "559.04 - Protective Sealing of Concrete with Coating Type Protective Sealer"
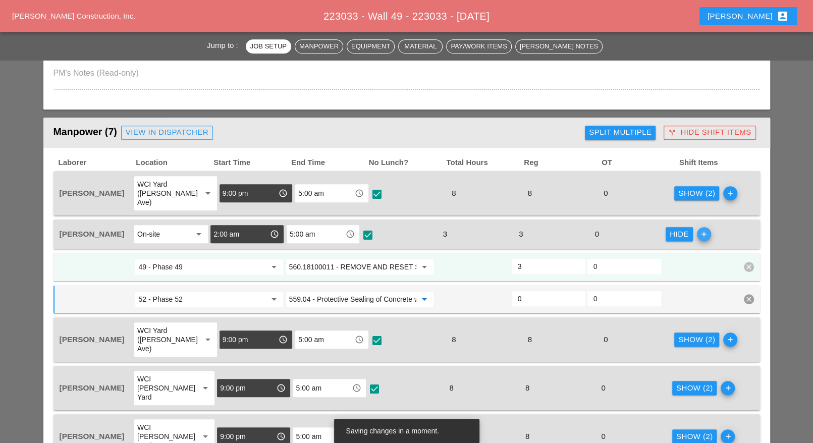
click at [705, 227] on icon "add" at bounding box center [704, 234] width 14 height 14
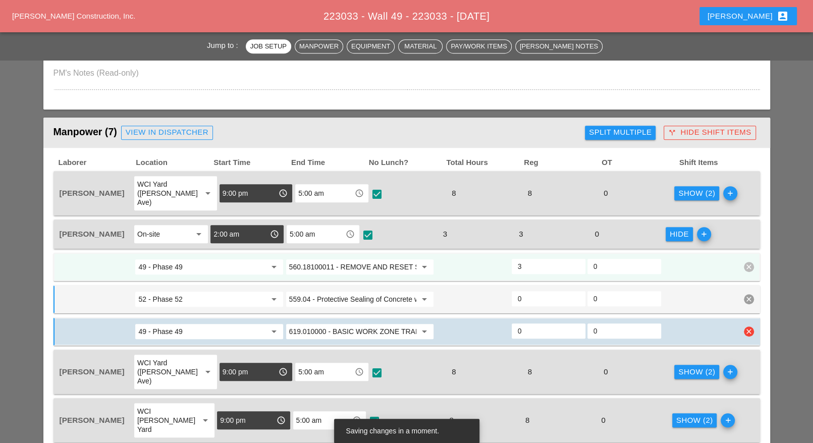
click at [206, 323] on input "49 - Phase 49" at bounding box center [201, 331] width 127 height 16
click at [175, 338] on div "45 - Phase 45" at bounding box center [209, 339] width 132 height 12
type input "45 - Phase 45"
click at [331, 323] on input "619.010000 - BASIC WORK ZONE TRAFFIC CONTROL" at bounding box center [352, 331] width 127 height 16
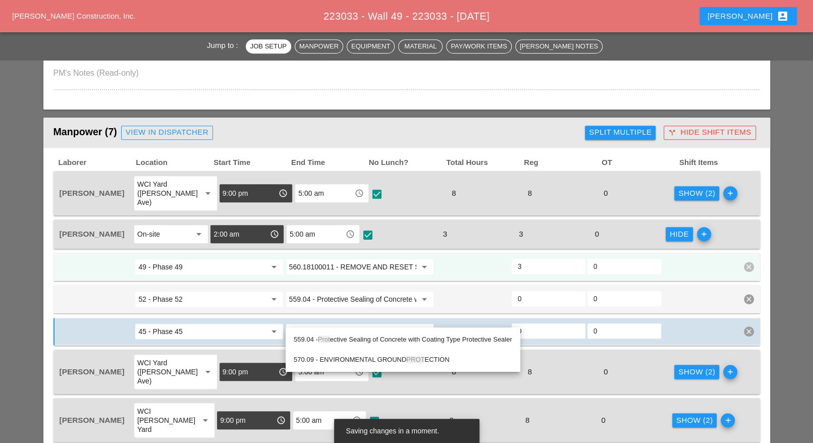
click at [371, 337] on div "559.04 - Prot ective Sealing of Concrete with Coating Type Protective Sealer" at bounding box center [403, 339] width 218 height 12
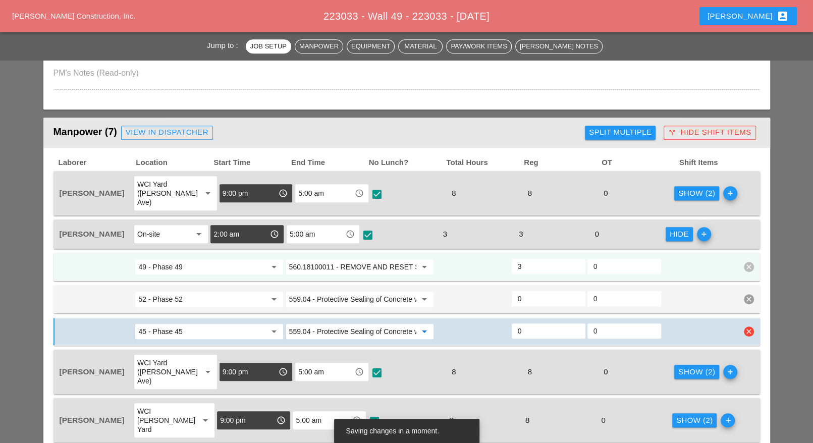
type input "559.04 - Protective Sealing of Concrete with Coating Type Protective Sealer"
click at [529, 323] on input "0" at bounding box center [549, 331] width 62 height 16
type input "1"
type input "2"
type input "1"
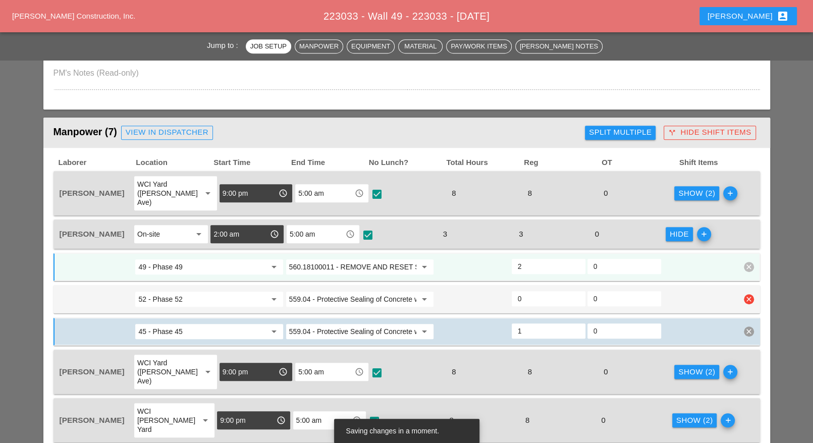
click at [529, 291] on input "0" at bounding box center [549, 299] width 62 height 16
type input "1"
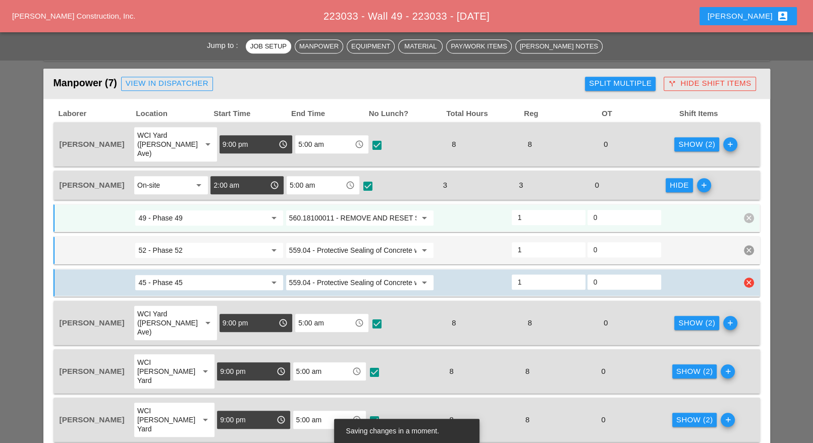
scroll to position [567, 0]
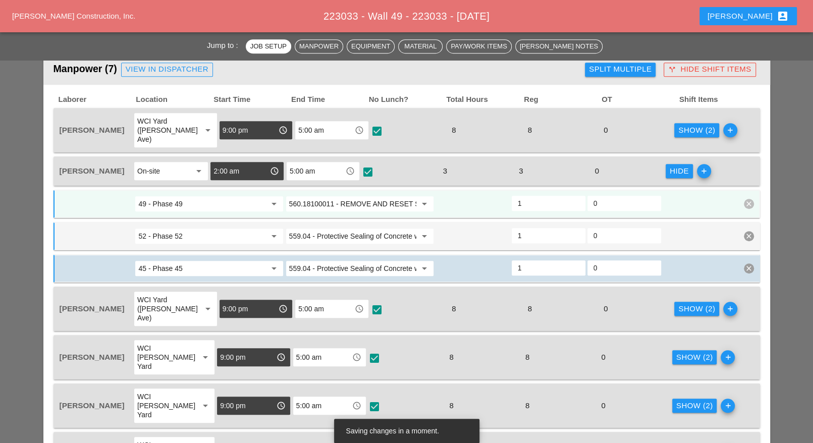
type input "1"
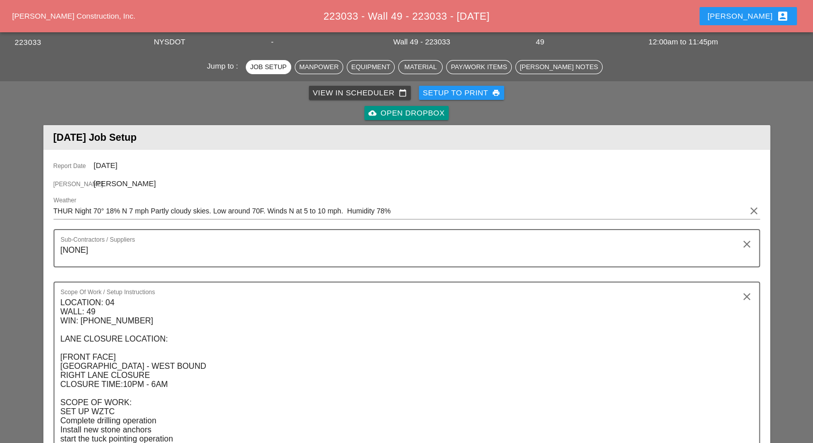
scroll to position [0, 0]
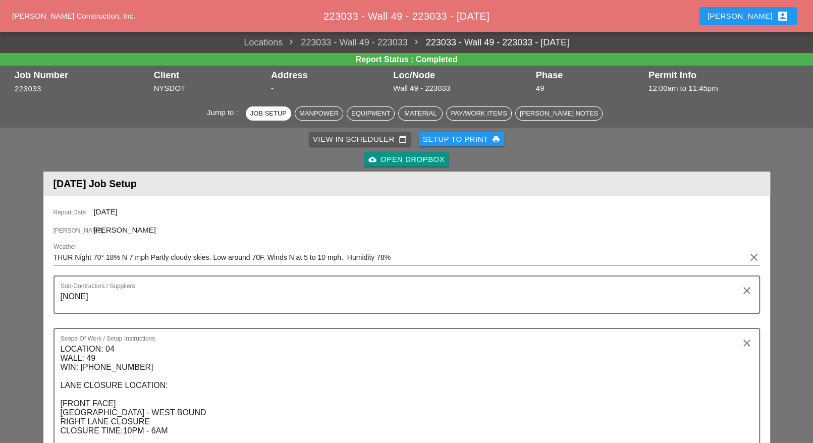
click at [338, 139] on div "View in Scheduler calendar_today" at bounding box center [360, 140] width 94 height 12
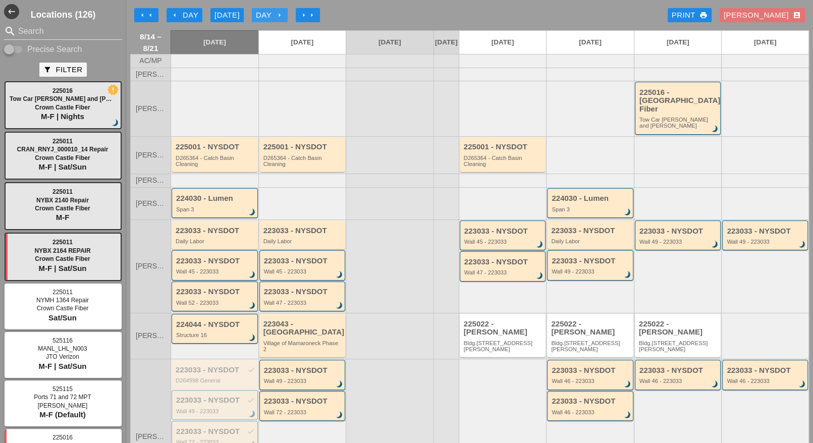
click at [276, 15] on icon "arrow_right" at bounding box center [279, 15] width 8 height 8
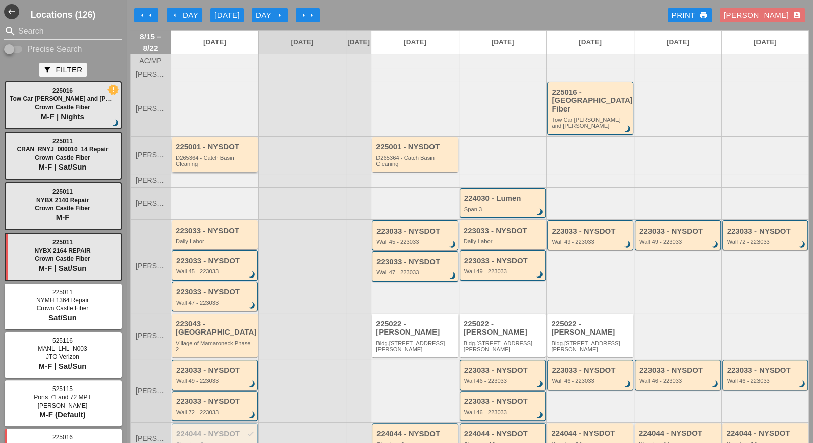
click at [200, 155] on div "D265364 - Catch Basin Cleaning" at bounding box center [216, 161] width 80 height 13
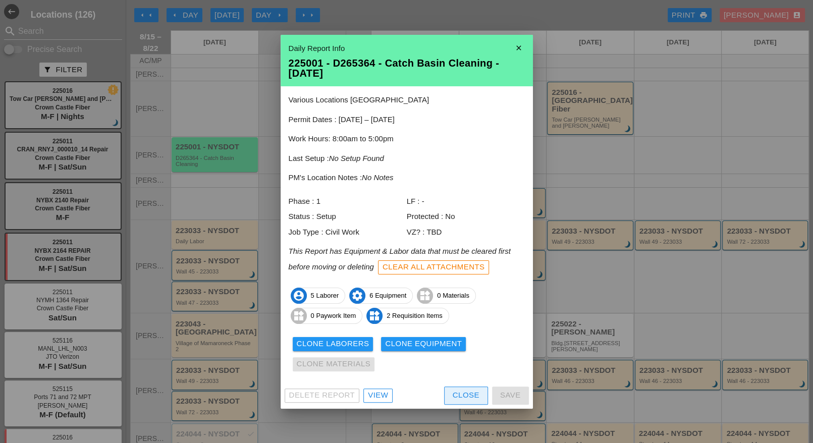
click at [451, 392] on button "Close" at bounding box center [466, 395] width 44 height 18
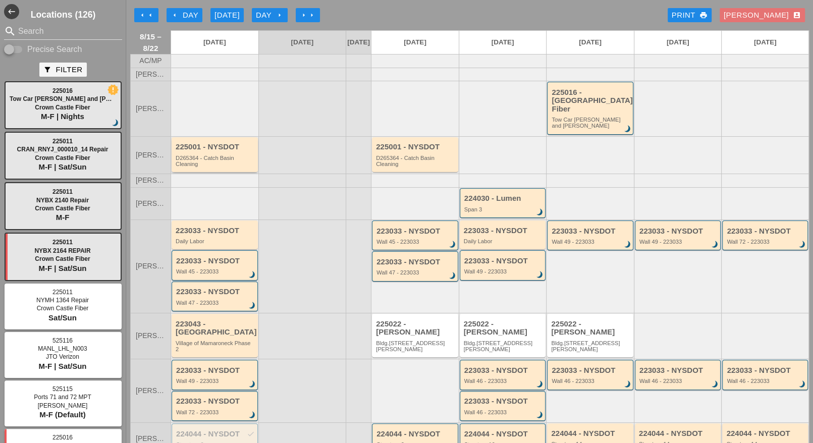
click at [203, 143] on div "225001 - NYSDOT" at bounding box center [216, 147] width 80 height 9
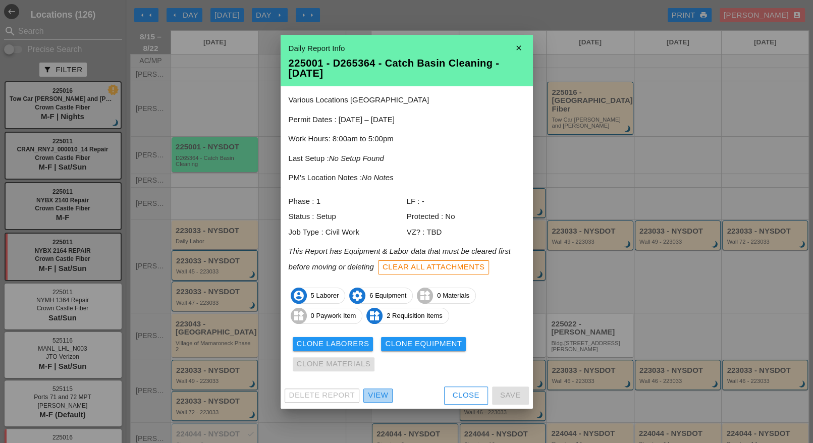
click at [383, 392] on div "View" at bounding box center [378, 395] width 20 height 12
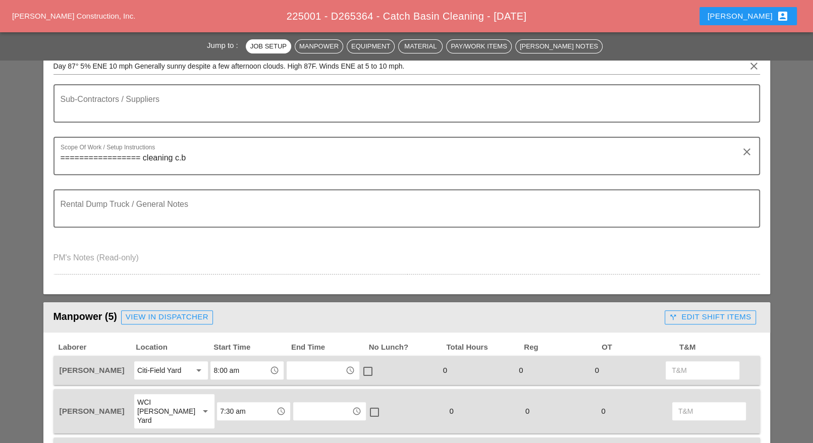
scroll to position [252, 0]
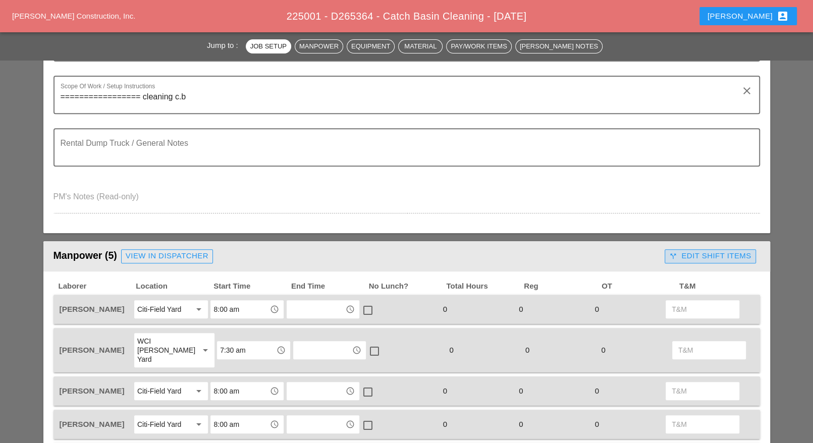
drag, startPoint x: 713, startPoint y: 252, endPoint x: 671, endPoint y: 258, distance: 42.4
click at [712, 252] on div "call_split Edit Shift Items" at bounding box center [710, 256] width 82 height 12
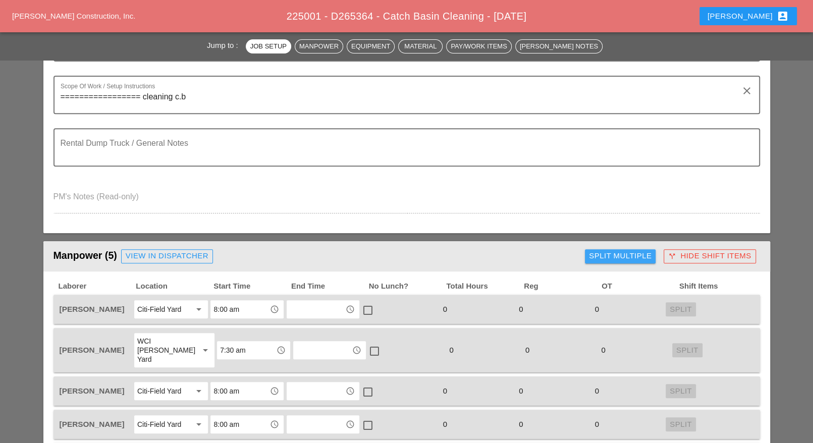
click at [635, 256] on div "Split Multiple" at bounding box center [620, 256] width 63 height 12
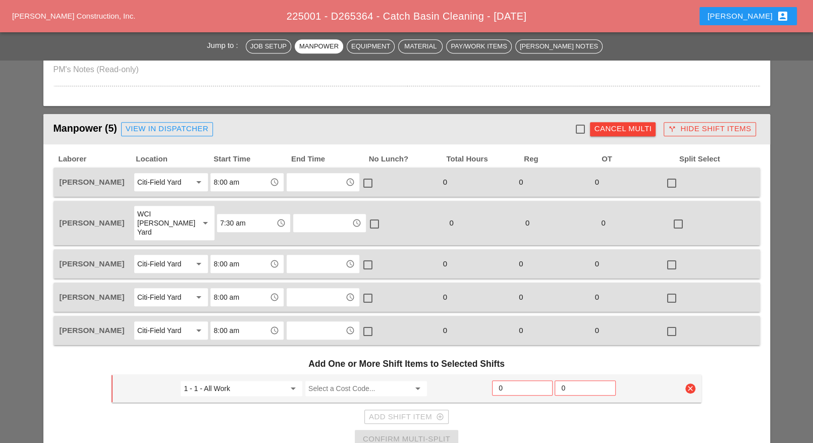
scroll to position [378, 0]
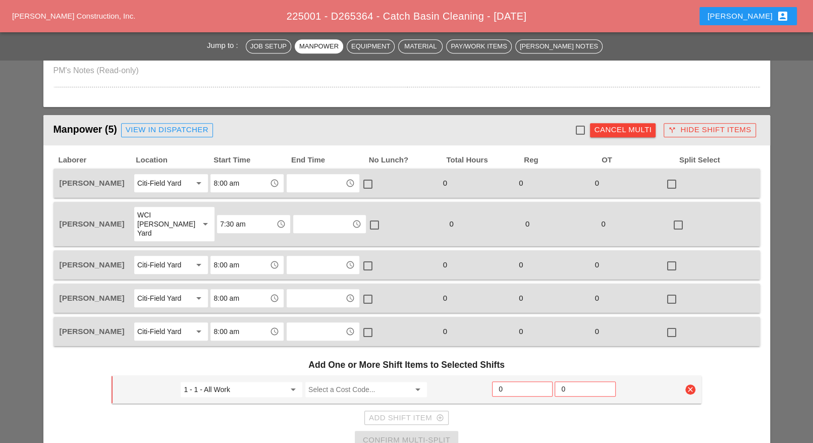
drag, startPoint x: 587, startPoint y: 127, endPoint x: 581, endPoint y: 132, distance: 7.6
click at [585, 130] on div at bounding box center [579, 130] width 17 height 17
checkbox input "true"
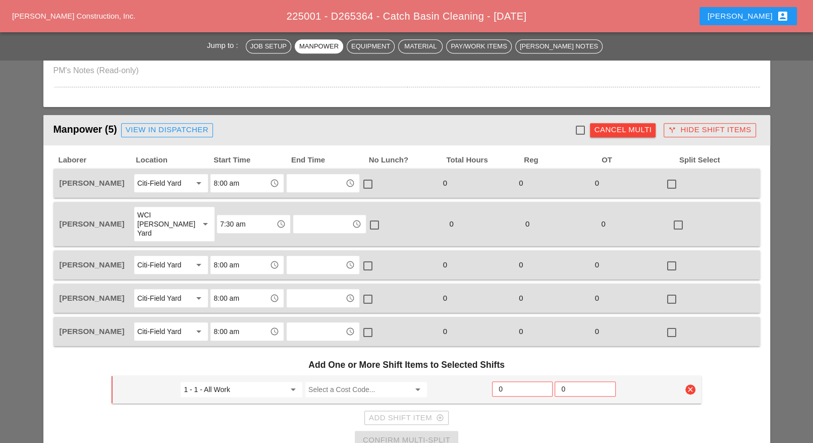
checkbox input "true"
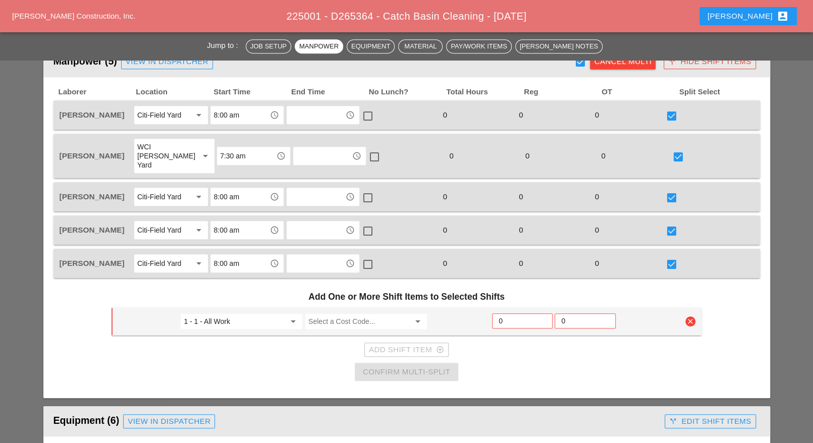
scroll to position [504, 0]
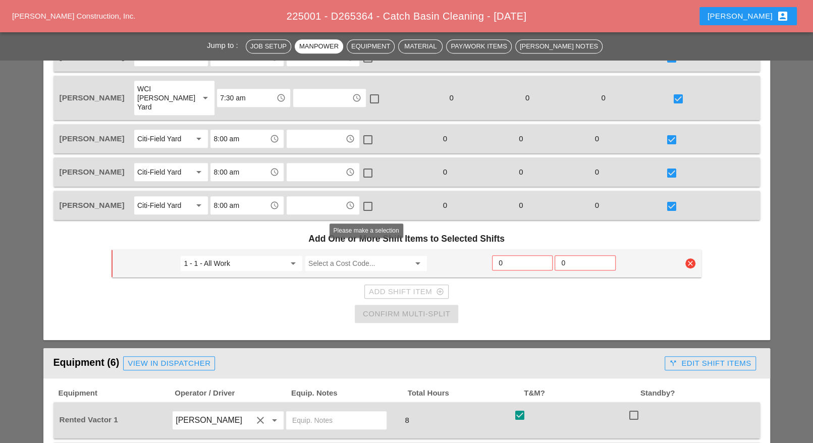
click at [354, 255] on input "Select a Cost Code..." at bounding box center [358, 263] width 101 height 16
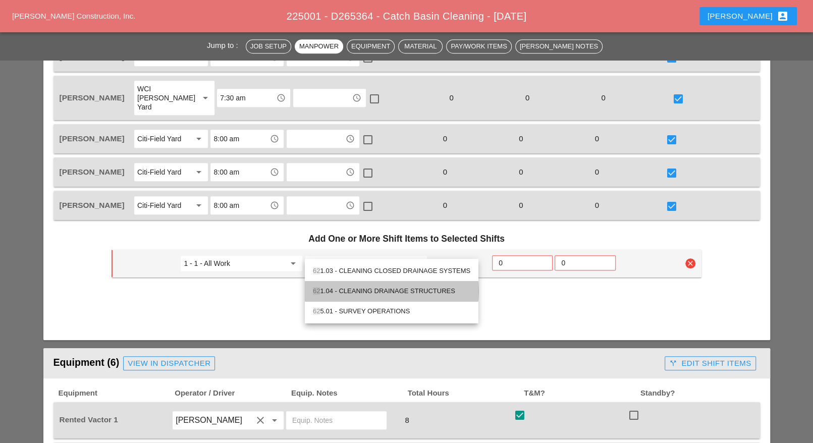
click at [427, 288] on div "62 1.04 - CLEANING DRAINAGE STRUCTURES" at bounding box center [391, 291] width 157 height 12
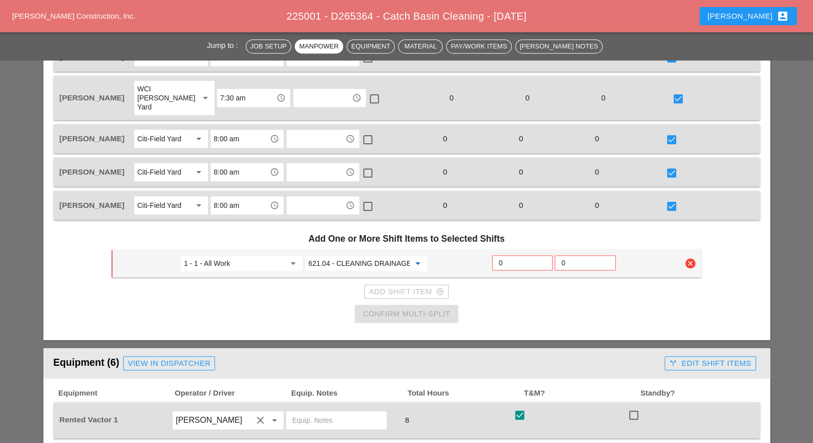
click at [385, 255] on input "621.04 - CLEANING DRAINAGE STRUCTURES" at bounding box center [358, 263] width 101 height 16
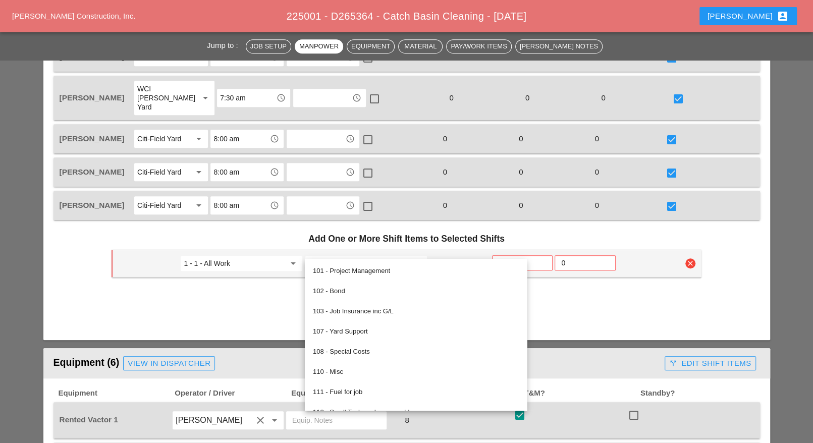
type input "621.04 - CLEANING DRAINAGE STRUCTURES"
click at [505, 255] on input "0" at bounding box center [521, 263] width 47 height 16
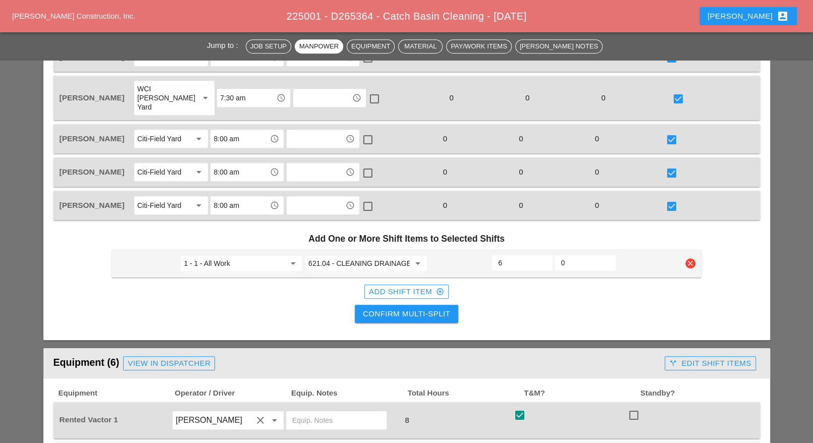
type input "6"
click at [431, 308] on div "Confirm Multi-Split" at bounding box center [406, 314] width 87 height 12
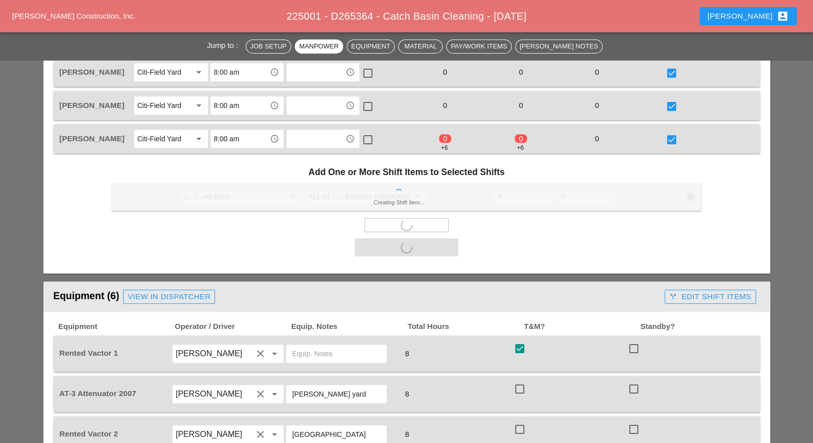
scroll to position [694, 0]
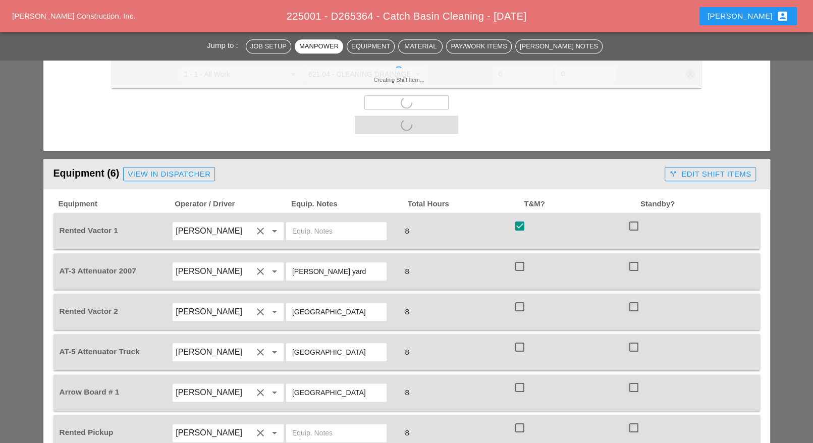
click at [520, 258] on div at bounding box center [519, 266] width 17 height 17
checkbox input "true"
checkbox input "false"
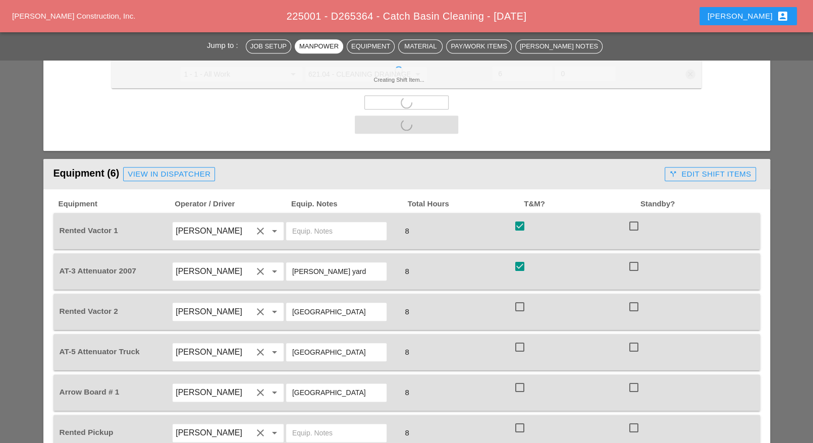
checkbox input "false"
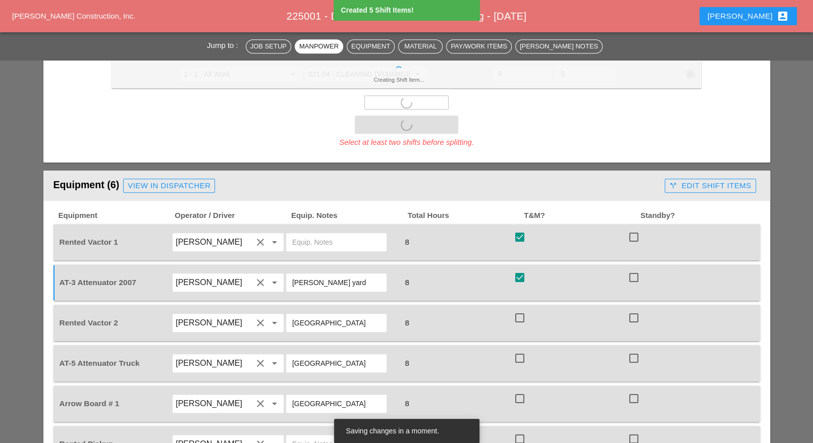
click at [517, 289] on div "Equipment Operator / Driver Equip. Notes Total Hours T&M? Standby? Rented Vacto…" at bounding box center [406, 337] width 706 height 252
click at [520, 309] on div at bounding box center [519, 317] width 17 height 17
checkbox input "true"
click at [518, 350] on div at bounding box center [519, 358] width 17 height 17
checkbox input "true"
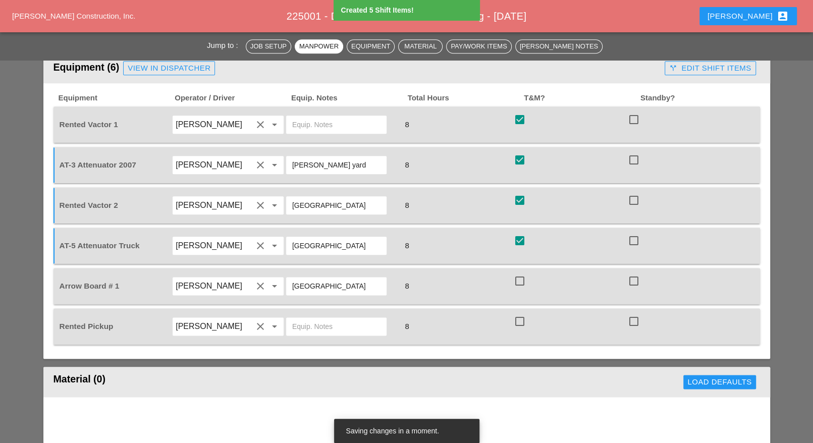
scroll to position [820, 0]
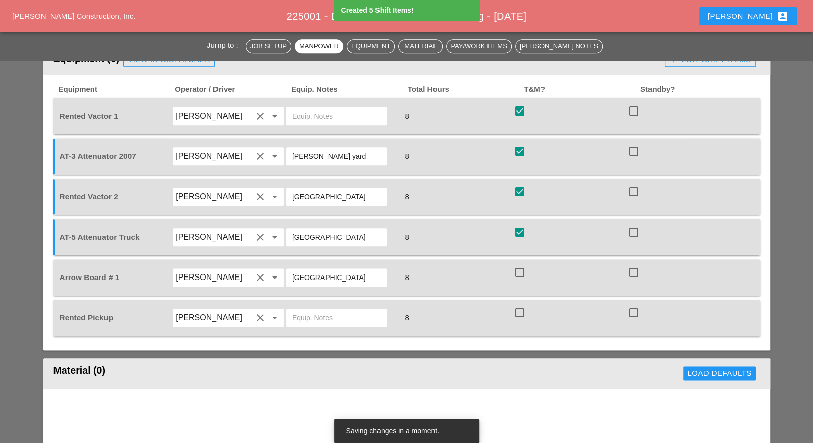
click at [523, 264] on div at bounding box center [519, 272] width 17 height 17
checkbox input "true"
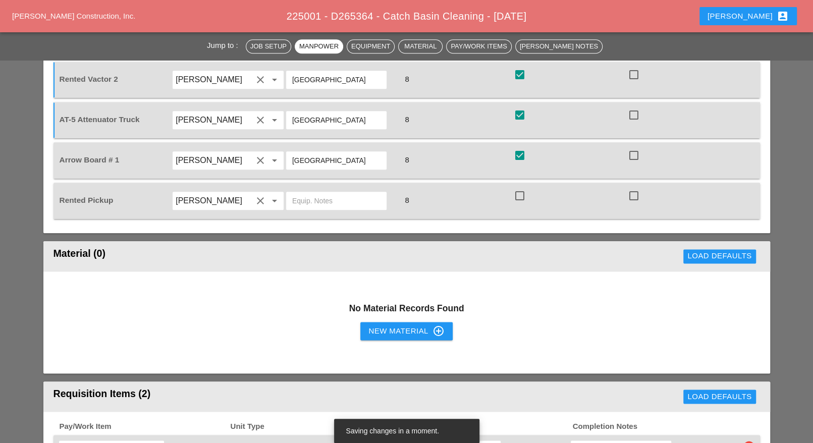
click at [521, 302] on h3 "No Material Records Found" at bounding box center [406, 308] width 706 height 13
click at [520, 187] on div at bounding box center [519, 195] width 17 height 17
checkbox input "true"
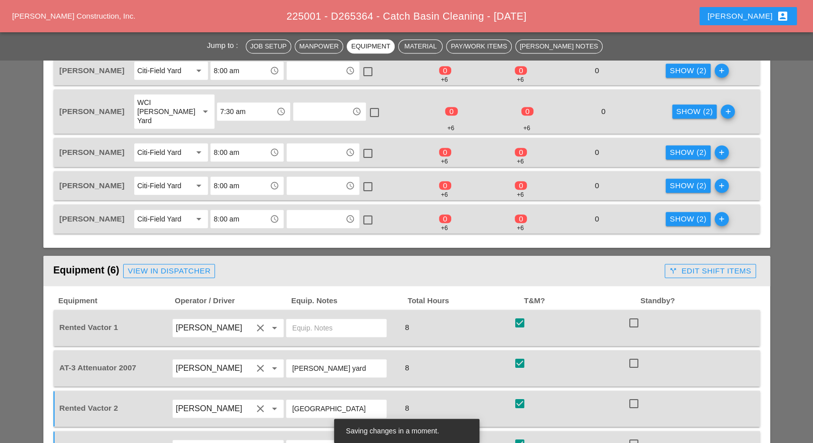
scroll to position [378, 0]
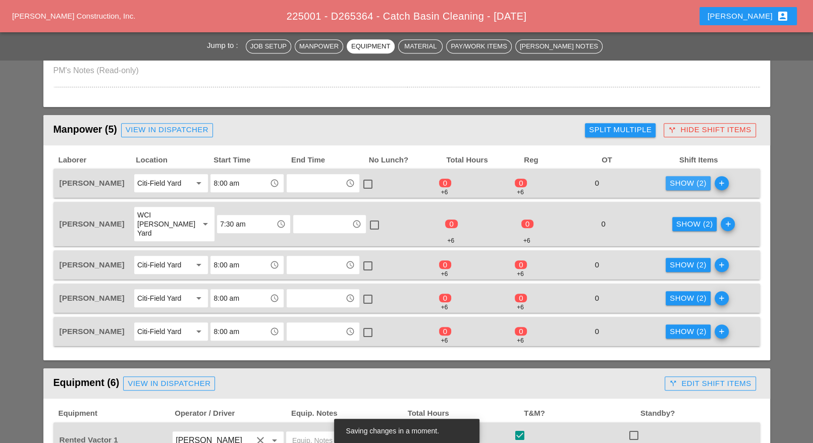
click at [686, 180] on div "Show (2)" at bounding box center [687, 184] width 37 height 12
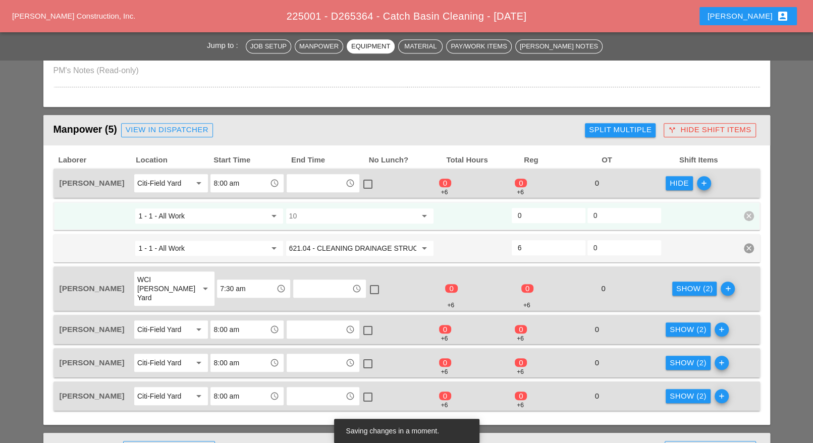
click at [314, 215] on input "10" at bounding box center [352, 216] width 127 height 16
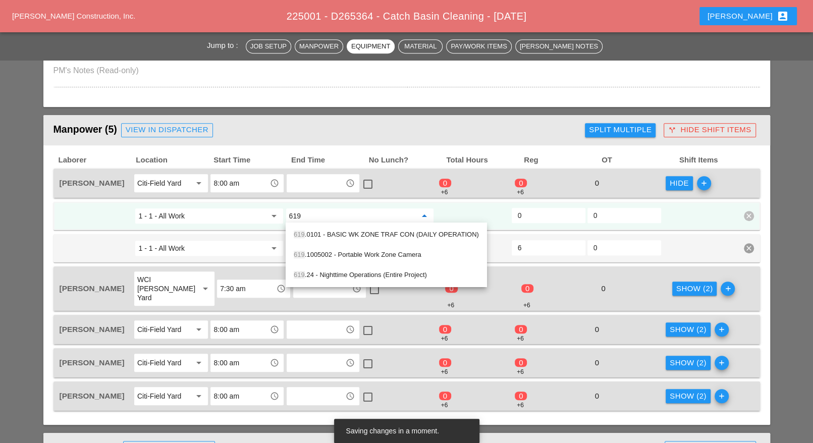
click at [351, 234] on div "619 .0101 - BASIC WK ZONE TRAF CON (DAILY OPERATION)" at bounding box center [386, 234] width 185 height 12
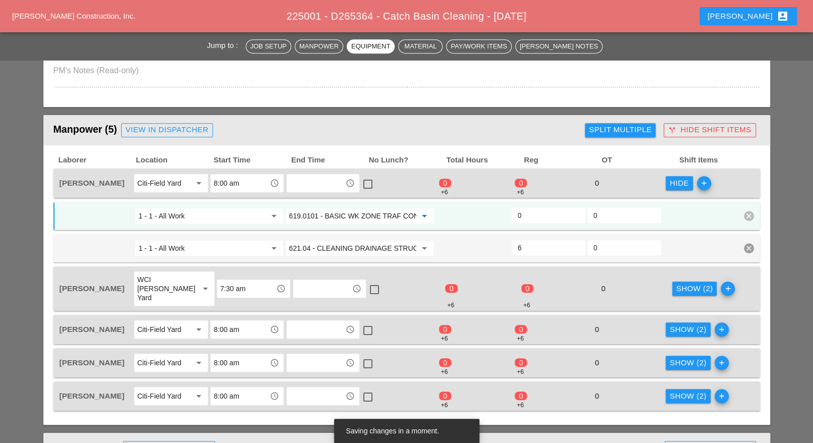
type input "619.0101 - BASIC WK ZONE TRAF CON (DAILY OPERATION)"
click at [525, 213] on input "0" at bounding box center [549, 215] width 62 height 16
type input "2"
click at [683, 283] on div "Show (2)" at bounding box center [694, 289] width 37 height 12
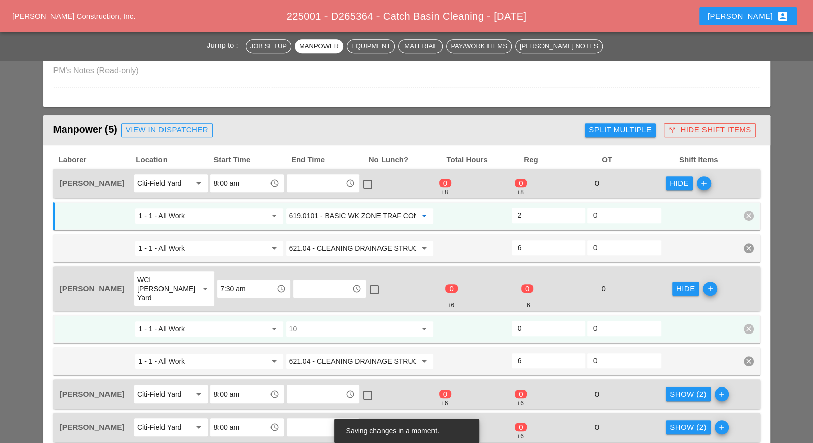
click at [334, 213] on input "619.0101 - BASIC WK ZONE TRAF CON (DAILY OPERATION)" at bounding box center [352, 216] width 127 height 16
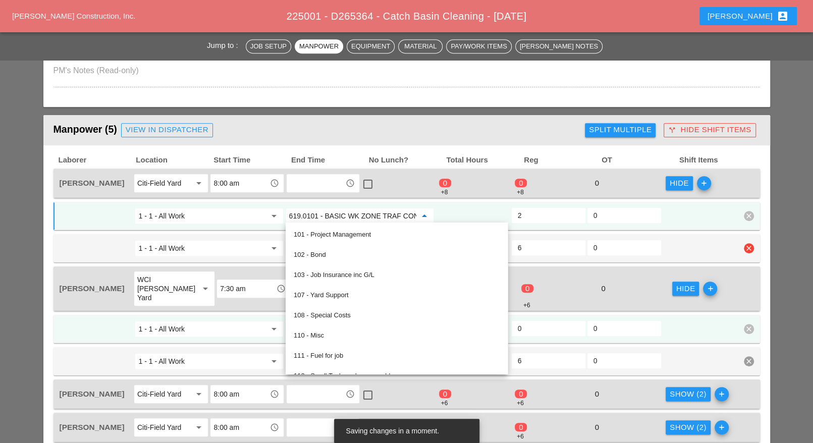
click at [255, 247] on input "1 - 1 - All Work" at bounding box center [201, 248] width 127 height 16
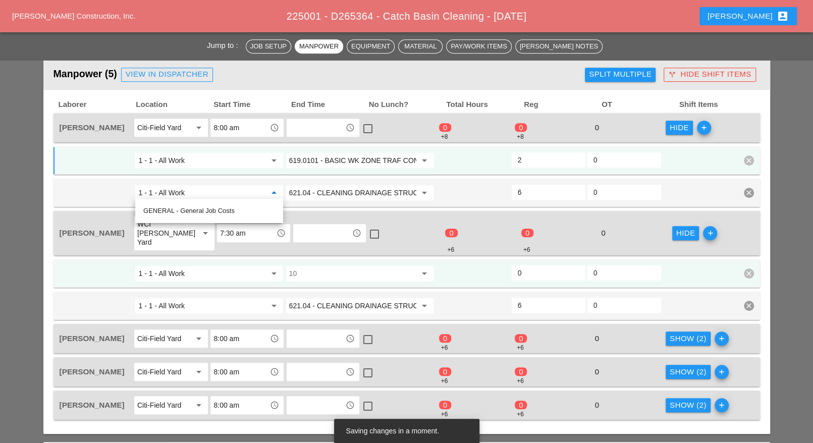
scroll to position [504, 0]
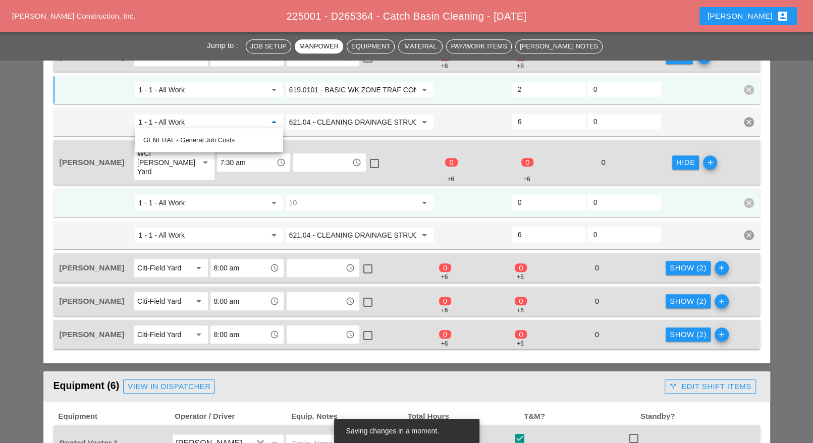
click at [318, 196] on input "10" at bounding box center [352, 203] width 127 height 16
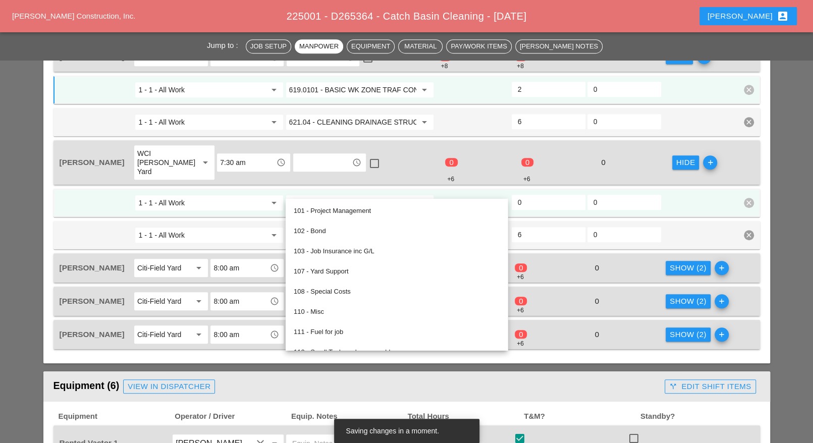
paste input "619.0101 - BASIC WK ZONE TRAF CON (DAILY OPERATION)"
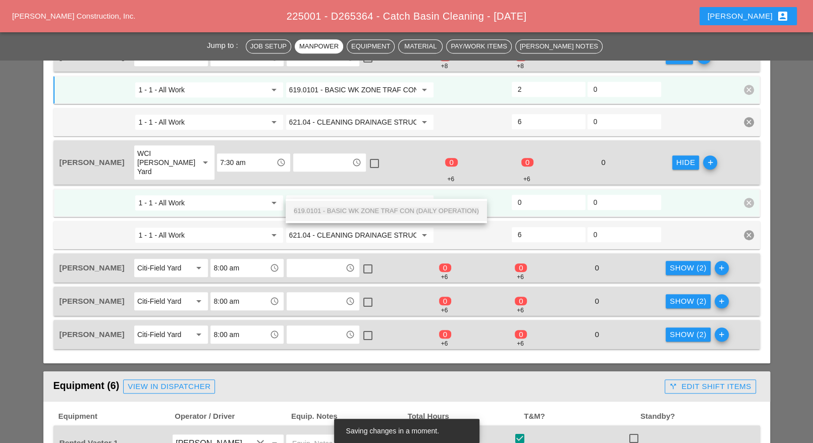
scroll to position [0, 71]
drag, startPoint x: 340, startPoint y: 209, endPoint x: 345, endPoint y: 213, distance: 6.1
click at [340, 209] on span "619.0101 - BASIC WK ZONE TRAF CON (DAILY OPERATION)" at bounding box center [386, 211] width 185 height 8
type input "619.0101 - BASIC WK ZONE TRAF CON (DAILY OPERATION)"
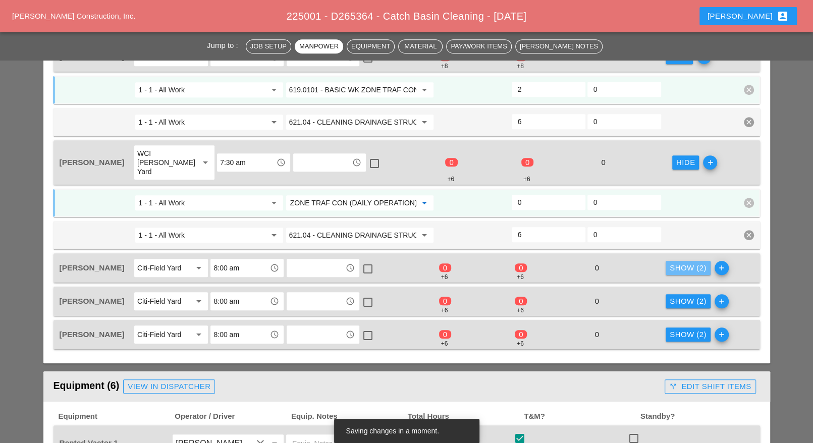
click at [672, 262] on div "Show (2)" at bounding box center [687, 268] width 37 height 12
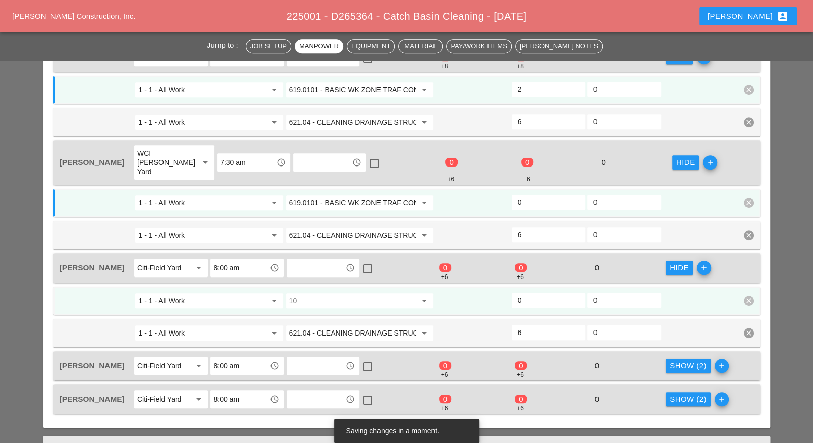
click at [334, 293] on input "10" at bounding box center [352, 301] width 127 height 16
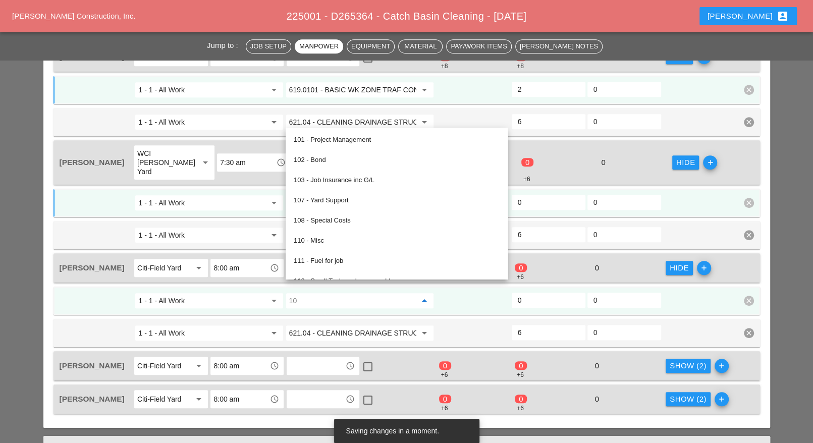
paste input "619.0101 - BASIC WK ZONE TRAF CON (DAILY OPERATION)"
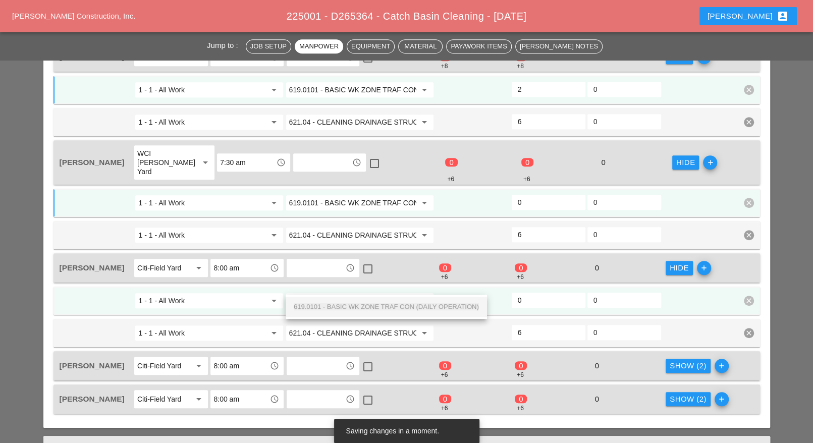
drag, startPoint x: 331, startPoint y: 305, endPoint x: 434, endPoint y: 301, distance: 102.5
click at [333, 305] on span "619.0101 - BASIC WK ZONE TRAF CON (DAILY OPERATION)" at bounding box center [386, 307] width 185 height 8
type input "619.0101 - BASIC WK ZONE TRAF CON (DAILY OPERATION)"
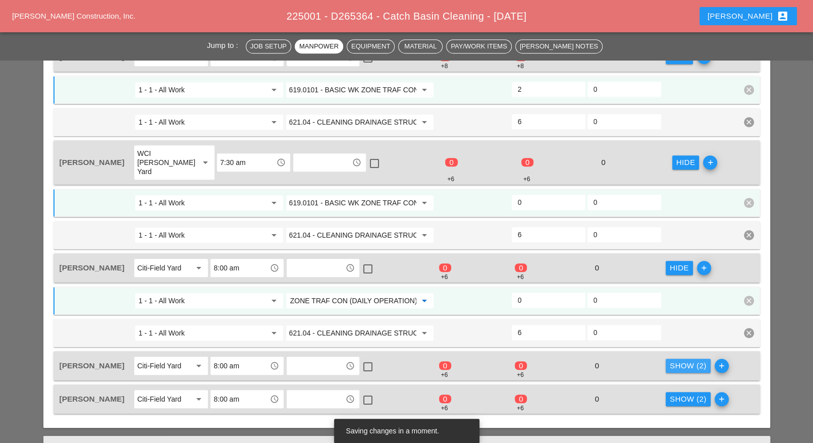
click at [680, 360] on div "Show (2)" at bounding box center [687, 366] width 37 height 12
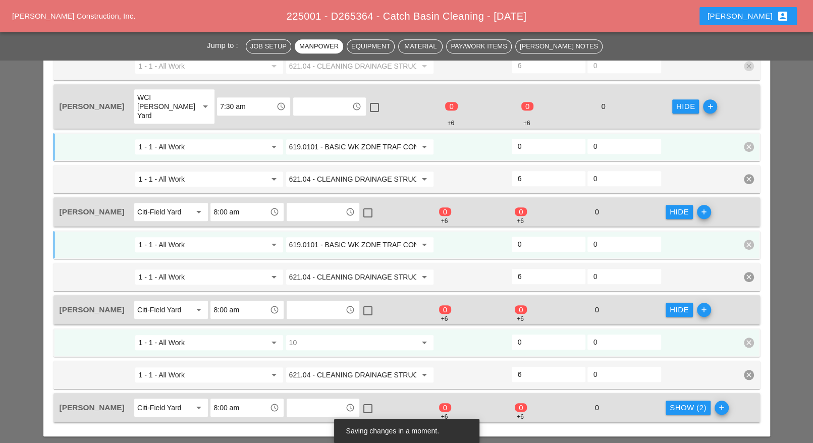
scroll to position [567, 0]
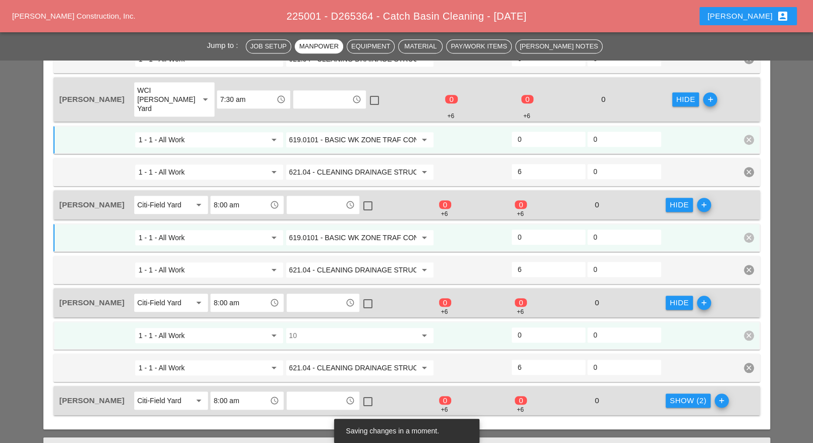
click at [330, 327] on input "10" at bounding box center [352, 335] width 127 height 16
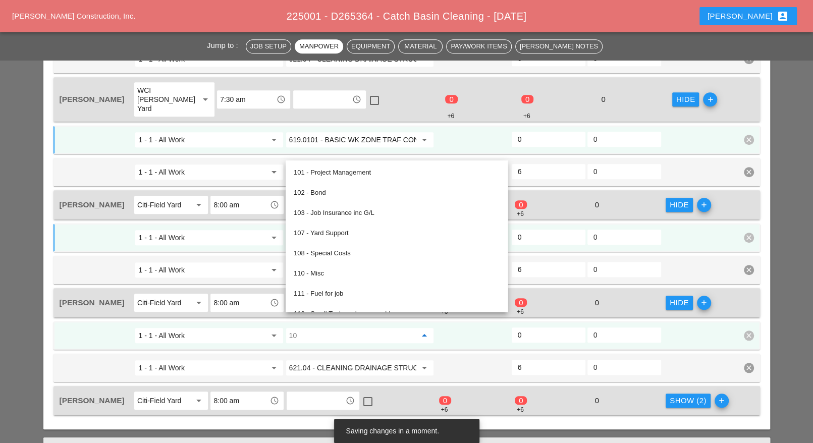
paste input "619.0101 - BASIC WK ZONE TRAF CON (DAILY OPERATION)"
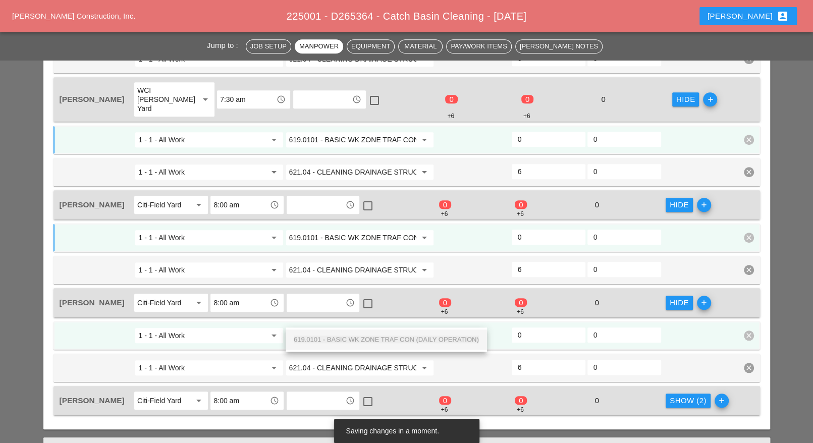
drag, startPoint x: 333, startPoint y: 335, endPoint x: 417, endPoint y: 335, distance: 83.2
click at [335, 336] on span "619.0101 - BASIC WK ZONE TRAF CON (DAILY OPERATION)" at bounding box center [386, 339] width 185 height 8
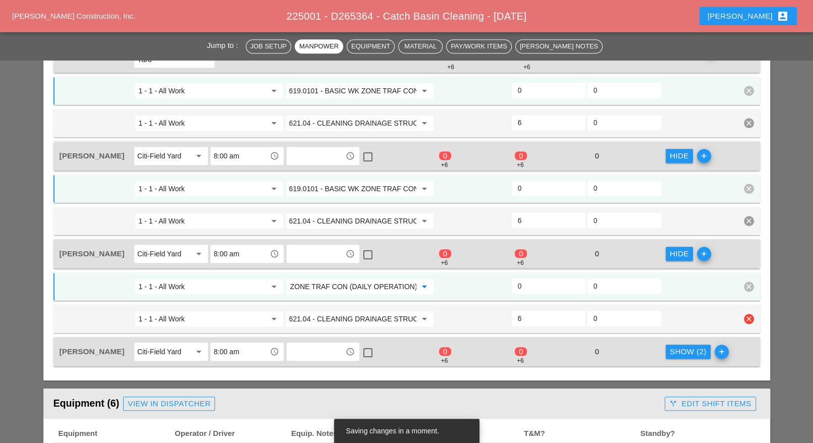
scroll to position [631, 0]
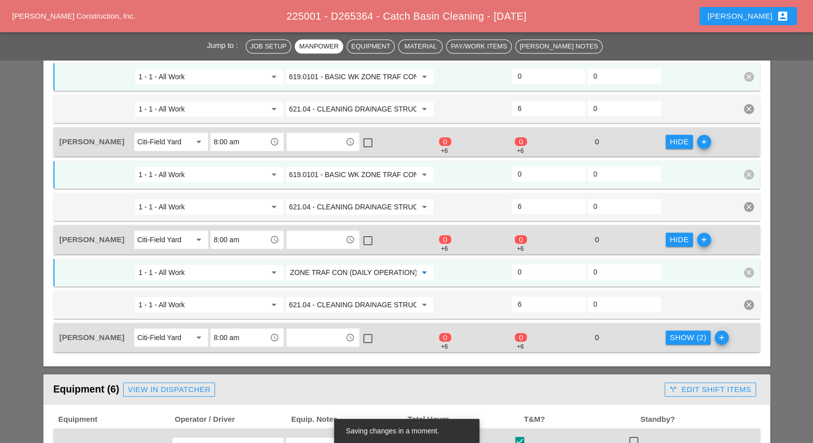
type input "619.0101 - BASIC WK ZONE TRAF CON (DAILY OPERATION)"
click at [673, 332] on div "Show (2)" at bounding box center [687, 338] width 37 height 12
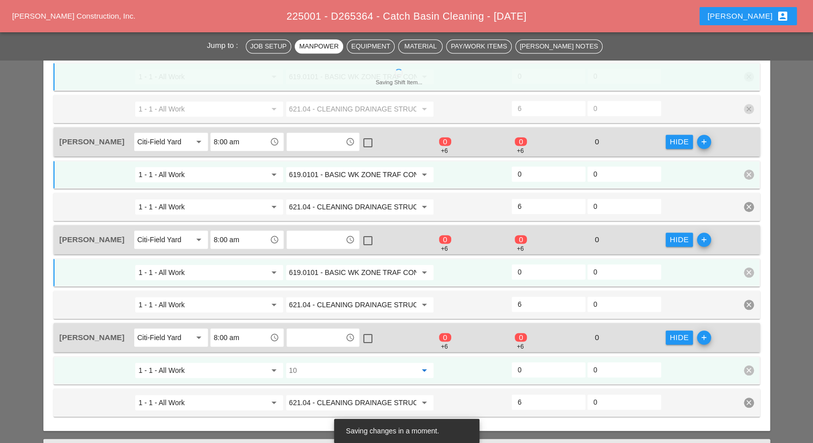
click at [325, 362] on input "10" at bounding box center [352, 370] width 127 height 16
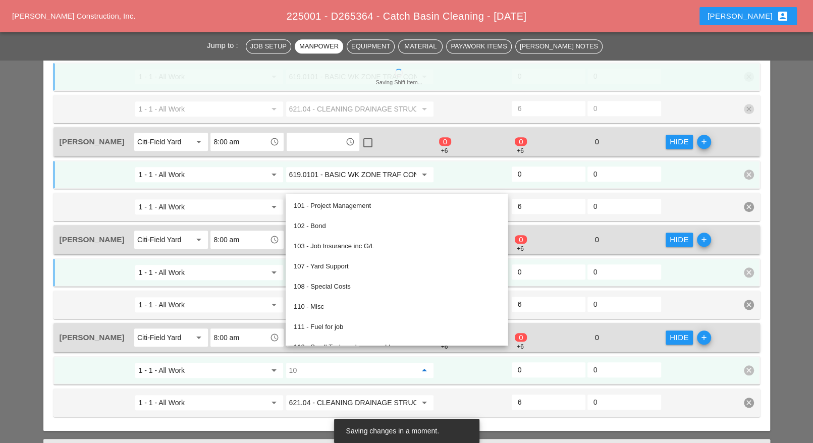
paste input "619.0101 - BASIC WK ZONE TRAF CON (DAILY OPERATION)"
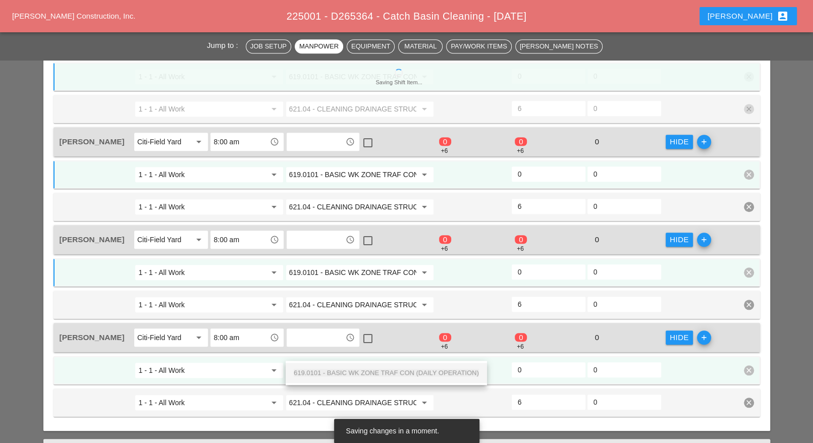
scroll to position [0, 71]
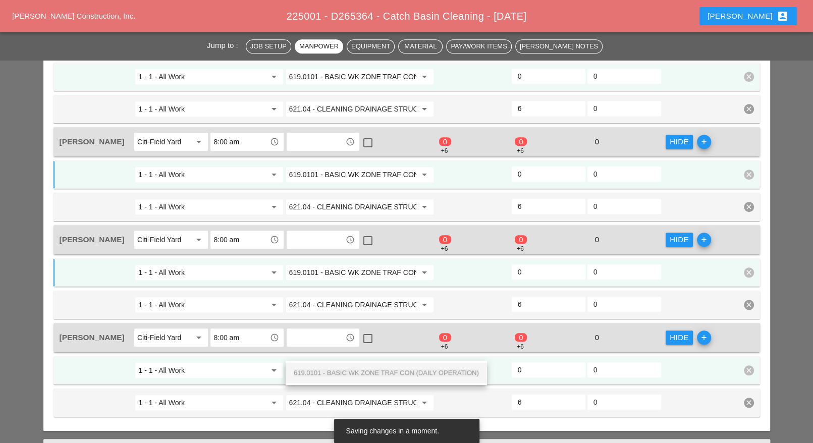
click at [345, 369] on span "619.0101 - BASIC WK ZONE TRAF CON (DAILY OPERATION)" at bounding box center [386, 373] width 185 height 8
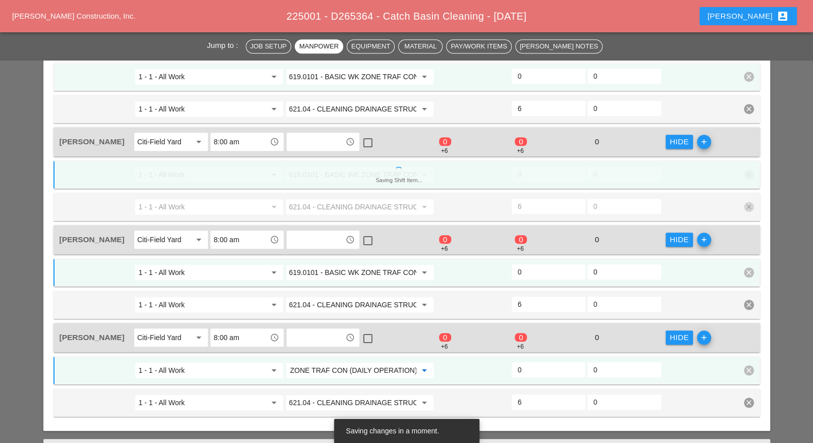
type input "619.0101 - BASIC WK ZONE TRAF CON (DAILY OPERATION)"
click at [524, 362] on input "0" at bounding box center [549, 370] width 62 height 16
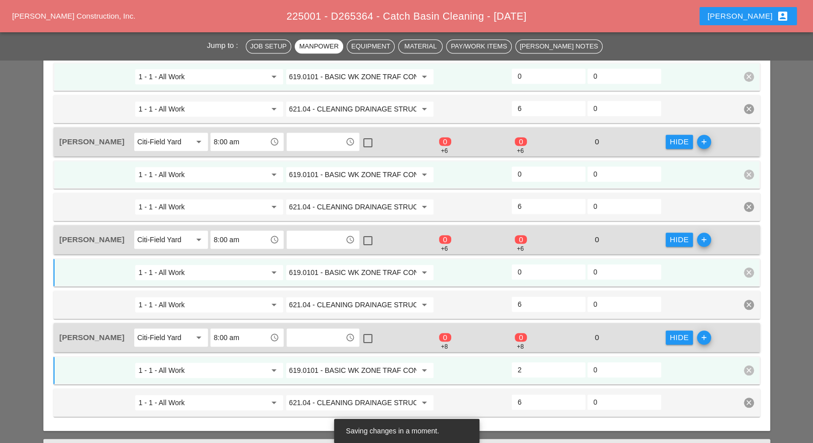
type input "2"
click at [532, 264] on input "0" at bounding box center [549, 272] width 62 height 16
type input "2"
click at [535, 166] on input "0" at bounding box center [549, 174] width 62 height 16
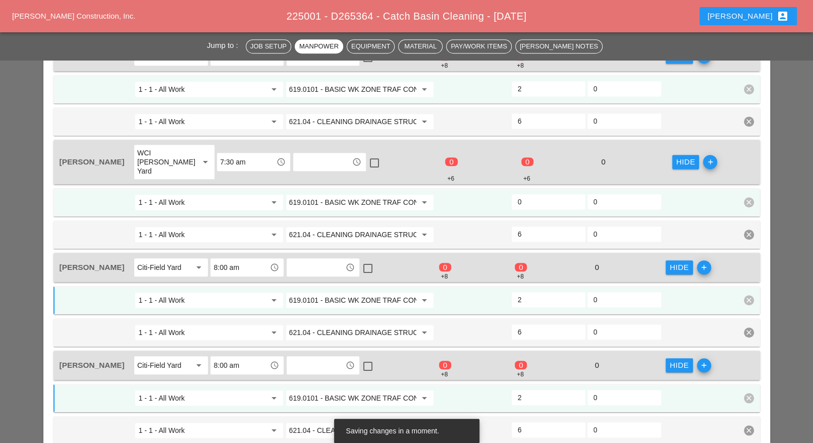
scroll to position [504, 0]
type input "2"
click at [533, 194] on input "0" at bounding box center [549, 202] width 62 height 16
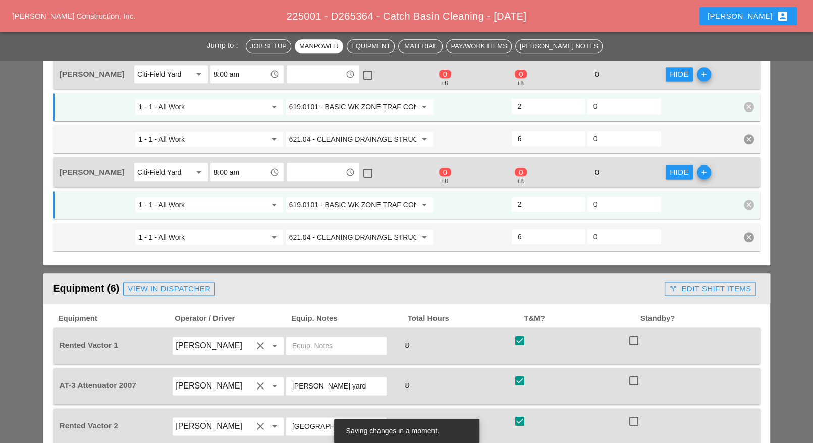
scroll to position [883, 0]
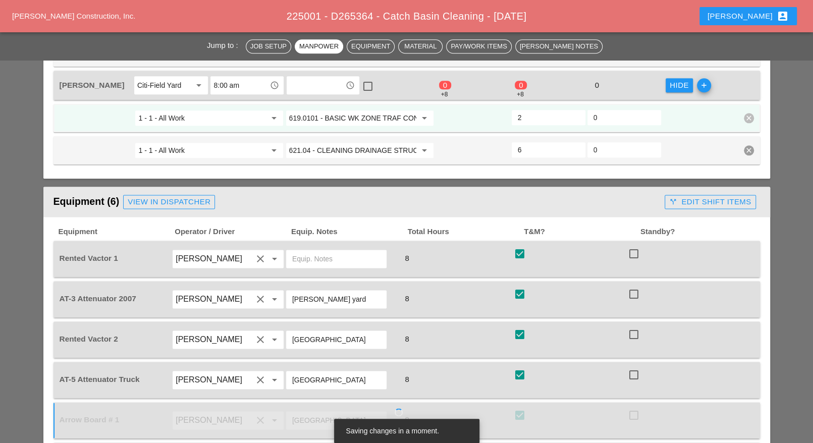
type input "2"
click at [712, 196] on div "call_split Edit Shift Items" at bounding box center [710, 202] width 82 height 12
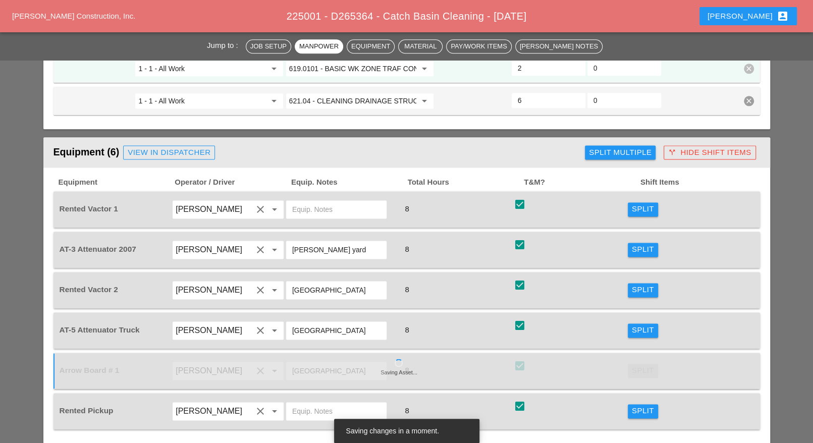
scroll to position [946, 0]
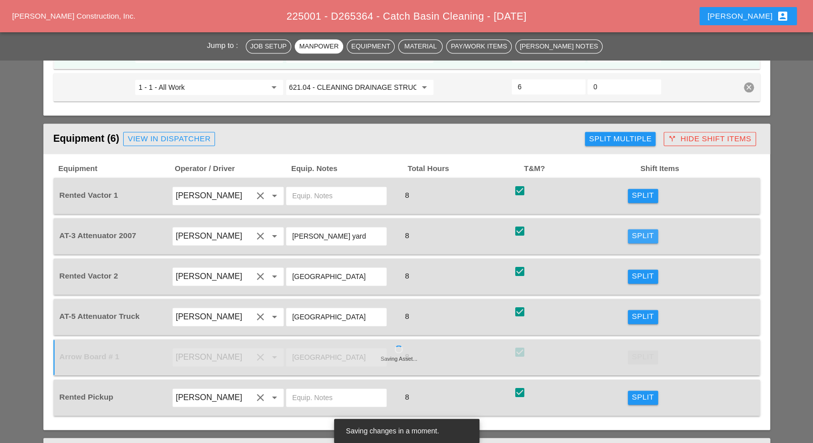
click at [641, 230] on div "Split" at bounding box center [643, 236] width 22 height 12
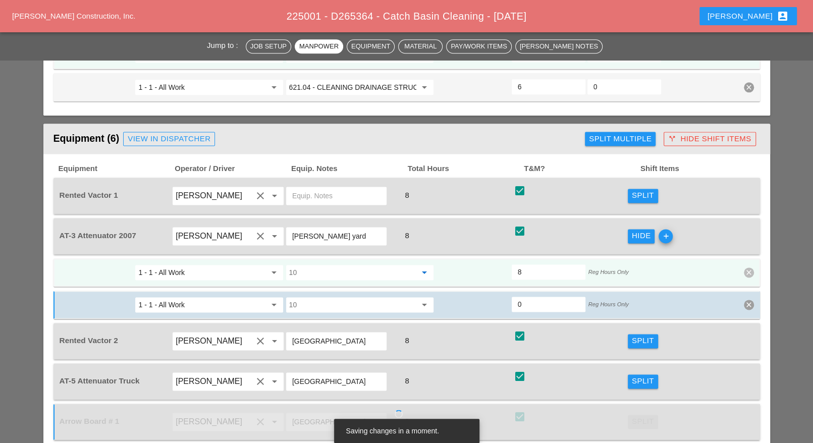
click at [314, 264] on input "10" at bounding box center [352, 272] width 127 height 16
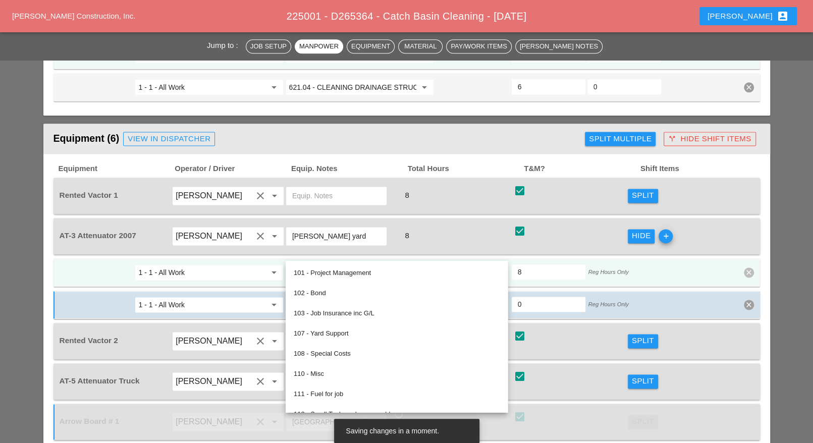
paste input "619.0101 - BASIC WK ZONE TRAF CON (DAILY OPERATION)"
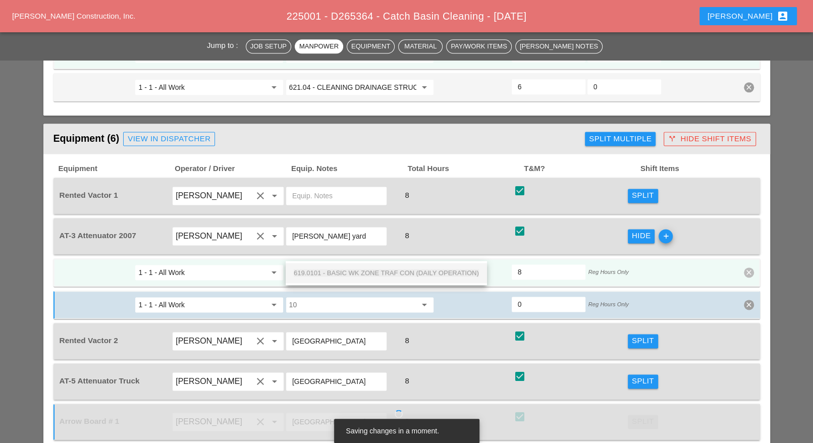
scroll to position [0, 71]
click at [328, 272] on span "619.0101 - BASIC WK ZONE TRAF CON (DAILY OPERATION)" at bounding box center [386, 273] width 185 height 8
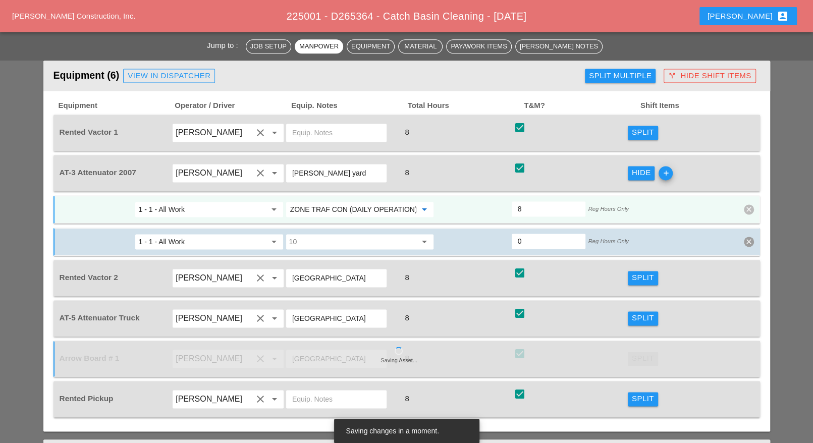
type input "619.0101 - BASIC WK ZONE TRAF CON (DAILY OPERATION)"
drag, startPoint x: 639, startPoint y: 293, endPoint x: 498, endPoint y: 311, distance: 142.5
click at [639, 312] on div "Split" at bounding box center [643, 318] width 22 height 12
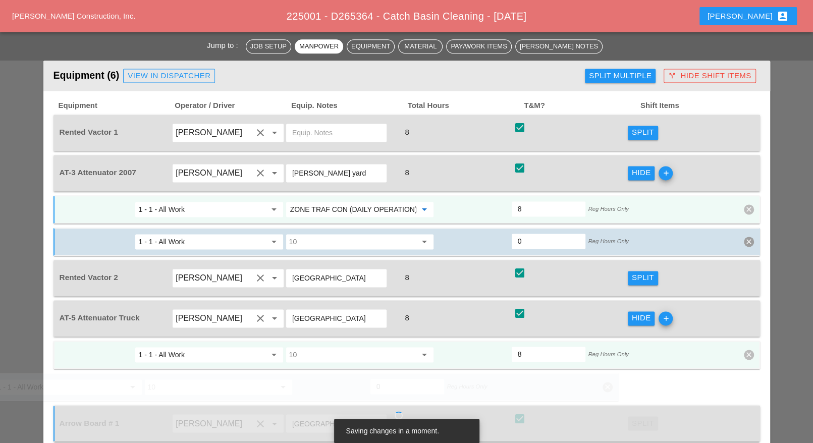
scroll to position [0, 0]
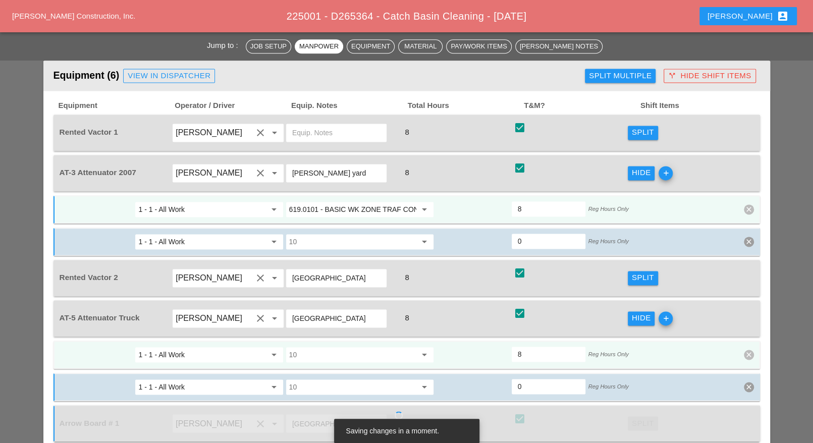
click at [368, 347] on input "10" at bounding box center [352, 355] width 127 height 16
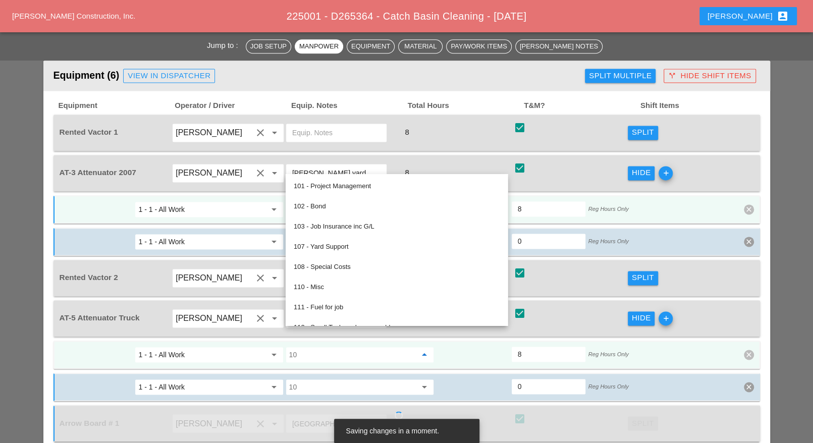
paste input "619.0101 - BASIC WK ZONE TRAF CON (DAILY OPERATION)"
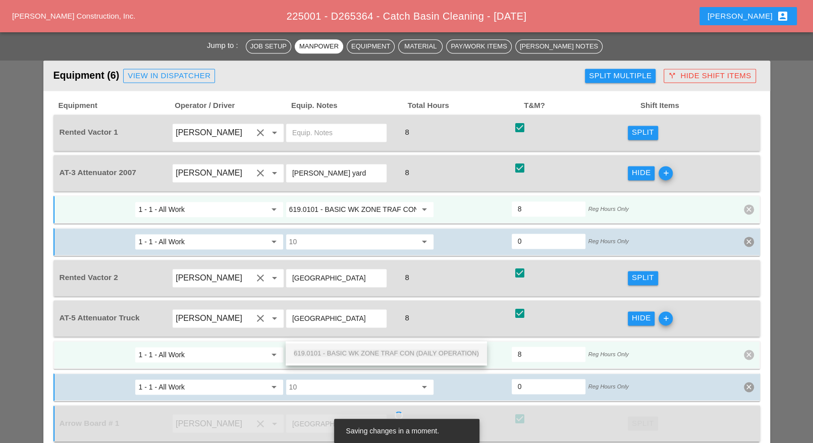
scroll to position [0, 71]
click at [339, 350] on span "619.0101 - BASIC WK ZONE TRAF CON (DAILY OPERATION)" at bounding box center [386, 353] width 185 height 8
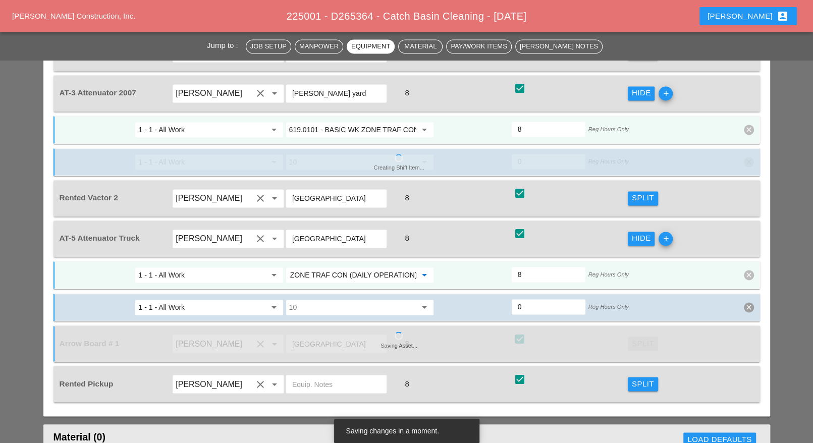
scroll to position [1135, 0]
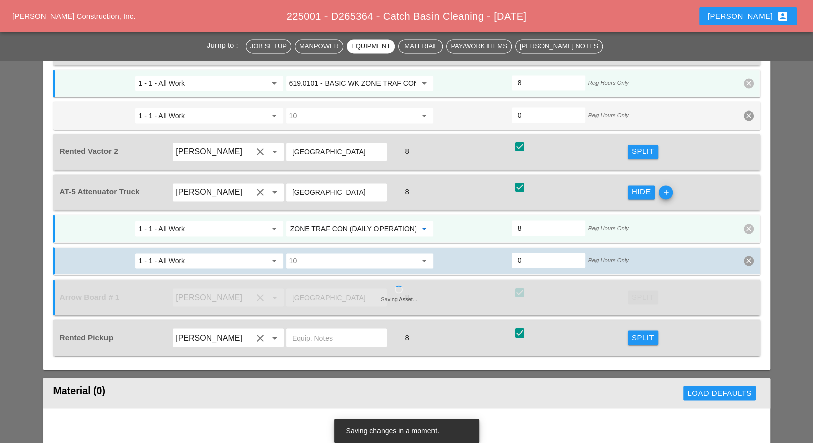
type input "619.0101 - BASIC WK ZONE TRAF CON (DAILY OPERATION)"
click at [641, 330] on span "Split" at bounding box center [642, 337] width 30 height 14
drag, startPoint x: 636, startPoint y: 311, endPoint x: 476, endPoint y: 333, distance: 162.0
click at [637, 331] on div "Split" at bounding box center [643, 337] width 22 height 12
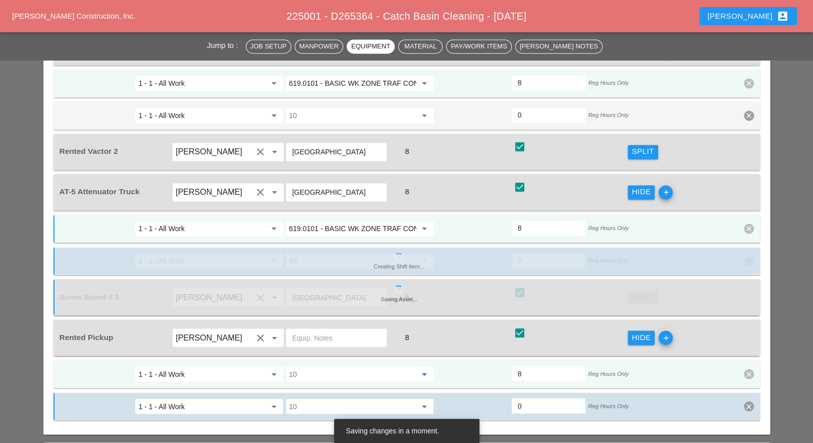
click at [349, 366] on input "10" at bounding box center [352, 374] width 127 height 16
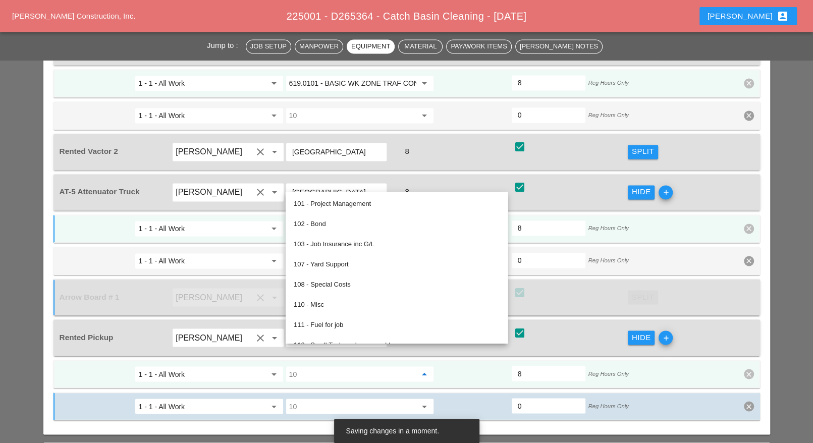
paste input "619.0101 - BASIC WK ZONE TRAF CON (DAILY OPERATION)"
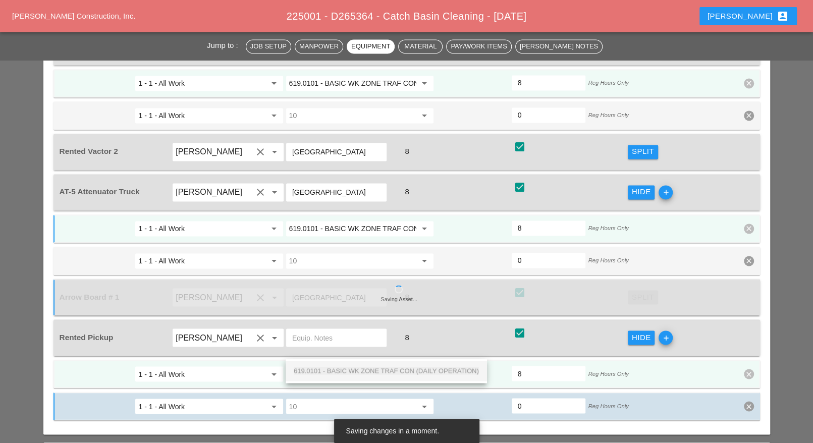
scroll to position [0, 71]
click at [334, 369] on span "619.0101 - BASIC WK ZONE TRAF CON (DAILY OPERATION)" at bounding box center [386, 371] width 185 height 8
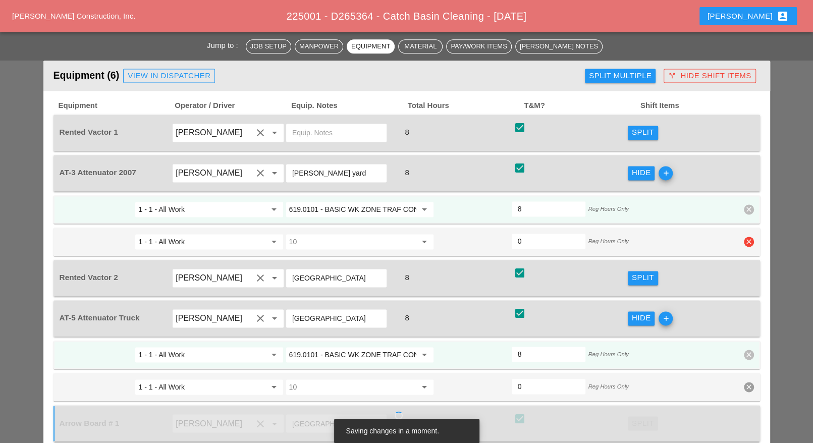
scroll to position [1135, 0]
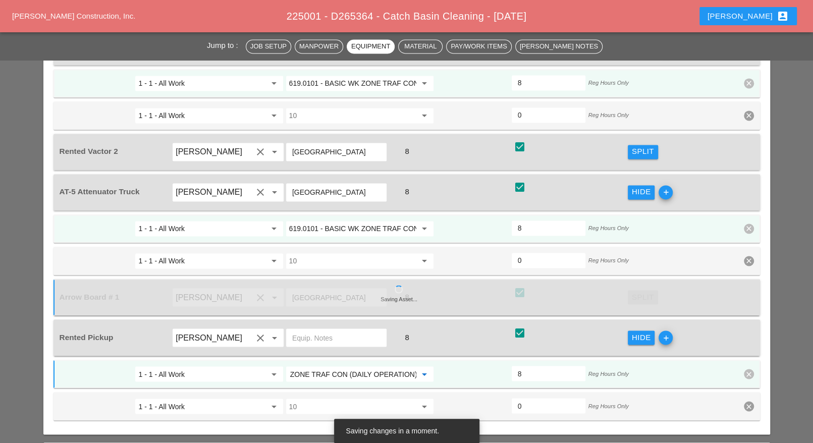
type input "619.0101 - BASIC WK ZONE TRAF CON (DAILY OPERATION)"
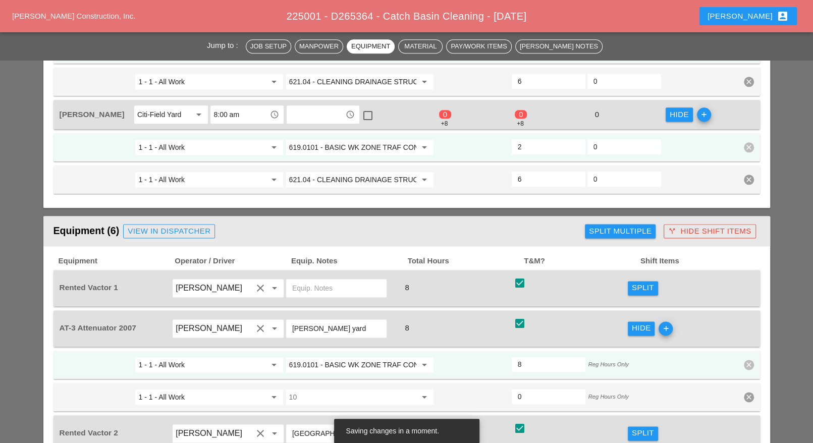
scroll to position [757, 0]
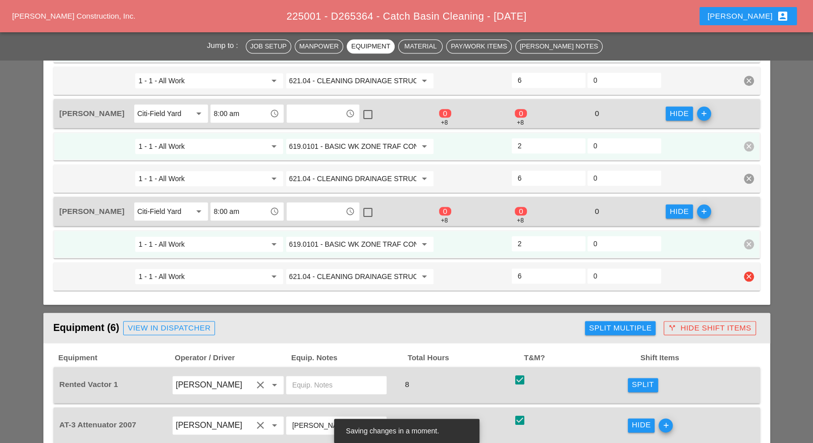
click at [358, 268] on input "621.04 - CLEANING DRAINAGE STRUCTURES" at bounding box center [352, 276] width 127 height 16
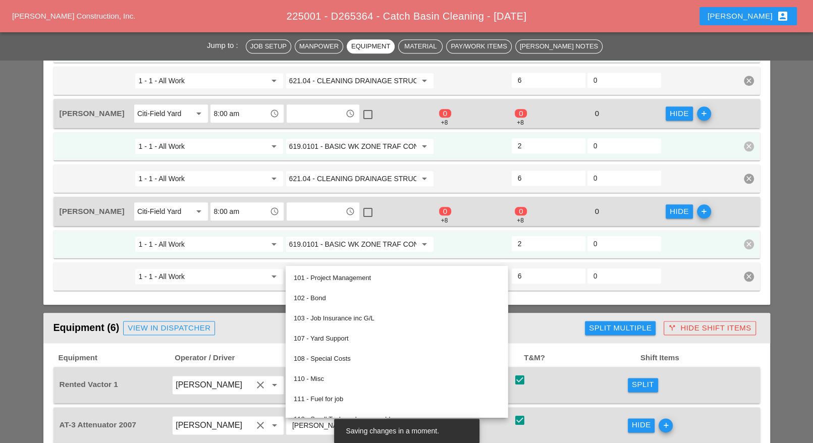
click at [553, 318] on div "Equipment (6) View in Dispatcher" at bounding box center [317, 328] width 528 height 20
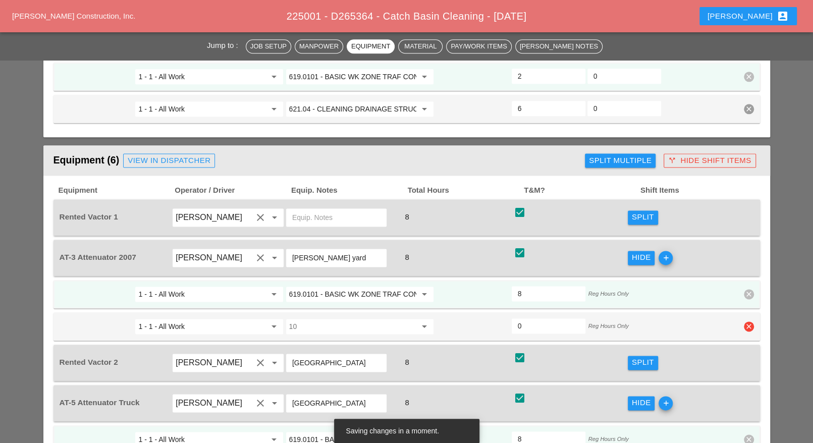
scroll to position [946, 0]
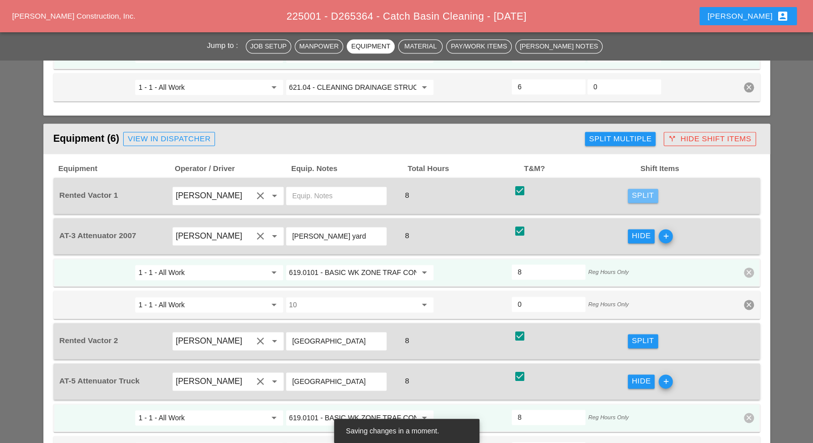
click at [641, 190] on div "Split" at bounding box center [643, 196] width 22 height 12
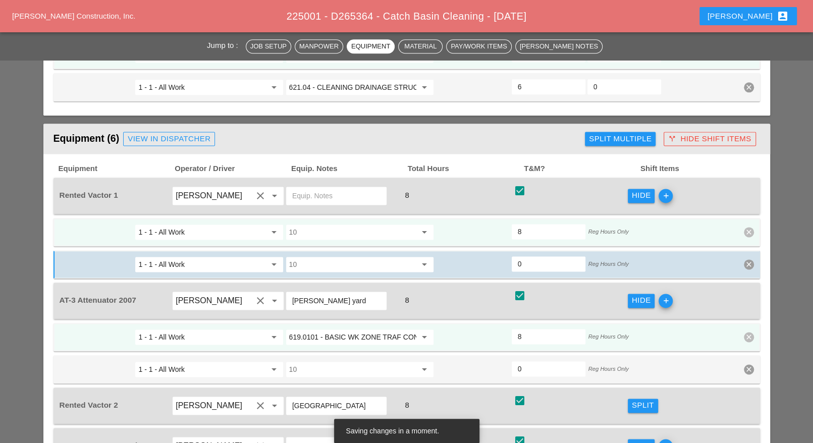
click at [339, 224] on input "10" at bounding box center [352, 232] width 127 height 16
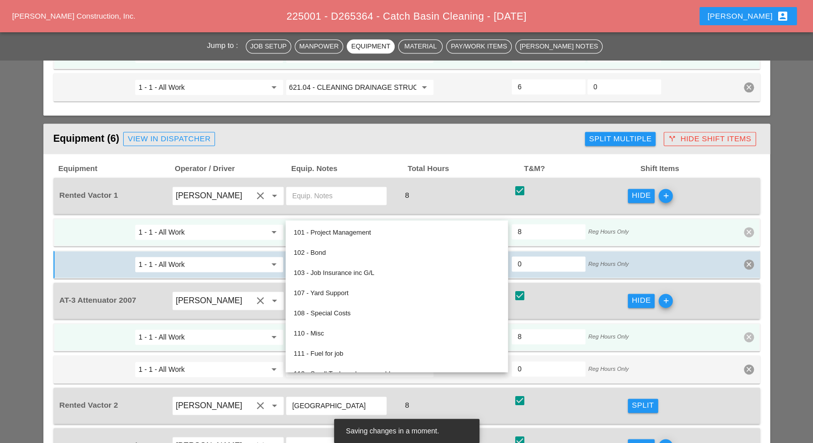
paste input "621.04 - CLEANING DRAINAGE STRUCTURES"
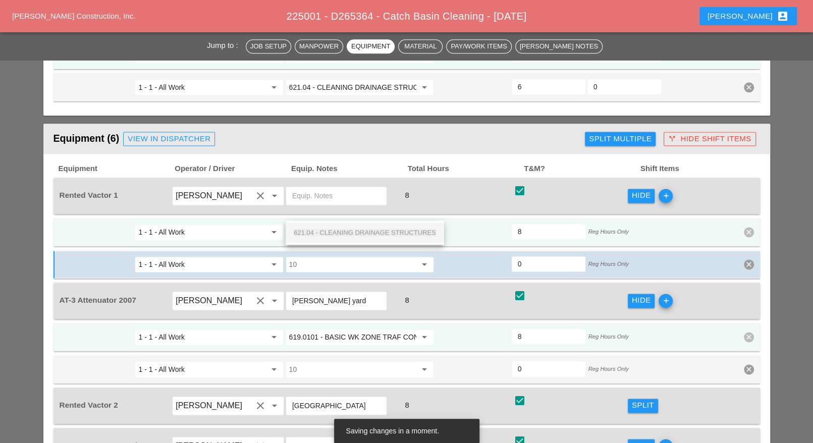
click at [349, 230] on span "621.04 - CLEANING DRAINAGE STRUCTURES" at bounding box center [365, 232] width 142 height 8
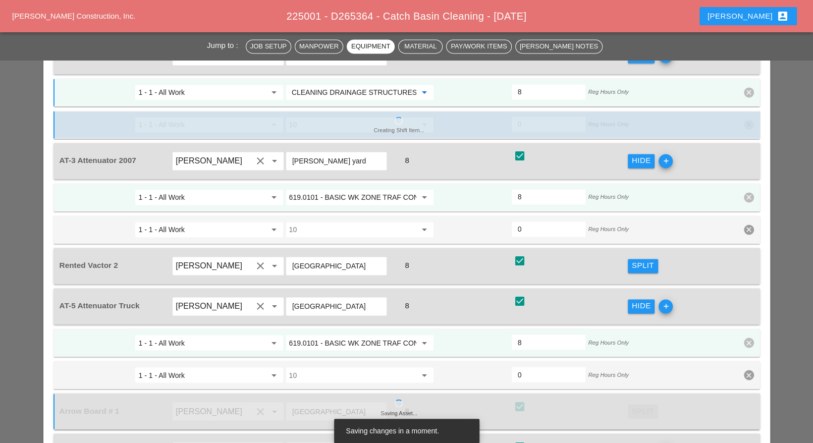
scroll to position [1072, 0]
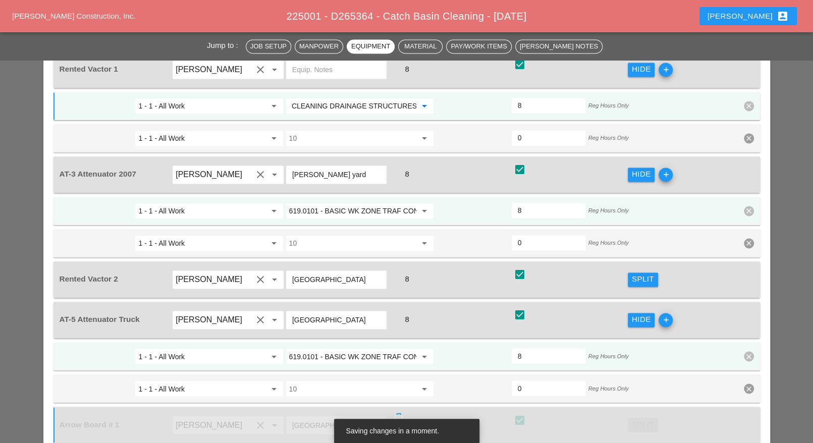
type input "621.04 - CLEANING DRAINAGE STRUCTURES"
click at [639, 273] on div "Split" at bounding box center [643, 279] width 22 height 12
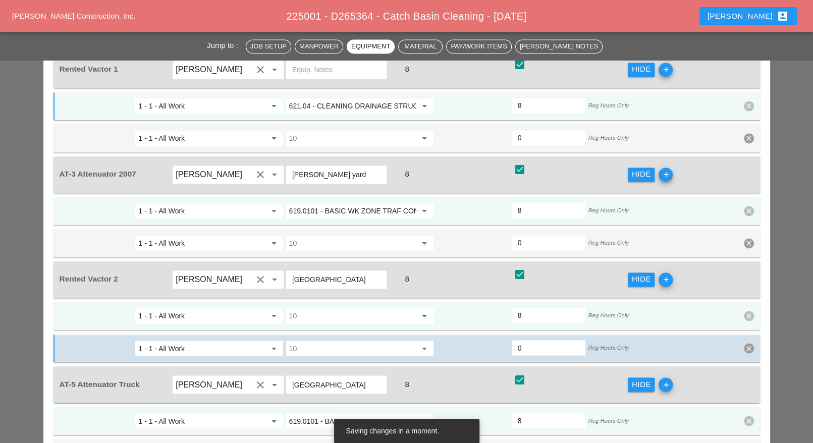
click at [322, 308] on input "10" at bounding box center [352, 316] width 127 height 16
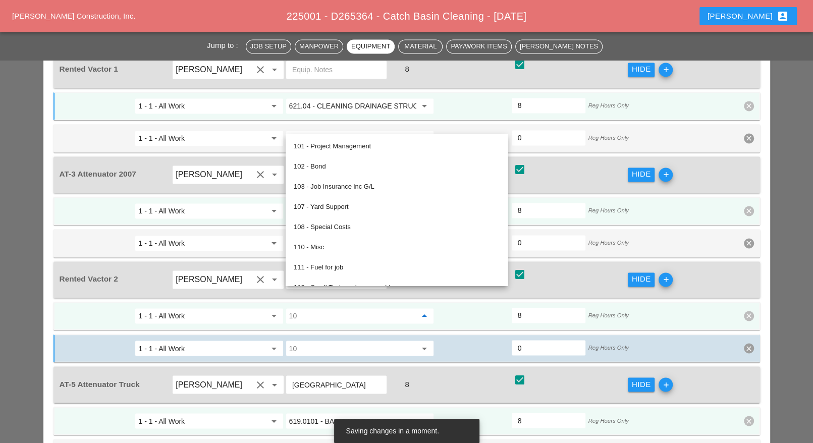
type input "v"
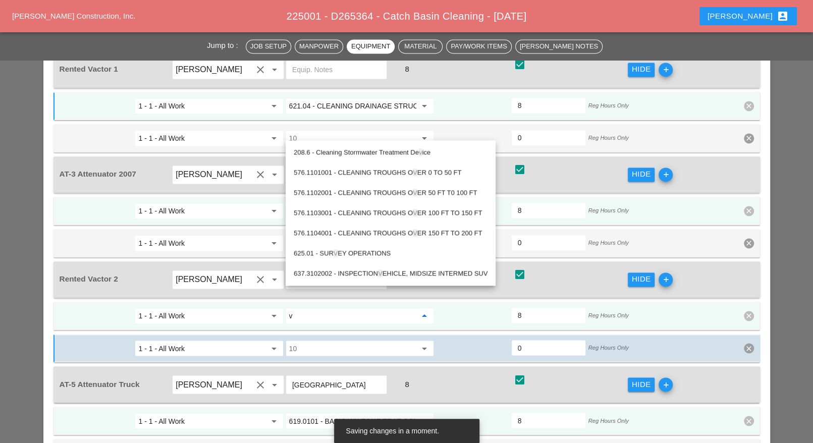
drag, startPoint x: 299, startPoint y: 293, endPoint x: 281, endPoint y: 290, distance: 17.4
click at [282, 307] on div "1 - 1 - All Work arrow_drop_down v arrow_drop_down 8 Reg Hours Only clear" at bounding box center [399, 316] width 681 height 18
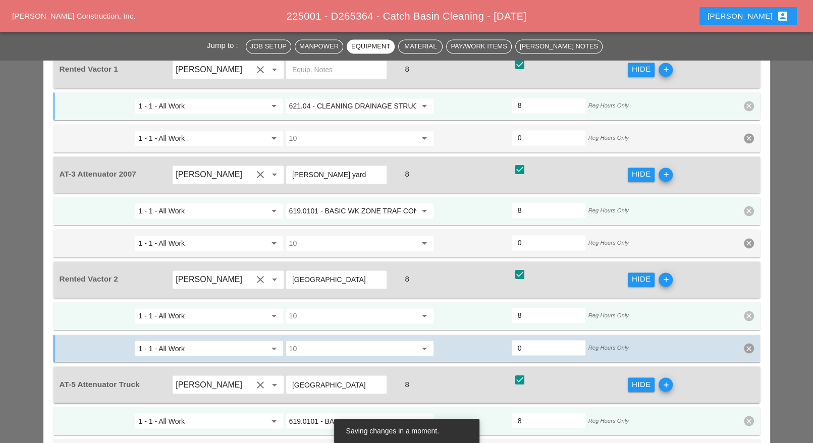
click at [307, 308] on input "10" at bounding box center [352, 316] width 127 height 16
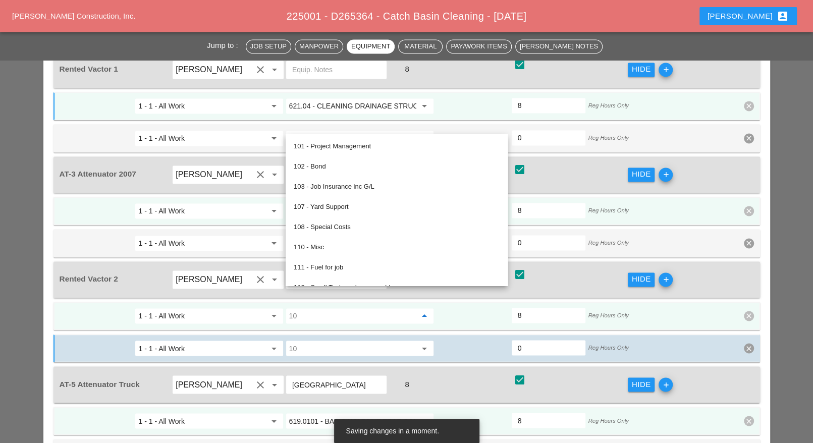
paste input "621.04 - CLEANING DRAINAGE STRUCTURES"
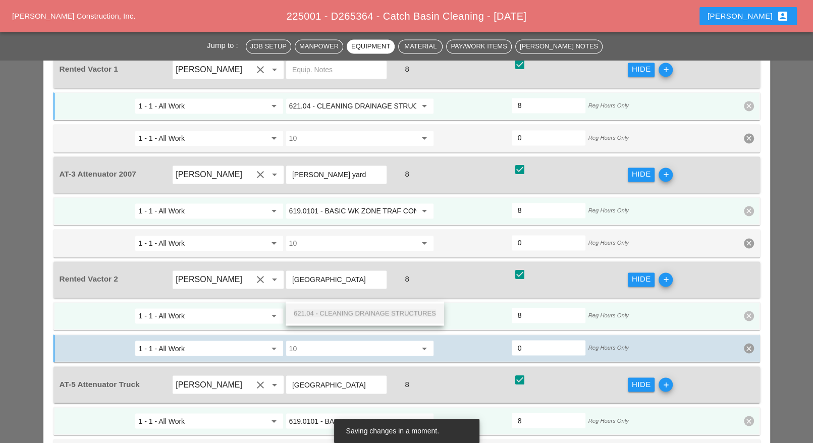
scroll to position [0, 25]
click at [314, 311] on span "621.04 - CLEANING DRAINAGE STRUCTURES" at bounding box center [365, 313] width 142 height 8
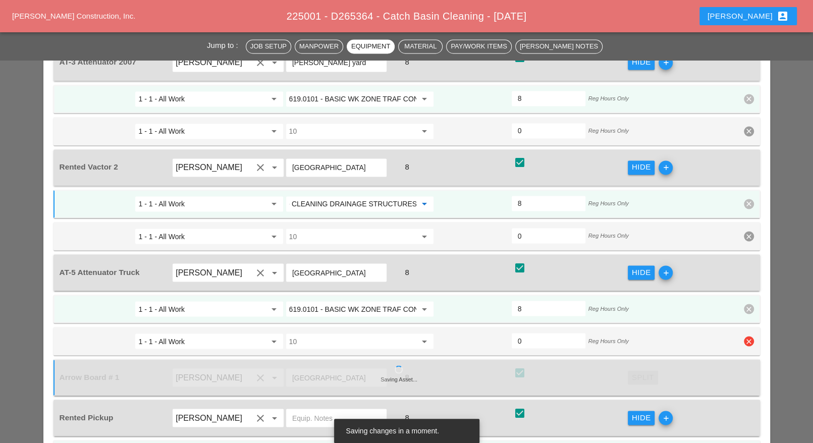
scroll to position [1198, 0]
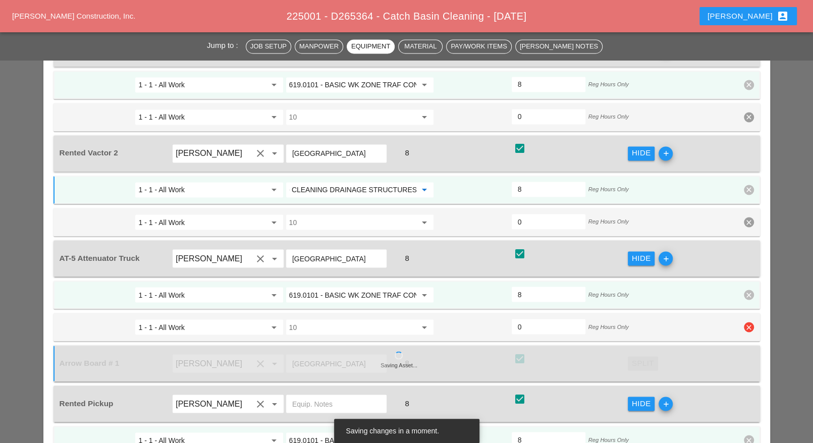
type input "621.04 - CLEANING DRAINAGE STRUCTURES"
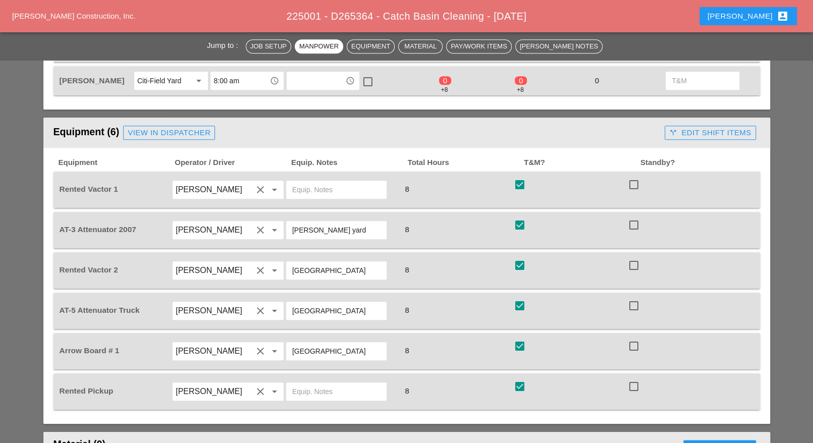
scroll to position [631, 0]
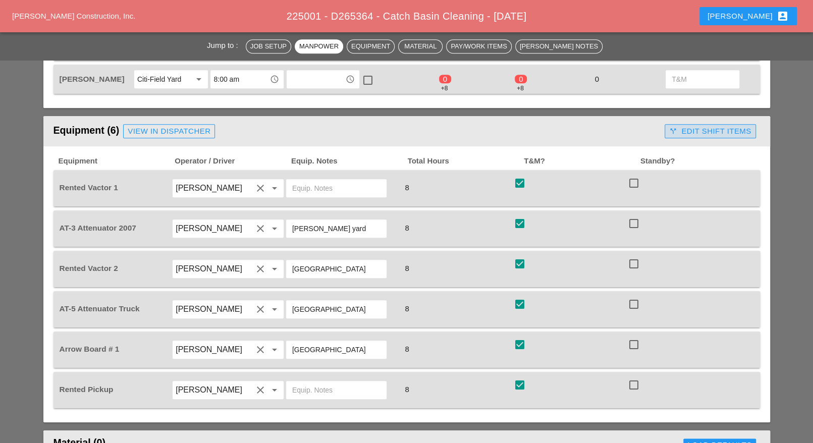
click at [683, 126] on div "call_split Edit Shift Items" at bounding box center [710, 132] width 82 height 12
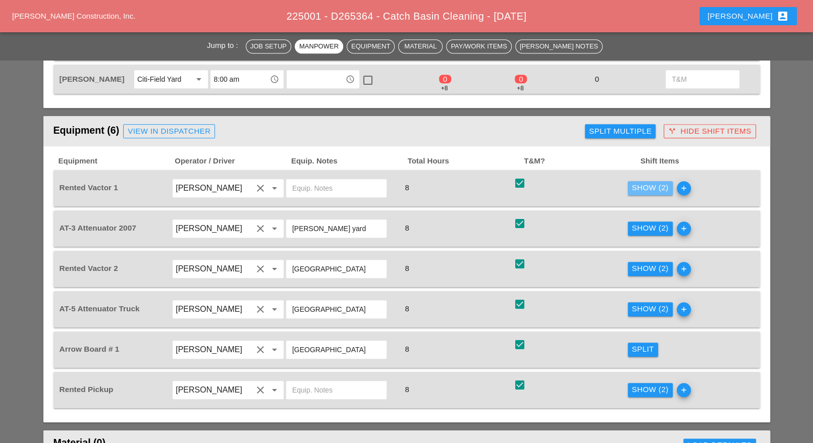
click at [642, 182] on div "Show (2)" at bounding box center [650, 188] width 37 height 12
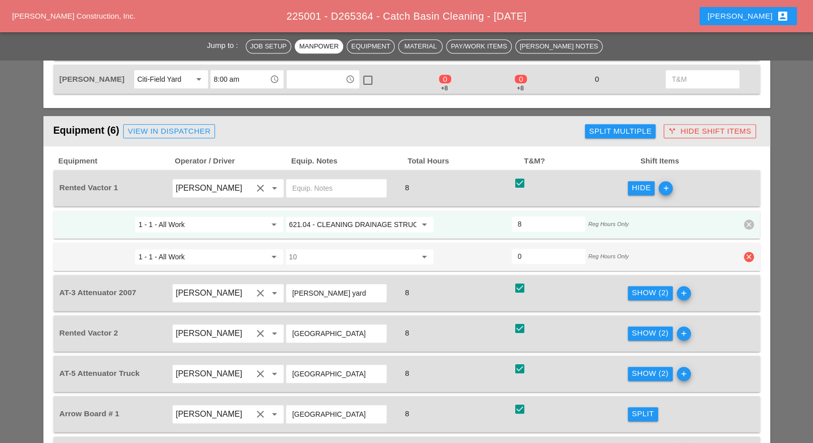
click at [751, 252] on icon "clear" at bounding box center [748, 257] width 10 height 10
click at [743, 217] on div "Confirm delete" at bounding box center [748, 220] width 49 height 12
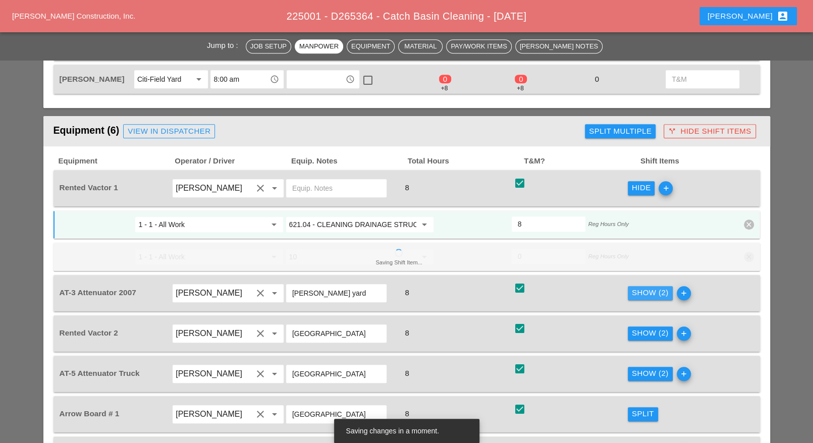
click at [655, 287] on div "Show (2)" at bounding box center [650, 293] width 37 height 12
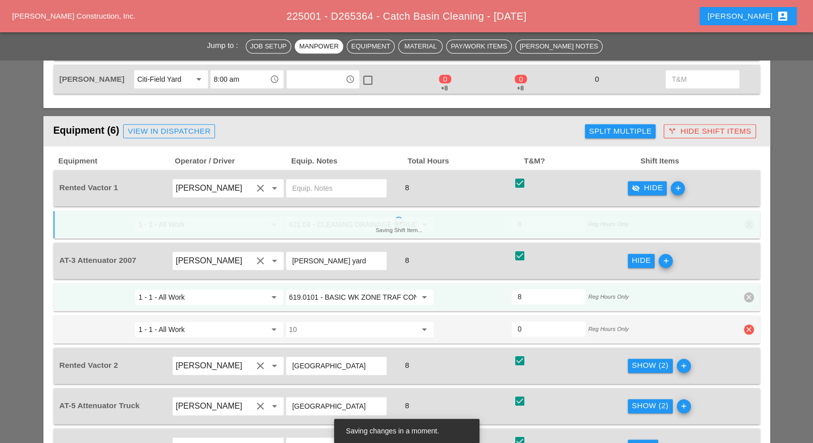
click at [749, 324] on icon "clear" at bounding box center [748, 329] width 10 height 10
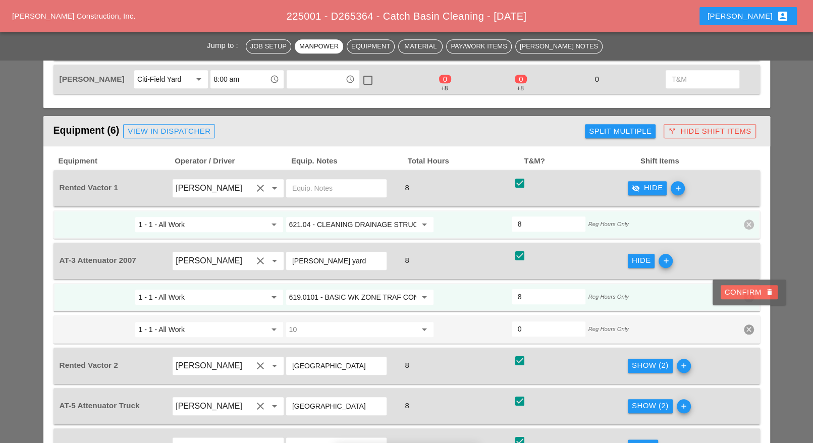
click at [743, 288] on div "Confirm delete" at bounding box center [748, 293] width 49 height 12
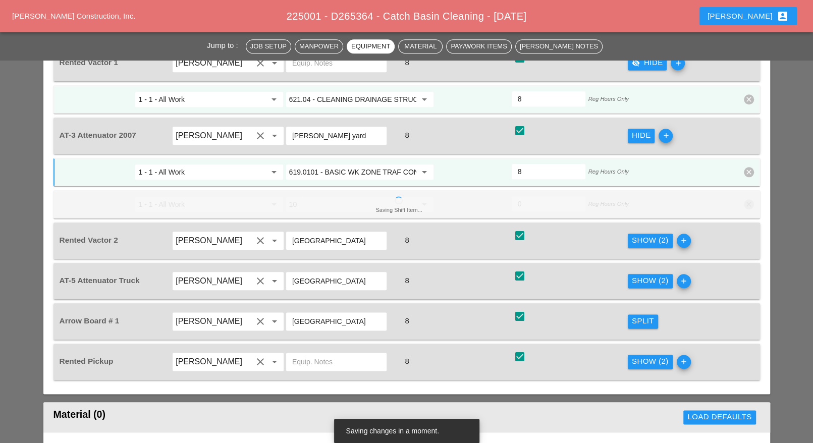
scroll to position [757, 0]
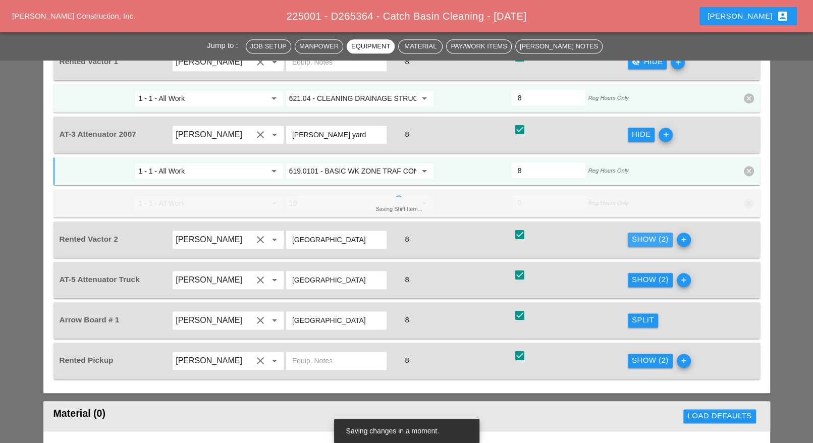
click at [647, 234] on div "Show (2)" at bounding box center [650, 240] width 37 height 12
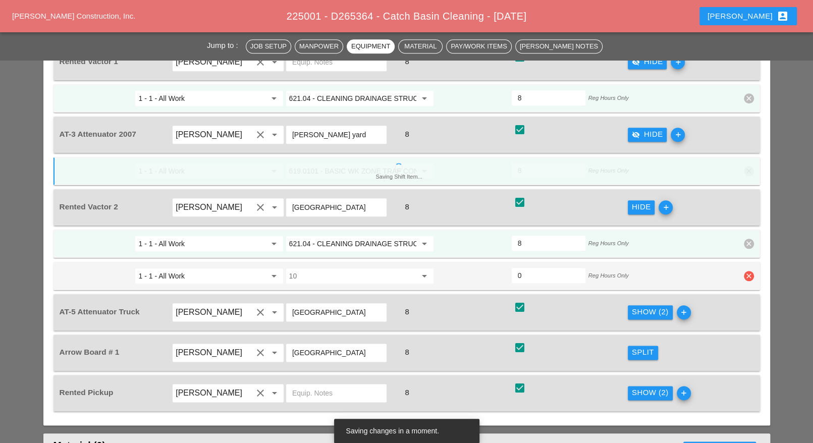
click at [748, 271] on icon "clear" at bounding box center [748, 276] width 10 height 10
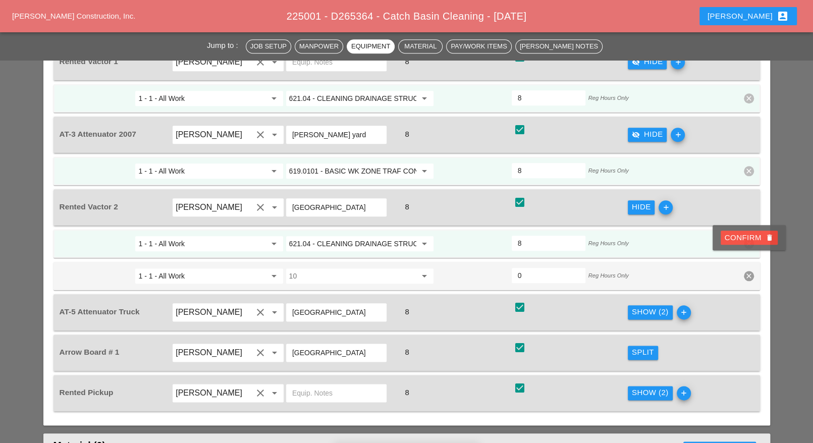
click at [738, 245] on div "Confirm delete" at bounding box center [748, 237] width 73 height 25
click at [736, 240] on div "Confirm delete" at bounding box center [748, 238] width 49 height 12
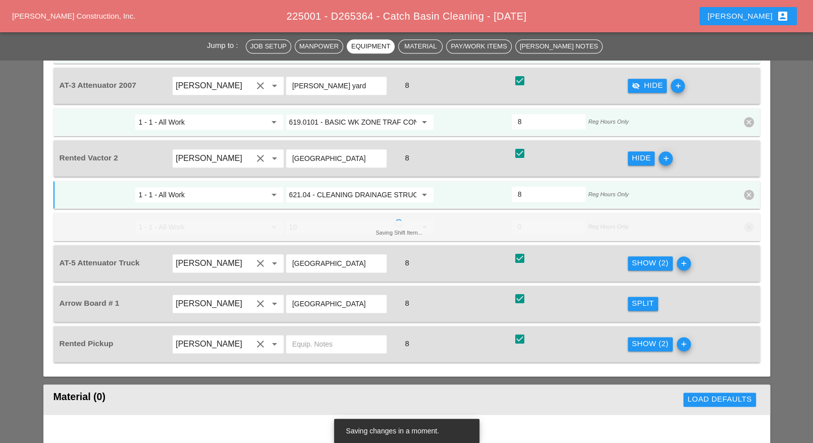
scroll to position [820, 0]
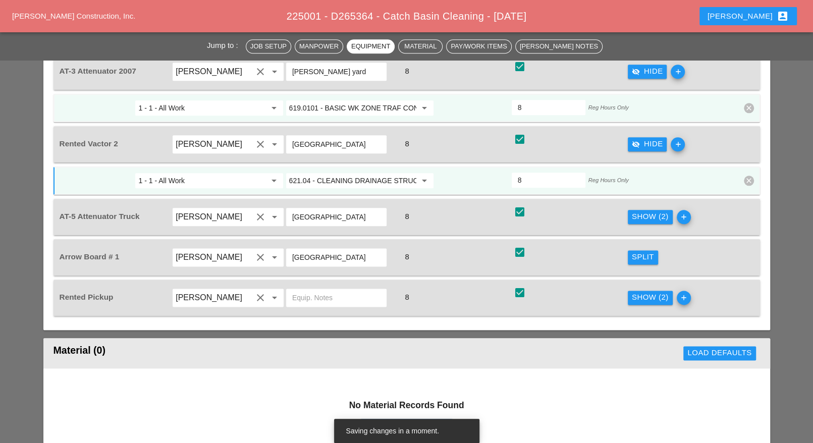
click at [644, 243] on div "Split" at bounding box center [683, 257] width 114 height 28
click at [643, 211] on div "Show (2)" at bounding box center [650, 217] width 37 height 12
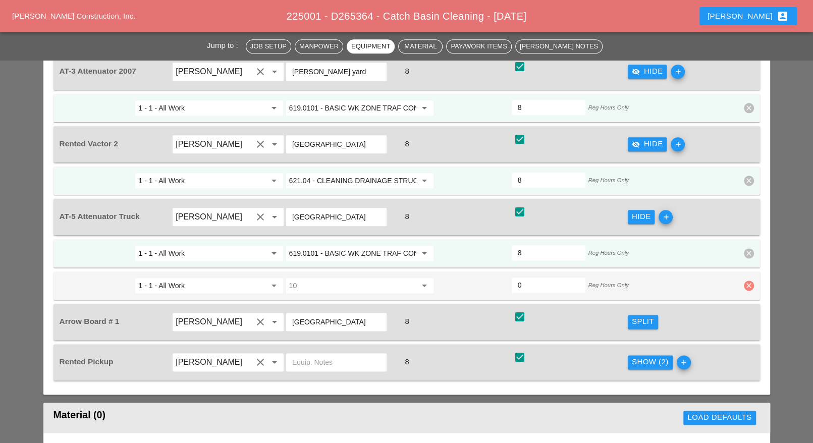
click at [751, 280] on icon "clear" at bounding box center [748, 285] width 10 height 10
click at [742, 246] on div "Confirm delete" at bounding box center [748, 247] width 49 height 12
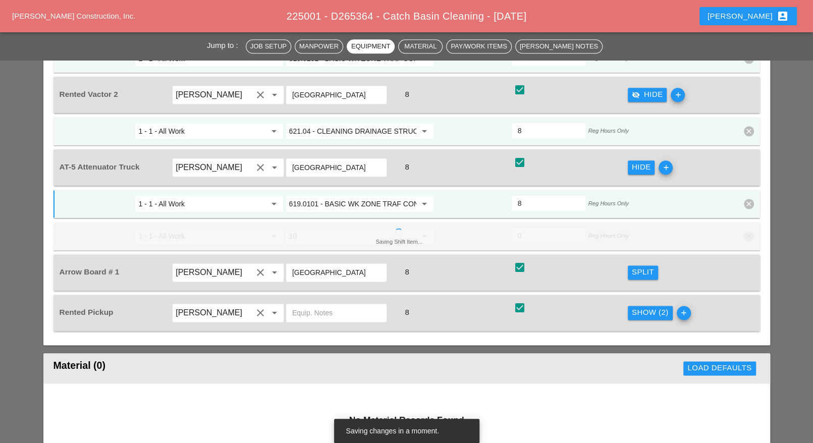
scroll to position [883, 0]
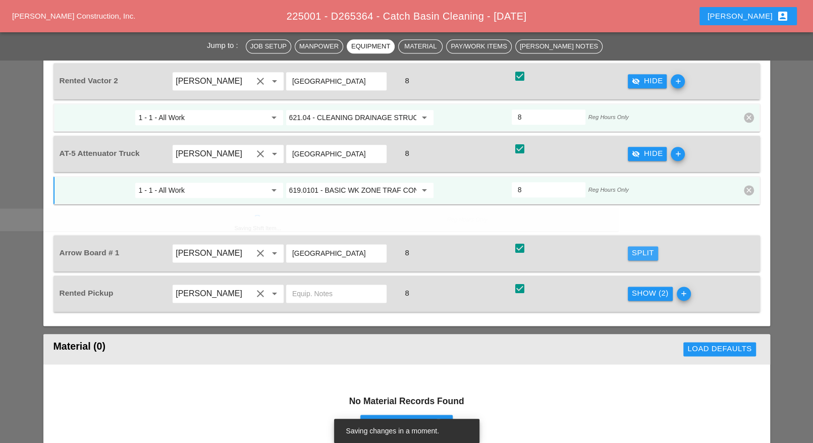
click at [642, 242] on div "Equipment Operator / Driver Equip. Notes Total Hours T&M? Shift Items Rented Va…" at bounding box center [406, 107] width 706 height 407
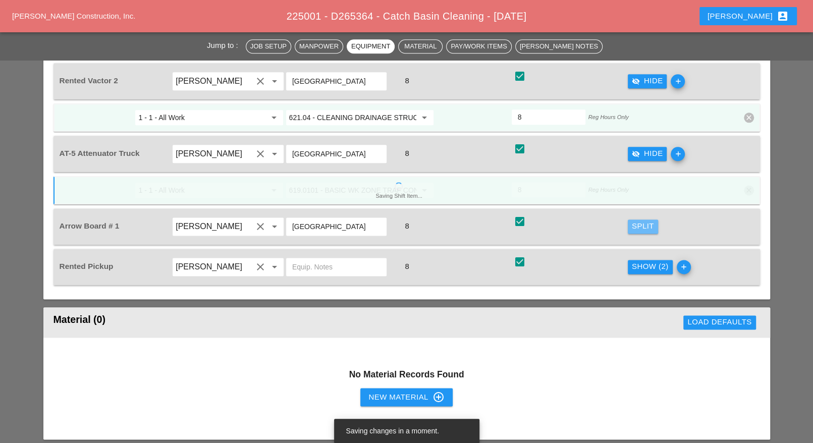
click at [642, 220] on div "Split" at bounding box center [643, 226] width 22 height 12
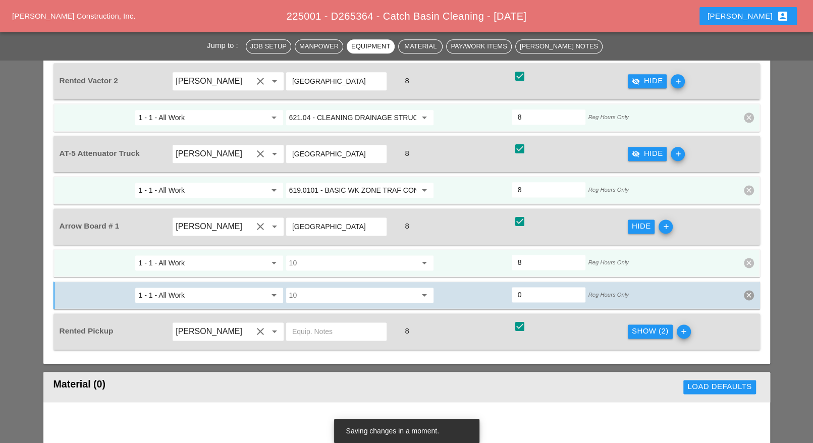
click at [341, 255] on input "10" at bounding box center [352, 263] width 127 height 16
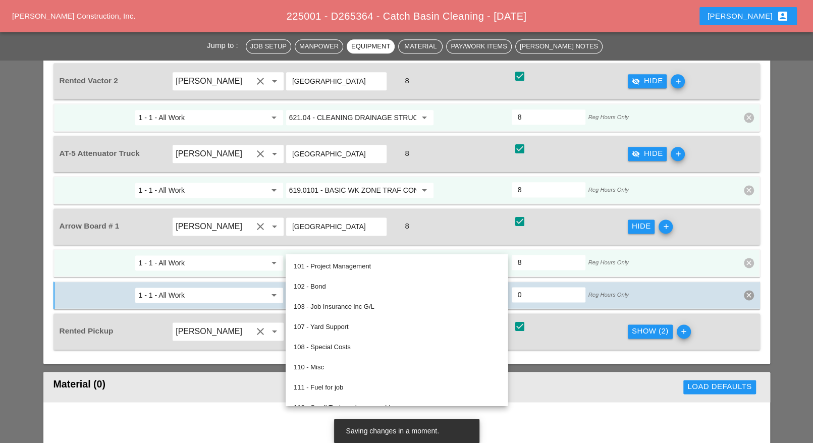
click at [342, 182] on input "619.0101 - BASIC WK ZONE TRAF CON (DAILY OPERATION)" at bounding box center [352, 190] width 127 height 16
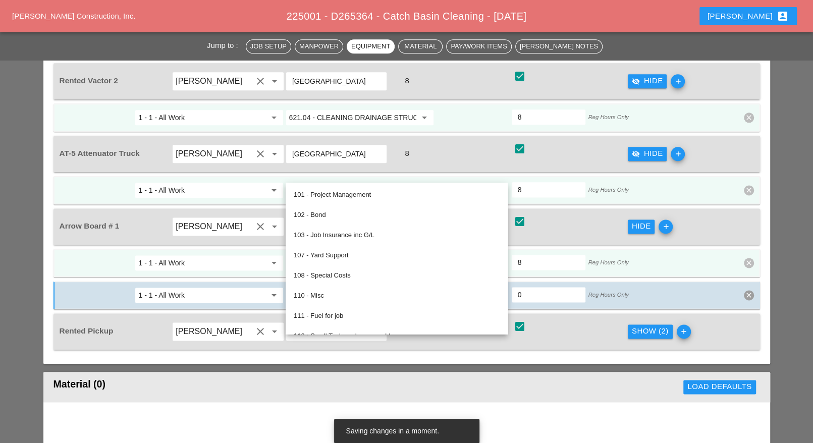
click at [245, 182] on input "1 - 1 - All Work" at bounding box center [201, 190] width 127 height 16
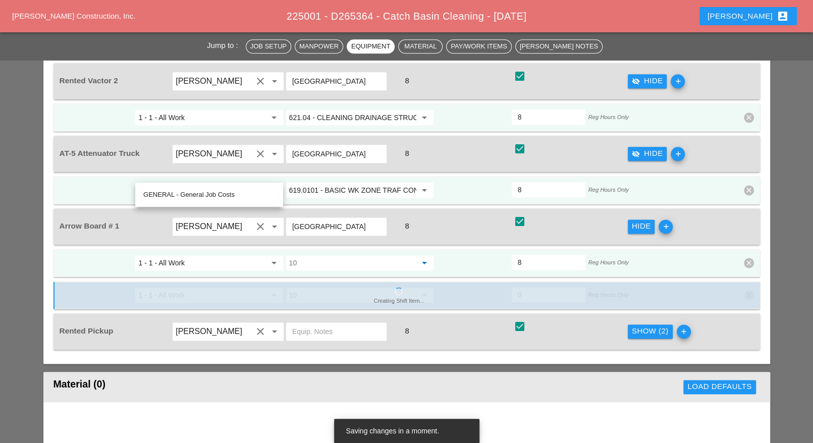
click at [311, 255] on input "10" at bounding box center [352, 263] width 127 height 16
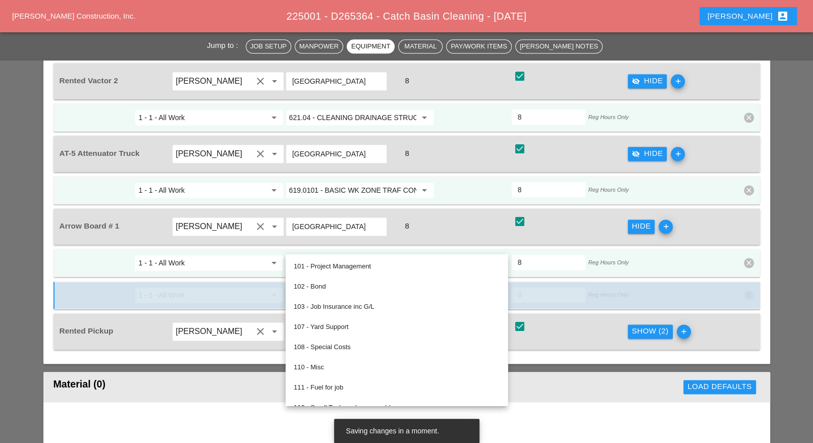
paste input "619.0101 - BASIC WK ZONE TRAF CON (DAILY OPERATION)"
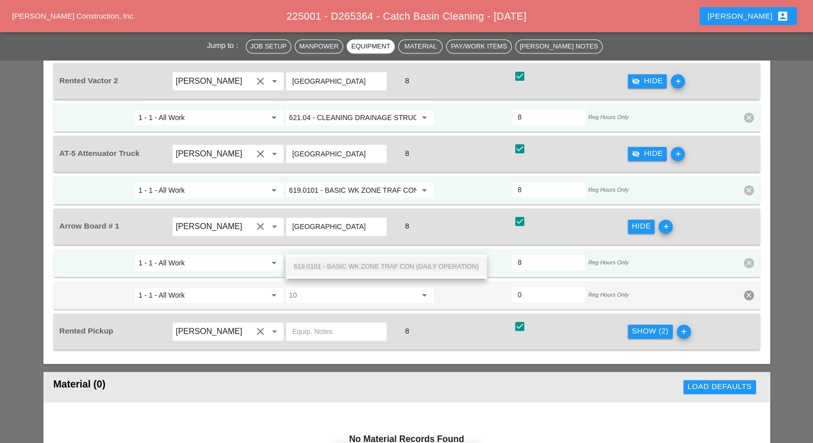
click at [319, 265] on span "619.0101 - BASIC WK ZONE TRAF CON (DAILY OPERATION)" at bounding box center [386, 266] width 185 height 8
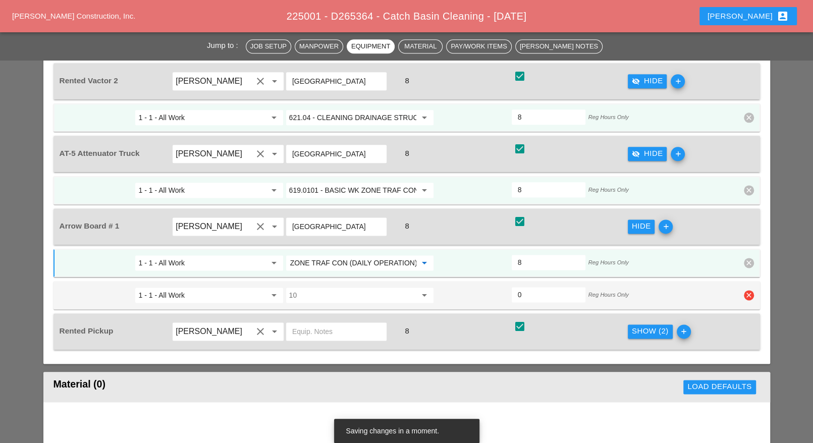
type input "619.0101 - BASIC WK ZONE TRAF CON (DAILY OPERATION)"
click at [745, 290] on icon "clear" at bounding box center [748, 295] width 10 height 10
drag, startPoint x: 745, startPoint y: 260, endPoint x: 736, endPoint y: 272, distance: 14.4
click at [746, 260] on div "Confirm delete" at bounding box center [748, 256] width 49 height 12
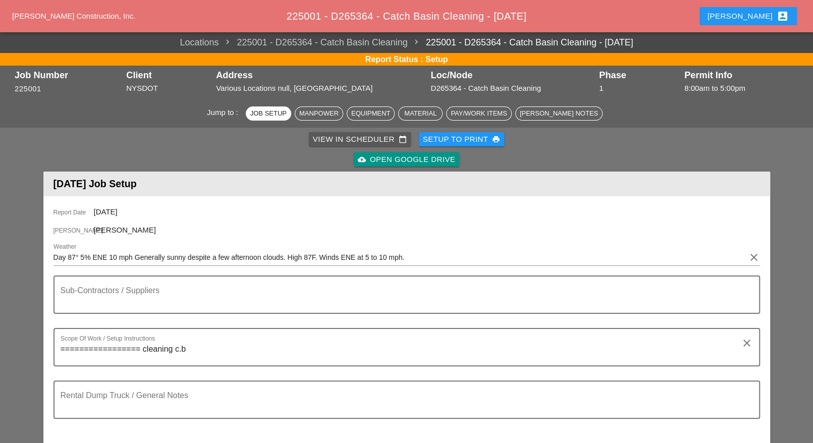
click at [337, 138] on div "View in Scheduler calendar_today" at bounding box center [360, 140] width 94 height 12
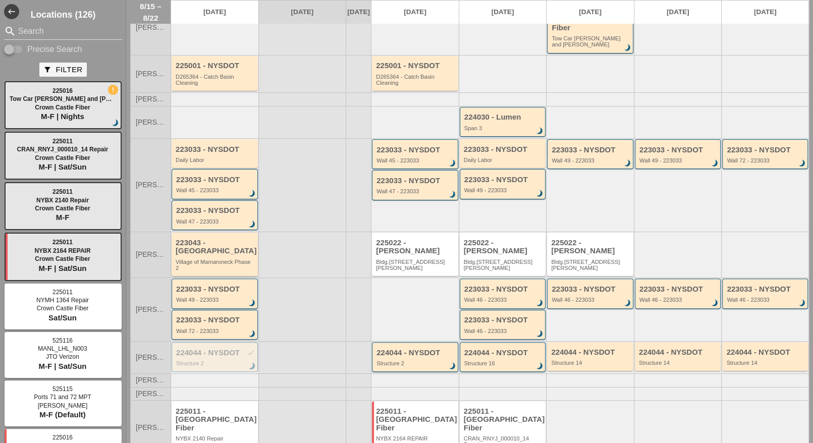
scroll to position [91, 0]
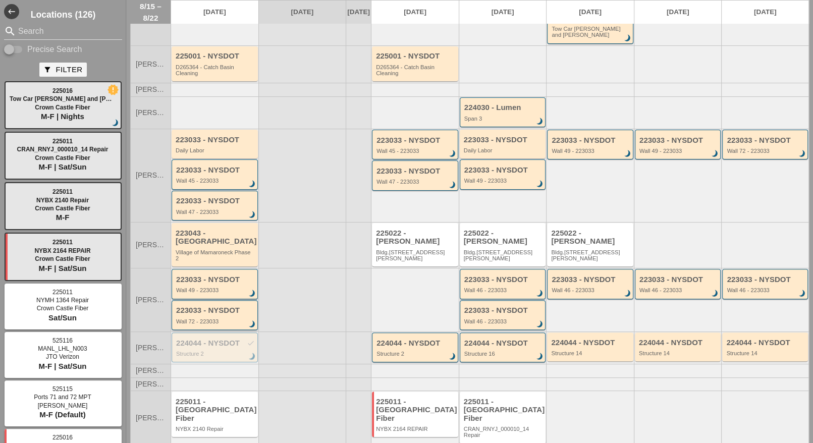
click at [215, 306] on div "223033 - NYSDOT Wall 72 - 223033 brightness_3" at bounding box center [215, 315] width 79 height 18
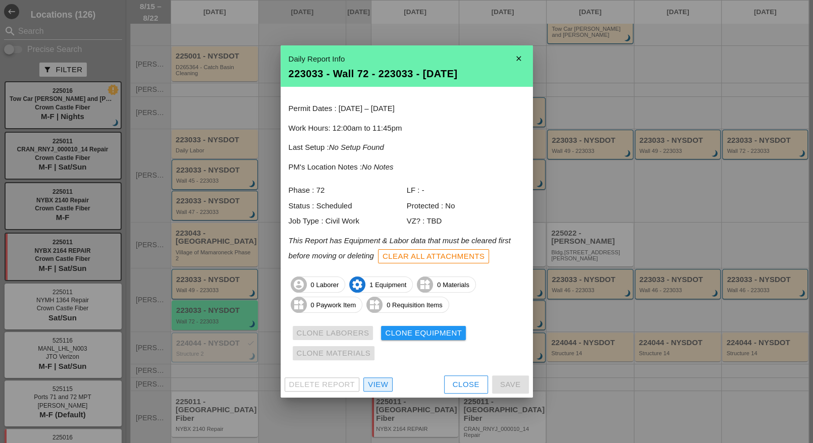
drag, startPoint x: 379, startPoint y: 385, endPoint x: 373, endPoint y: 379, distance: 8.6
click at [379, 385] on div "View" at bounding box center [378, 385] width 20 height 12
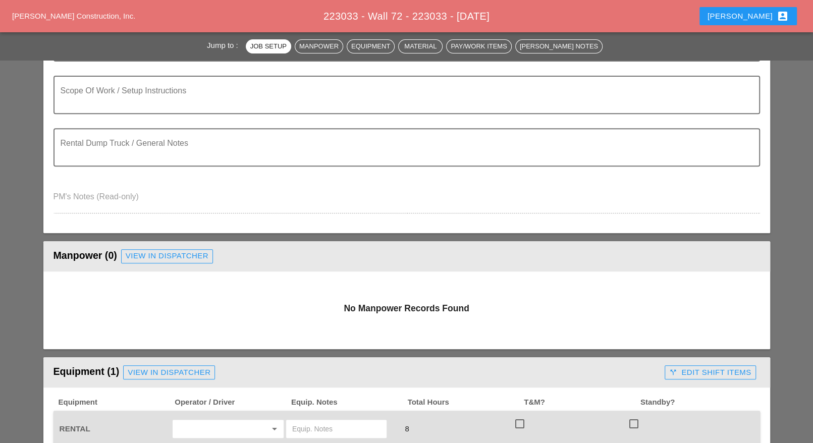
scroll to position [441, 0]
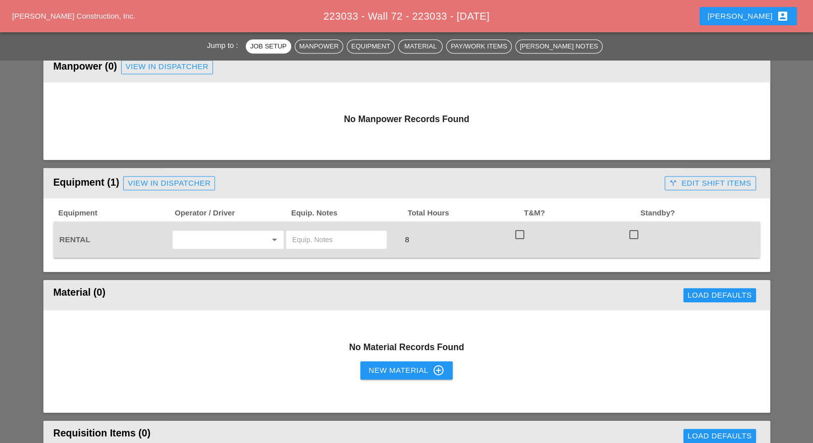
click at [302, 236] on input "text" at bounding box center [336, 240] width 88 height 16
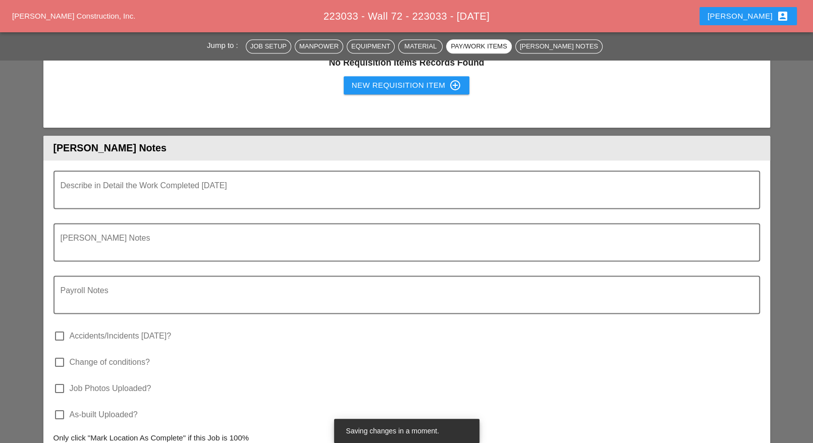
scroll to position [883, 0]
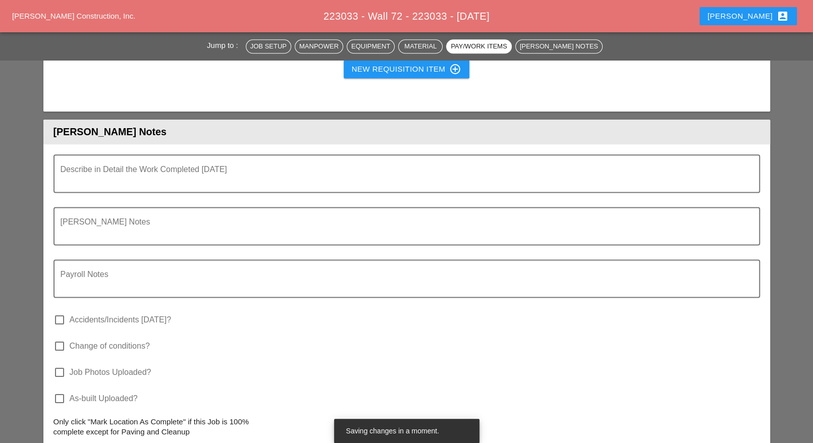
type input "Scissor lift"
click at [142, 180] on textarea "Describe in Detail the Work Completed Today" at bounding box center [403, 179] width 684 height 24
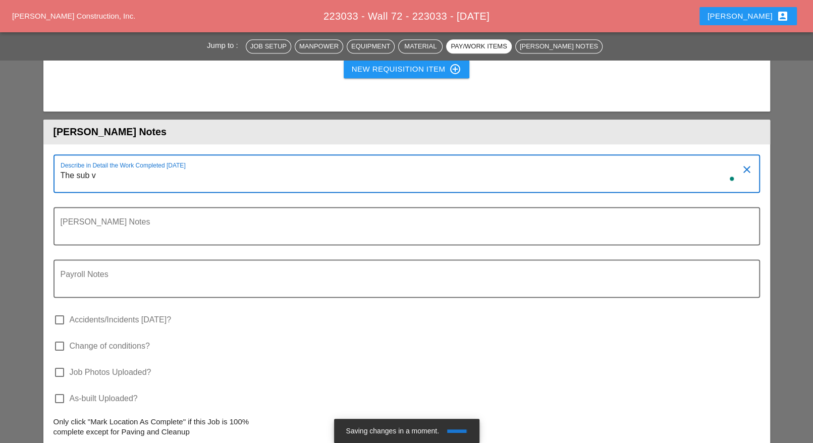
type textarea "The sub"
type textarea "c"
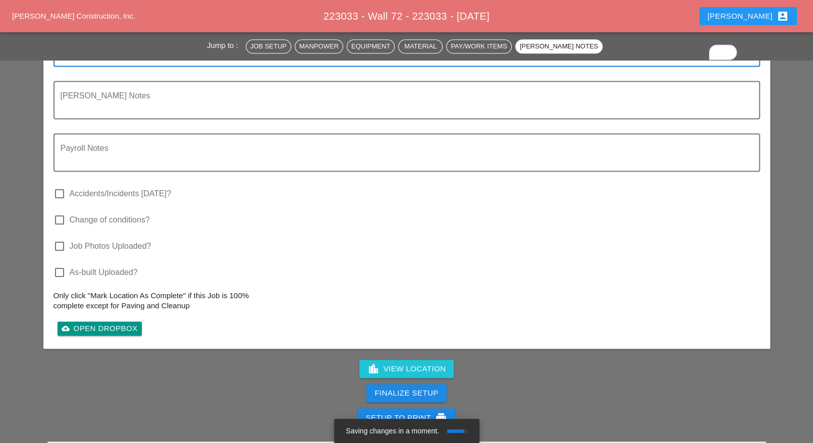
scroll to position [1072, 0]
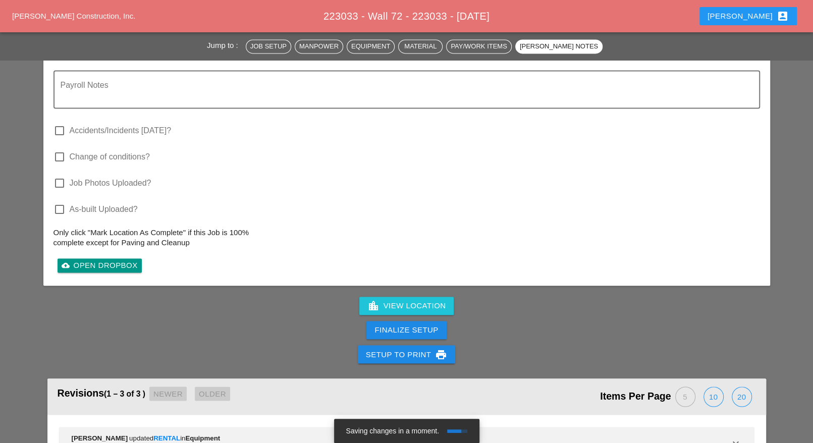
type textarea "The subcontractor completed the small concrete crack repairs"
click at [399, 328] on div "Finalize Setup" at bounding box center [406, 330] width 64 height 12
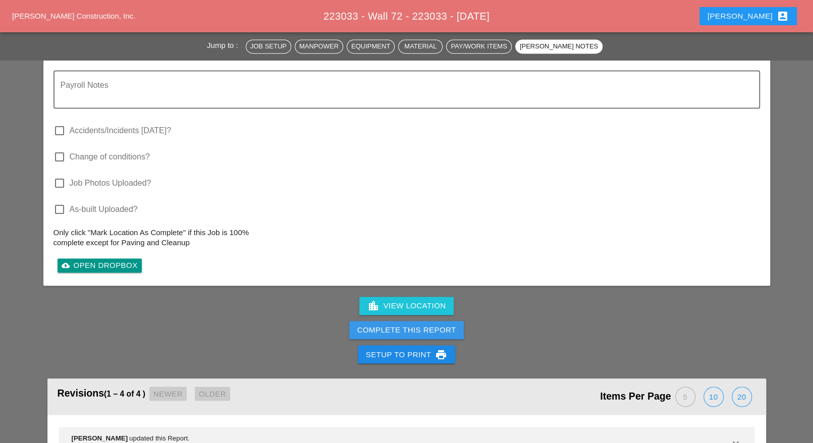
click at [399, 327] on div "Complete This Report" at bounding box center [406, 330] width 99 height 12
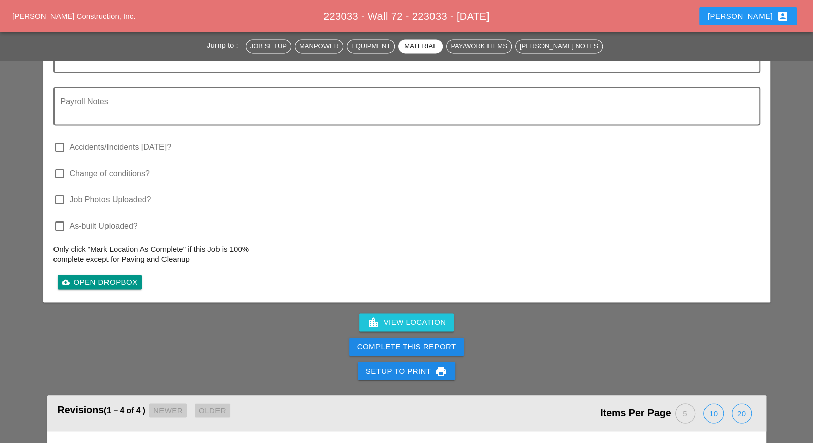
scroll to position [1072, 0]
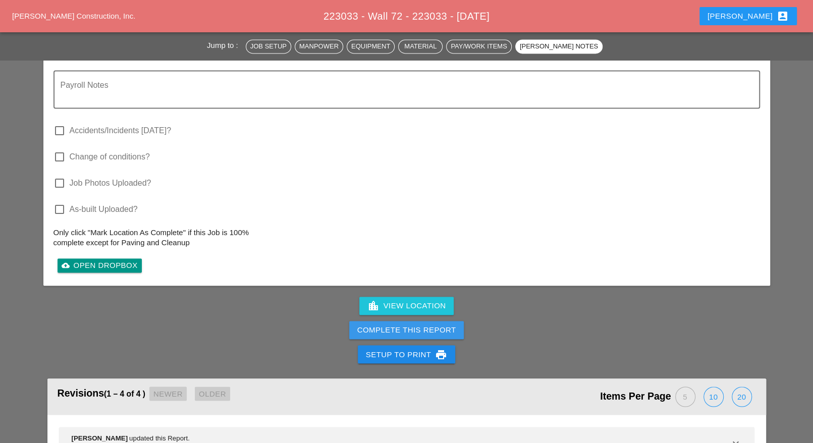
click at [411, 327] on div "Complete This Report" at bounding box center [406, 330] width 99 height 12
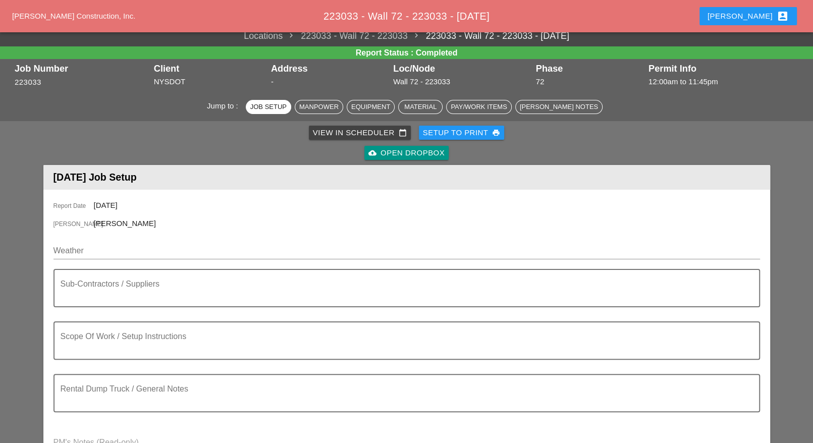
scroll to position [0, 0]
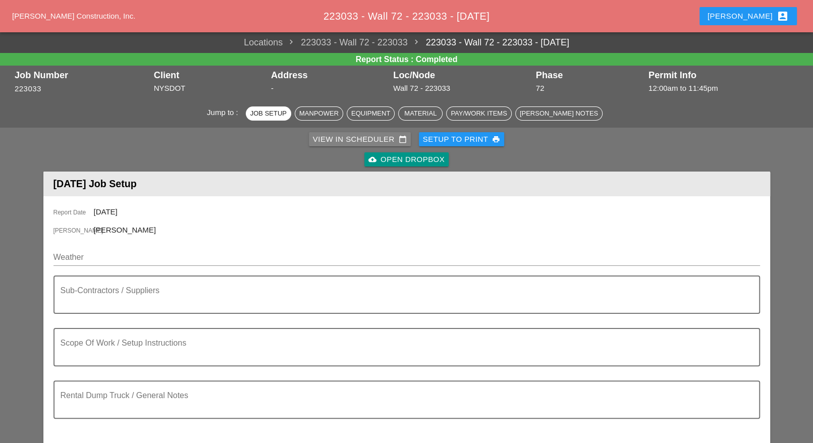
click at [335, 138] on div "View in Scheduler calendar_today" at bounding box center [360, 140] width 94 height 12
